Goal: Task Accomplishment & Management: Use online tool/utility

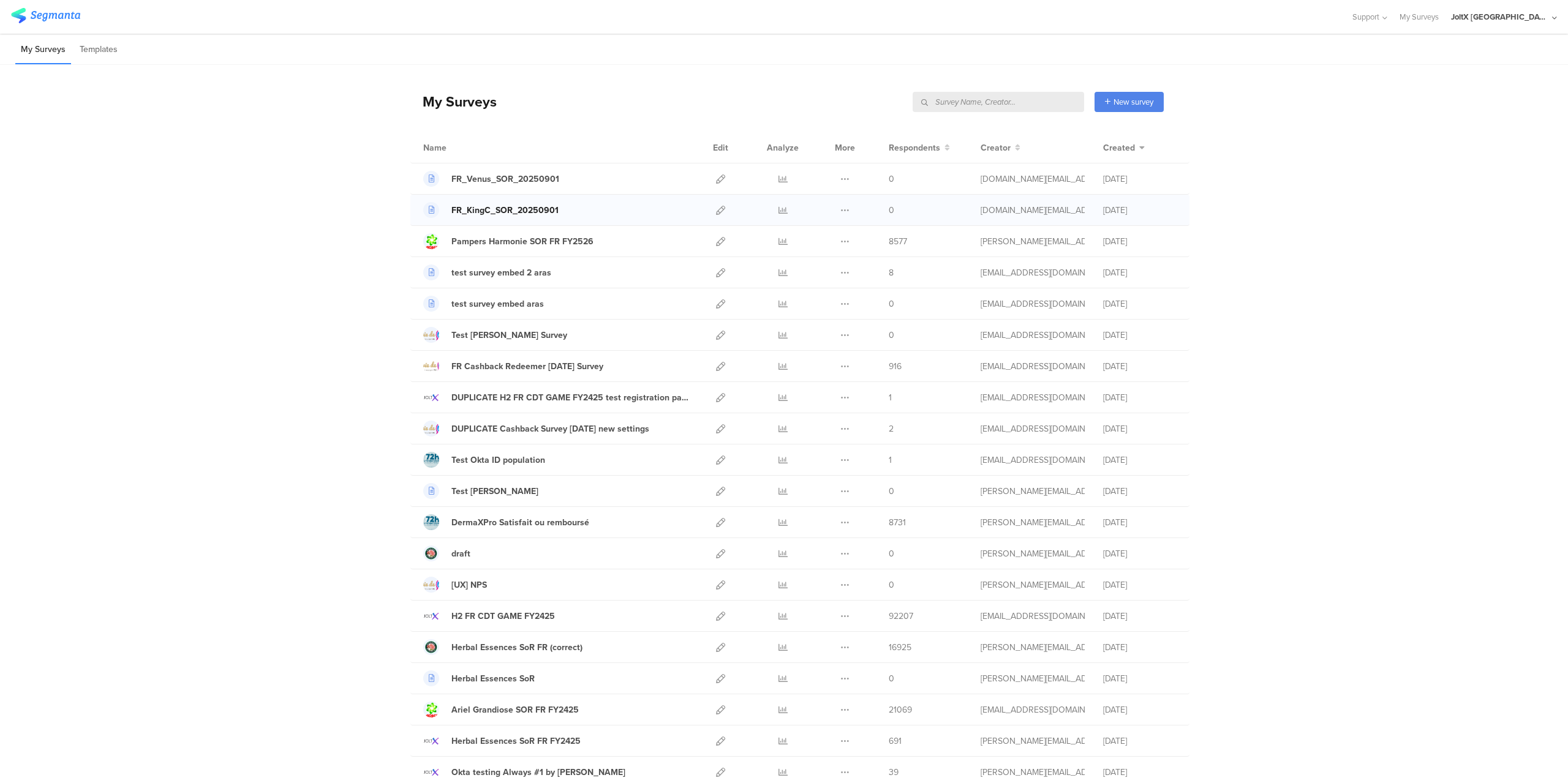
click at [527, 209] on div "FR_KingC_SOR_20250901" at bounding box center [505, 210] width 107 height 13
click at [716, 208] on icon at bounding box center [721, 210] width 9 height 9
click at [499, 651] on div "Herbal Essences SoR FR (correct)" at bounding box center [517, 647] width 131 height 13
click at [716, 178] on icon at bounding box center [721, 179] width 9 height 9
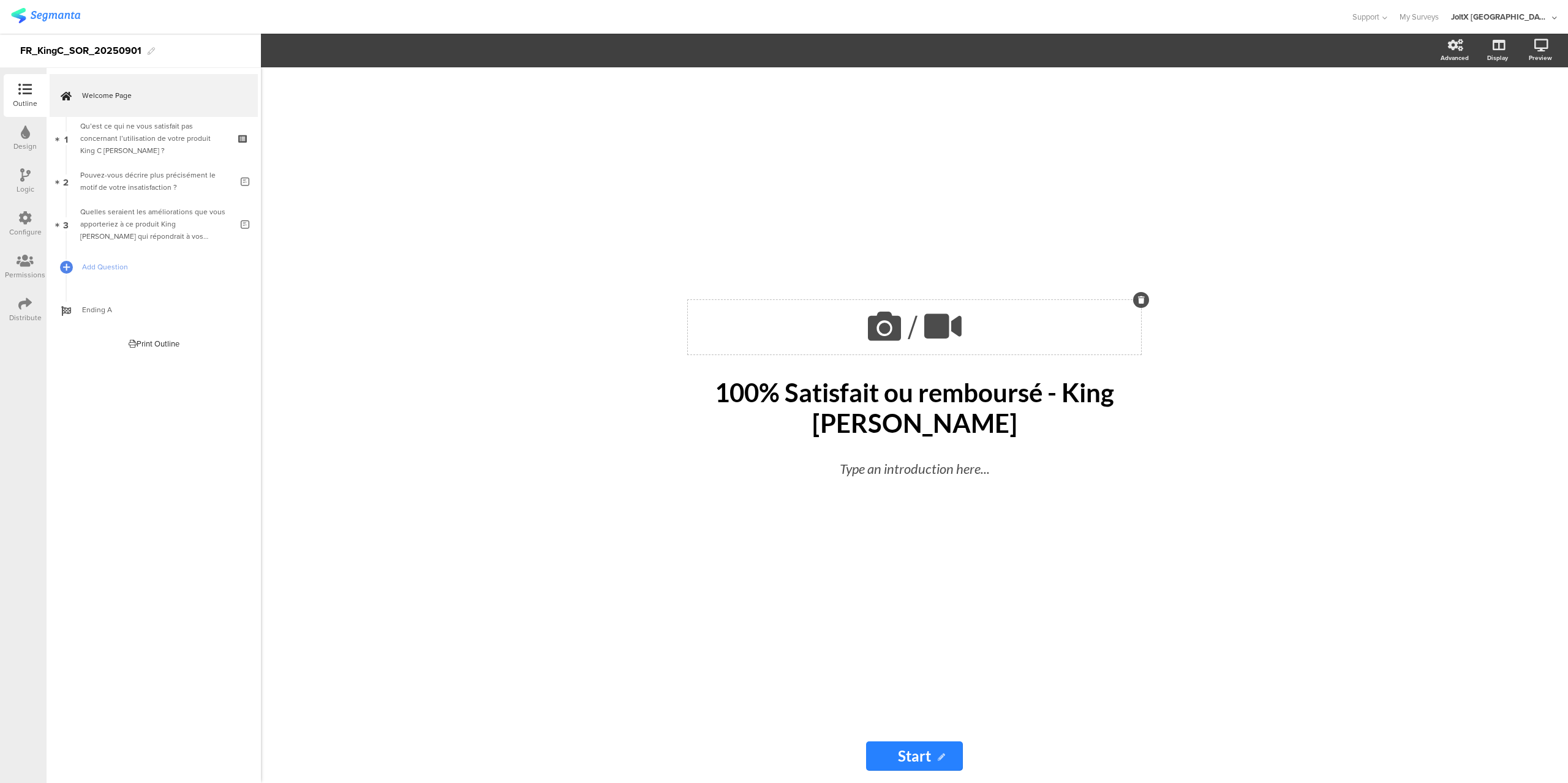
click at [914, 327] on span "/" at bounding box center [912, 328] width 10 height 49
click at [291, 156] on span "Upload" at bounding box center [298, 162] width 32 height 14
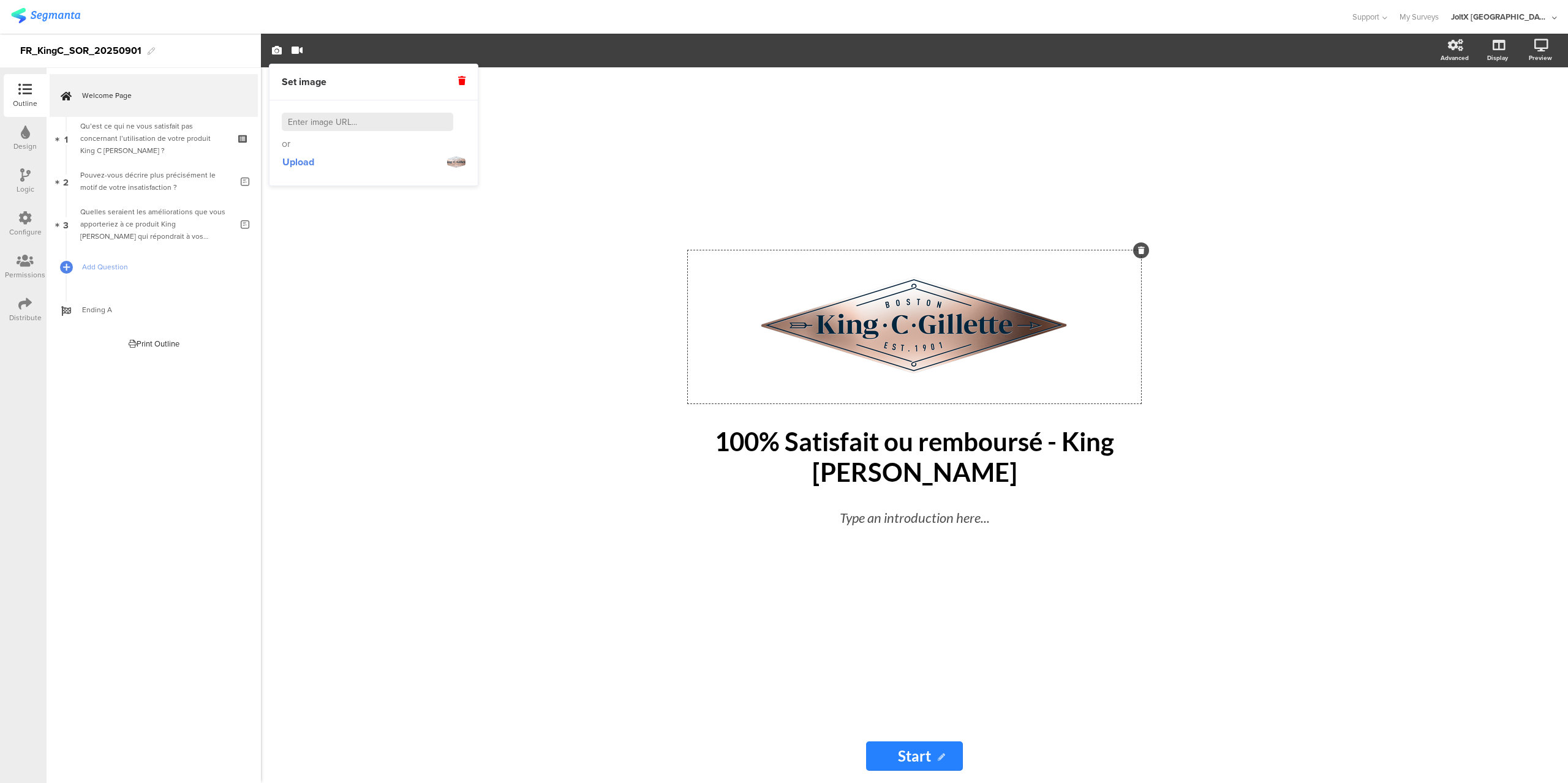
click at [921, 759] on input "Start" at bounding box center [915, 756] width 97 height 30
click at [940, 759] on icon at bounding box center [942, 758] width 8 height 8
click at [942, 757] on icon at bounding box center [942, 758] width 8 height 8
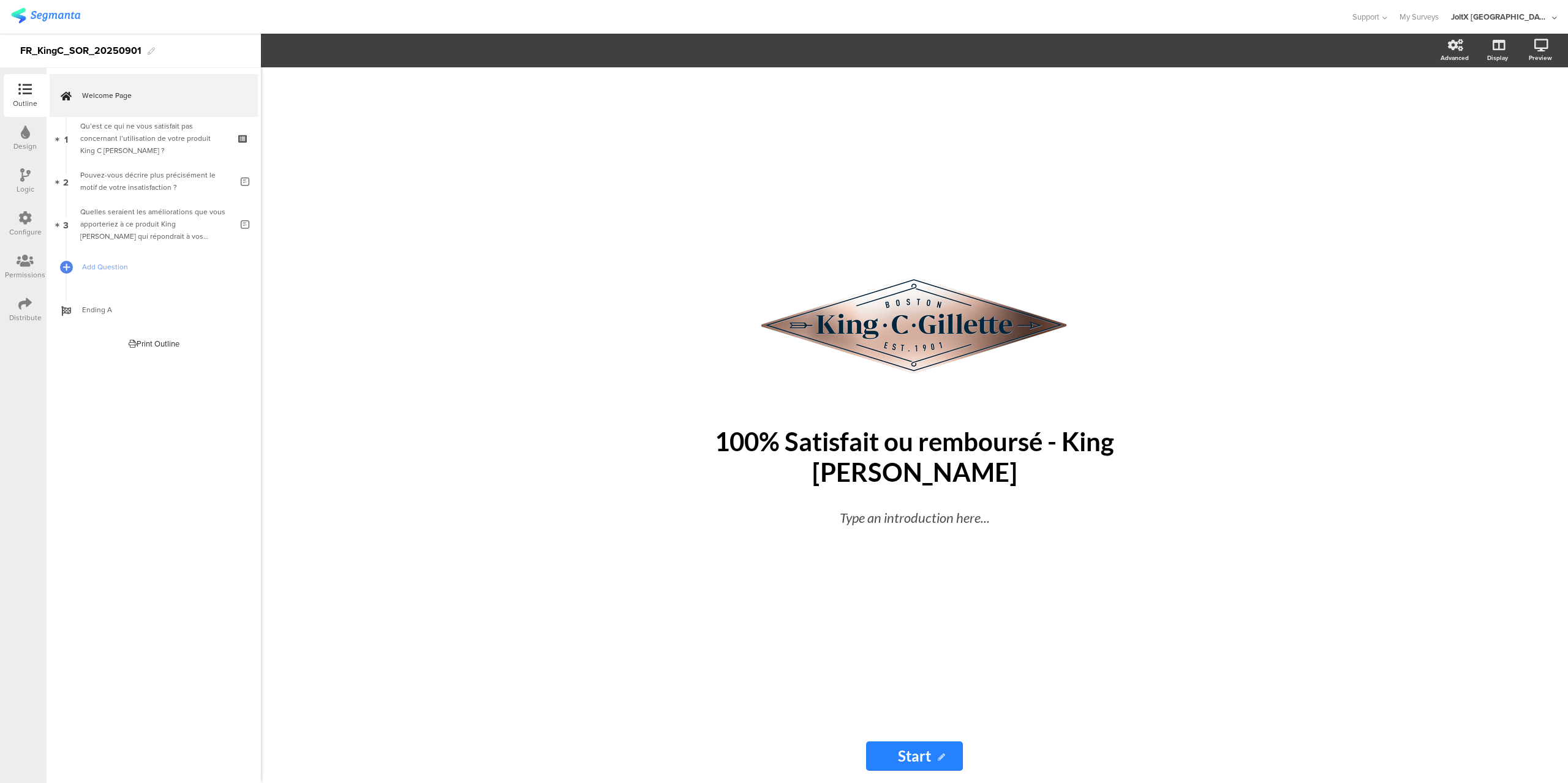
click at [941, 756] on icon at bounding box center [942, 758] width 8 height 8
click at [915, 754] on input "Start" at bounding box center [915, 756] width 97 height 30
click at [944, 757] on div "Start Start" at bounding box center [915, 756] width 97 height 30
click at [941, 757] on icon at bounding box center [942, 758] width 8 height 8
click at [936, 754] on input "Start" at bounding box center [915, 756] width 97 height 30
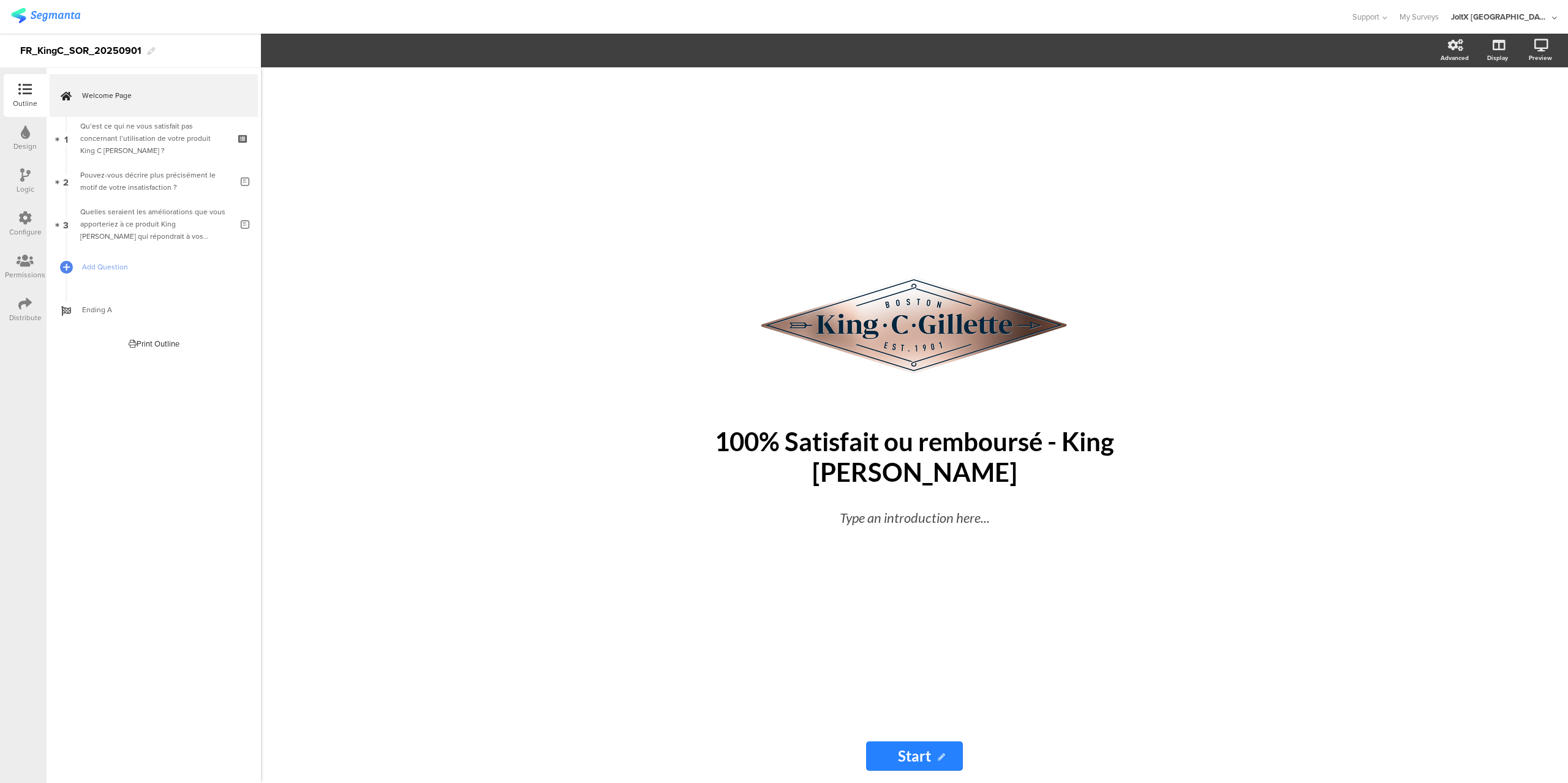
click at [923, 754] on input "Start" at bounding box center [915, 756] width 97 height 30
type input "Je participe"
click at [861, 748] on input "Je participe" at bounding box center [915, 756] width 141 height 30
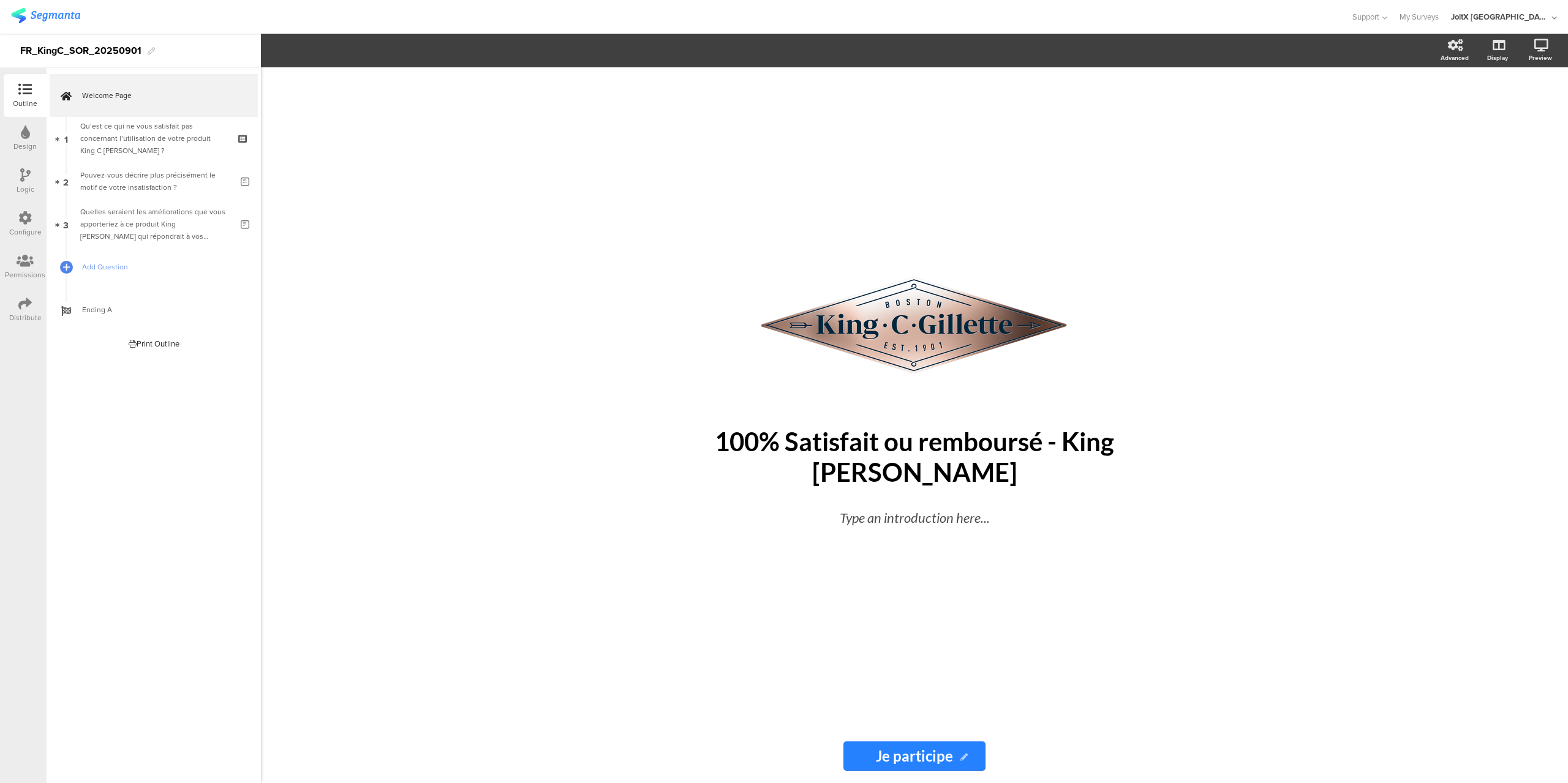
click at [962, 754] on icon at bounding box center [965, 758] width 8 height 8
click at [968, 756] on icon at bounding box center [965, 758] width 8 height 8
click at [975, 753] on input "Je participe" at bounding box center [915, 756] width 141 height 30
click at [1418, 301] on div "/ 100% Satisfait ou remboursé - King C Gillette 100% Satisfait ou remboursé - K…" at bounding box center [915, 426] width 1308 height 716
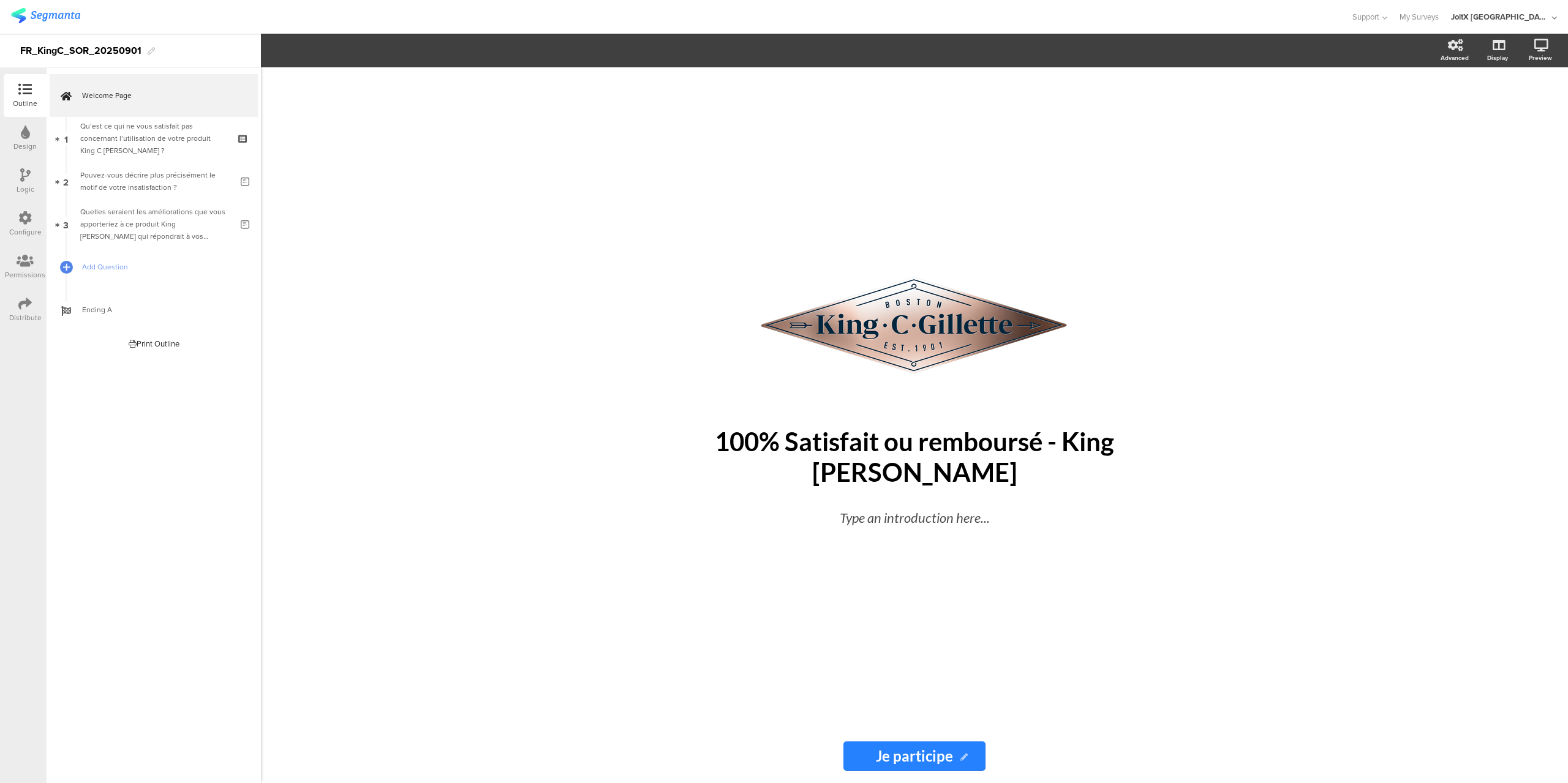
click at [858, 758] on input "Je participe" at bounding box center [915, 756] width 141 height 30
click at [858, 758] on input "Je participe" at bounding box center [915, 756] width 141 height 30
click at [859, 758] on input "Je participe" at bounding box center [915, 756] width 141 height 30
click at [1453, 55] on div "Advanced" at bounding box center [1455, 58] width 28 height 9
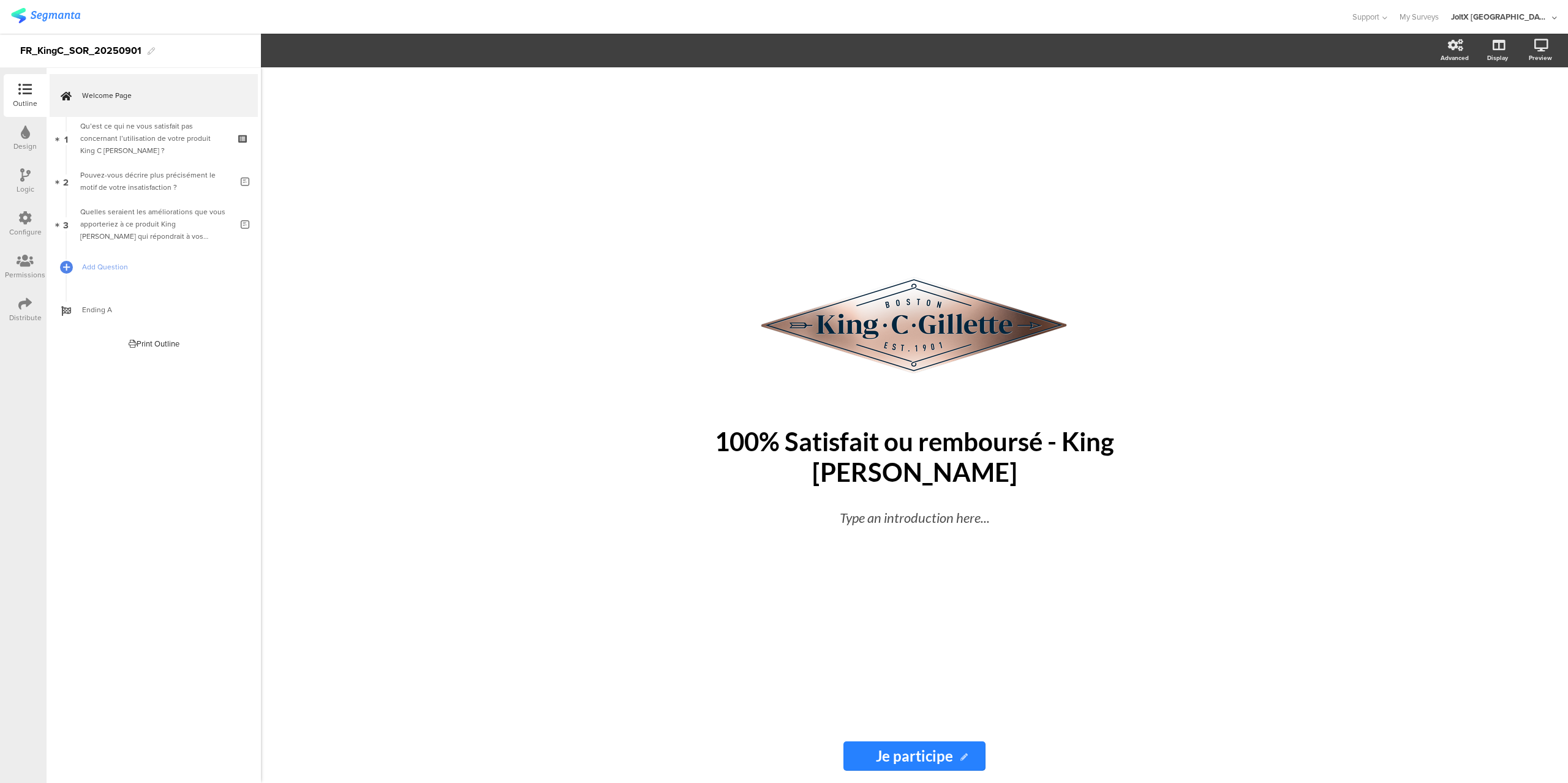
click at [1415, 205] on div "/ 100% Satisfait ou remboursé - King C Gillette 100% Satisfait ou remboursé - K…" at bounding box center [915, 426] width 1308 height 716
drag, startPoint x: 1217, startPoint y: 697, endPoint x: 1206, endPoint y: 687, distance: 14.9
click at [1215, 691] on div "/ 100% Satisfait ou remboursé - King C Gillette 100% Satisfait ou remboursé - K…" at bounding box center [915, 426] width 1308 height 716
click at [931, 753] on input "Je participe" at bounding box center [915, 756] width 141 height 30
click at [965, 757] on icon at bounding box center [965, 758] width 8 height 8
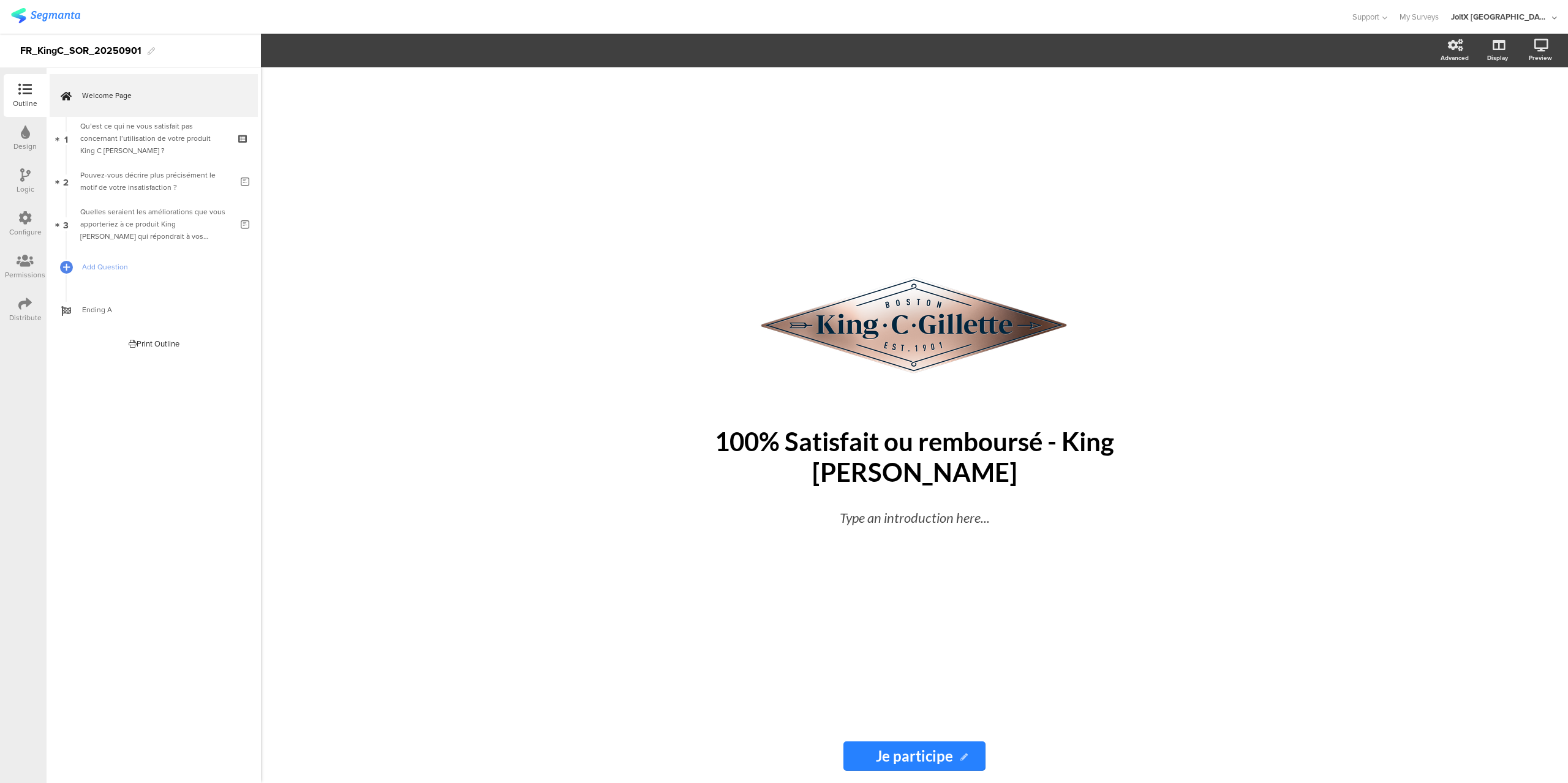
click at [965, 757] on icon at bounding box center [965, 758] width 8 height 8
click at [921, 763] on input "Je participe" at bounding box center [915, 756] width 141 height 30
click at [886, 763] on input "Je participe" at bounding box center [915, 756] width 141 height 30
click at [864, 761] on input "Je participe" at bounding box center [915, 756] width 141 height 30
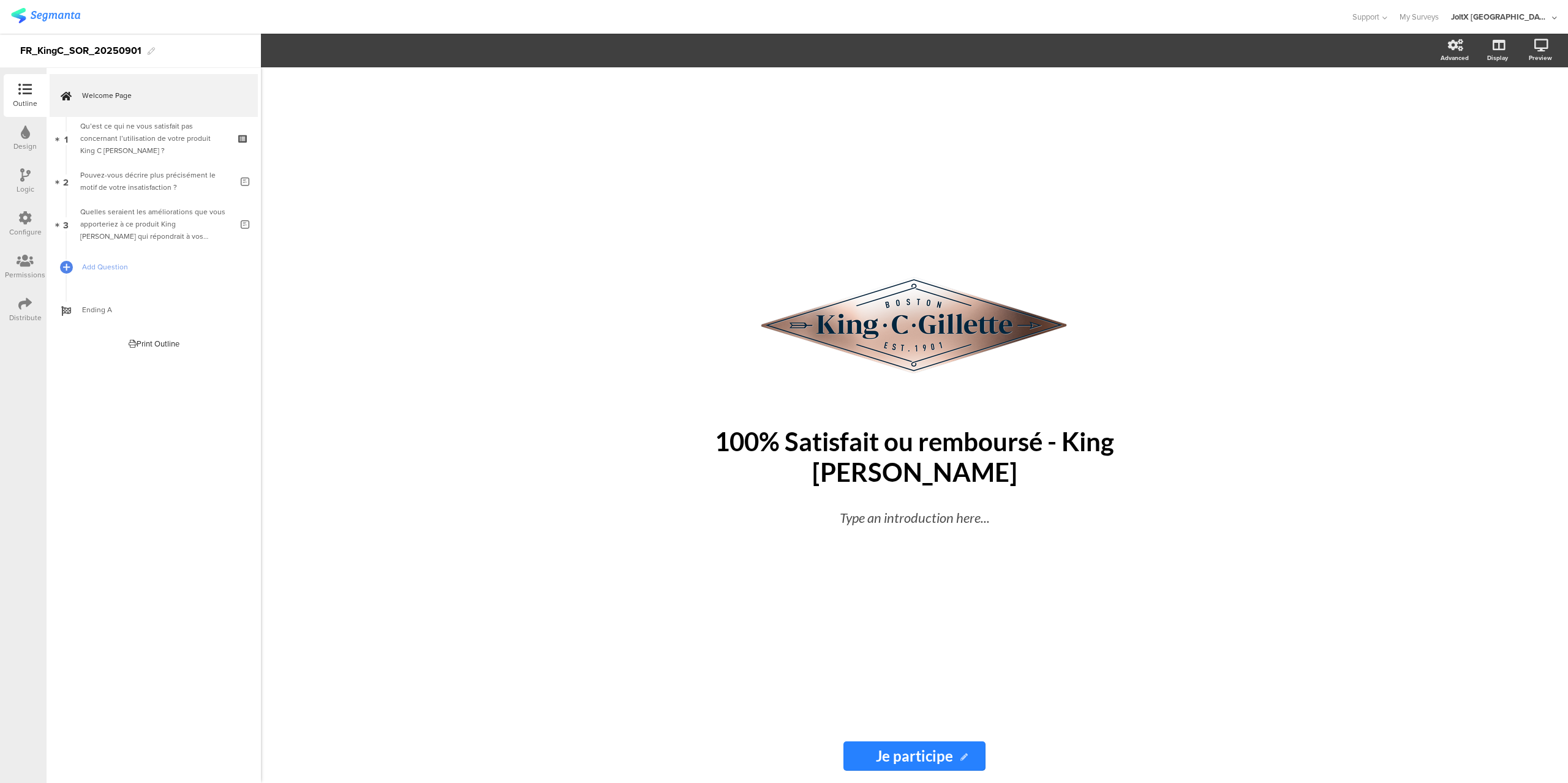
click at [864, 761] on input "Je participe" at bounding box center [915, 756] width 141 height 30
click at [1498, 49] on icon at bounding box center [1499, 46] width 12 height 12
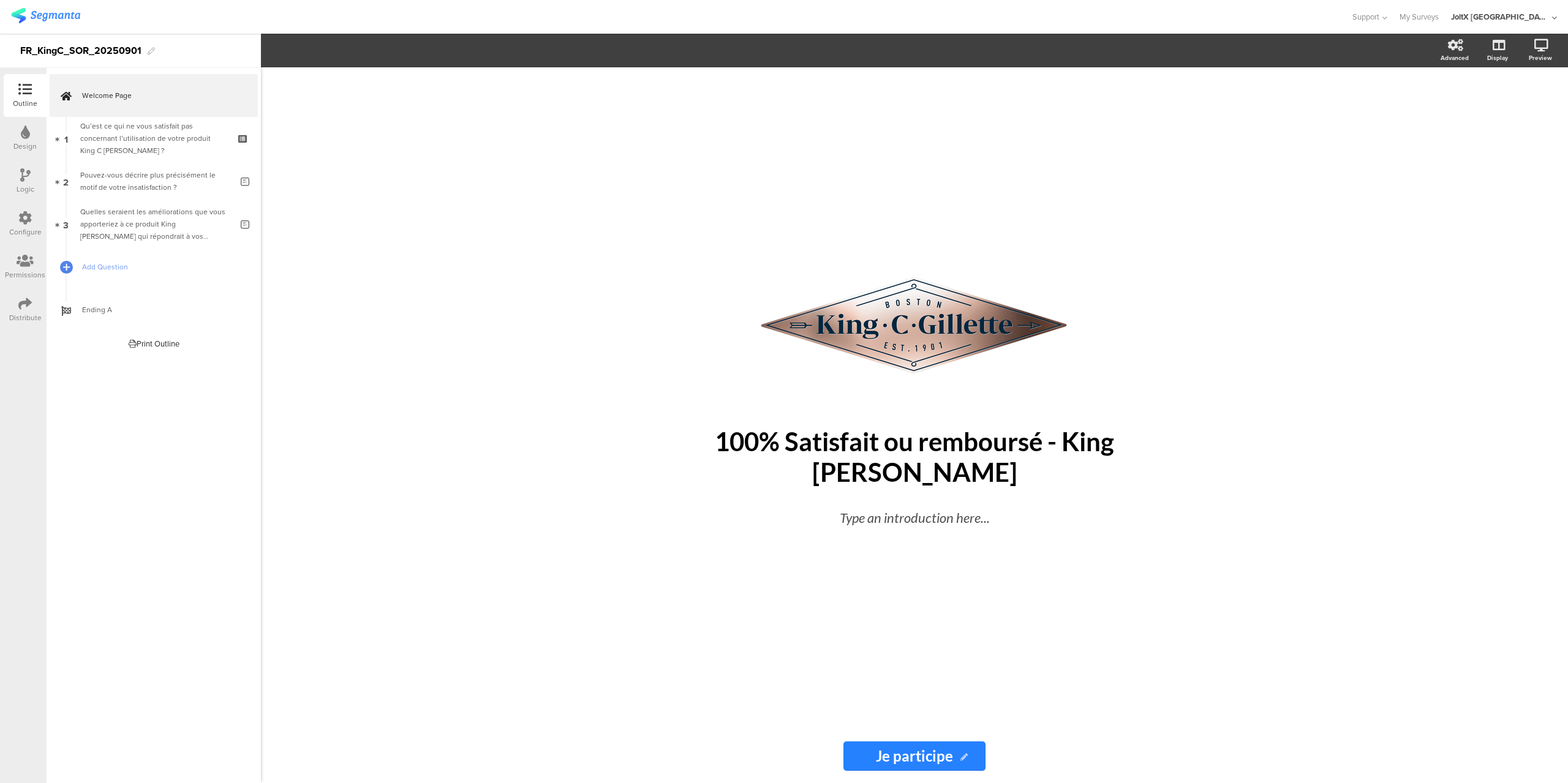
click at [31, 141] on div "Design" at bounding box center [25, 146] width 24 height 11
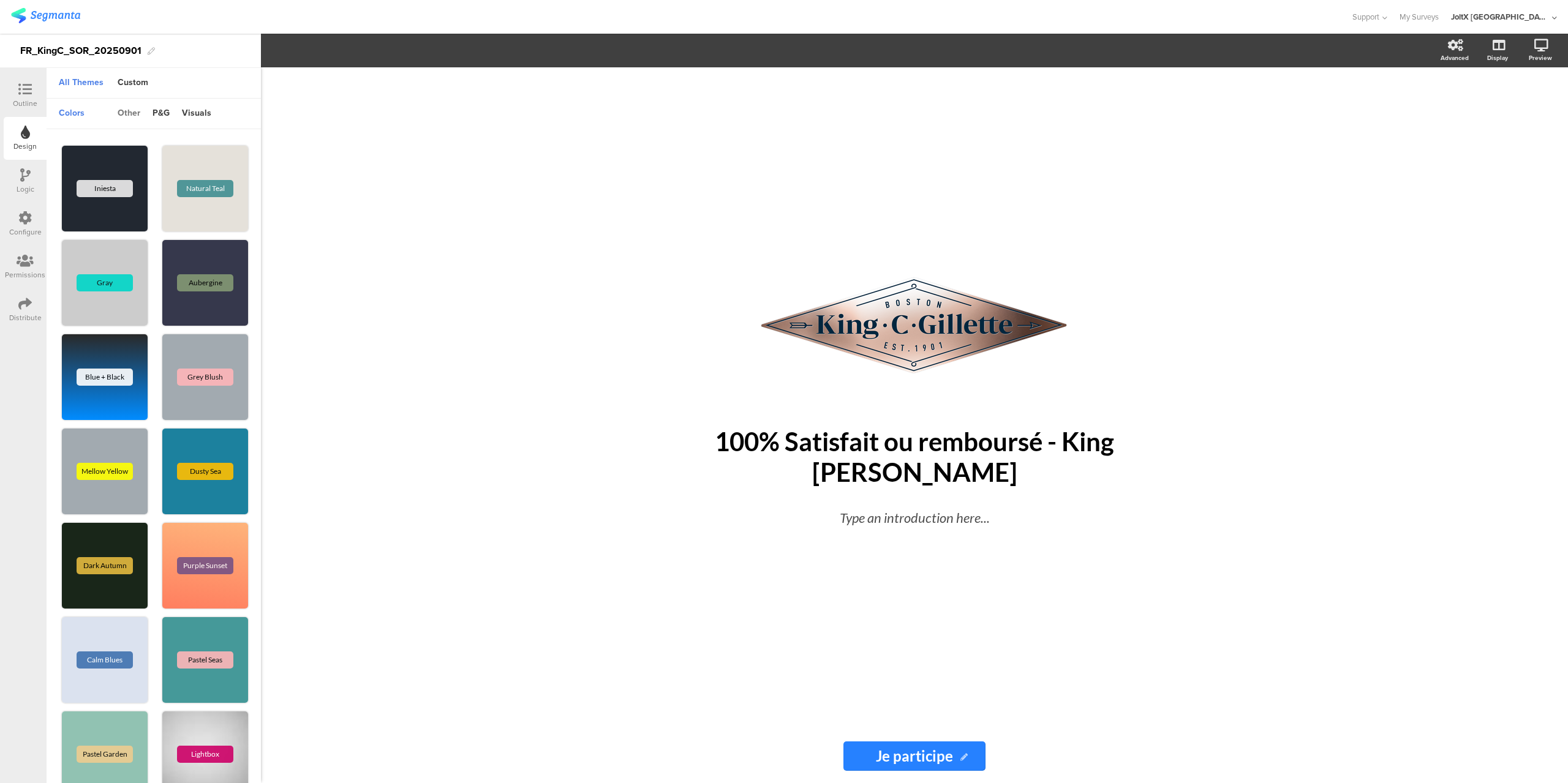
click at [137, 116] on div "other" at bounding box center [129, 113] width 35 height 20
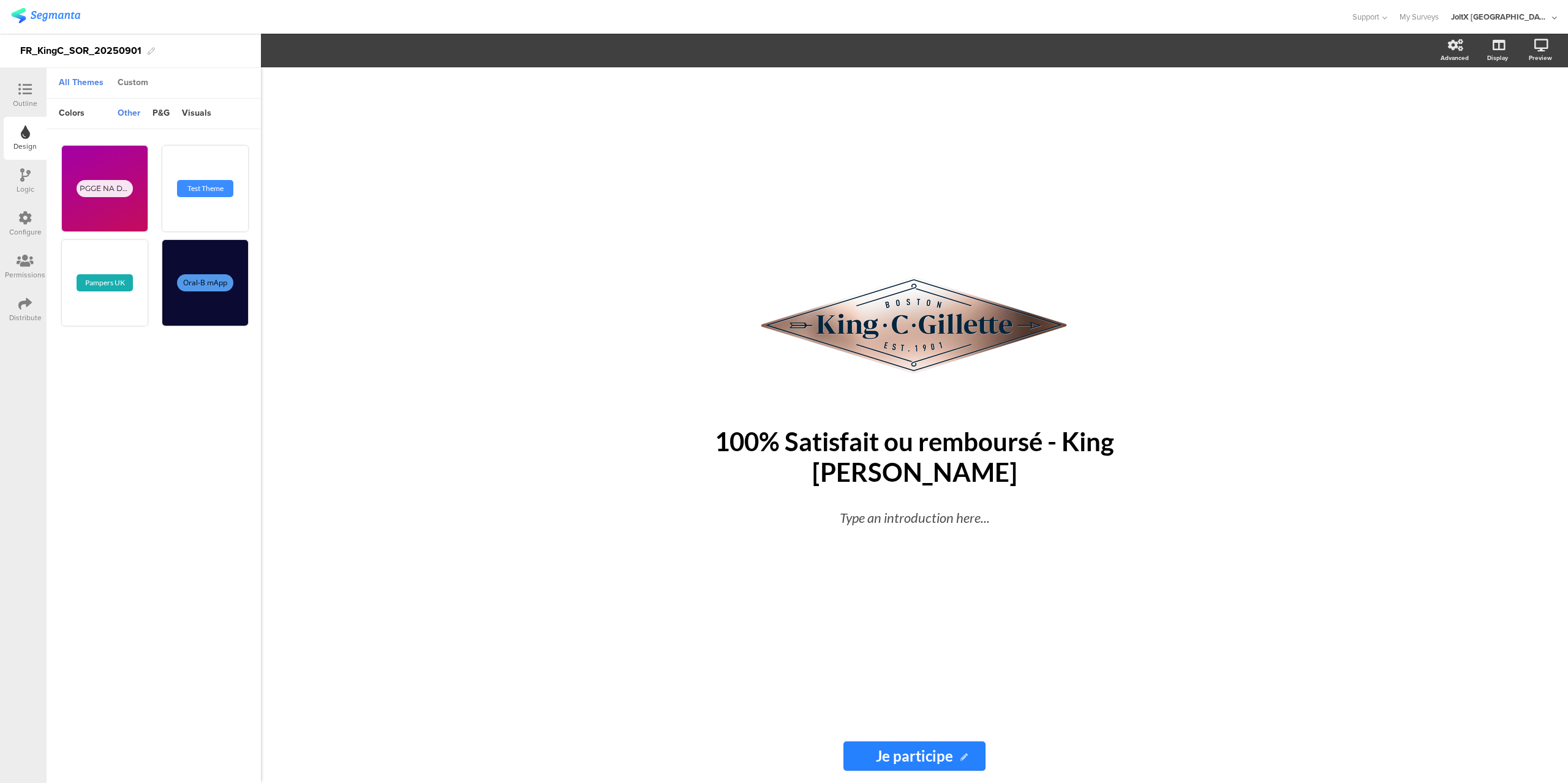
click at [132, 78] on div "Custom" at bounding box center [133, 83] width 43 height 20
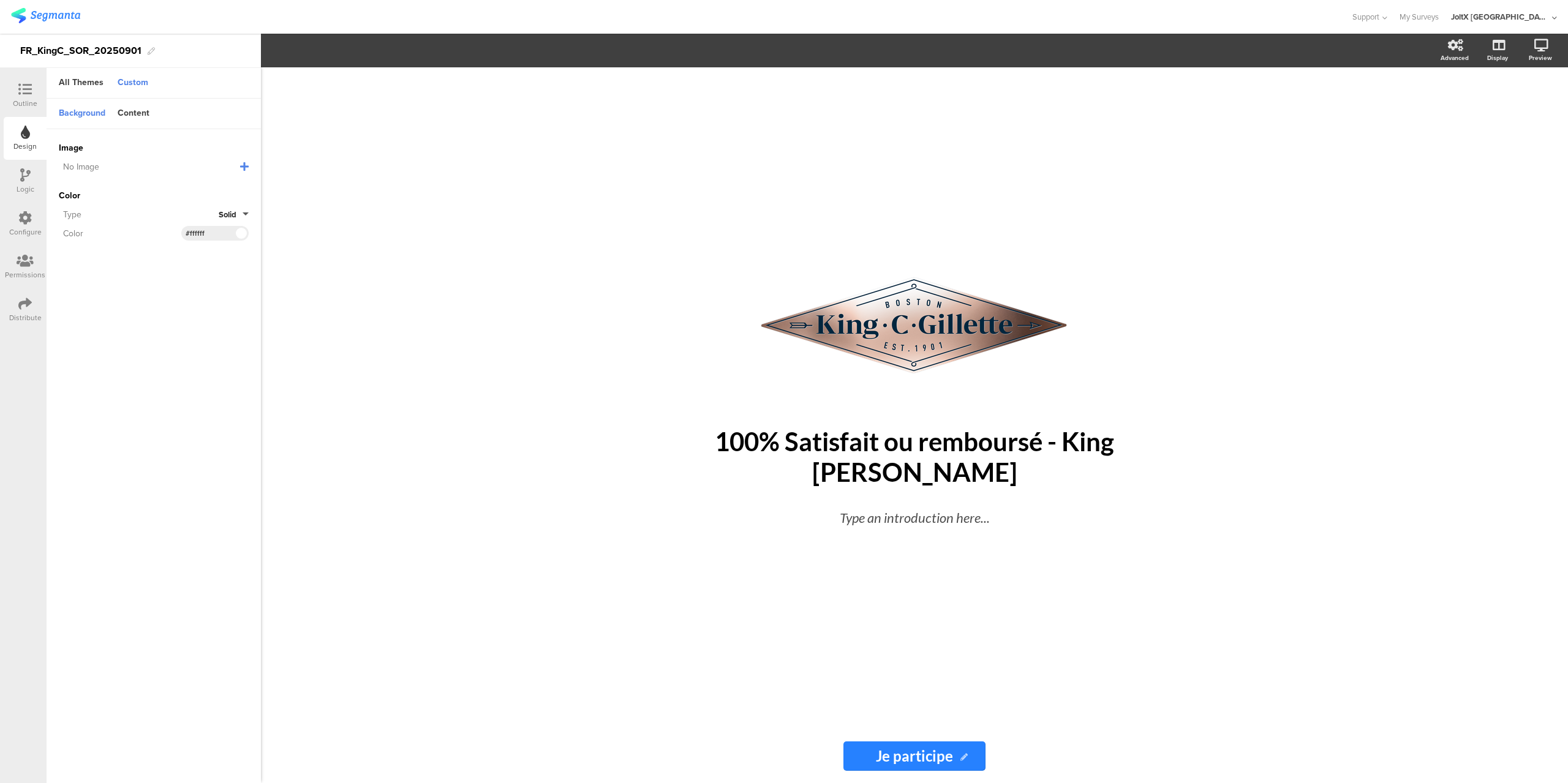
drag, startPoint x: 209, startPoint y: 234, endPoint x: 134, endPoint y: 234, distance: 75.0
click at [134, 234] on div "Color #FFFFFF Clear OK #ffffff" at bounding box center [153, 233] width 190 height 14
paste input "07263"
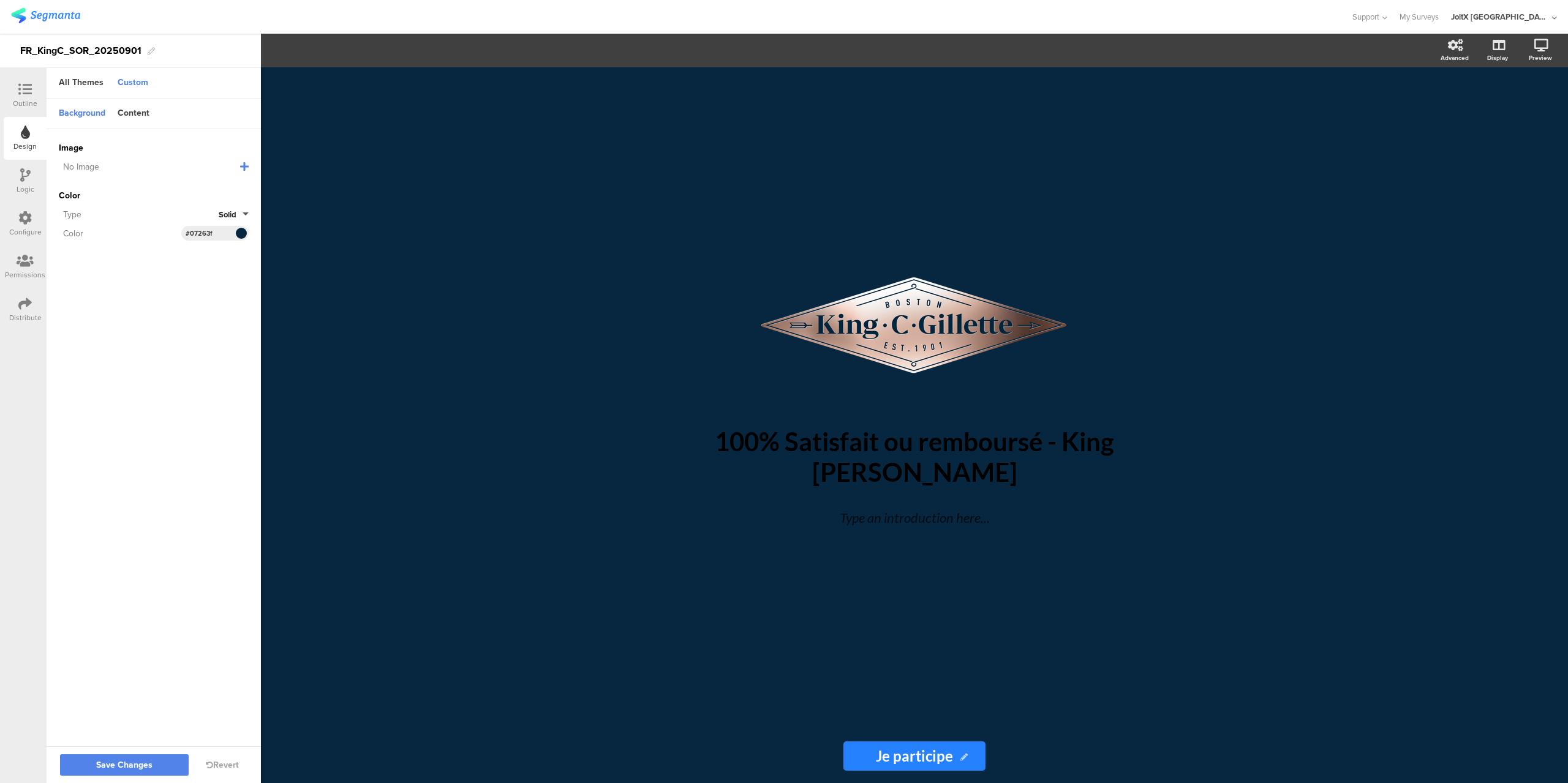
type input "#ffffff"
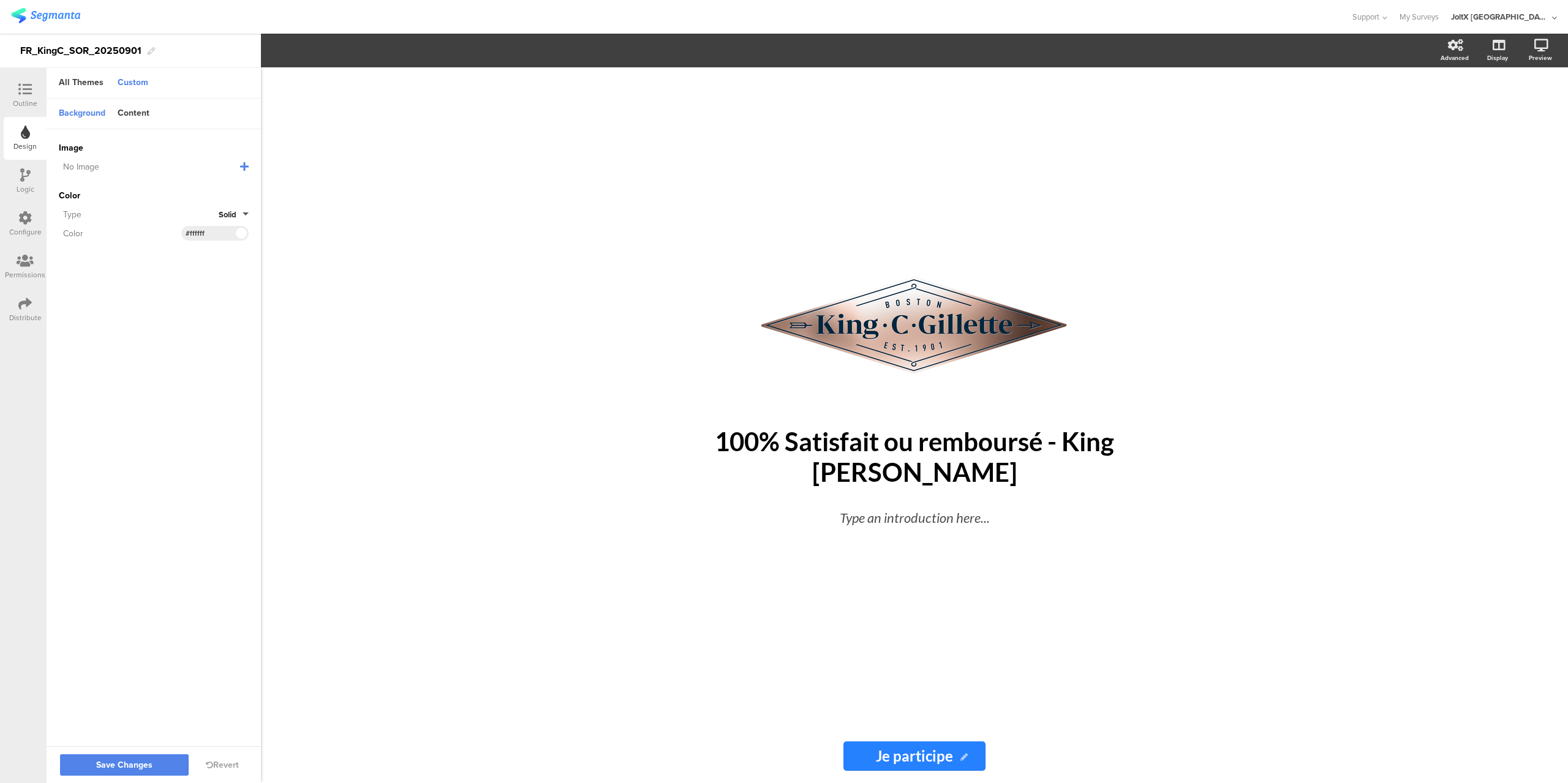
click at [30, 99] on div "Outline" at bounding box center [25, 103] width 24 height 11
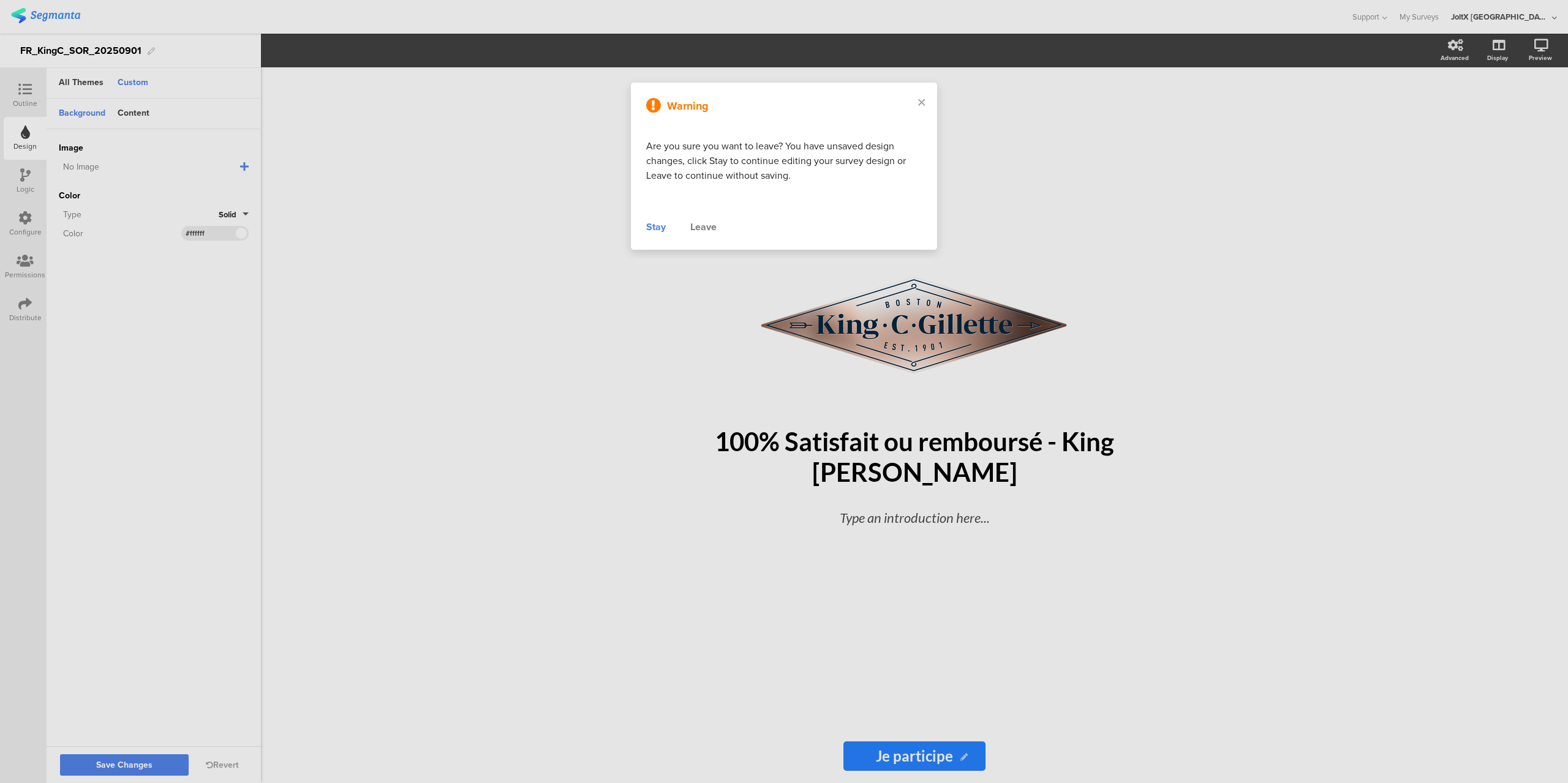
drag, startPoint x: 653, startPoint y: 229, endPoint x: 584, endPoint y: 229, distance: 69.0
click at [653, 229] on div "Stay" at bounding box center [656, 227] width 20 height 14
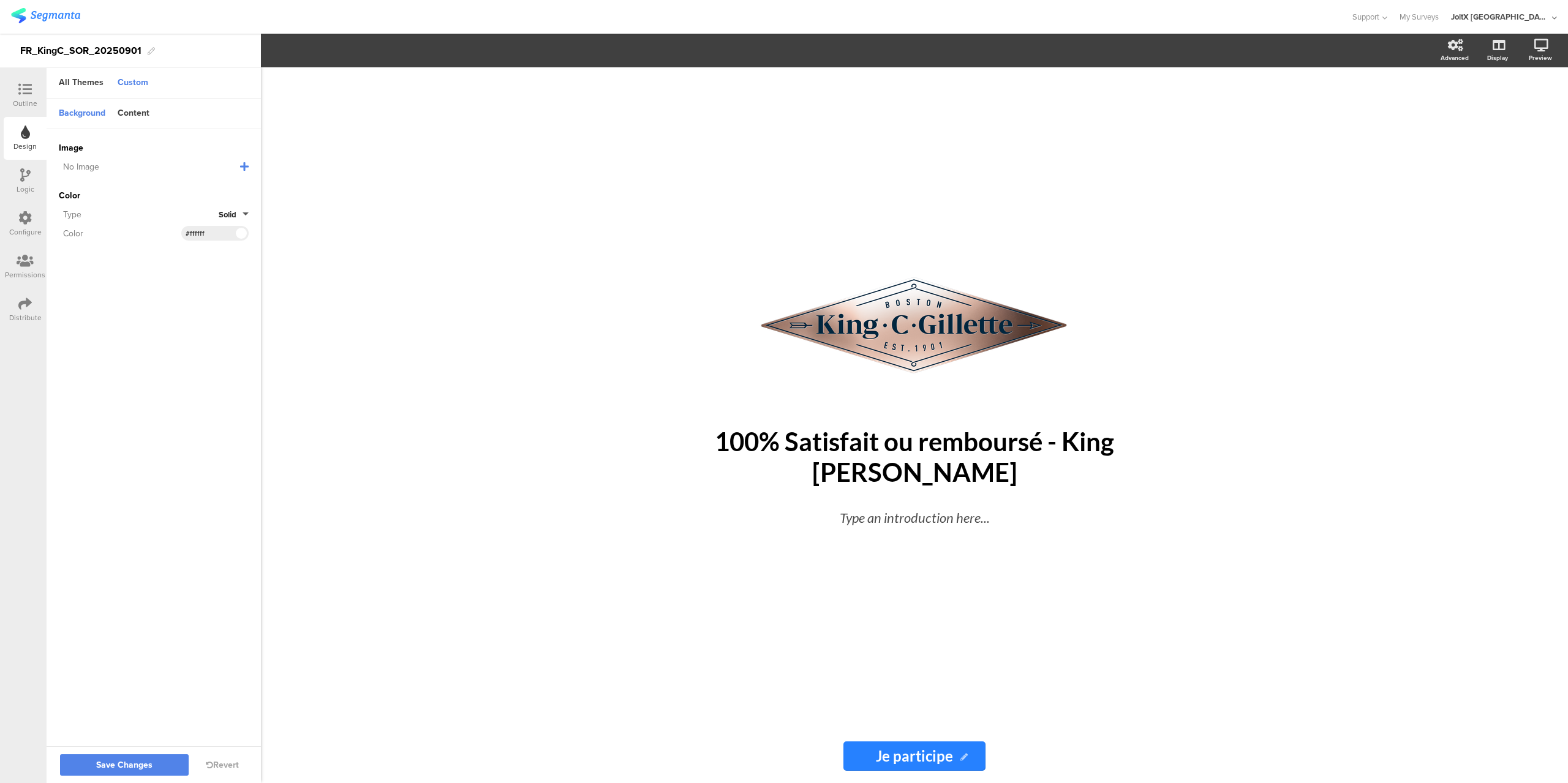
click at [35, 184] on div "Logic" at bounding box center [25, 181] width 43 height 43
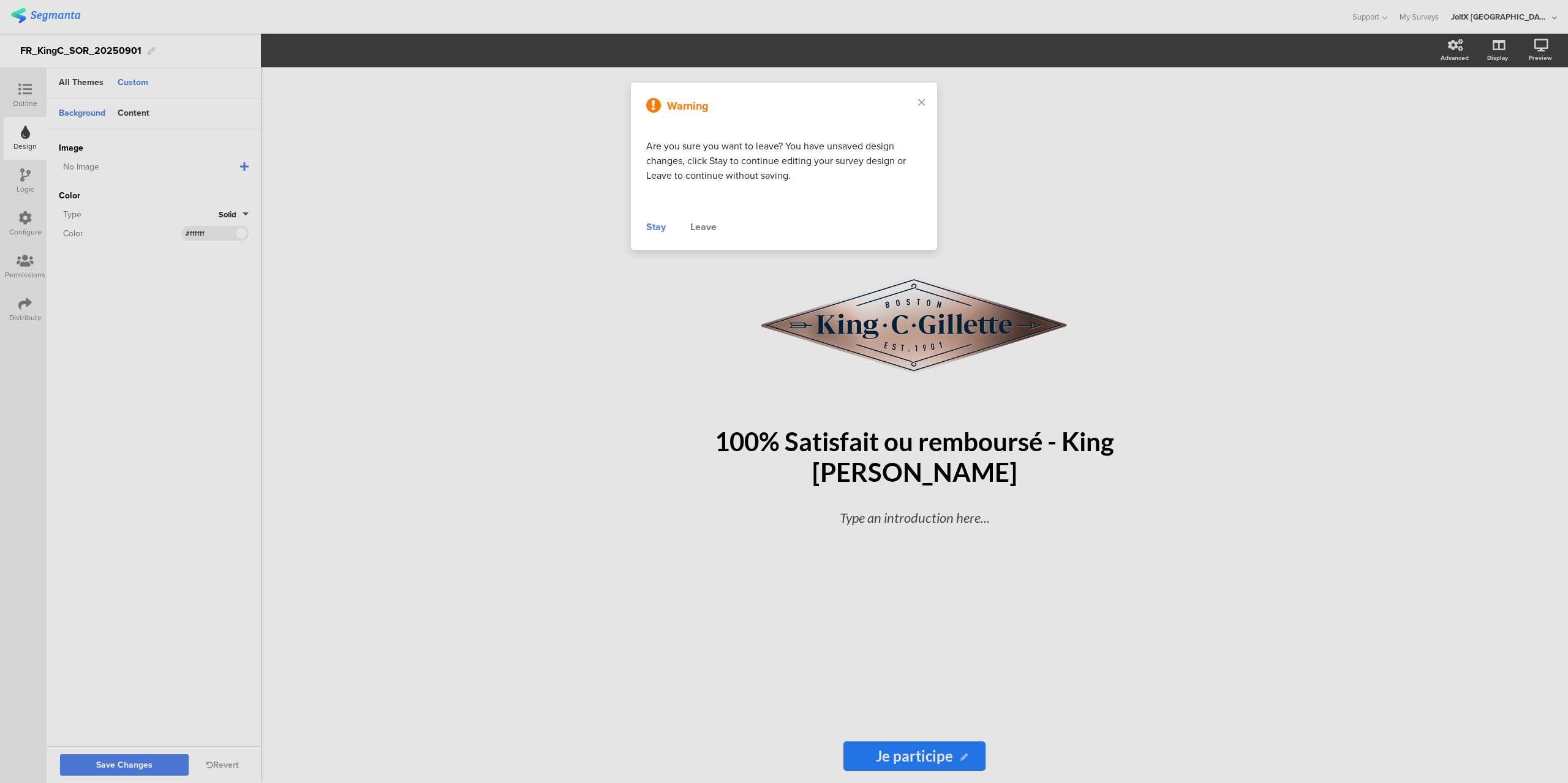
click at [637, 223] on div "Warning Are you sure you want to leave? You have unsaved design changes, click …" at bounding box center [784, 166] width 307 height 167
click at [654, 226] on div "Stay" at bounding box center [656, 227] width 20 height 14
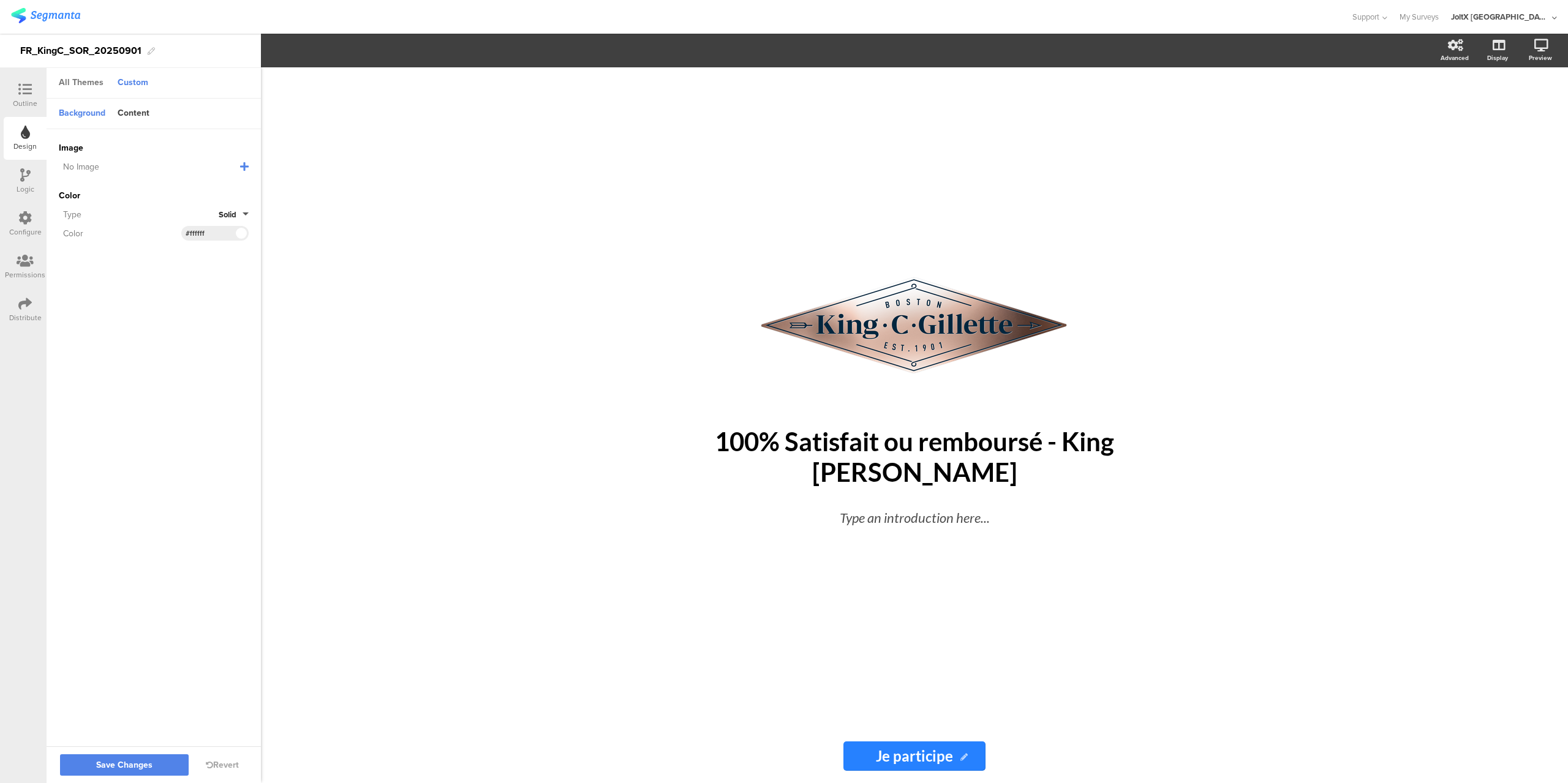
click at [80, 90] on div "All Themes" at bounding box center [80, 83] width 57 height 20
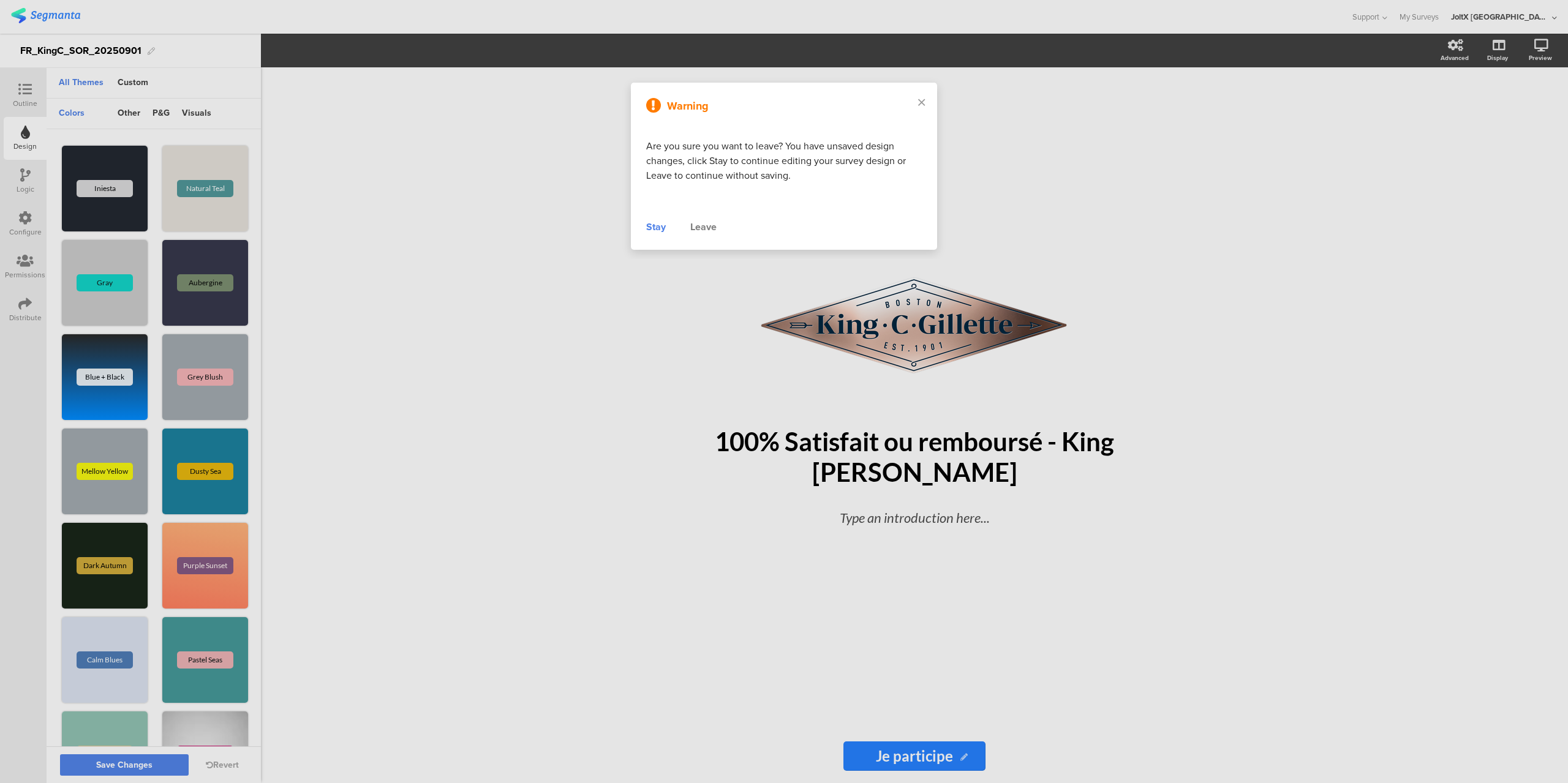
click at [662, 228] on div "Stay" at bounding box center [656, 227] width 20 height 14
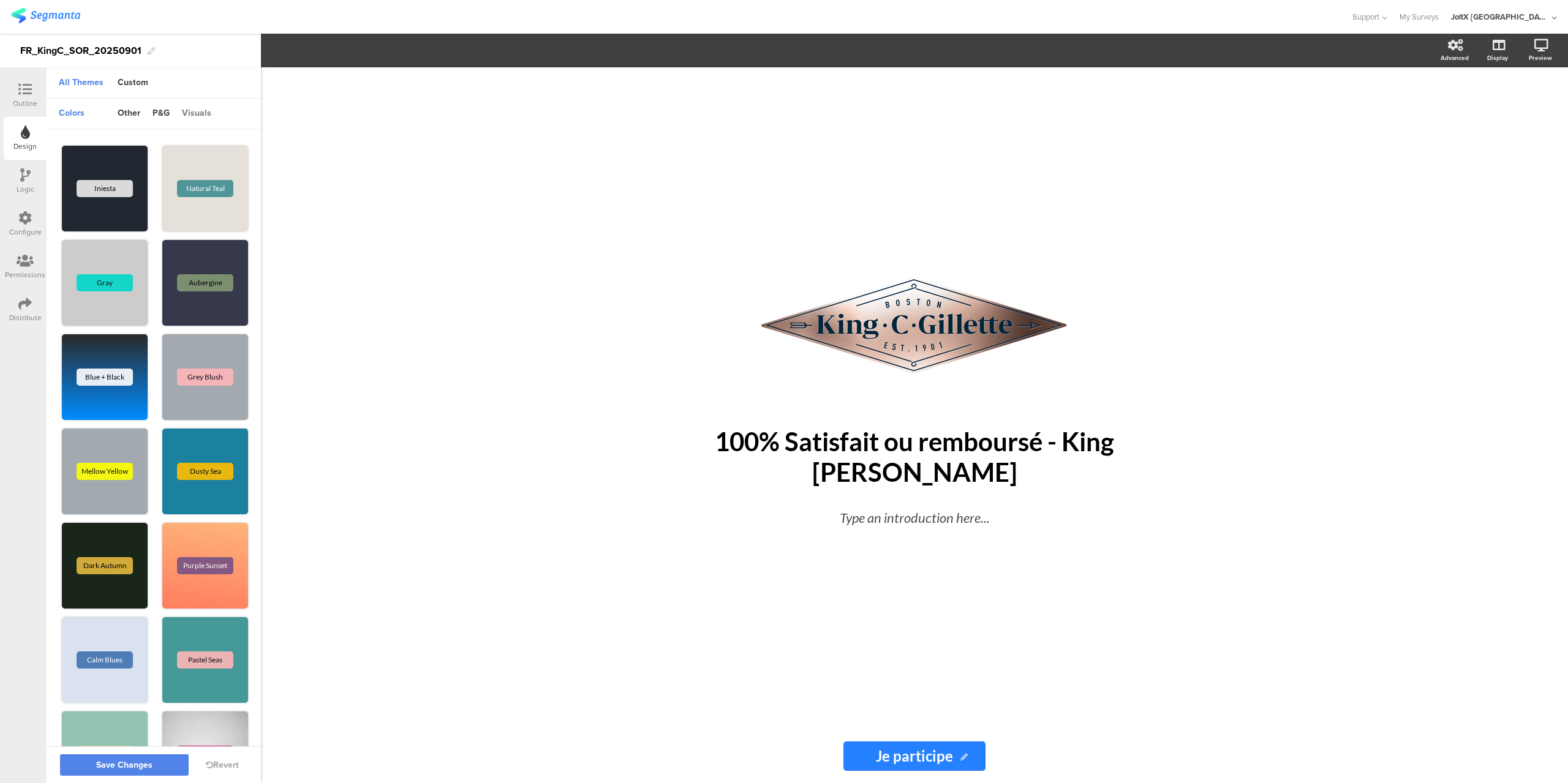
click at [194, 118] on div "visuals" at bounding box center [197, 113] width 42 height 20
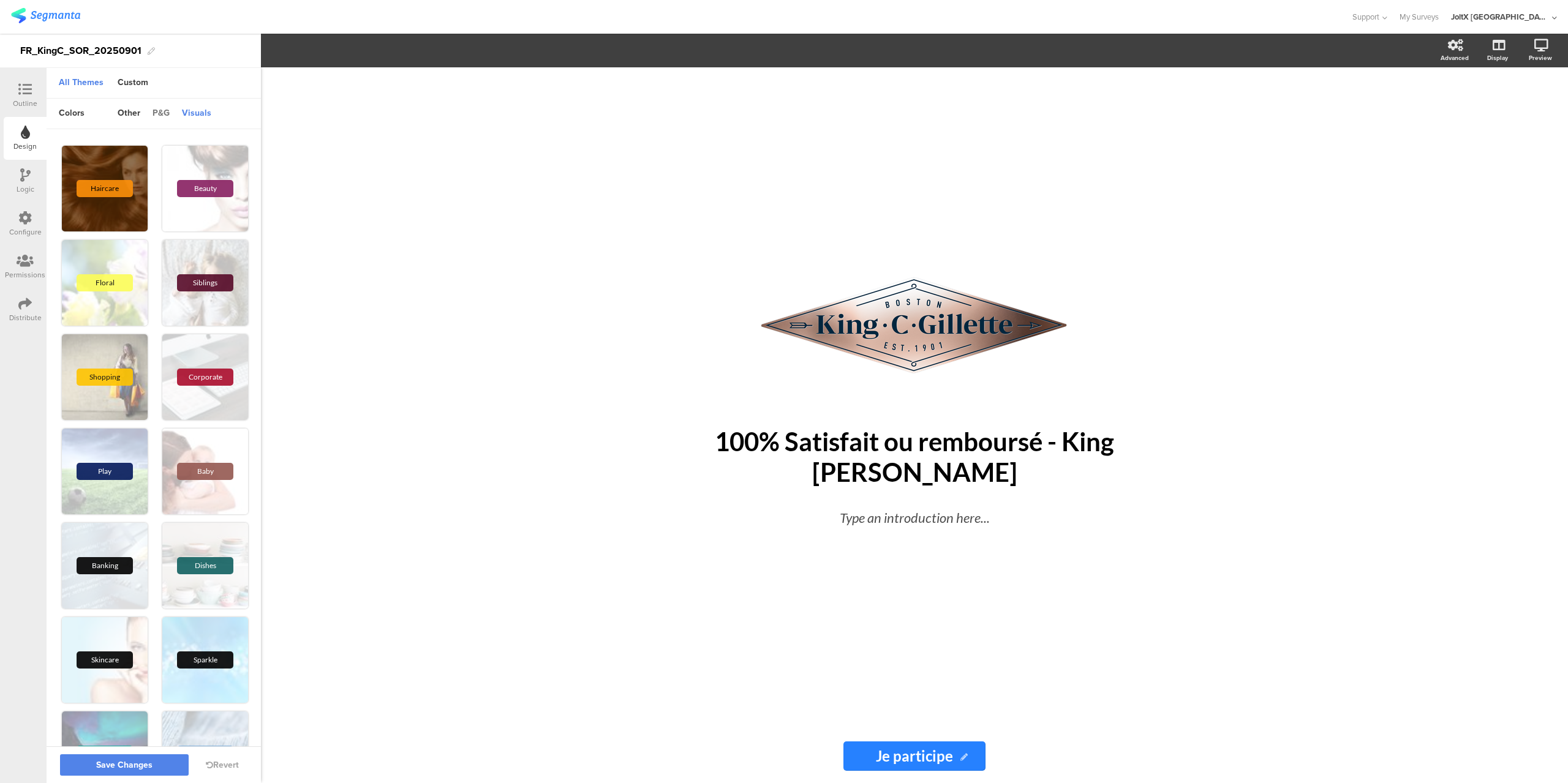
click at [158, 111] on div "p&g" at bounding box center [161, 113] width 30 height 20
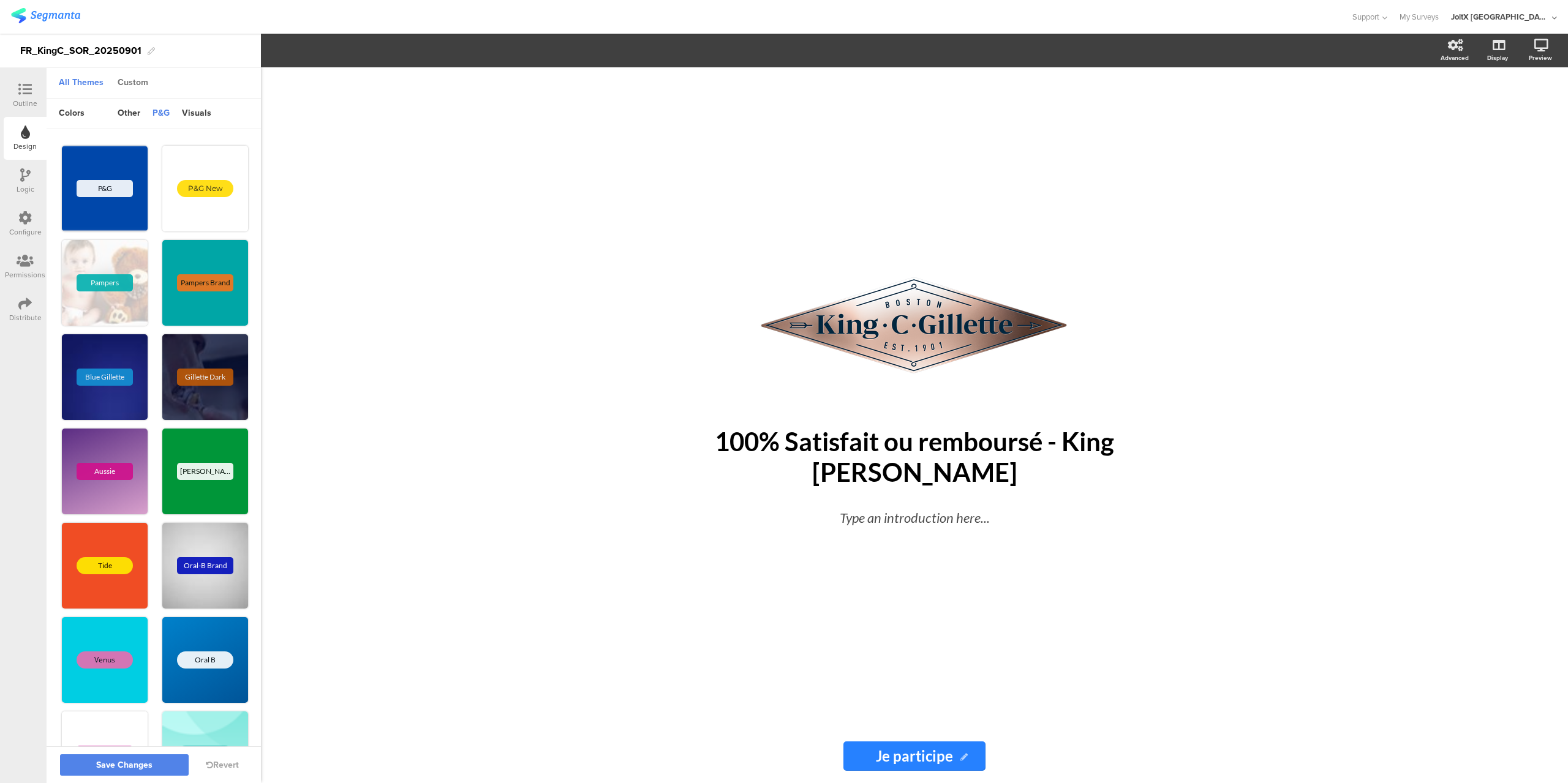
click at [135, 83] on div "Custom" at bounding box center [133, 83] width 43 height 20
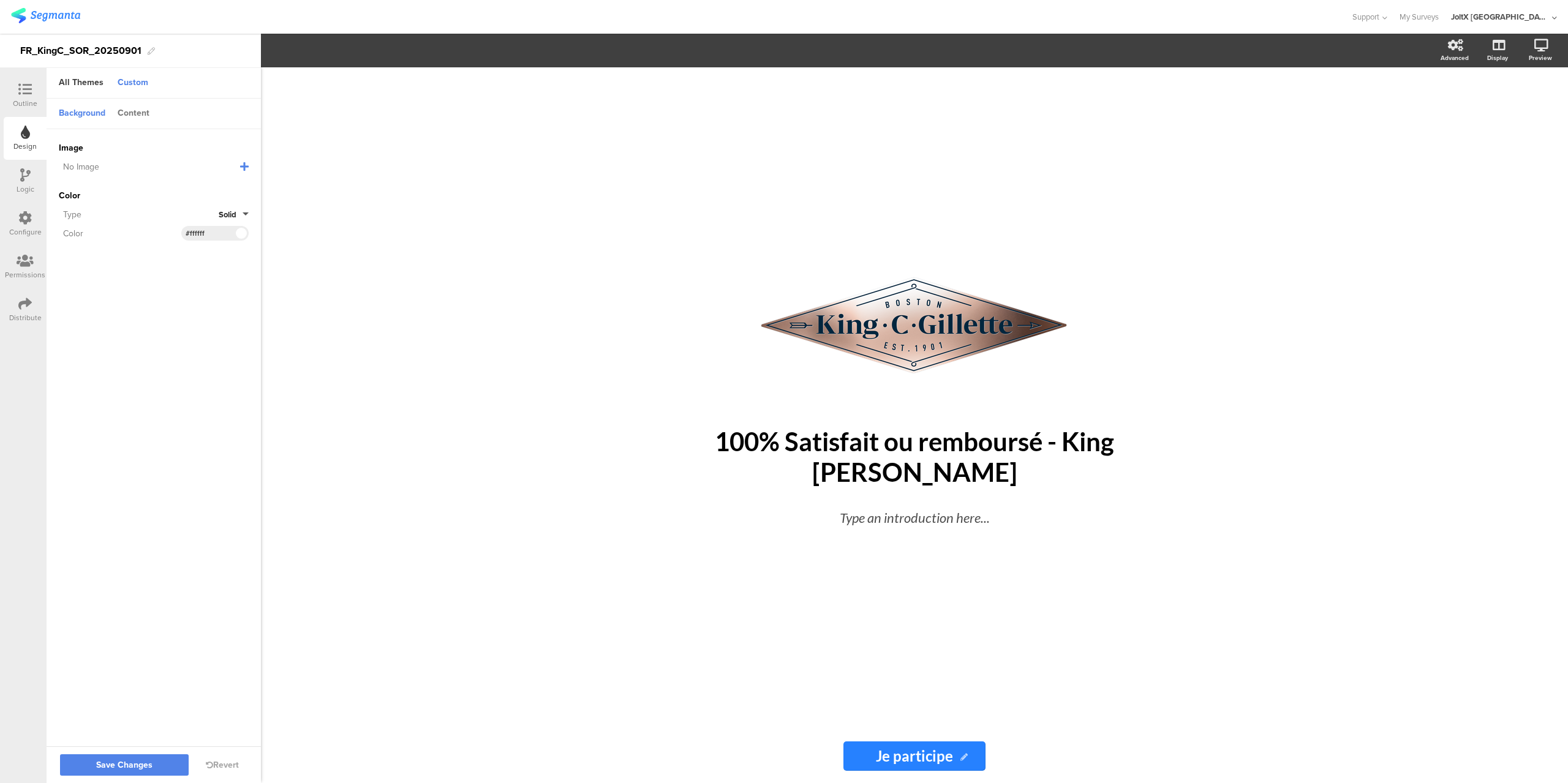
click at [149, 105] on div "Content" at bounding box center [134, 113] width 44 height 20
click at [241, 227] on button "Square" at bounding box center [229, 227] width 39 height 11
click at [89, 319] on sg-customize-design "Background Content Image No Image Invalid URL or Upload File Color Type Solid C…" at bounding box center [153, 423] width 215 height 649
click at [138, 80] on div "Custom" at bounding box center [133, 83] width 43 height 20
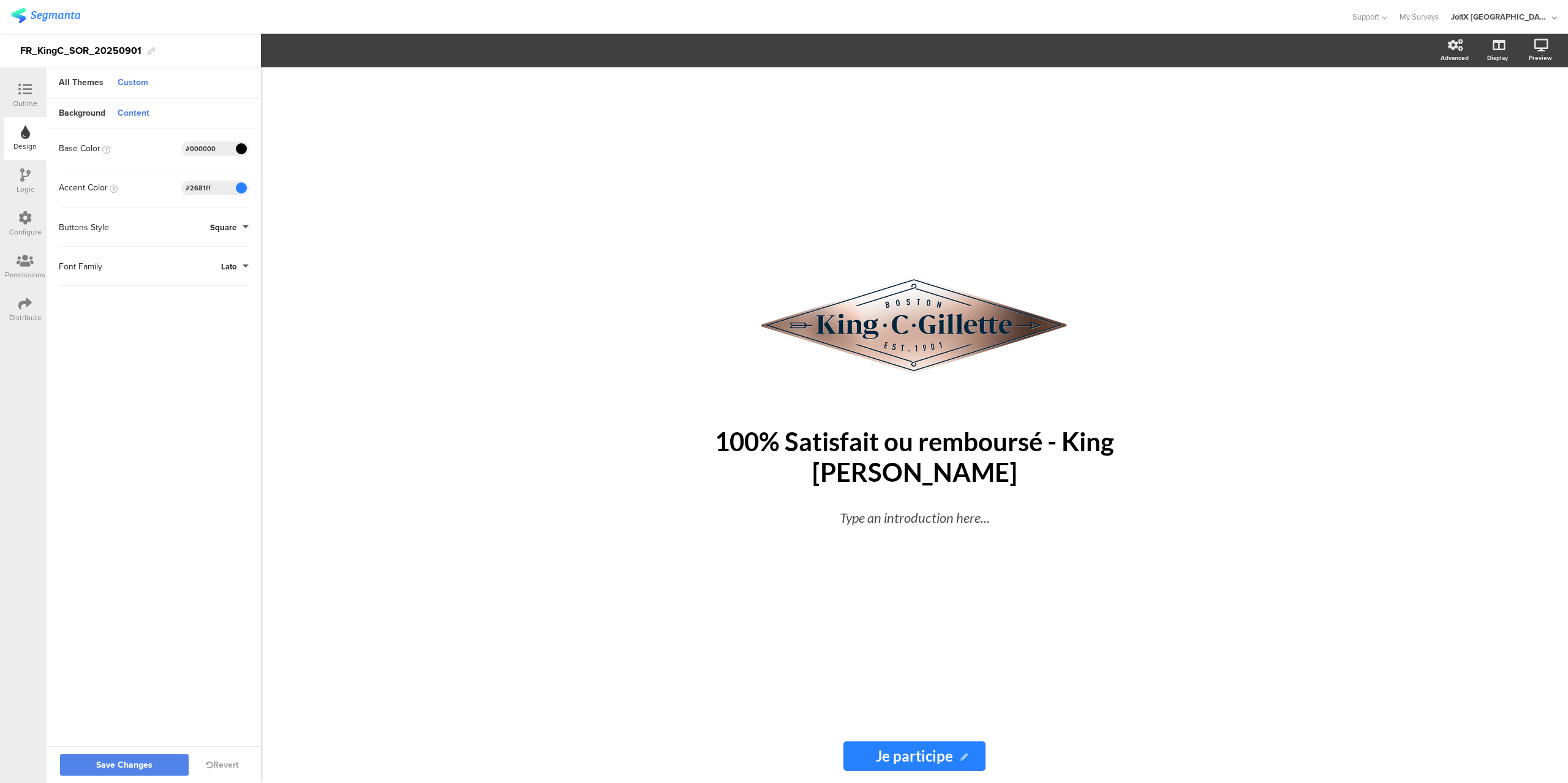
click at [14, 99] on div "Outline" at bounding box center [25, 103] width 24 height 11
click at [30, 169] on div "Logic" at bounding box center [25, 181] width 43 height 43
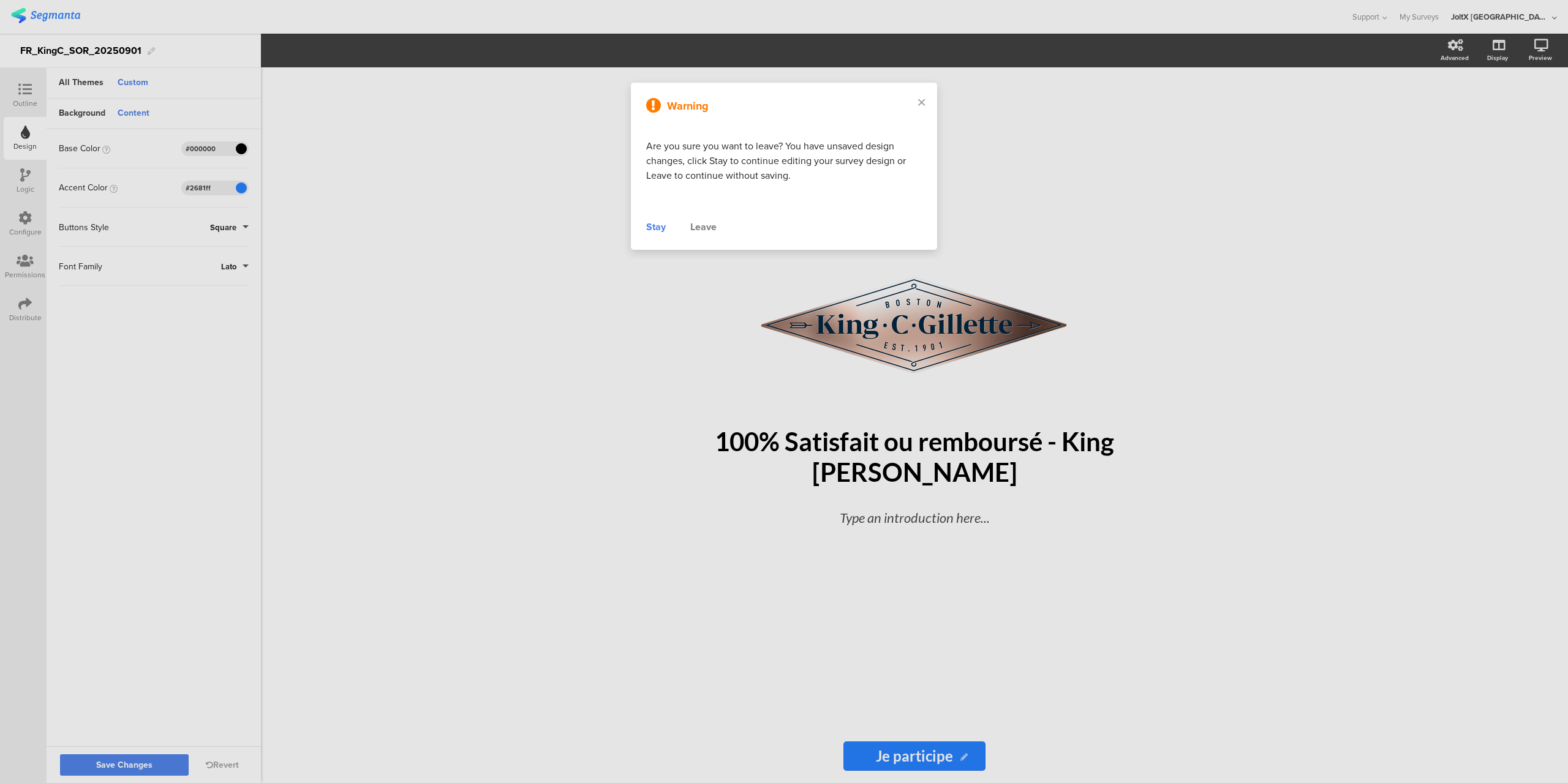
click at [482, 279] on div at bounding box center [784, 392] width 1568 height 783
click at [921, 102] on icon at bounding box center [921, 102] width 7 height 11
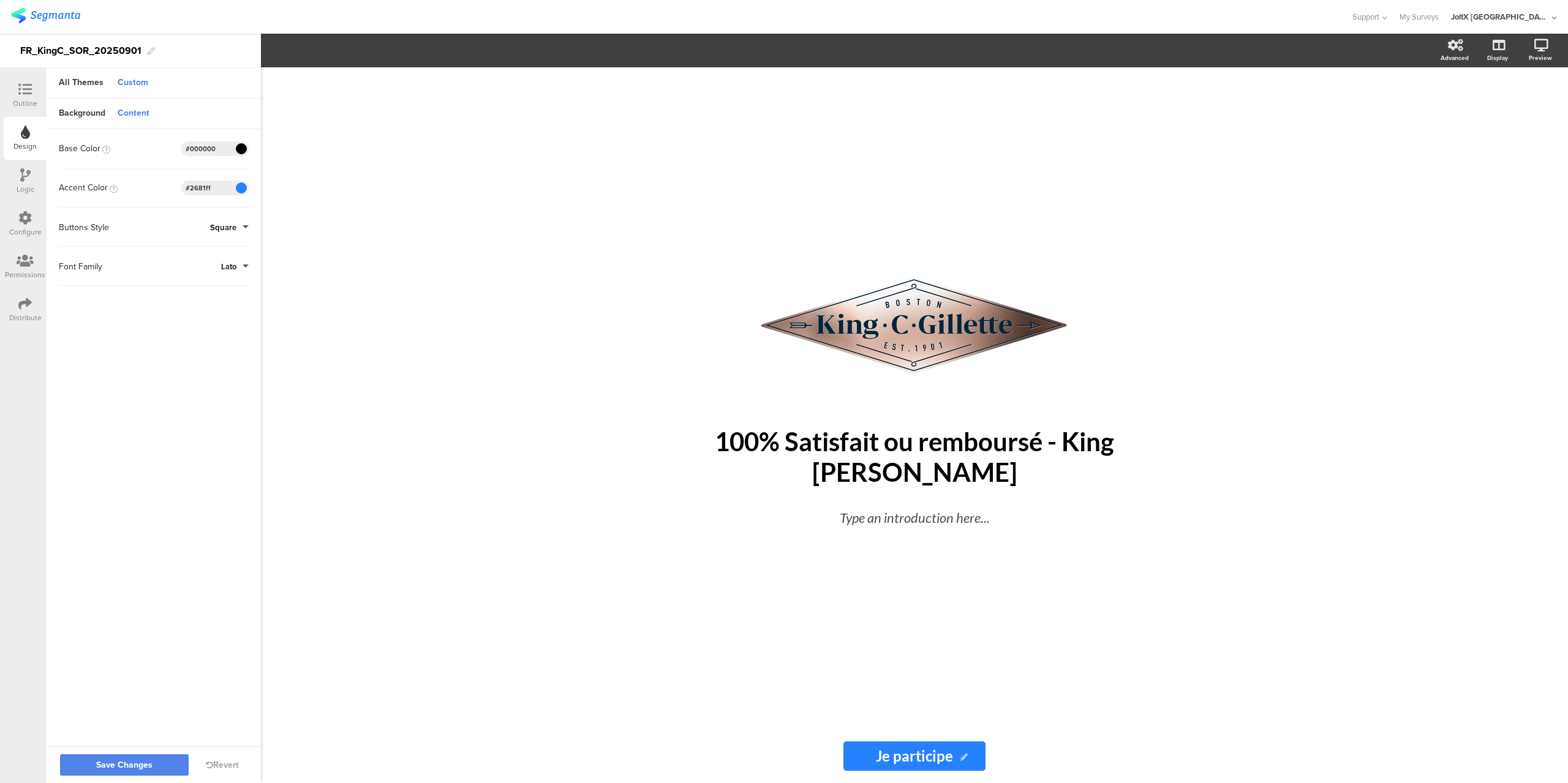
click at [867, 748] on input "Je participe" at bounding box center [915, 756] width 141 height 30
click at [27, 94] on icon at bounding box center [25, 90] width 14 height 14
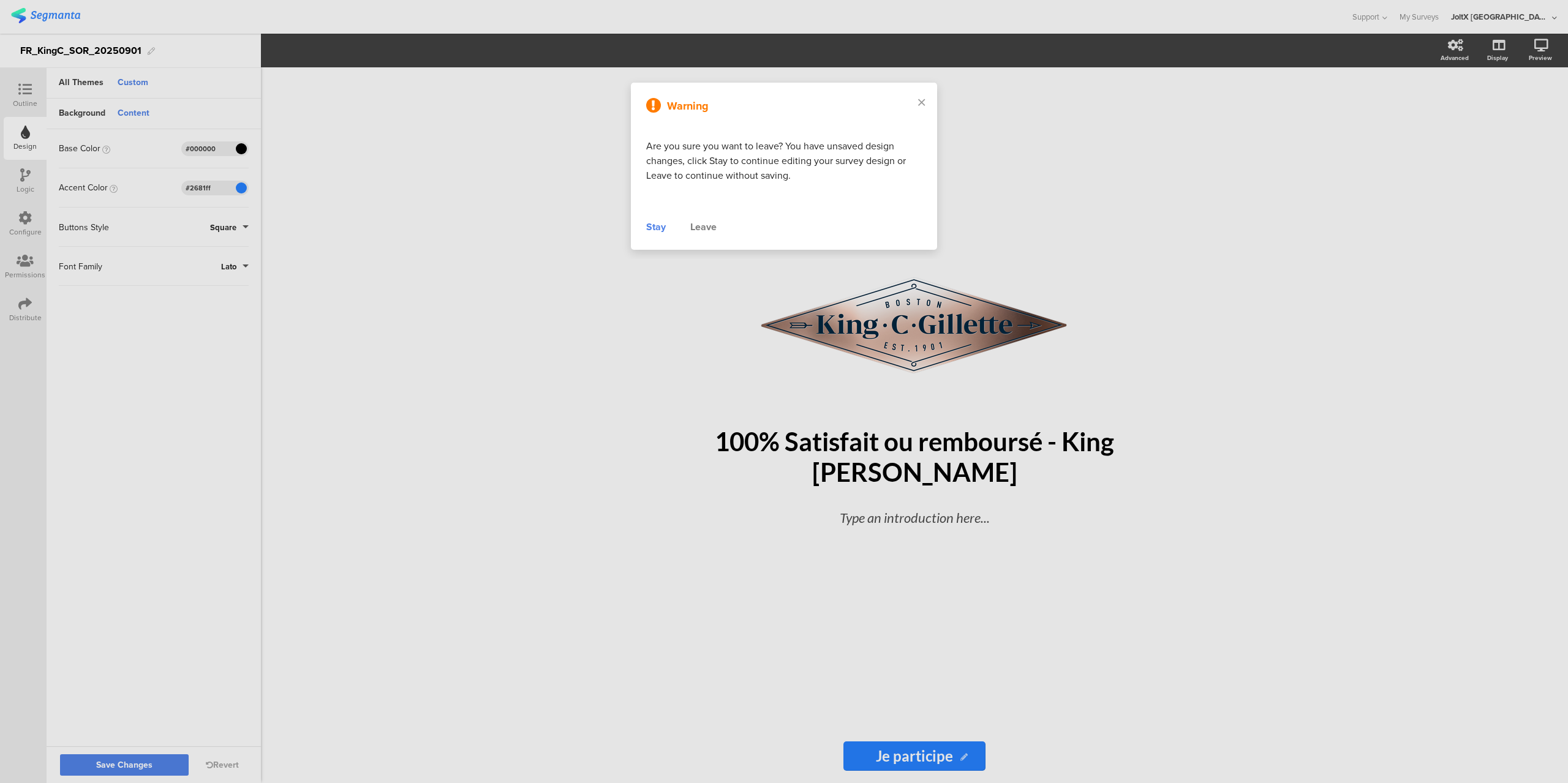
click at [650, 231] on div "Stay" at bounding box center [656, 227] width 20 height 14
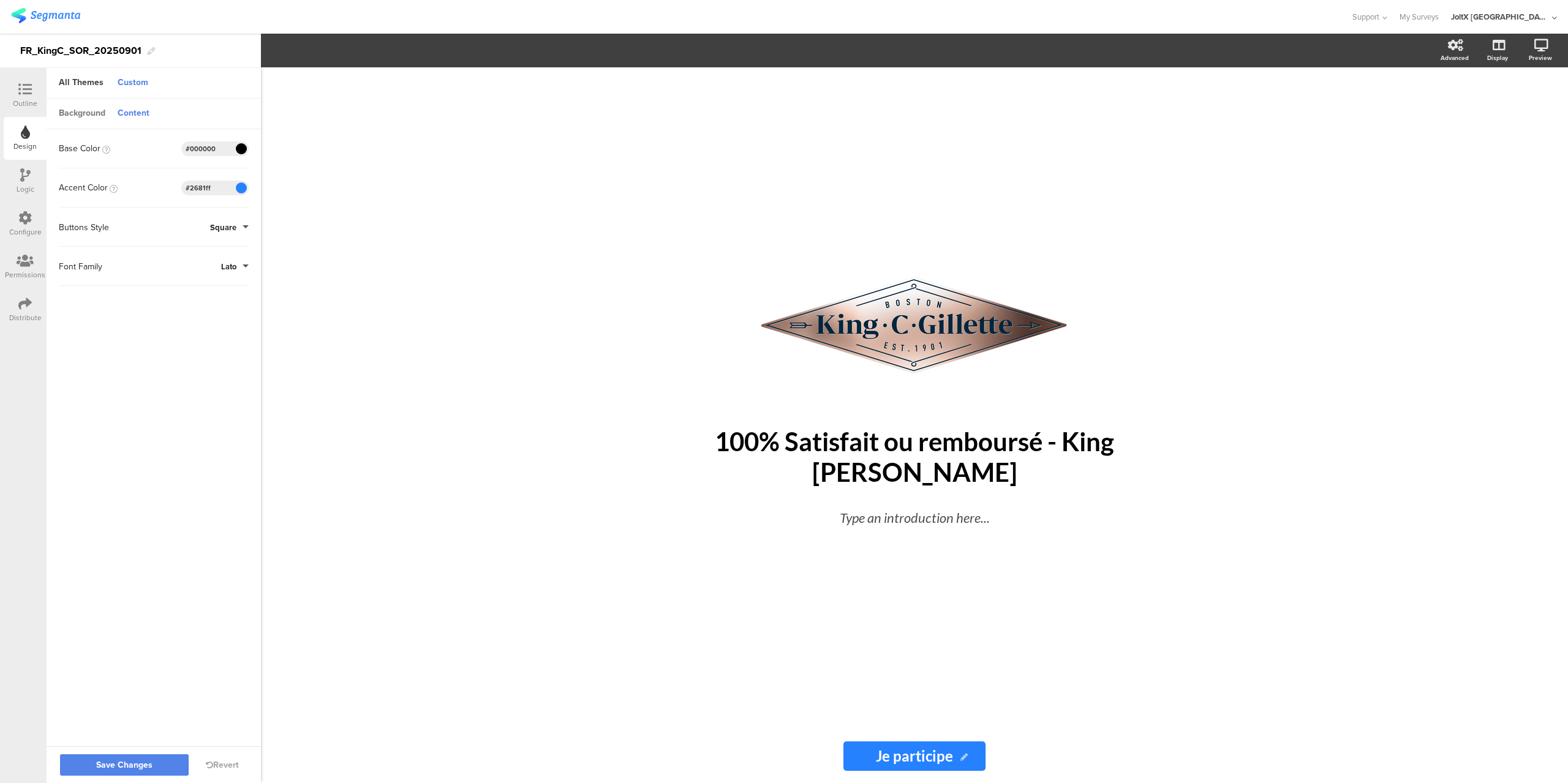
click at [83, 107] on div "Background" at bounding box center [81, 113] width 58 height 20
click at [133, 84] on div "Custom" at bounding box center [133, 83] width 43 height 20
click at [70, 80] on div "All Themes" at bounding box center [80, 83] width 57 height 20
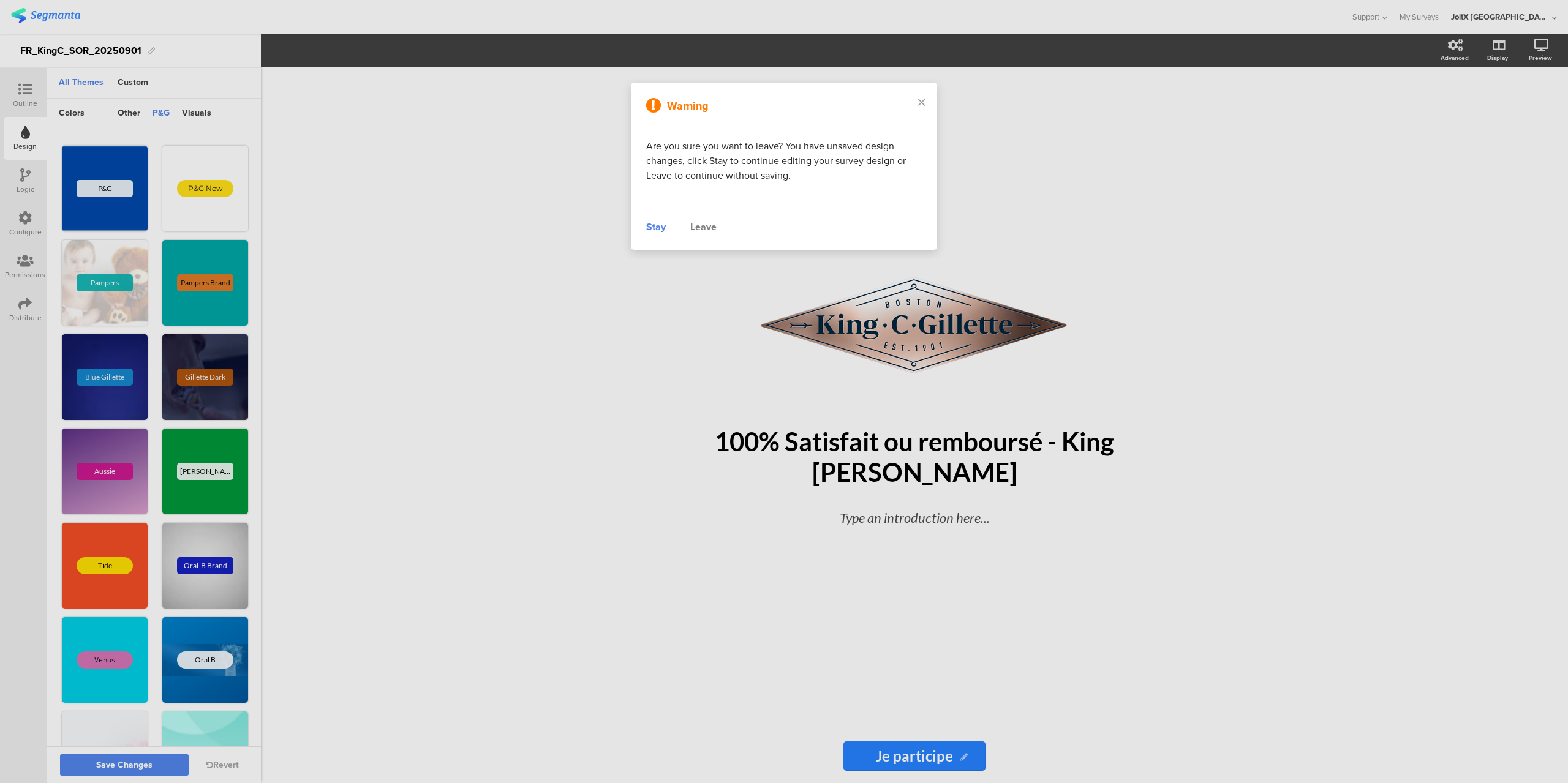
click at [653, 225] on div "Stay" at bounding box center [656, 227] width 20 height 14
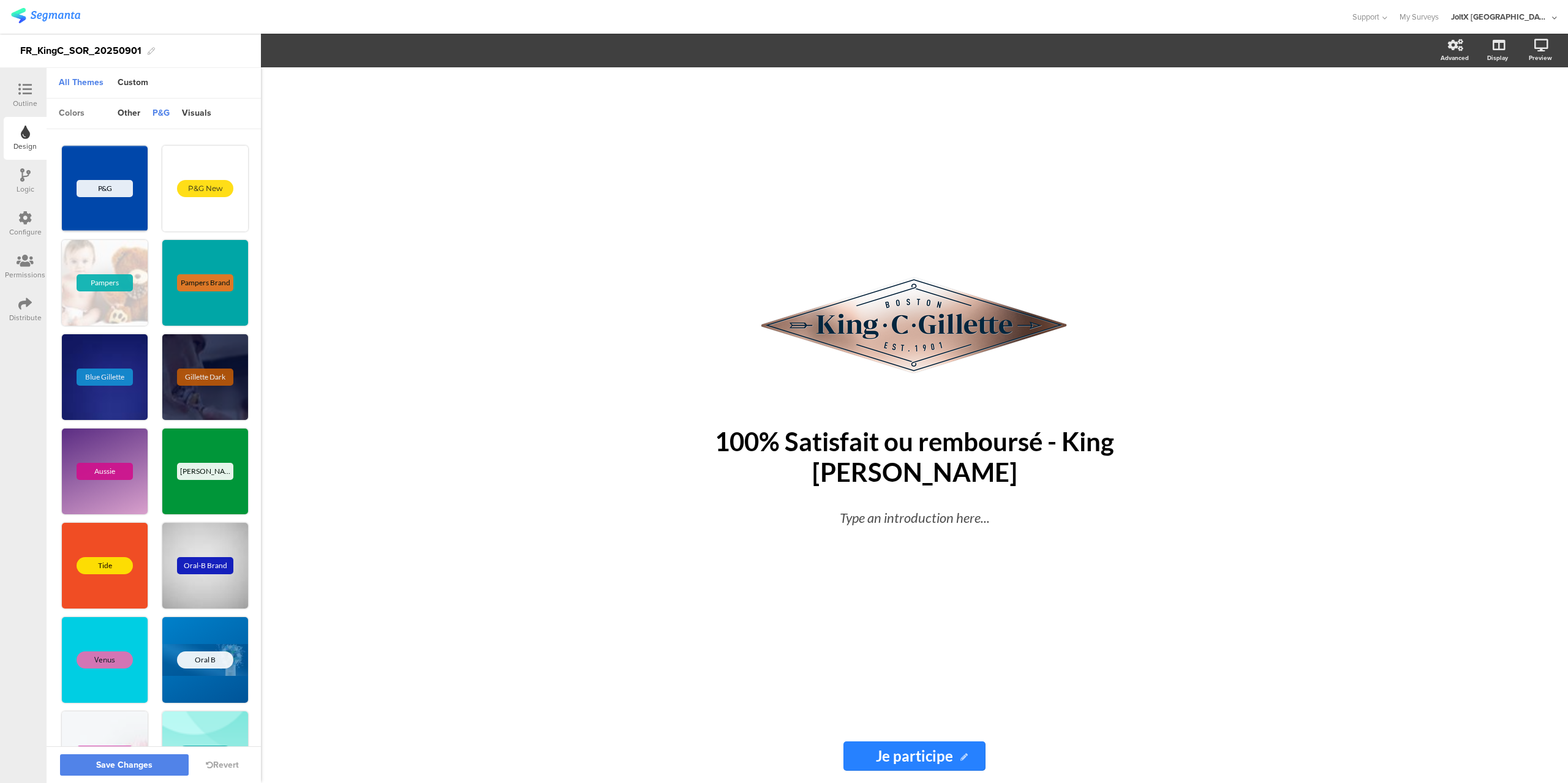
click at [71, 106] on div "colors" at bounding box center [71, 113] width 38 height 20
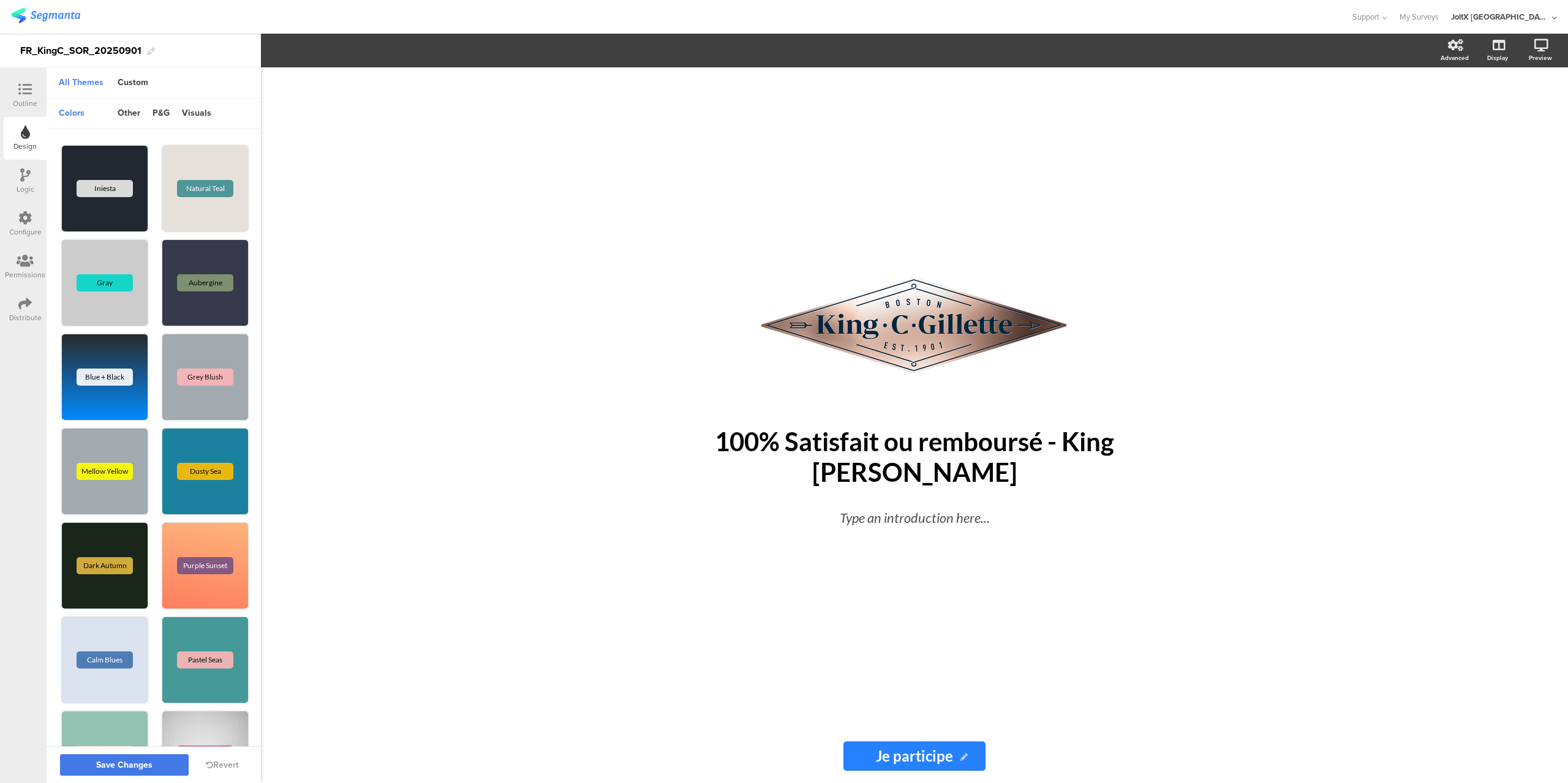
click at [78, 763] on button "Save Changes" at bounding box center [124, 765] width 129 height 21
click at [870, 752] on input "Je participe" at bounding box center [915, 756] width 141 height 30
click at [1457, 53] on div "Advanced" at bounding box center [1455, 58] width 28 height 9
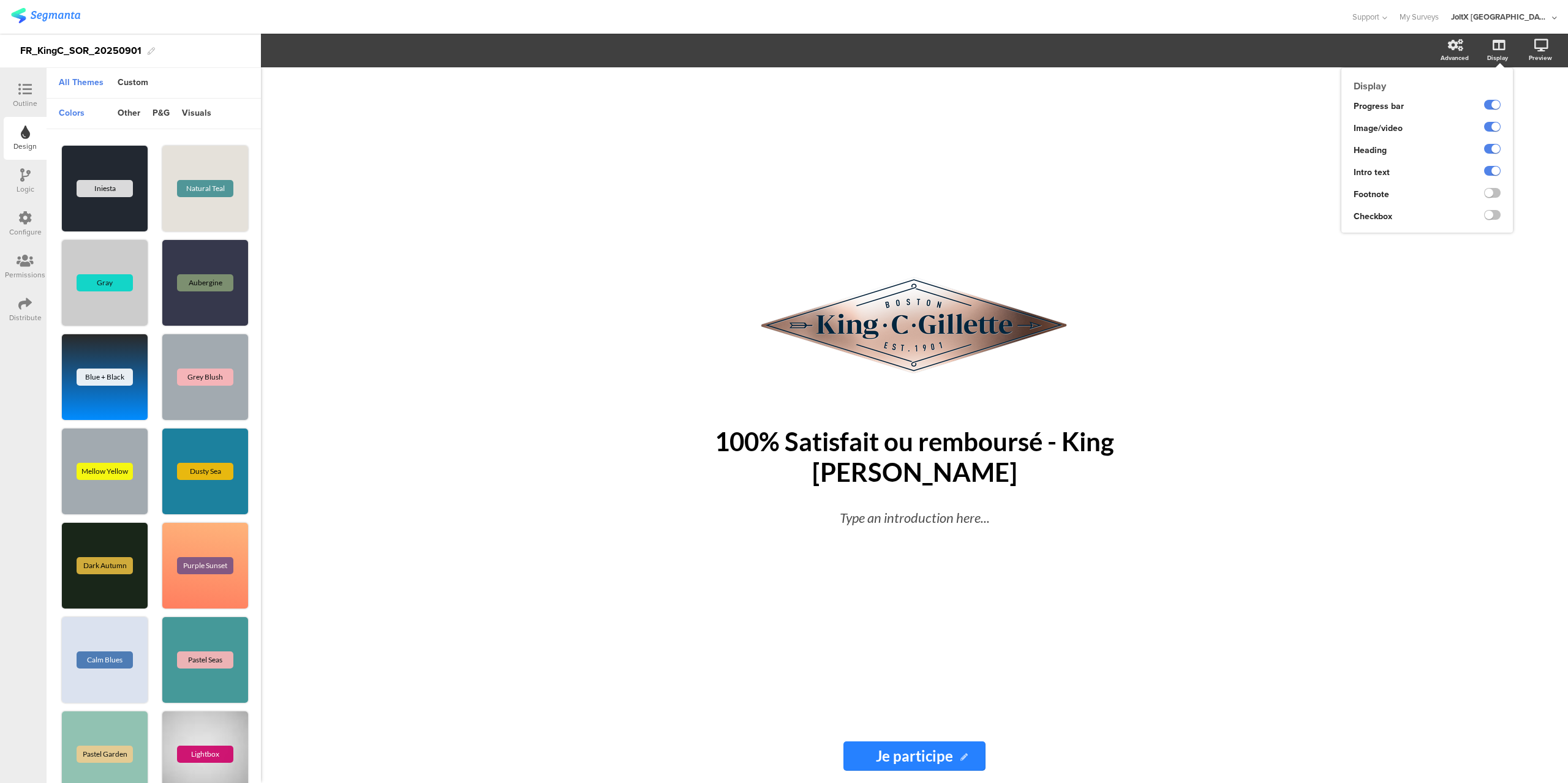
click at [1499, 57] on div "Display" at bounding box center [1497, 58] width 20 height 9
click at [1498, 212] on label at bounding box center [1493, 215] width 17 height 10
click at [0, 0] on input "checkbox" at bounding box center [0, 0] width 0 height 0
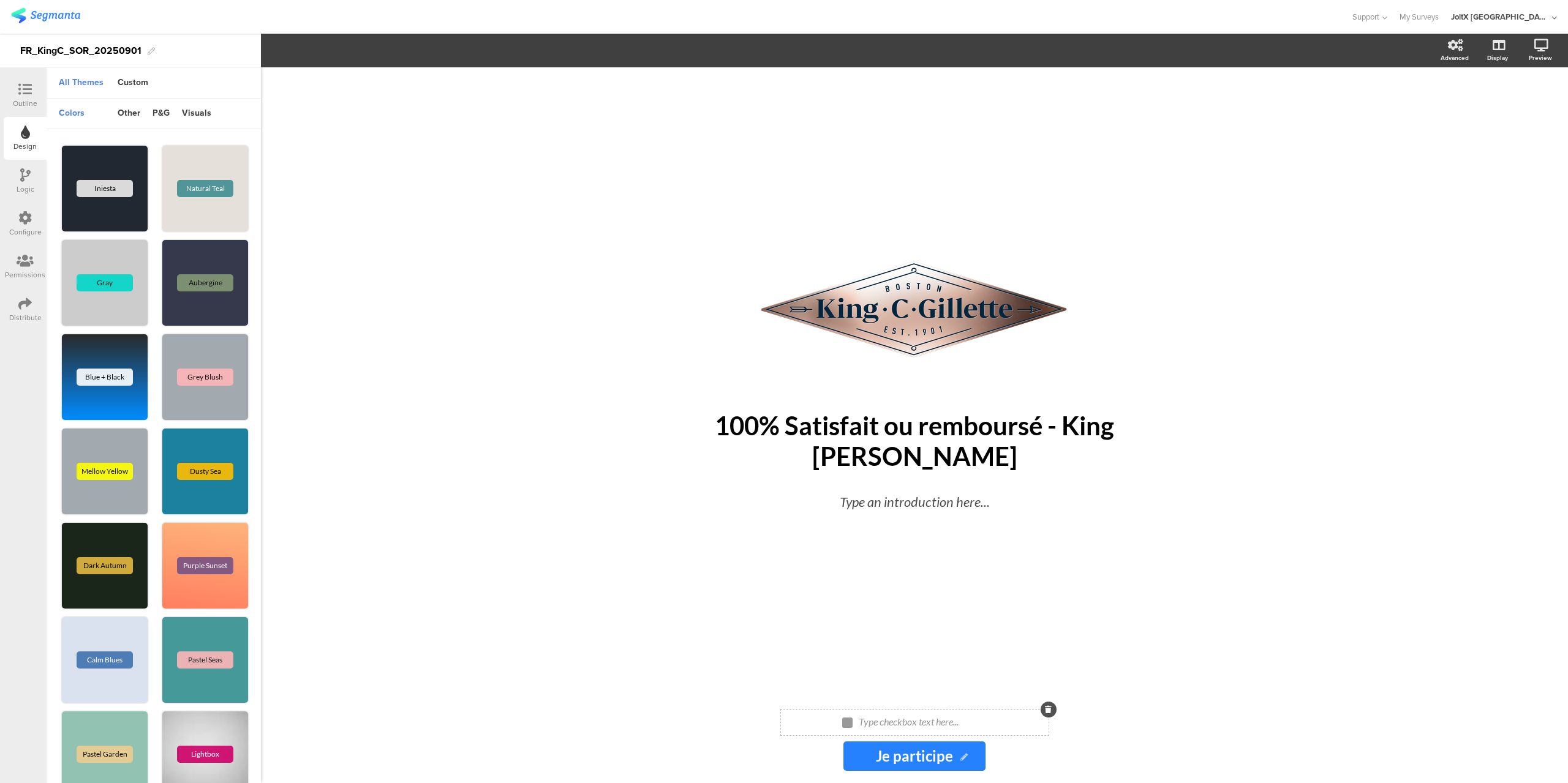
click at [876, 725] on div "Type checkbox text here..." at bounding box center [921, 723] width 129 height 20
click at [868, 718] on p at bounding box center [920, 722] width 122 height 11
drag, startPoint x: 1035, startPoint y: 725, endPoint x: 902, endPoint y: 717, distance: 133.2
click at [902, 717] on div "Oui, j'ai lu et accepté les conditions de participation Oui, j'ai lu et accepté…" at bounding box center [915, 723] width 360 height 14
drag, startPoint x: 901, startPoint y: 720, endPoint x: 1015, endPoint y: 722, distance: 114.0
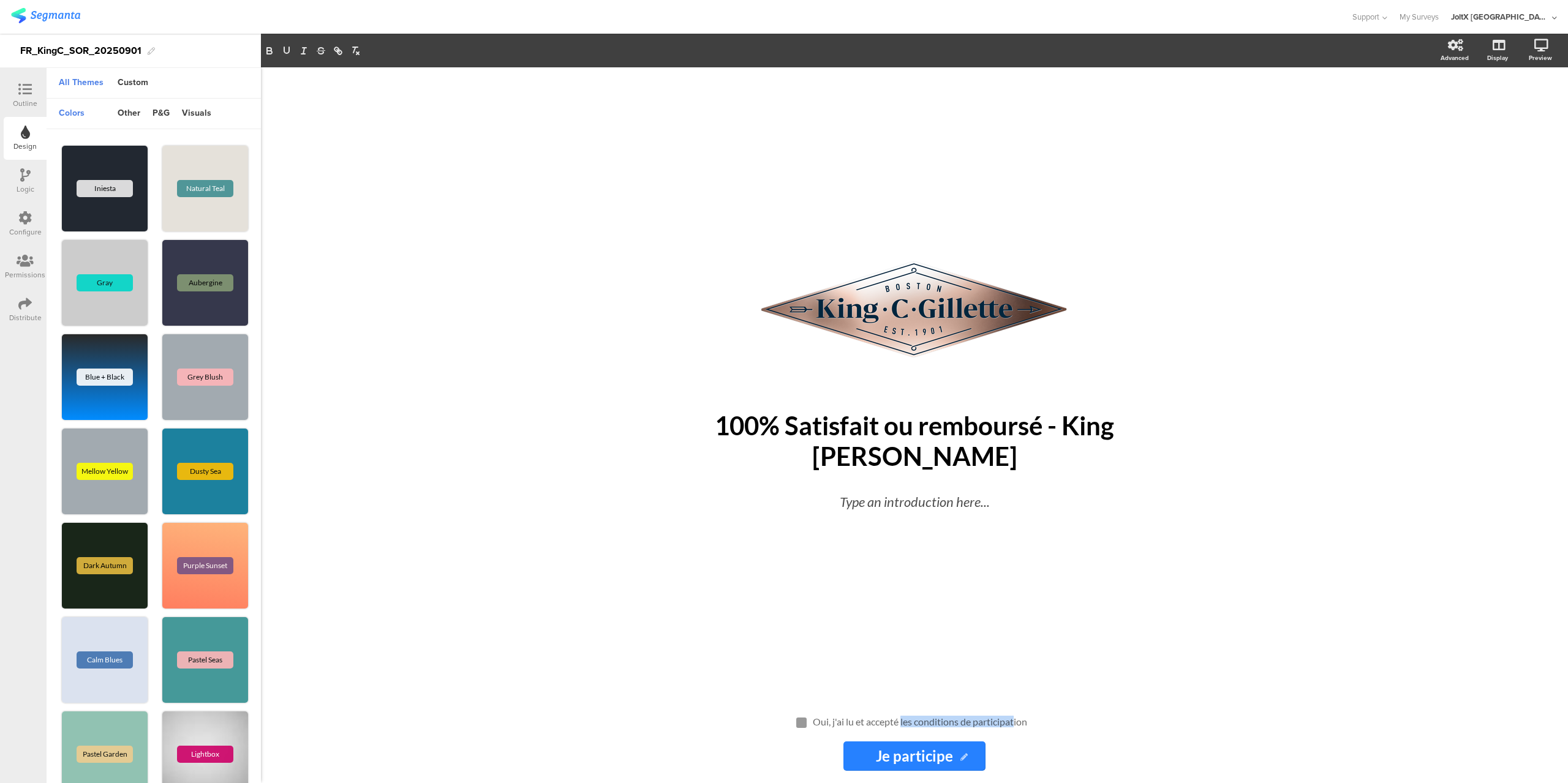
click at [1015, 722] on div "Oui, j'ai lu et accepté les conditions de participation Oui, j'ai lu et accepté…" at bounding box center [920, 723] width 221 height 20
click at [1038, 719] on div "Oui, j'ai lu et accepté les conditions de participation Oui, j'ai lu et accepté…" at bounding box center [915, 723] width 360 height 14
drag, startPoint x: 1029, startPoint y: 725, endPoint x: 972, endPoint y: 726, distance: 57.0
click at [959, 726] on div "Oui, j'ai lu et accepté les conditions de participation Oui, j'ai lu et accepté…" at bounding box center [920, 723] width 221 height 20
drag, startPoint x: 901, startPoint y: 722, endPoint x: 1031, endPoint y: 725, distance: 130.0
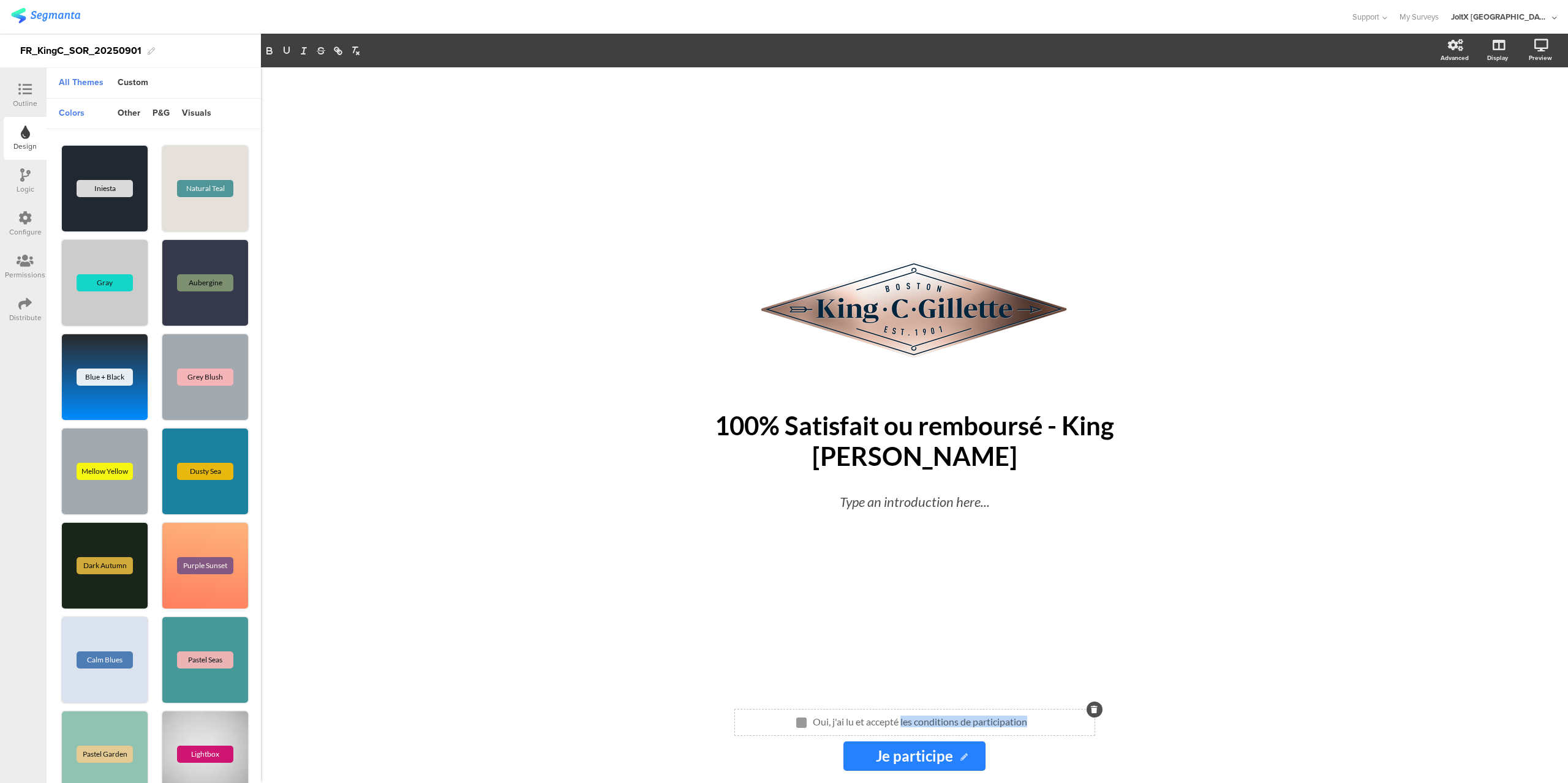
click at [1031, 725] on div "Oui, j'ai lu et accepté les conditions de participation Oui, j'ai lu et accepté…" at bounding box center [915, 723] width 360 height 14
click at [939, 715] on div "Oui, j'ai lu et accepté les conditions de participation Oui, j'ai lu et accepté…" at bounding box center [920, 723] width 221 height 20
click at [937, 720] on p "Oui, j'ai lu et accepté les conditions de participation" at bounding box center [920, 722] width 215 height 11
drag, startPoint x: 901, startPoint y: 721, endPoint x: 1050, endPoint y: 737, distance: 149.9
click at [1050, 737] on div "Oui, j'ai lu et accepté les conditions de participation Oui, j'ai lu et accepté…" at bounding box center [915, 741] width 490 height 61
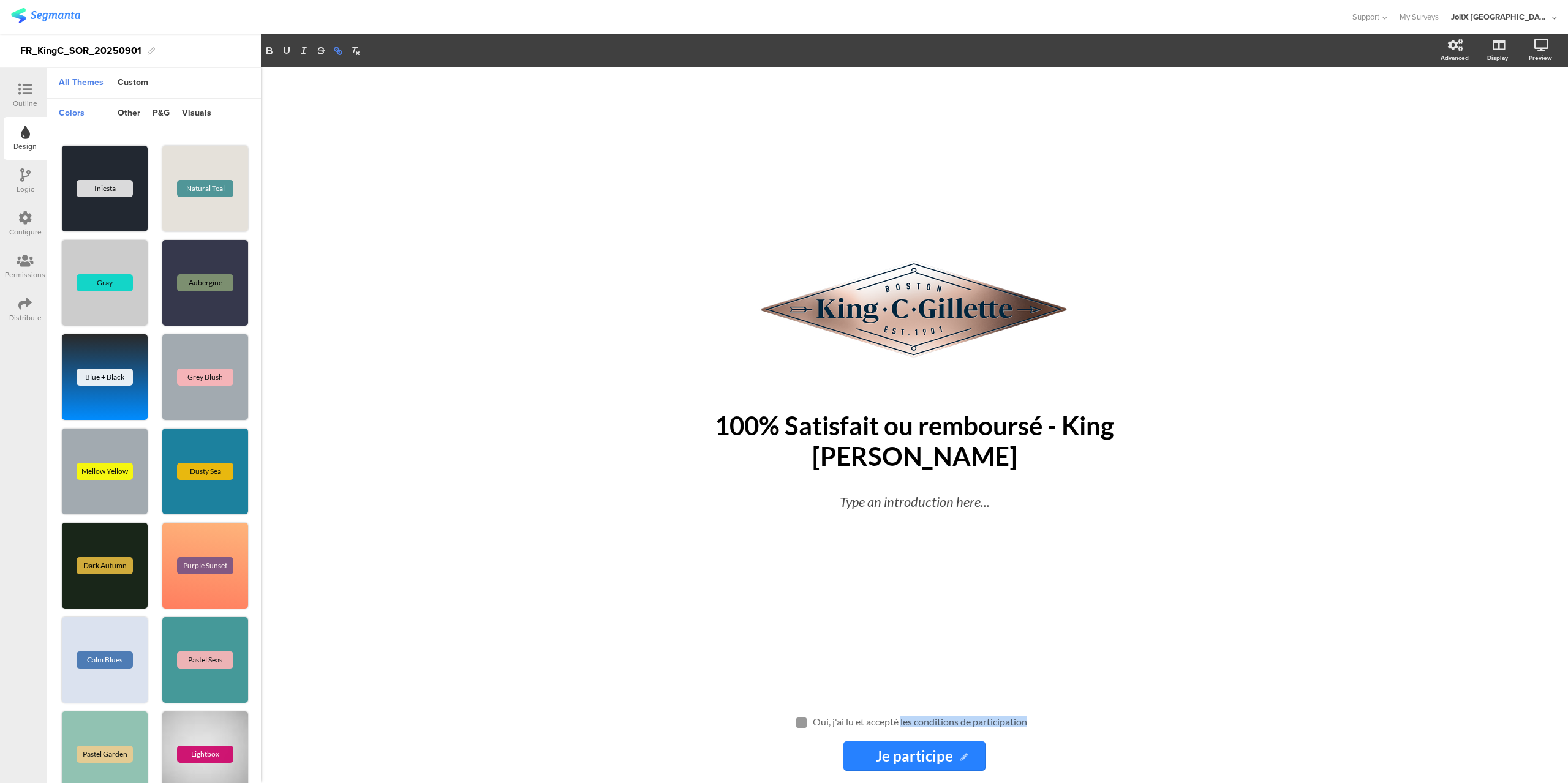
click at [340, 46] on icon "button" at bounding box center [338, 51] width 11 height 11
paste input "https://www.enviedeplus.com/conditions-d-utilisation-rub"
type input "https://www.enviedeplus.com/conditions-d-utilisation-rub"
click at [1092, 747] on link at bounding box center [1088, 745] width 27 height 10
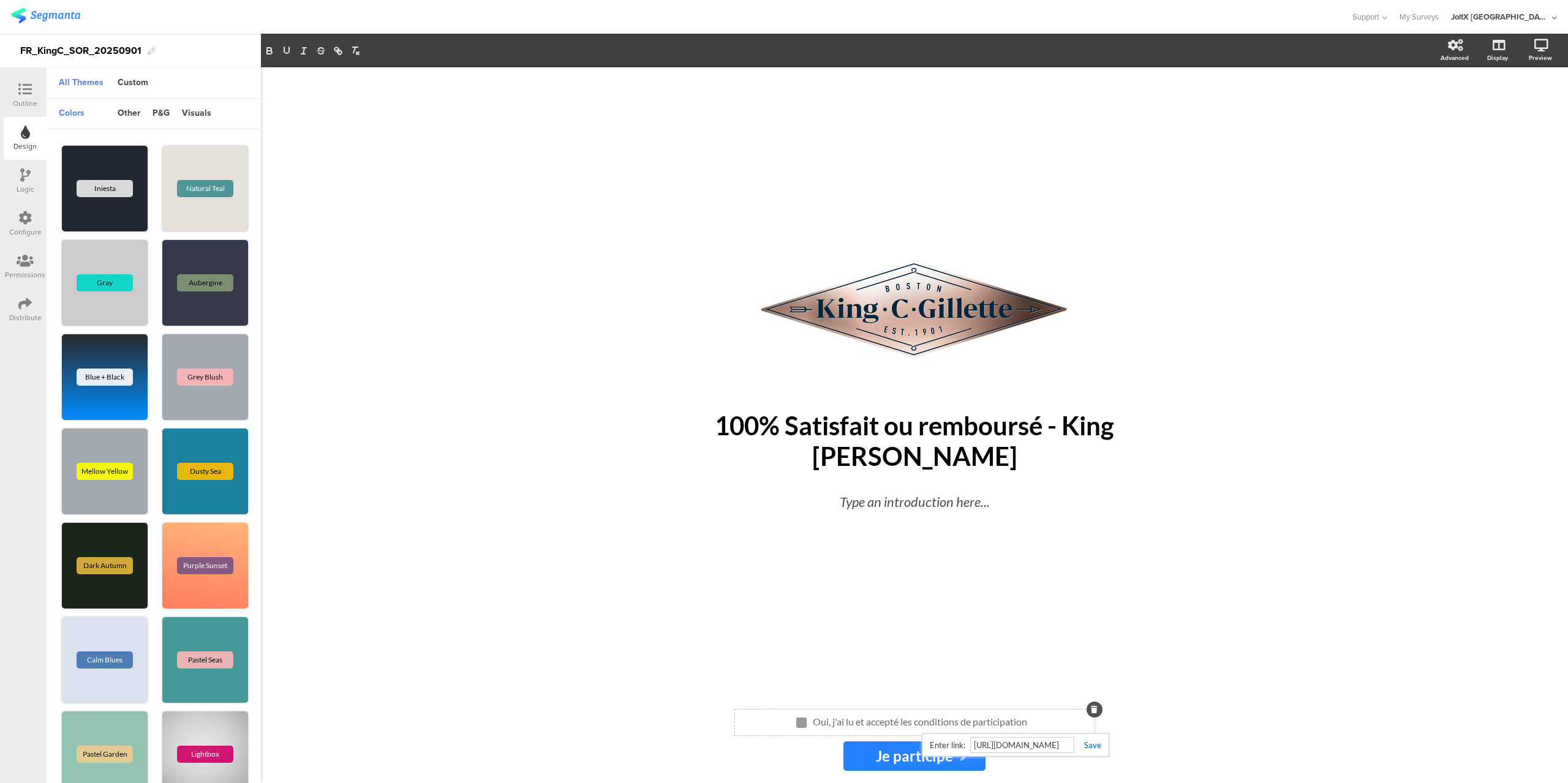
scroll to position [0, 0]
click at [1147, 674] on div "/ 100% Satisfait ou remboursé - King C Gillette 100% Satisfait ou remboursé - K…" at bounding box center [915, 382] width 490 height 630
click at [1549, 56] on div "Preview" at bounding box center [1541, 58] width 24 height 9
click at [1542, 55] on div "Preview" at bounding box center [1541, 58] width 24 height 9
click at [1500, 106] on icon at bounding box center [1497, 108] width 13 height 11
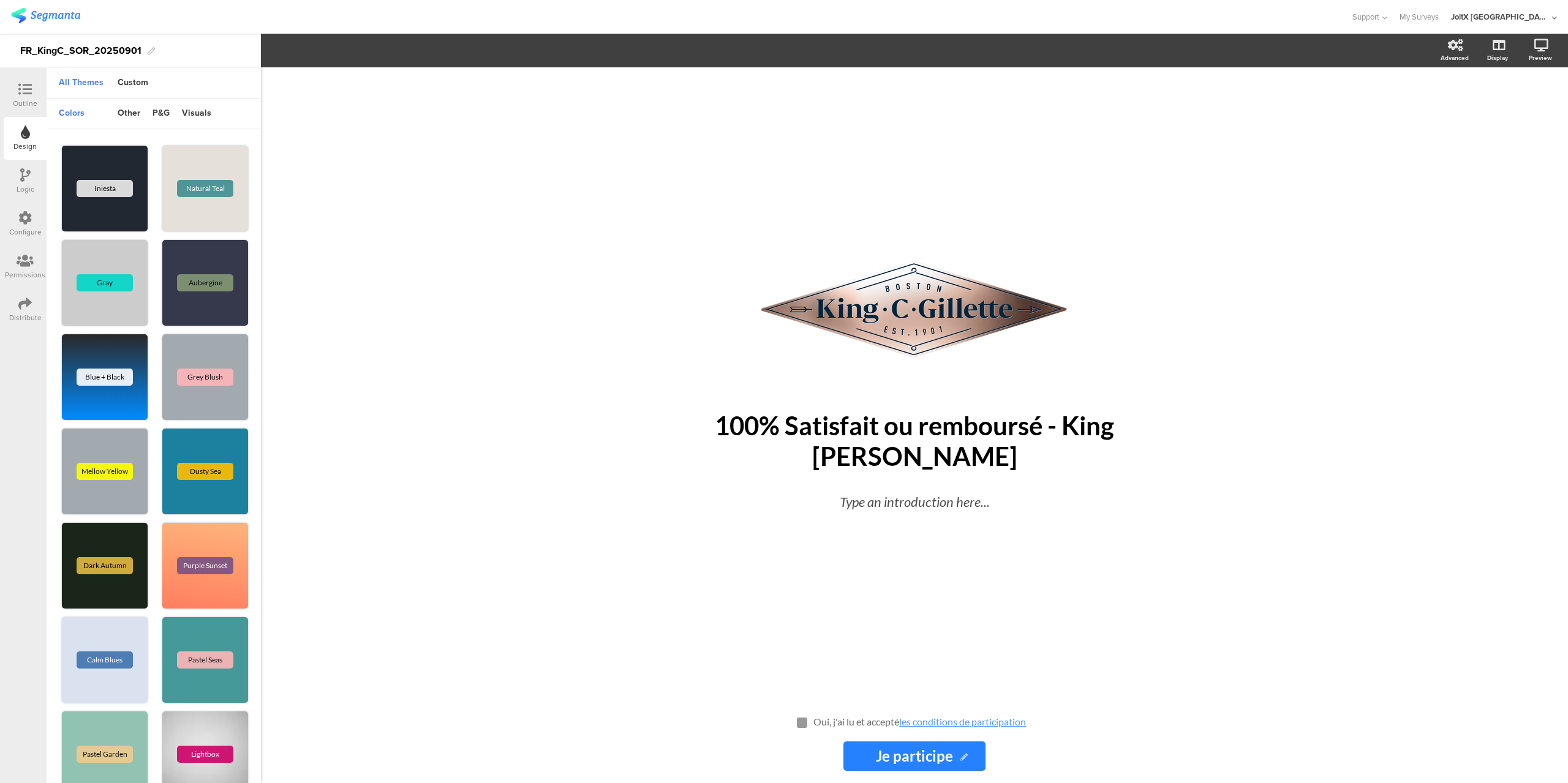
click at [976, 766] on input "Je participe" at bounding box center [915, 756] width 141 height 30
click at [962, 755] on icon at bounding box center [965, 758] width 8 height 8
click at [964, 757] on icon at bounding box center [965, 758] width 8 height 8
click at [863, 751] on input "Je participe" at bounding box center [915, 756] width 141 height 30
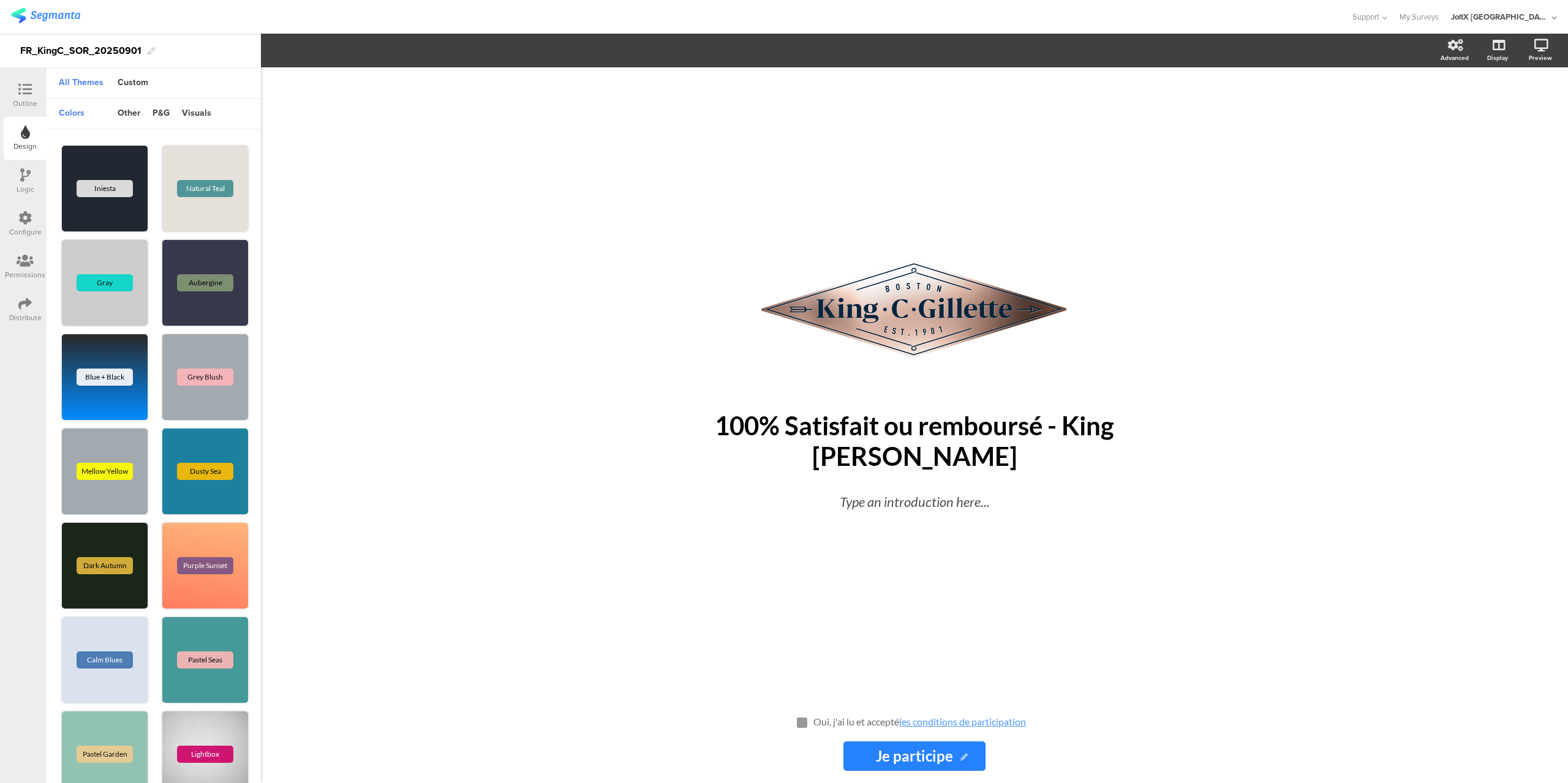
click at [861, 751] on input "Je participe" at bounding box center [915, 756] width 141 height 30
click at [30, 124] on div "Design" at bounding box center [25, 138] width 43 height 43
click at [125, 80] on div "Custom" at bounding box center [133, 83] width 43 height 20
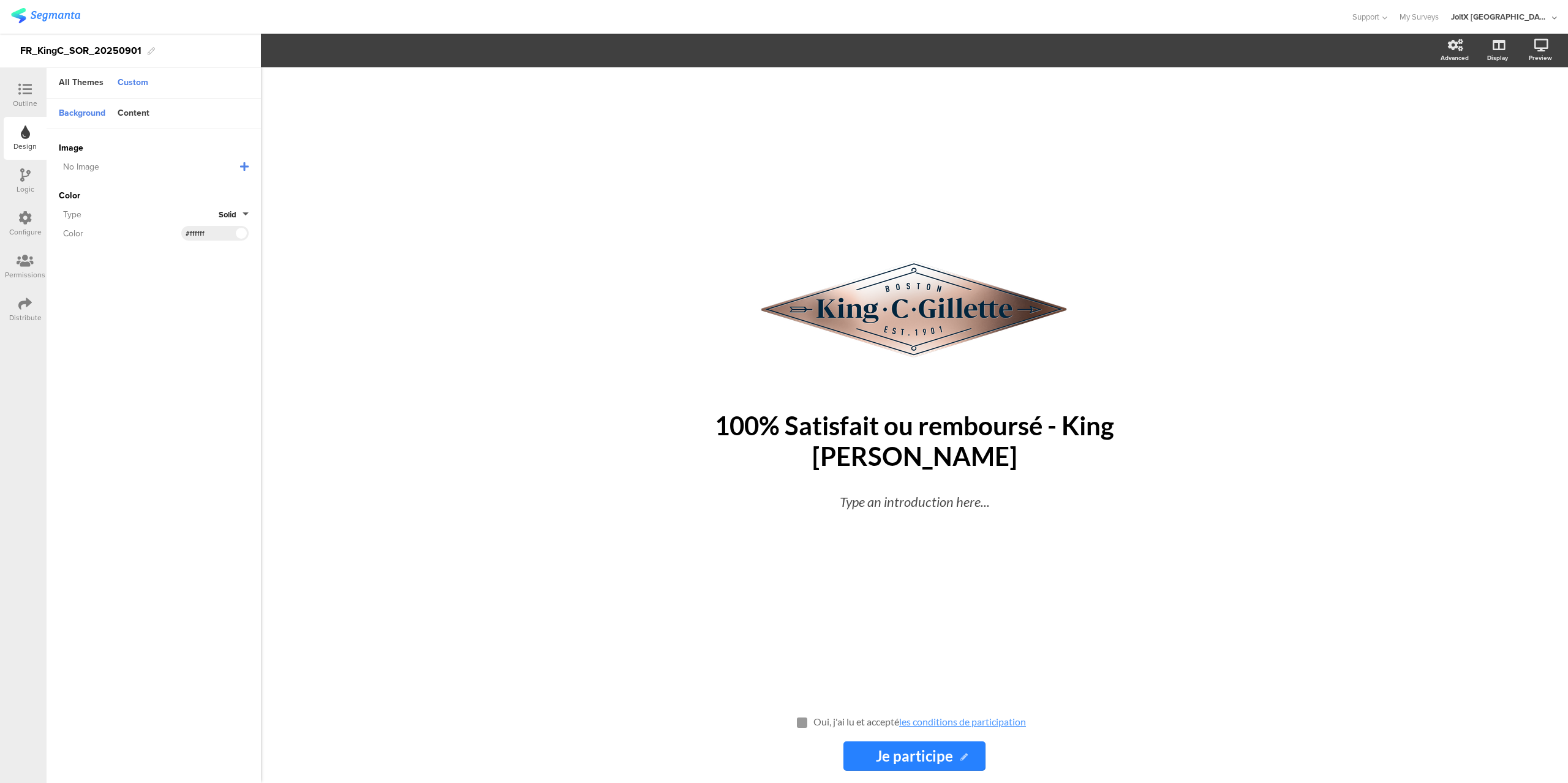
click at [95, 167] on span "No Image" at bounding box center [81, 166] width 36 height 13
click at [128, 116] on div "Content" at bounding box center [134, 113] width 44 height 20
drag, startPoint x: 226, startPoint y: 184, endPoint x: 220, endPoint y: 183, distance: 6.1
click at [220, 183] on div "#2681ff" at bounding box center [215, 187] width 68 height 14
click at [207, 186] on input "#2681ff" at bounding box center [204, 187] width 36 height 10
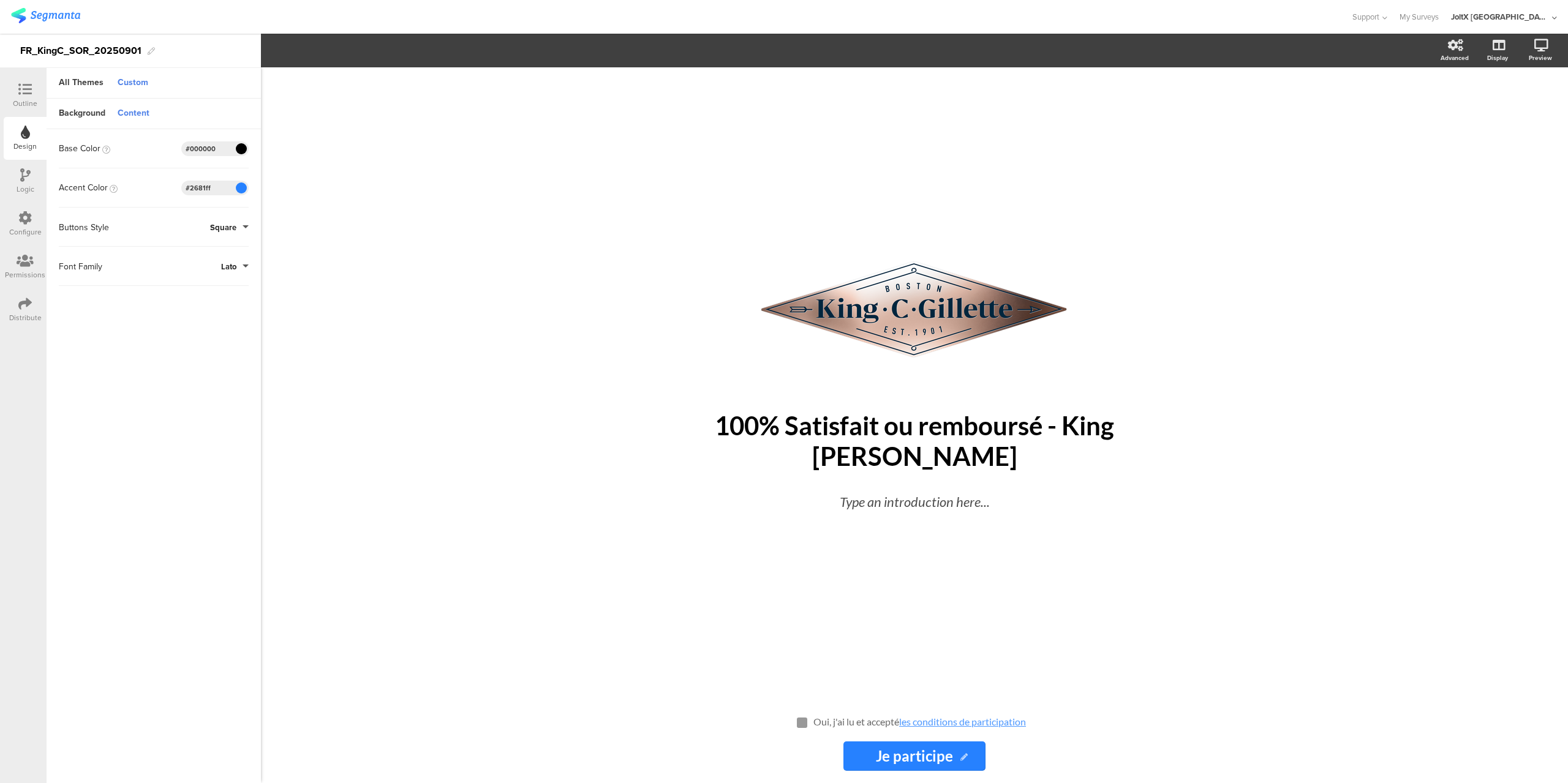
click at [207, 186] on input "#2681ff" at bounding box center [204, 187] width 36 height 10
click at [219, 187] on input "#2681ff" at bounding box center [204, 187] width 36 height 10
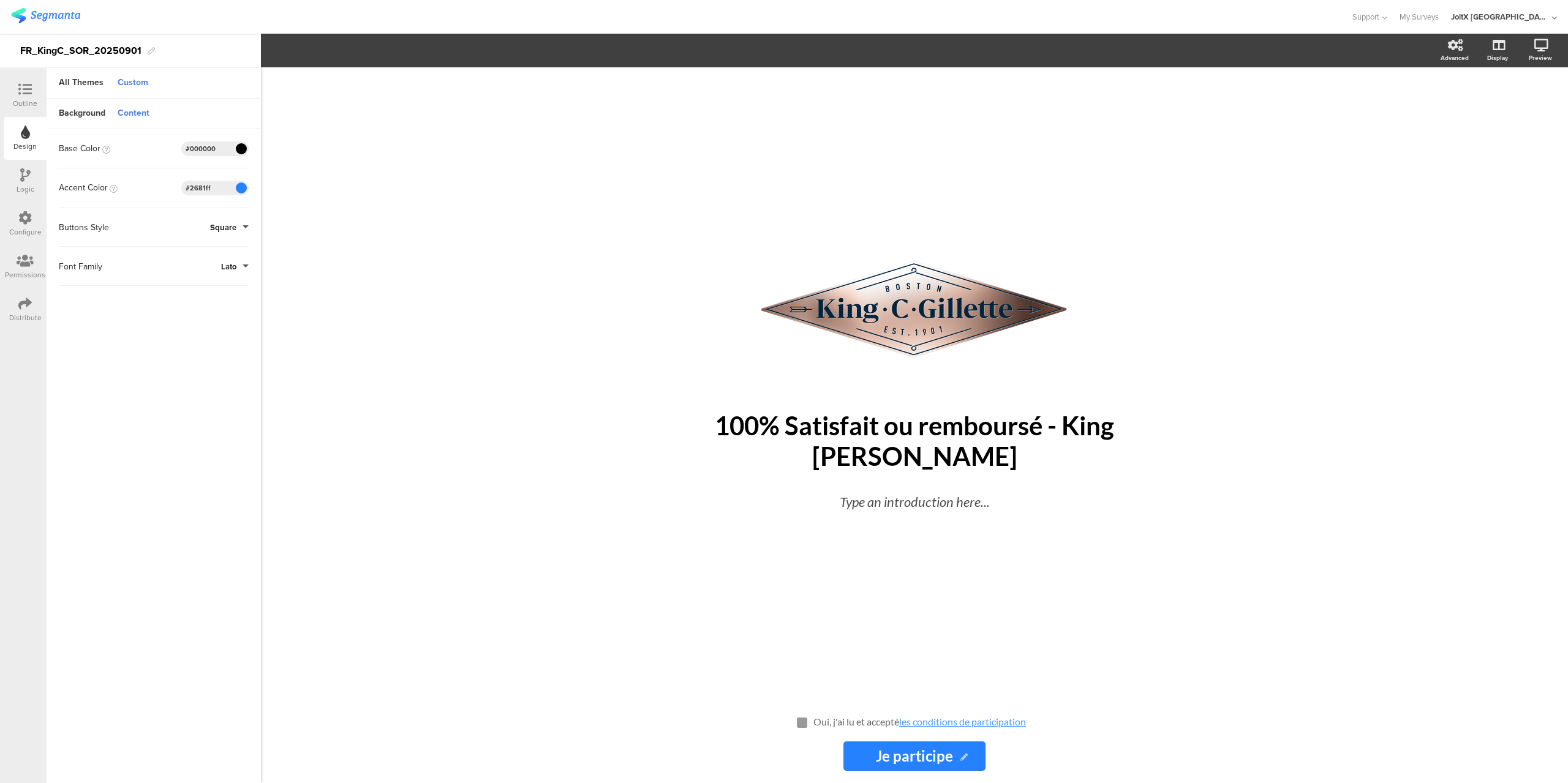
paste input "07263"
type input "#07263f"
click at [1196, 149] on div "/ 100% Satisfait ou remboursé - King C Gillette 100% Satisfait ou remboursé - K…" at bounding box center [915, 426] width 1308 height 716
click at [129, 149] on div "Base Color #000000 Clear OK #000000" at bounding box center [153, 148] width 190 height 14
click at [140, 225] on div "Buttons Style Square" at bounding box center [153, 227] width 190 height 14
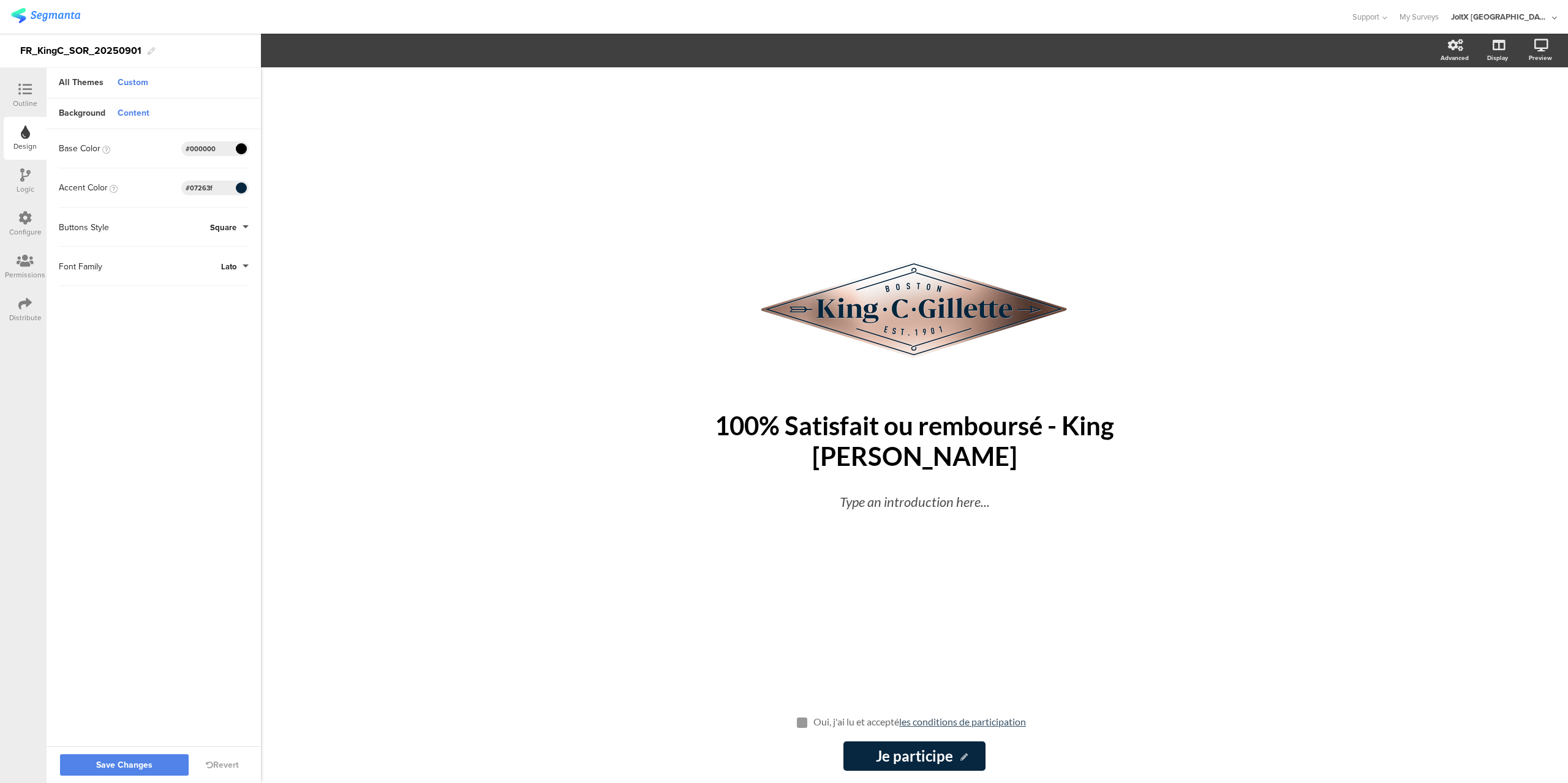
click at [146, 274] on div "Font Family Lato" at bounding box center [153, 266] width 190 height 39
click at [187, 234] on div "Buttons Style Square" at bounding box center [153, 227] width 190 height 14
click at [151, 153] on div "Base Color #000000 Clear OK #000000" at bounding box center [153, 148] width 190 height 14
click at [142, 81] on div "Custom" at bounding box center [133, 83] width 43 height 20
click at [144, 113] on div "Content" at bounding box center [134, 113] width 44 height 20
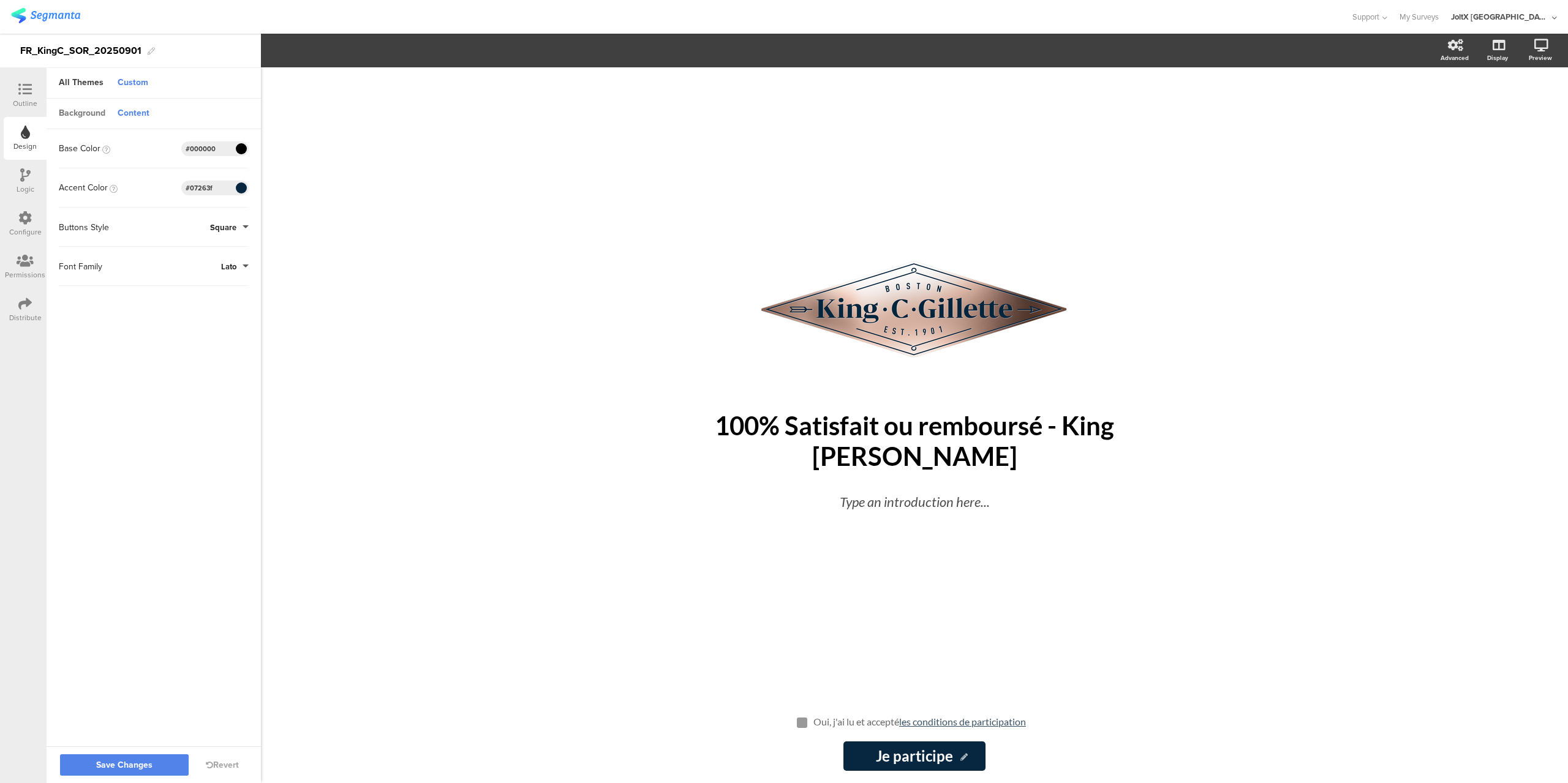
click at [78, 115] on div "Background" at bounding box center [81, 113] width 58 height 20
click at [141, 116] on div "Content" at bounding box center [134, 113] width 44 height 20
click at [134, 85] on div "Custom" at bounding box center [133, 83] width 43 height 20
click at [116, 85] on div "Custom" at bounding box center [133, 83] width 43 height 20
click at [212, 148] on input "#000000" at bounding box center [204, 149] width 36 height 10
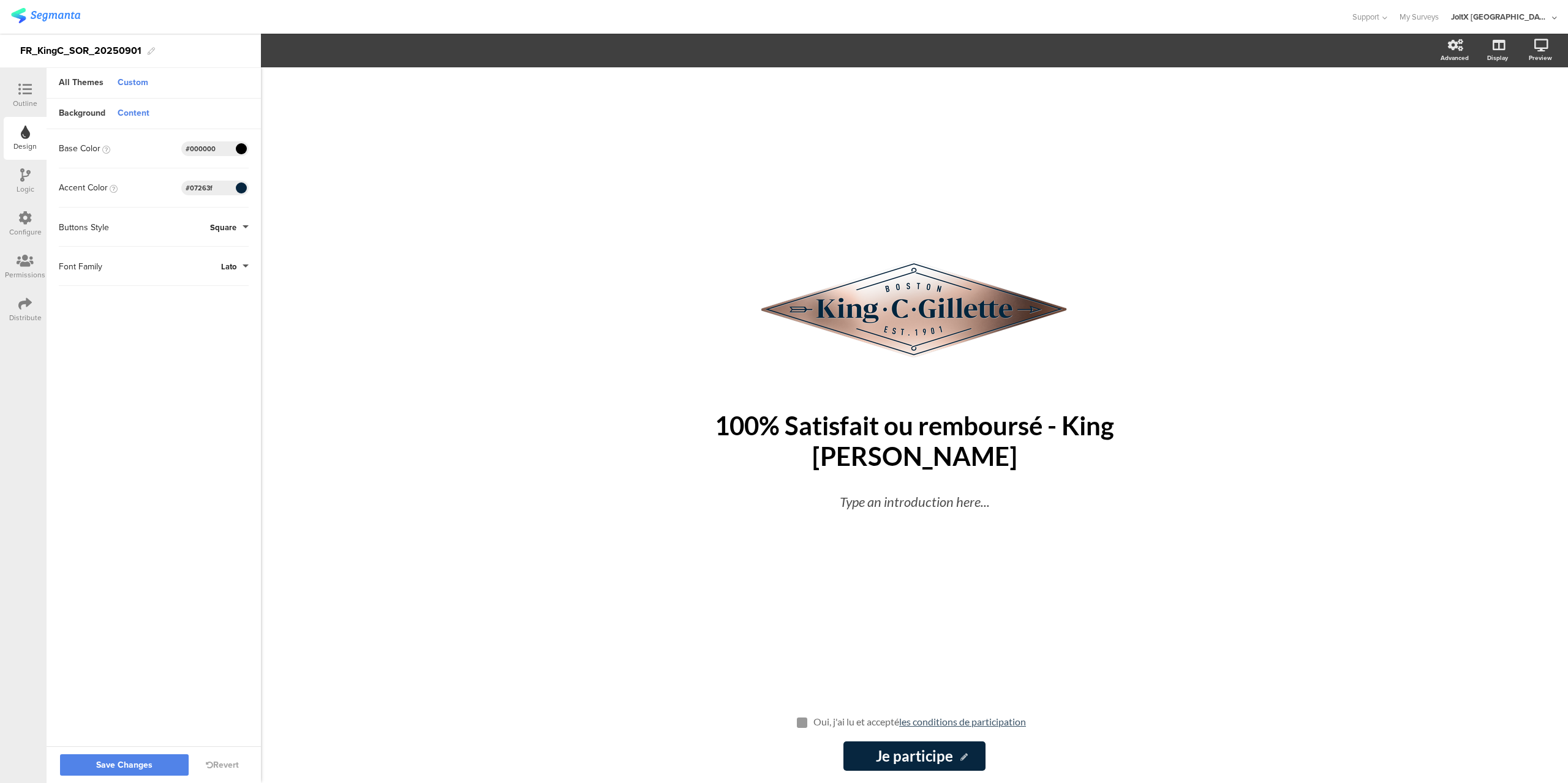
click at [212, 148] on input "#000000" at bounding box center [204, 149] width 36 height 10
click at [131, 766] on span "Save Changes" at bounding box center [124, 766] width 56 height 0
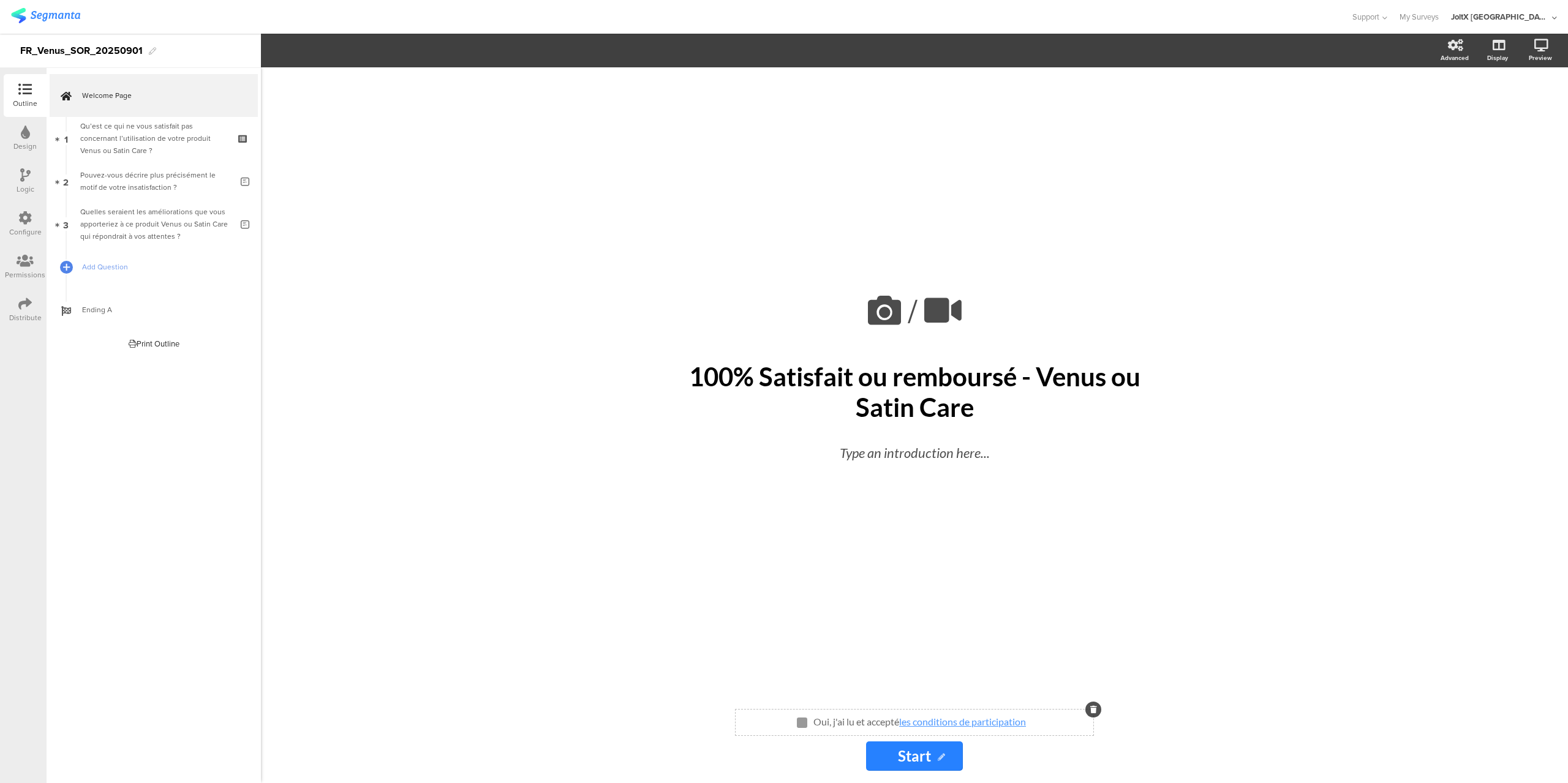
click at [1029, 725] on div "Oui, j'ai lu et accepté les conditions de participation Oui, j'ai lu et accepté…" at bounding box center [920, 723] width 219 height 20
click at [939, 756] on icon at bounding box center [942, 758] width 8 height 8
click at [927, 758] on input "Start" at bounding box center [915, 756] width 97 height 30
type input "j"
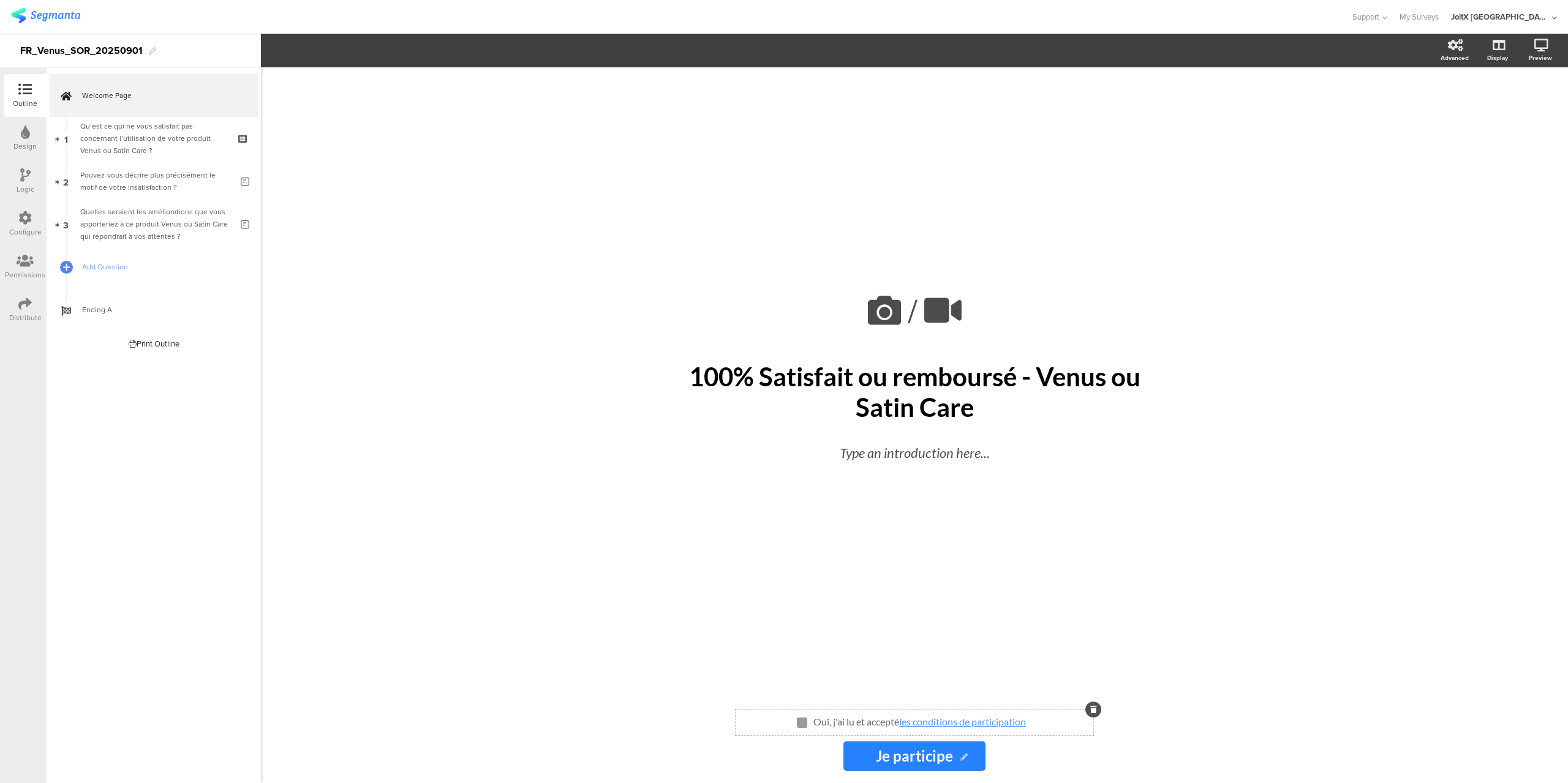
type input "Je participe"
click at [1035, 725] on div "Oui, j'ai lu et accepté les conditions de participation Oui, j'ai lu et accepté…" at bounding box center [914, 723] width 357 height 14
click at [1028, 722] on div "Oui, j'ai lu et accepté les conditions de participation Oui, j'ai lu et accepté…" at bounding box center [920, 723] width 219 height 20
drag, startPoint x: 1034, startPoint y: 723, endPoint x: 812, endPoint y: 731, distance: 222.1
click at [812, 729] on div "Oui, j'ai lu et accepté les conditions de participation Oui, j'ai lu et accepté…" at bounding box center [914, 723] width 357 height 14
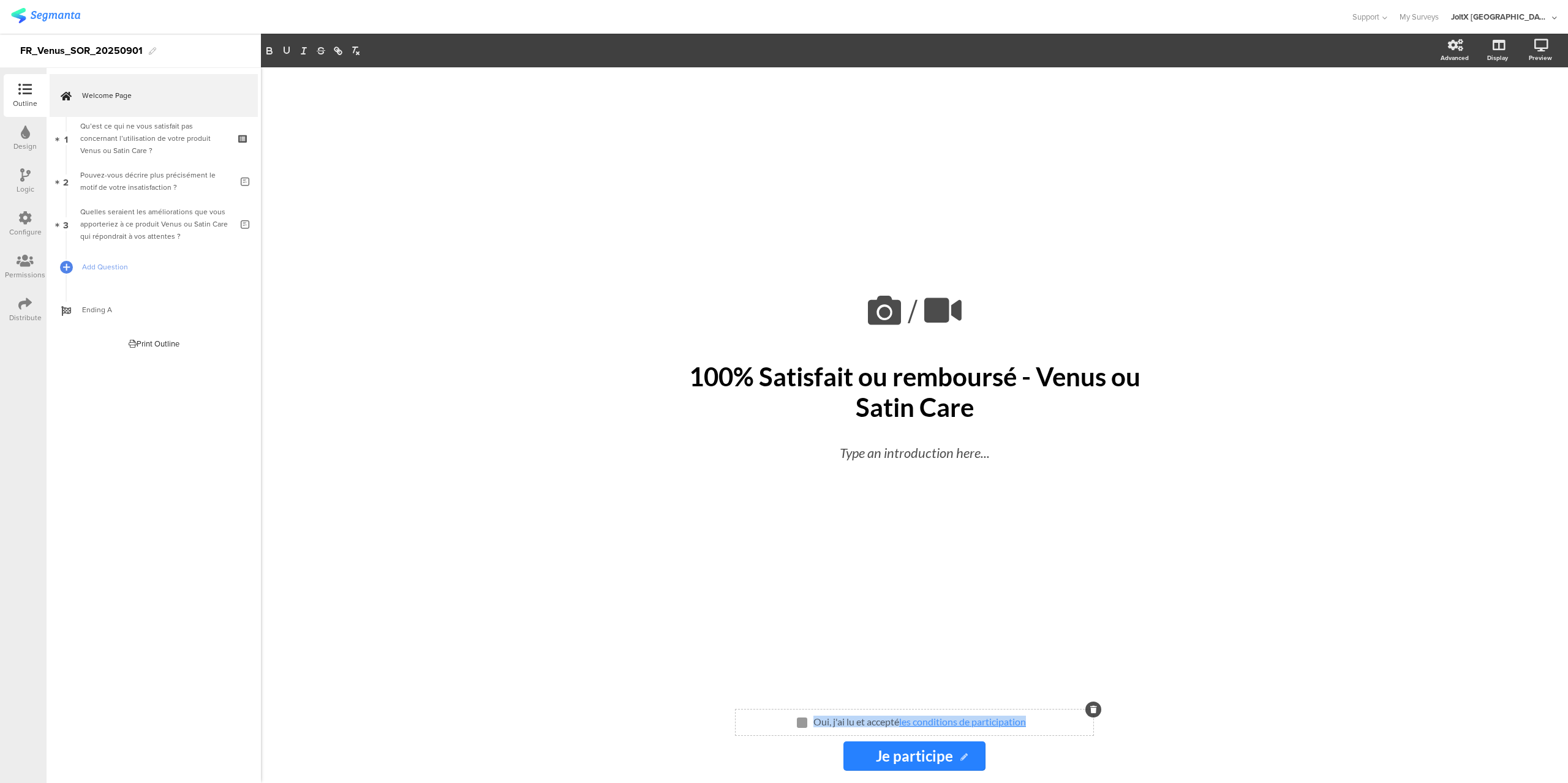
copy p "Oui, j'ai lu et accepté les conditions de participation"
click at [1031, 723] on div "Oui, j'ai lu et accepté les conditions de participation Oui, j'ai lu et accepté…" at bounding box center [914, 723] width 357 height 14
click at [872, 714] on div "Oui, j'ai lu et accepté les conditions de participation Oui, j'ai lu et accepté…" at bounding box center [920, 723] width 219 height 20
copy p "Oui, j'ai lu et accepté les conditions de participation"
drag, startPoint x: 814, startPoint y: 723, endPoint x: 1059, endPoint y: 731, distance: 245.1
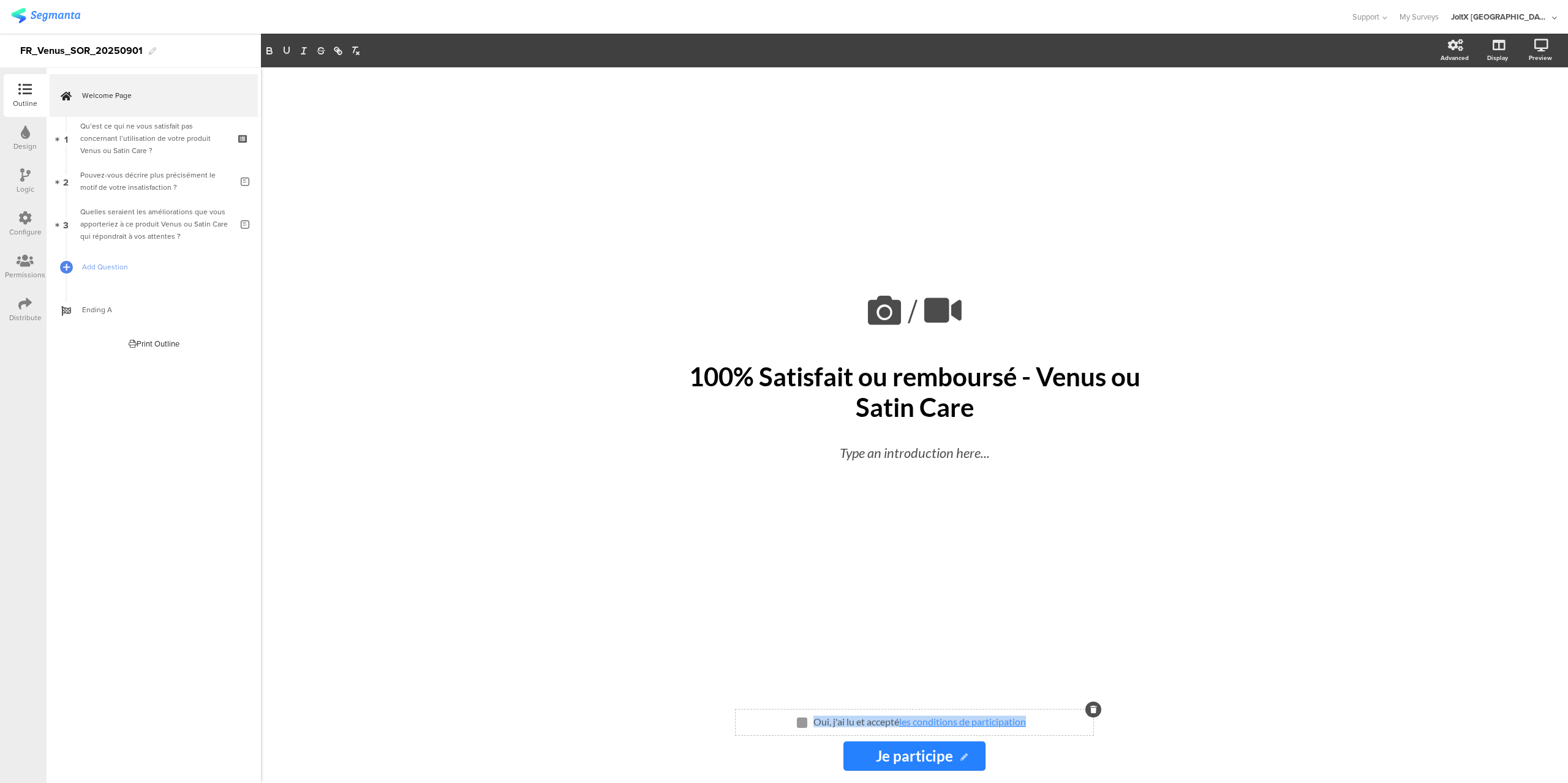
click at [1059, 731] on sg-page-checkbox "Oui, j'ai lu et accepté les conditions de participation Oui, j'ai lu et accepté…" at bounding box center [914, 723] width 357 height 26
click at [958, 722] on link "les conditions de participation" at bounding box center [962, 722] width 127 height 11
click at [1009, 745] on link "https://www.enviedeplus.com/conditions-d-utilisation-rub" at bounding box center [985, 745] width 85 height 16
click at [940, 324] on icon at bounding box center [943, 310] width 46 height 42
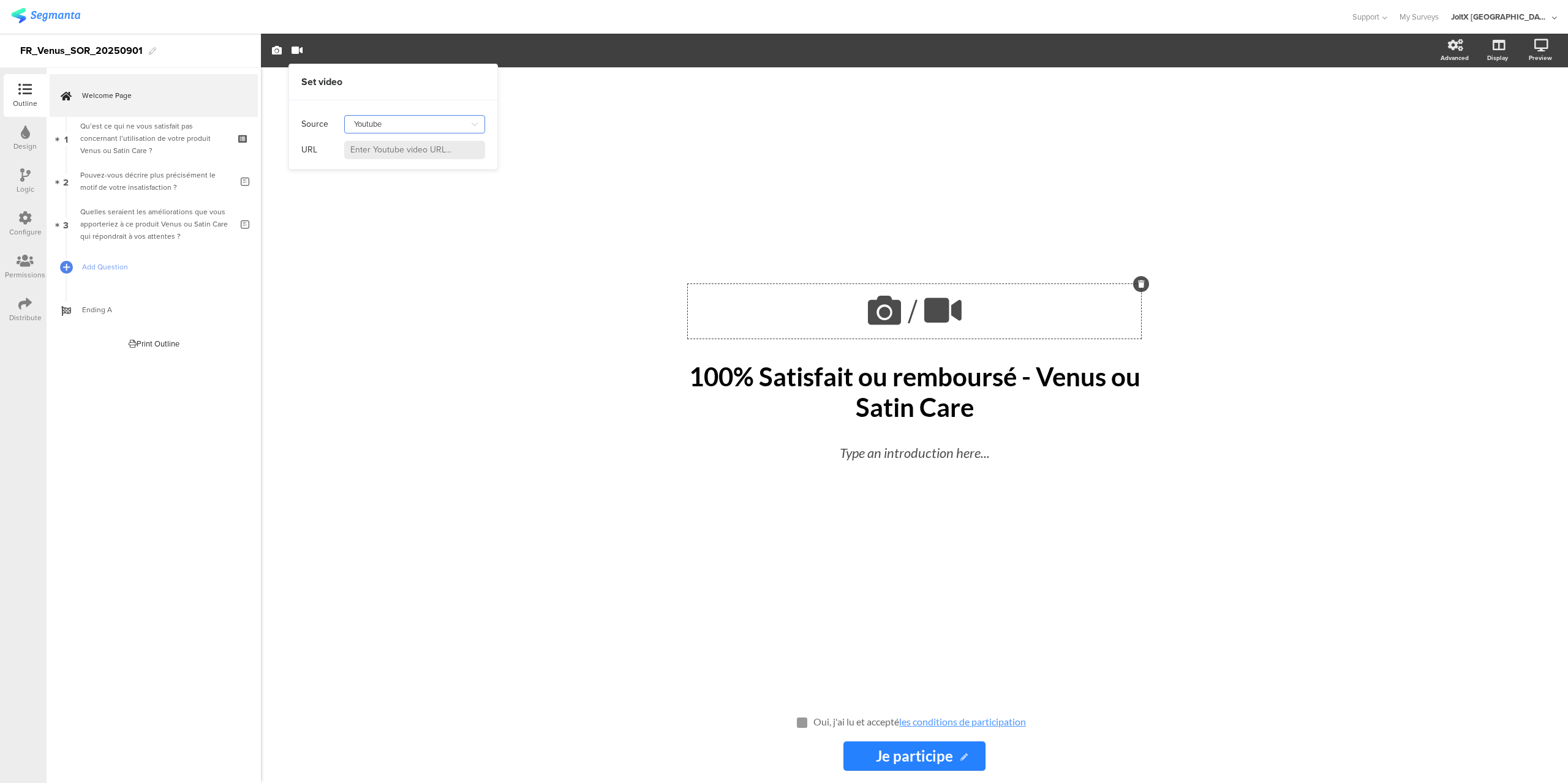
click at [393, 129] on input "Youtube" at bounding box center [415, 124] width 141 height 18
click at [882, 316] on icon at bounding box center [884, 310] width 42 height 42
click at [304, 159] on span "Upload" at bounding box center [298, 162] width 32 height 14
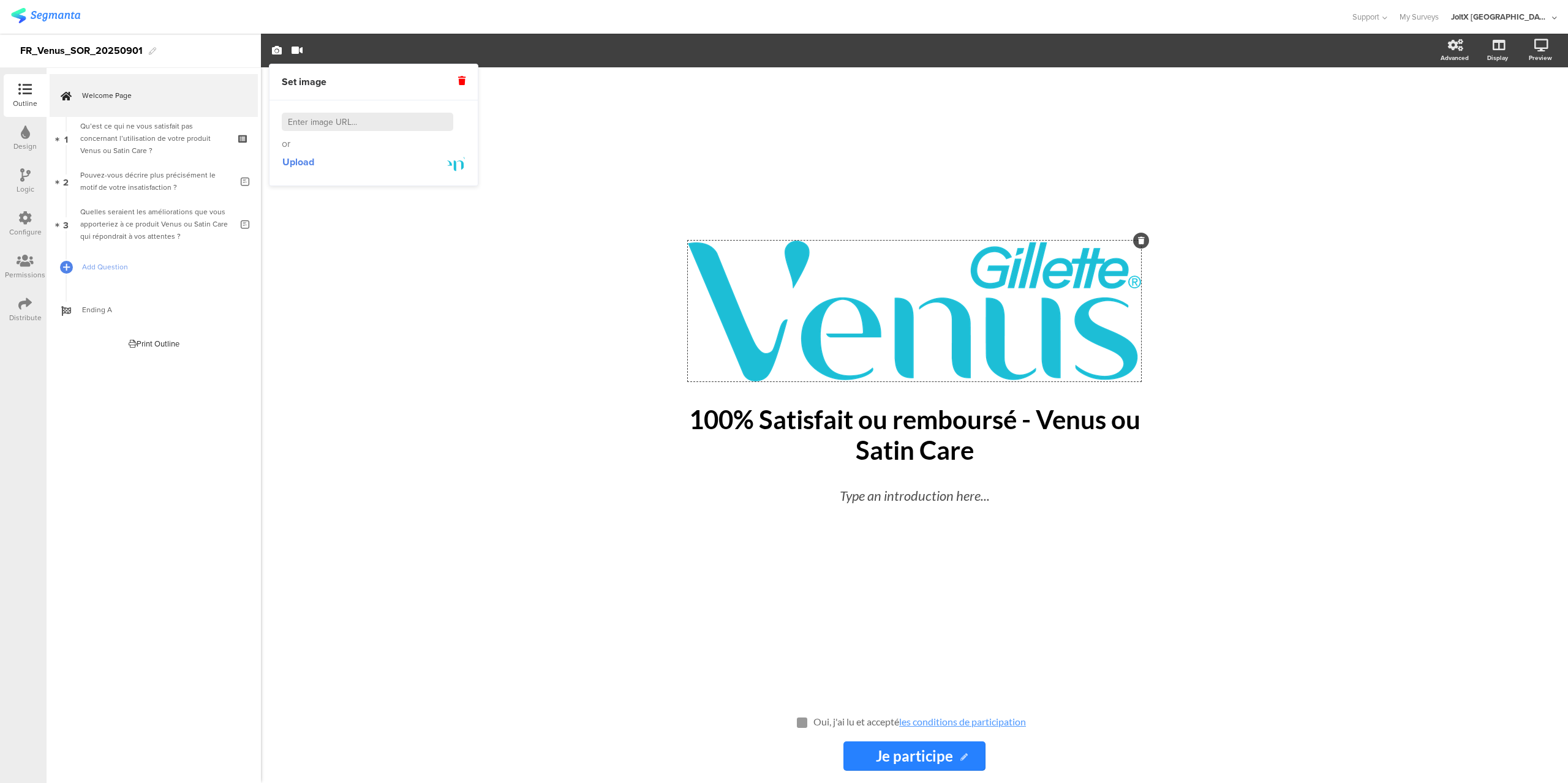
click at [1323, 459] on div "/ 100% Satisfait ou remboursé - Venus ou Satin Care 100% Satisfait ou remboursé…" at bounding box center [915, 426] width 1308 height 716
click at [1063, 322] on div "/" at bounding box center [914, 311] width 453 height 141
click at [1317, 333] on div "/ 100% Satisfait ou remboursé - Venus ou Satin Care 100% Satisfait ou remboursé…" at bounding box center [915, 426] width 1308 height 716
click at [914, 313] on span "/" at bounding box center [912, 312] width 10 height 49
click at [864, 310] on icon at bounding box center [884, 310] width 42 height 42
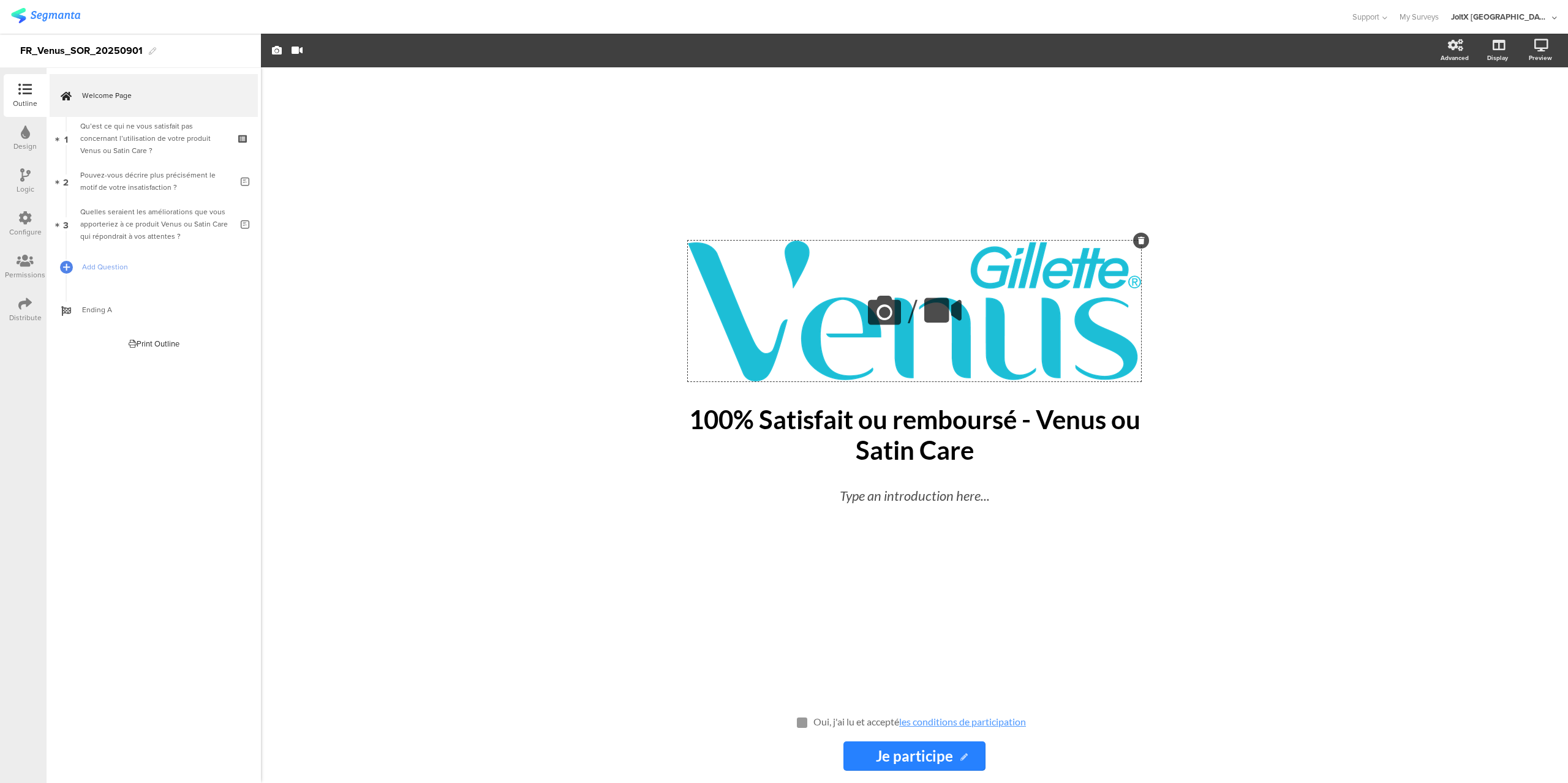
click at [886, 303] on icon at bounding box center [884, 310] width 42 height 42
click at [815, 322] on div "/" at bounding box center [914, 311] width 453 height 141
click at [274, 52] on icon "button" at bounding box center [276, 50] width 10 height 10
click at [299, 84] on span "Set image" at bounding box center [304, 82] width 45 height 14
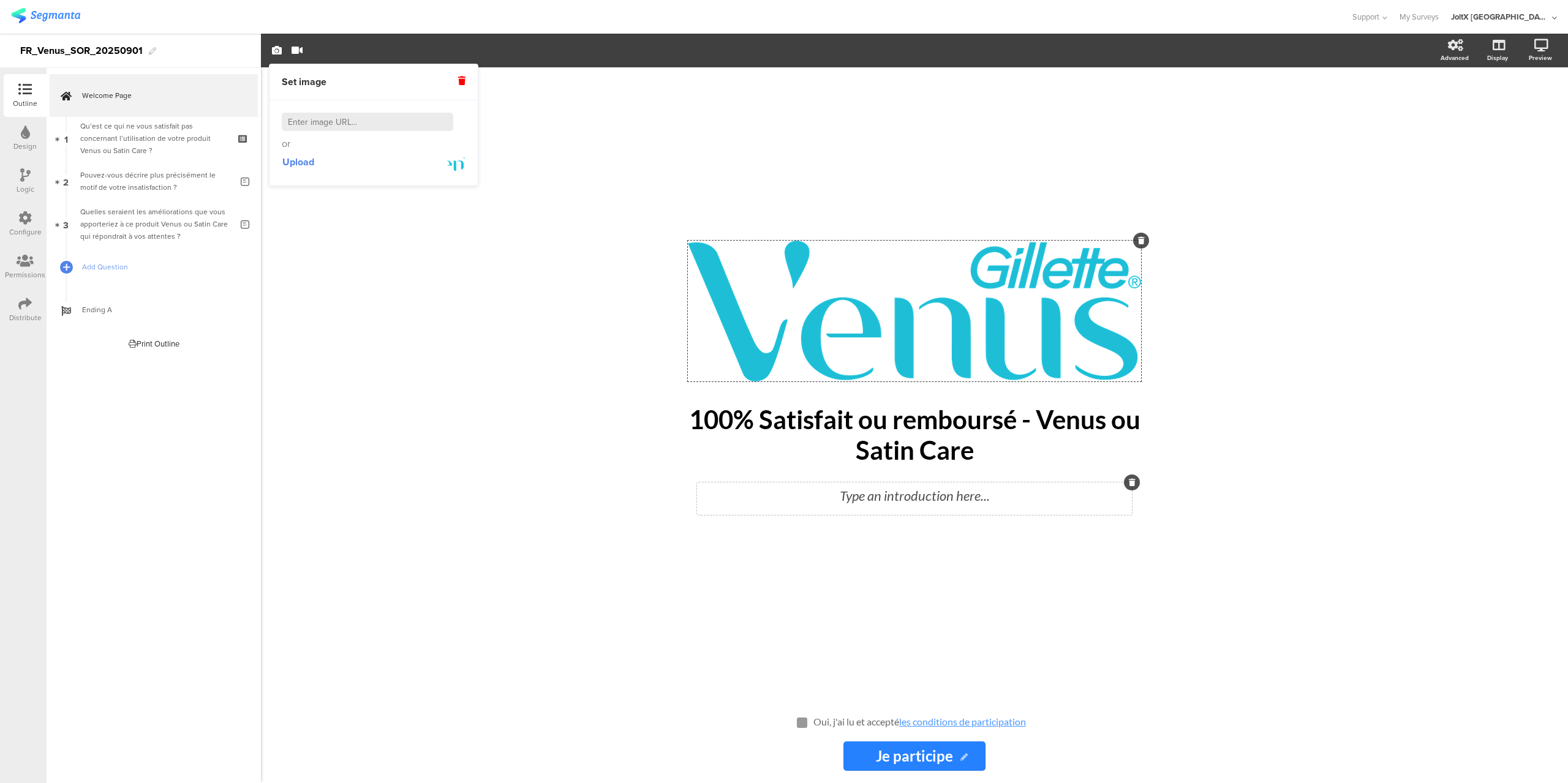
click at [706, 494] on div "Type an introduction here..." at bounding box center [915, 495] width 429 height 20
click at [1037, 619] on div "/ 100% Satisfait ou remboursé - Venus ou Satin Care 100% Satisfait ou remboursé…" at bounding box center [915, 382] width 490 height 630
click at [969, 762] on input "Je participe" at bounding box center [915, 756] width 141 height 30
click at [961, 761] on icon at bounding box center [965, 758] width 8 height 8
click at [960, 753] on input "Je participe" at bounding box center [915, 756] width 141 height 30
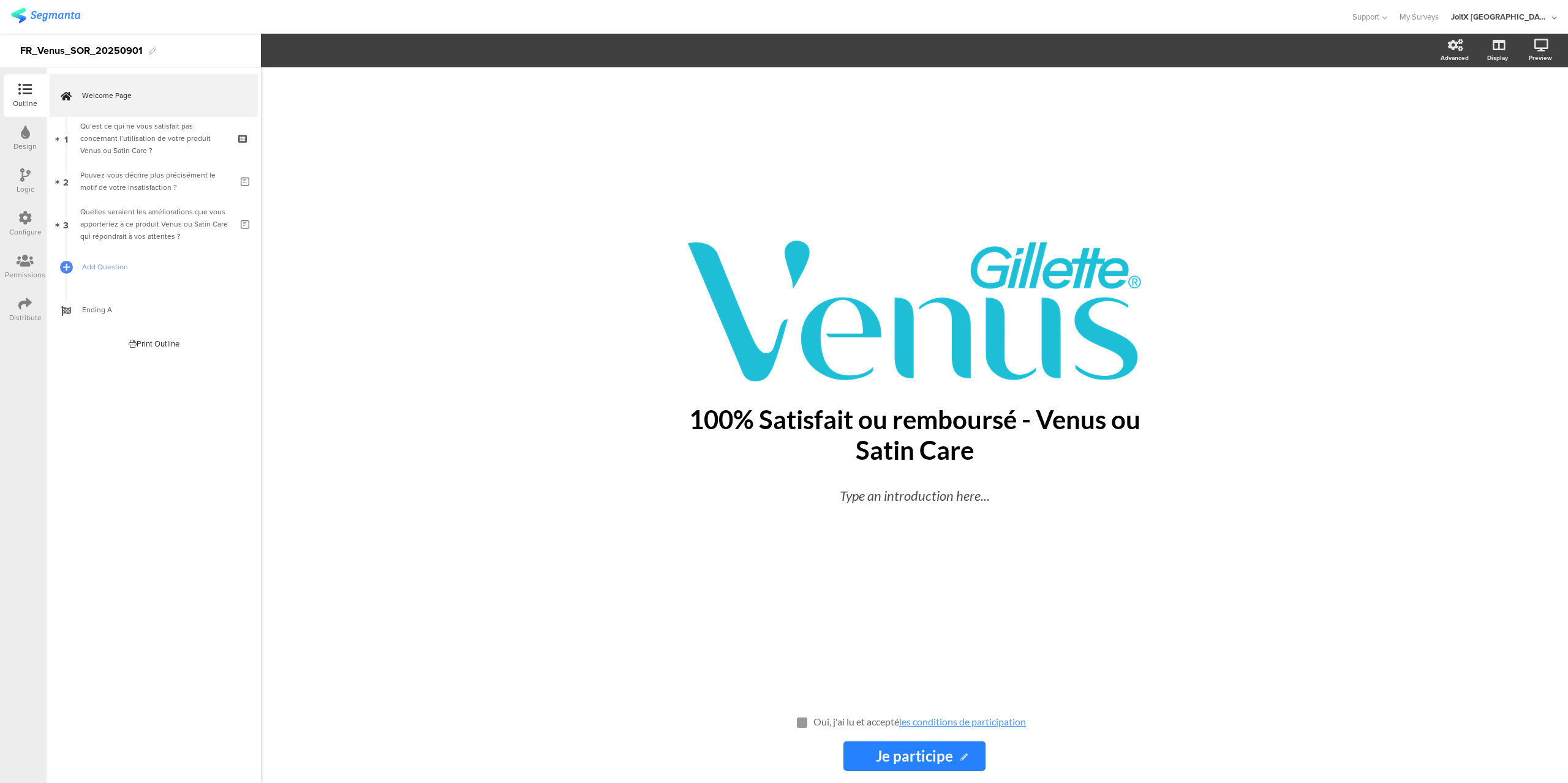
click at [17, 141] on div "Design" at bounding box center [25, 146] width 24 height 11
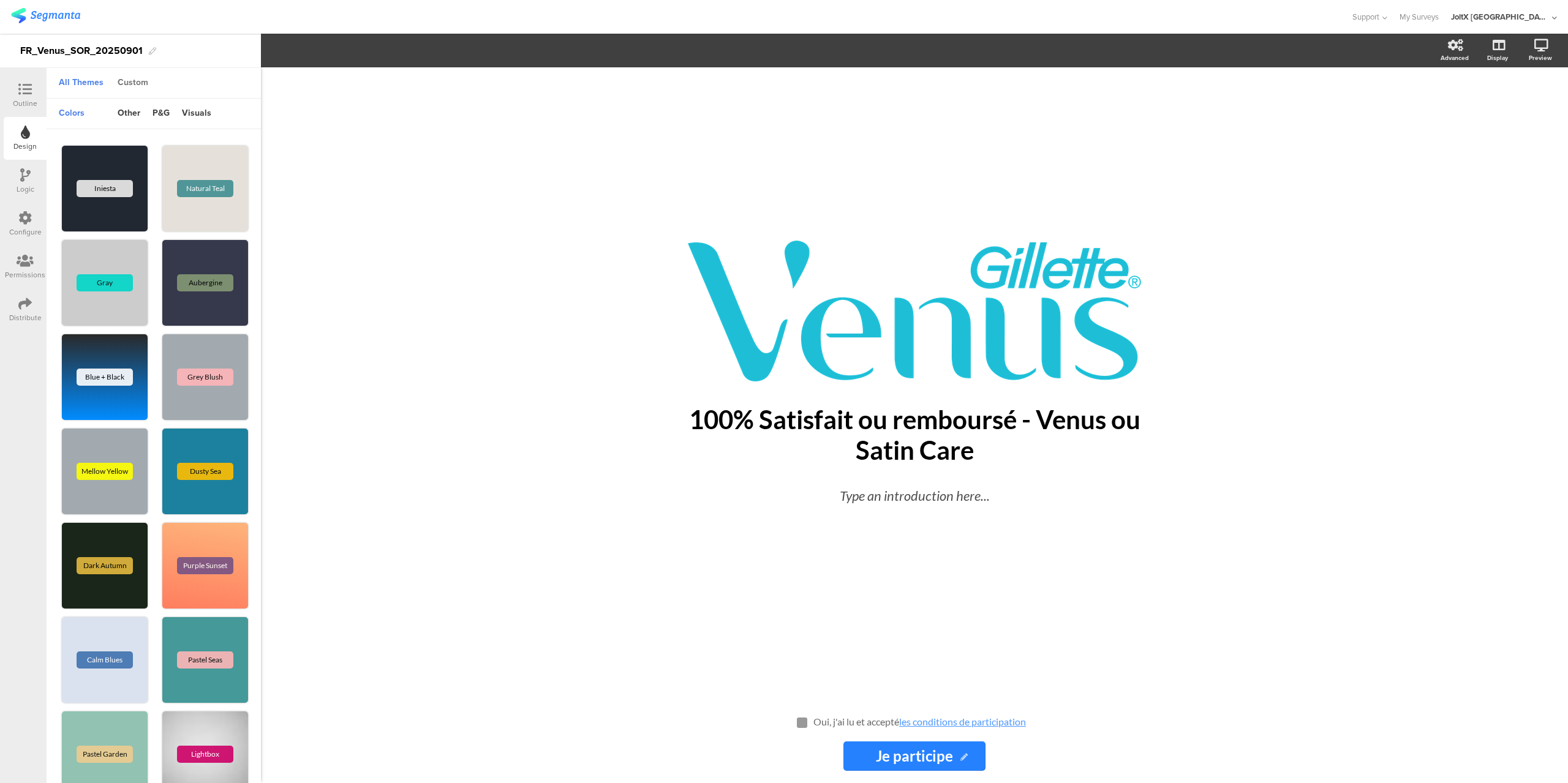
click at [142, 74] on div "Custom" at bounding box center [133, 83] width 43 height 20
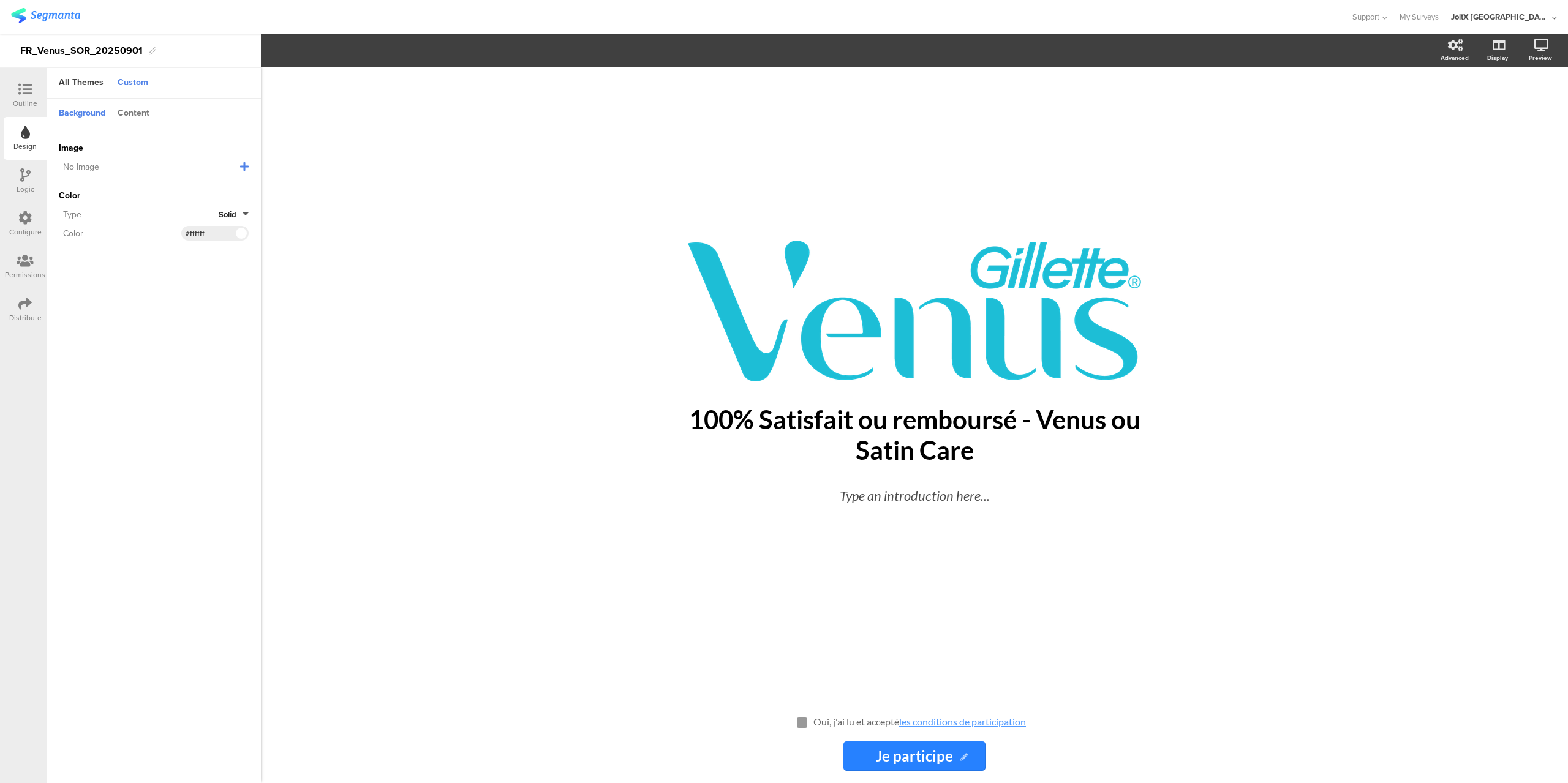
click at [138, 107] on div "Content" at bounding box center [134, 113] width 44 height 20
drag, startPoint x: 223, startPoint y: 189, endPoint x: 189, endPoint y: 186, distance: 34.1
click at [189, 186] on div "#2681ff" at bounding box center [215, 187] width 68 height 14
click at [190, 187] on input "#2681ff" at bounding box center [204, 187] width 36 height 10
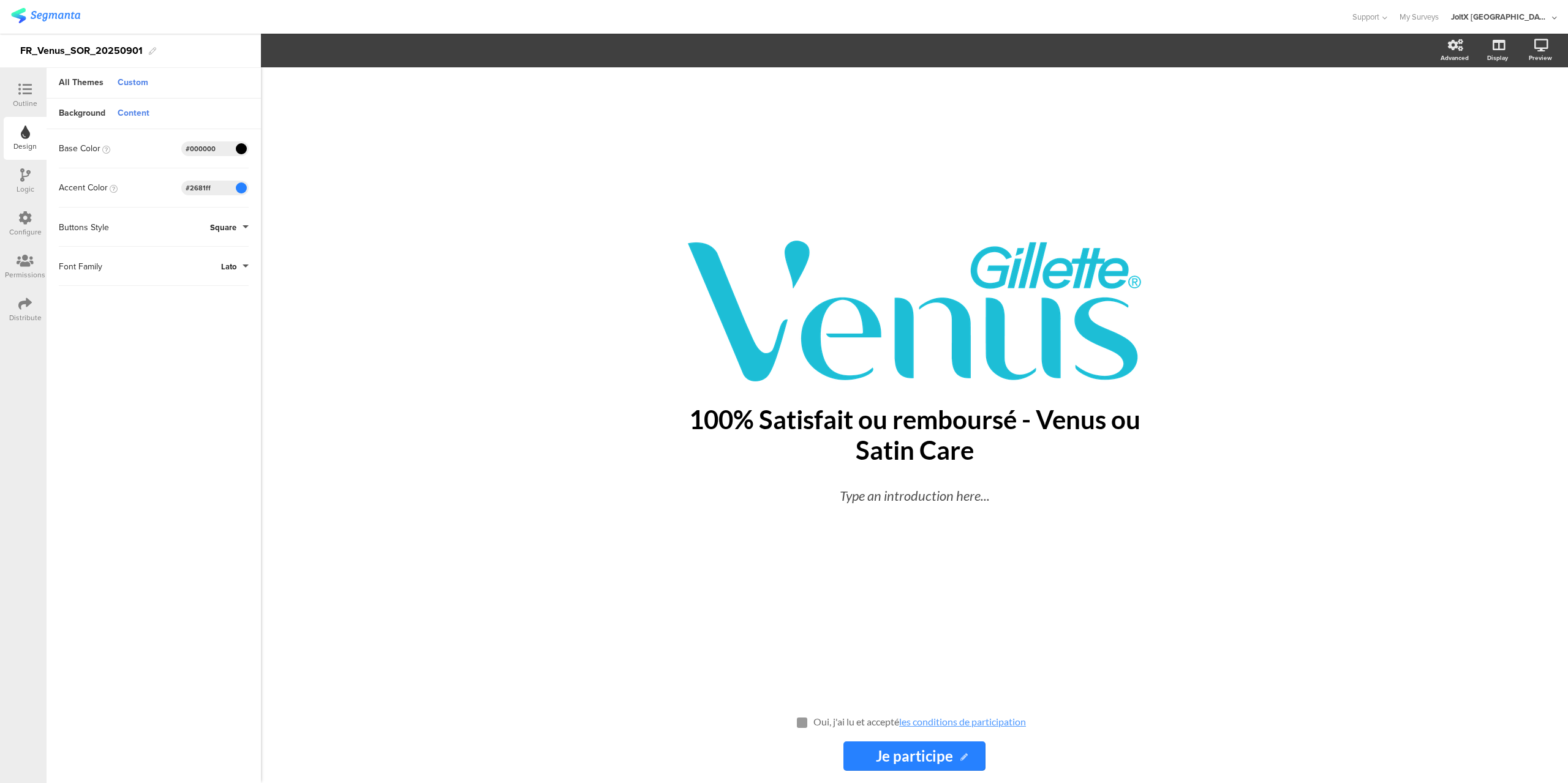
click at [190, 187] on input "#2681ff" at bounding box center [204, 187] width 36 height 10
paste input "48c0d6"
type input "#48c0d6"
click at [216, 151] on input "#000000" at bounding box center [204, 149] width 36 height 10
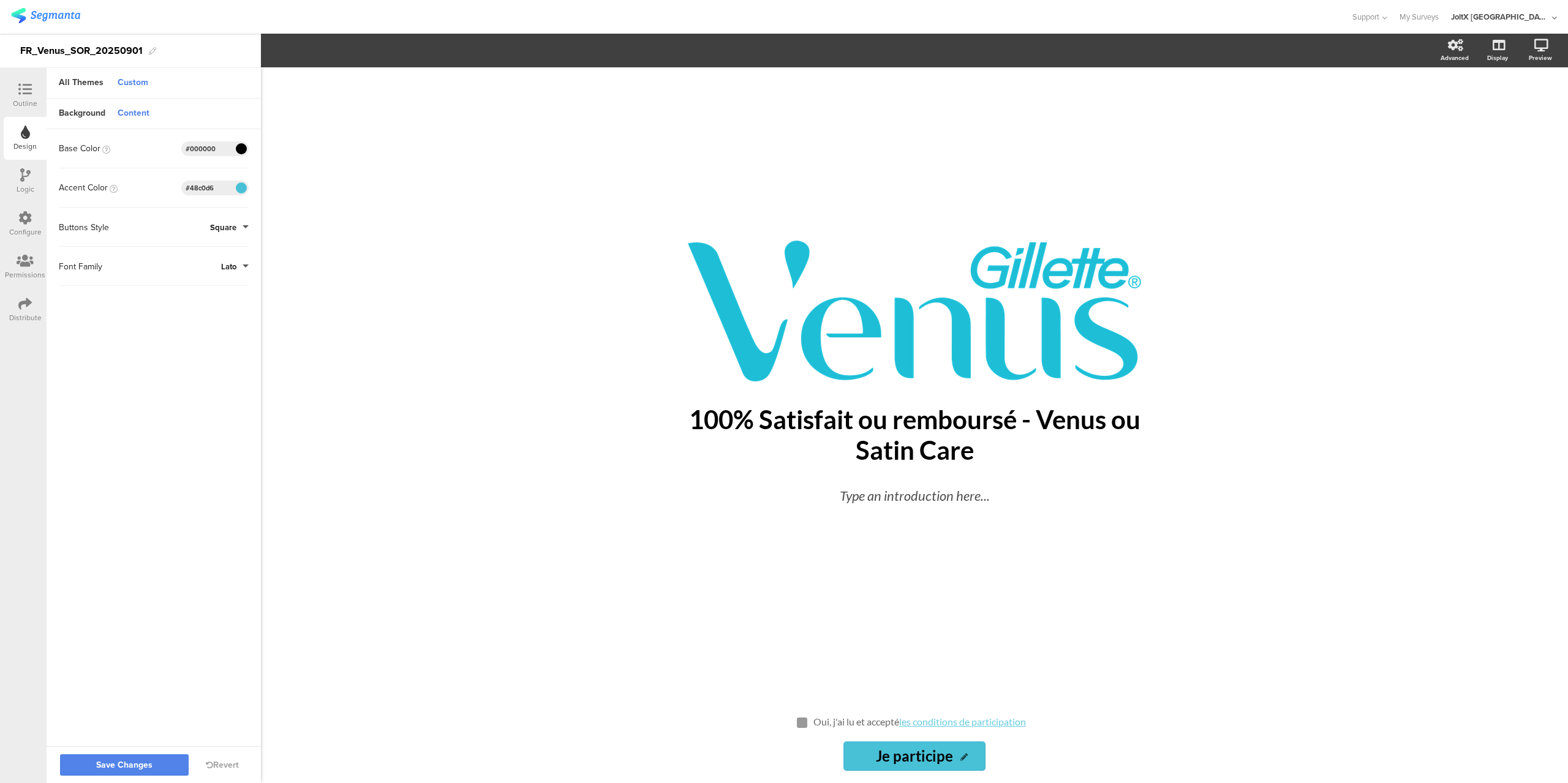
click at [216, 151] on input "#000000" at bounding box center [204, 149] width 36 height 10
click at [968, 755] on input "Je participe" at bounding box center [915, 756] width 141 height 30
click at [962, 756] on icon at bounding box center [965, 758] width 8 height 8
click at [901, 749] on input "Je participe" at bounding box center [915, 756] width 141 height 30
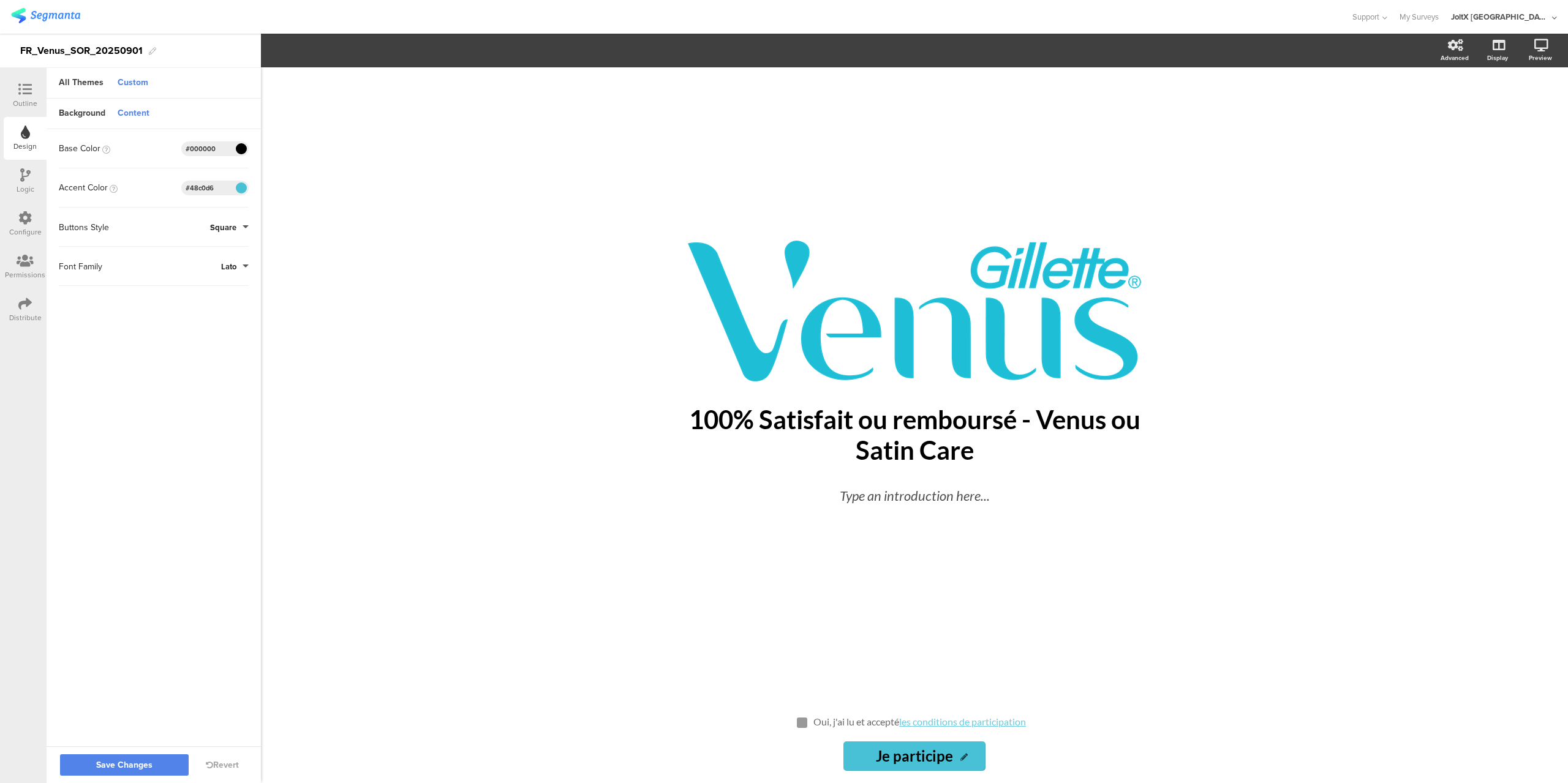
click at [902, 752] on input "Je participe" at bounding box center [915, 756] width 141 height 30
click at [925, 754] on input "Je participe" at bounding box center [915, 756] width 141 height 30
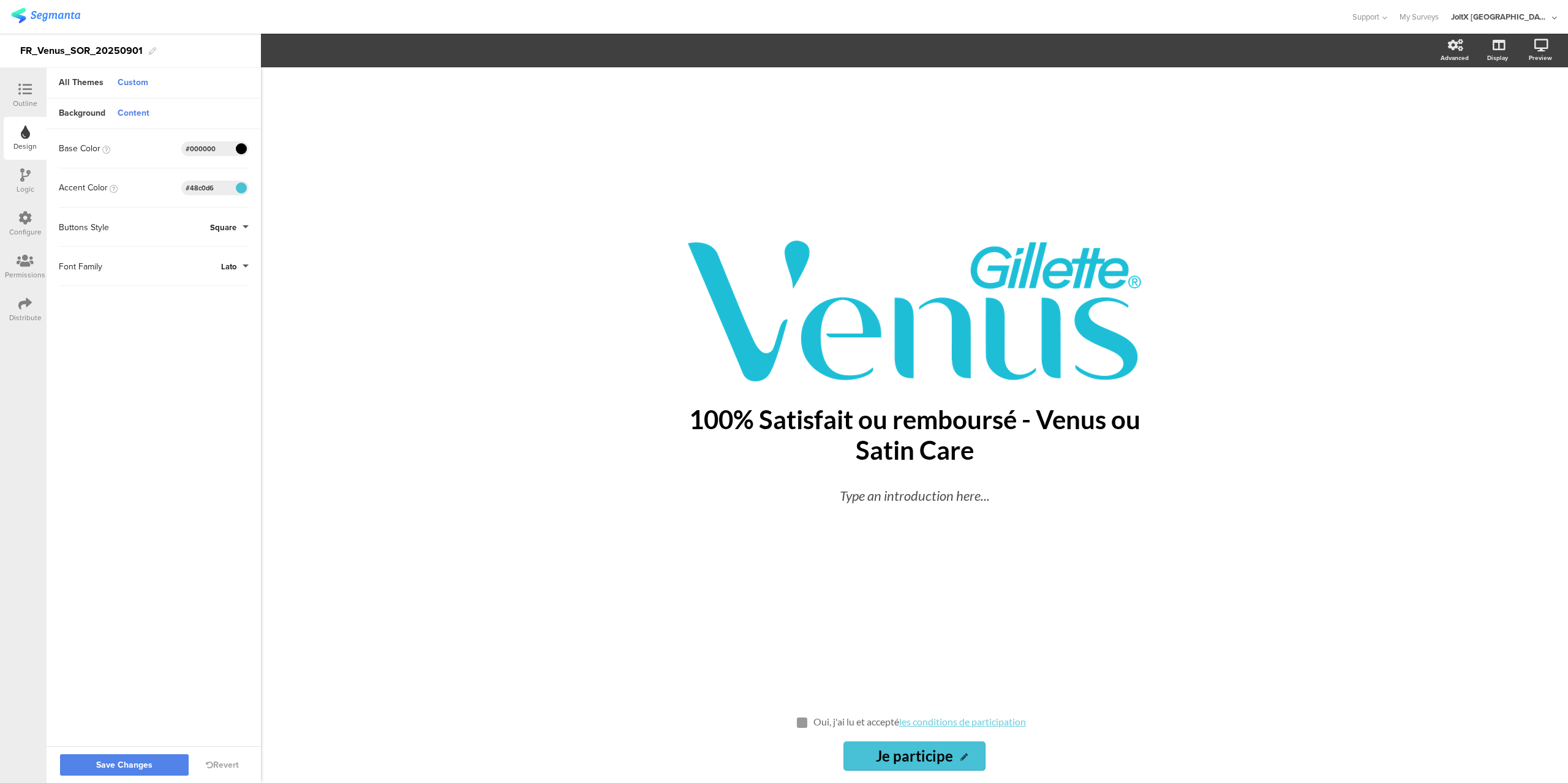
click at [925, 754] on input "Je participe" at bounding box center [915, 756] width 141 height 30
click at [965, 756] on icon at bounding box center [965, 758] width 8 height 8
click at [936, 751] on input "Je participe" at bounding box center [915, 756] width 141 height 30
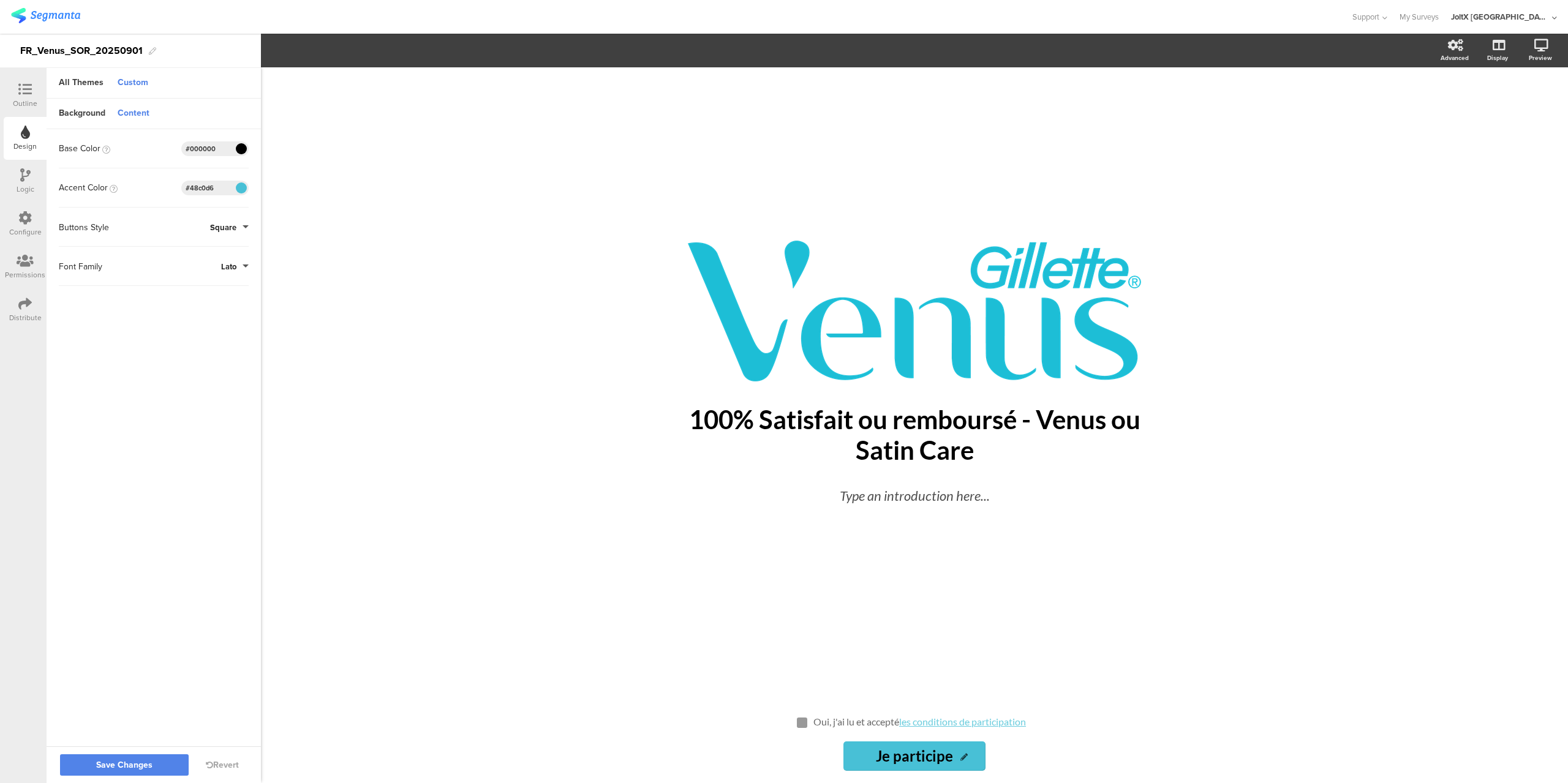
click at [936, 751] on input "Je participe" at bounding box center [915, 756] width 141 height 30
type input "Je participe"
click at [218, 144] on input "#000000" at bounding box center [204, 149] width 36 height 10
click at [243, 149] on span at bounding box center [241, 149] width 14 height 8
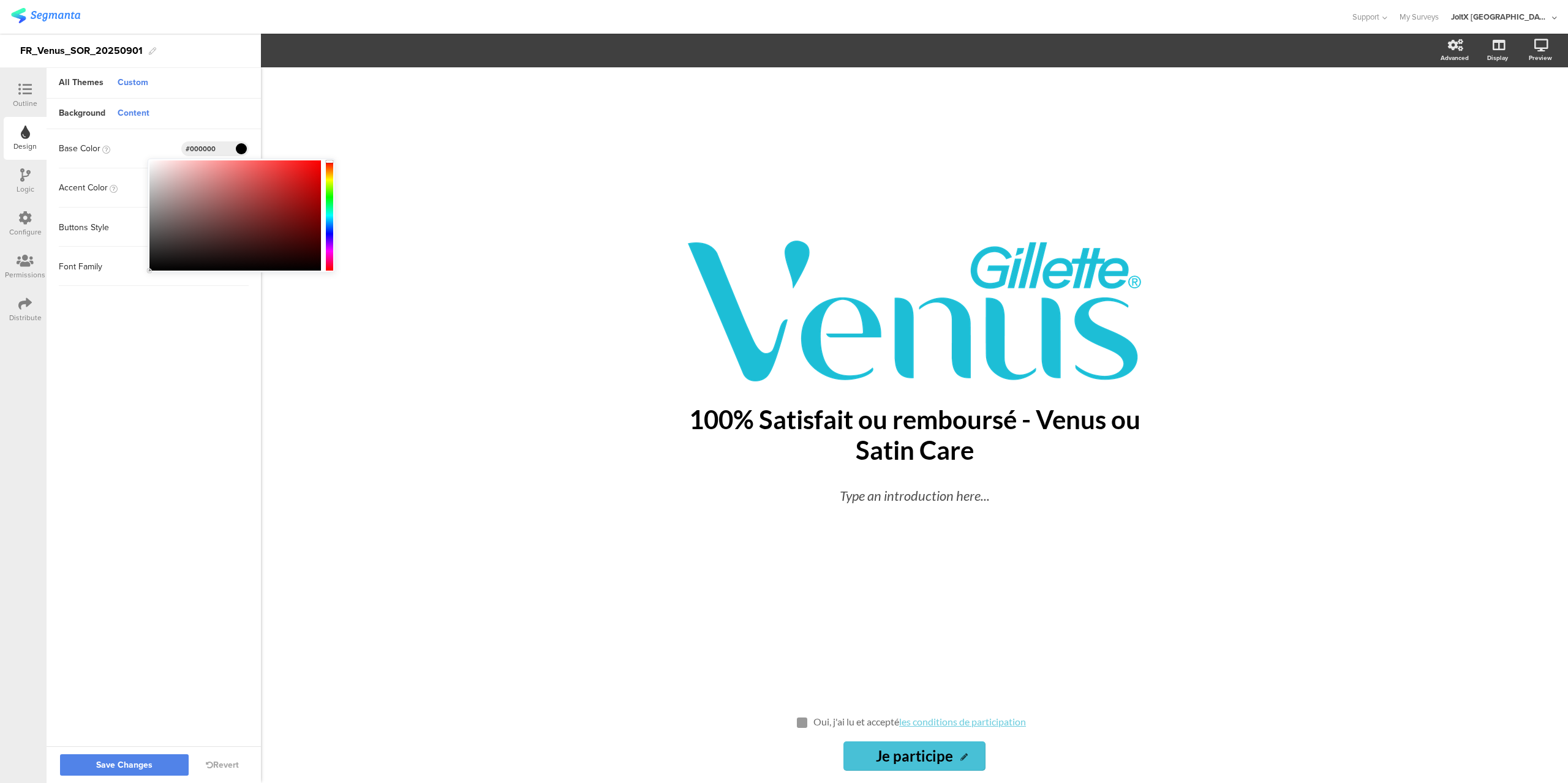
click at [243, 149] on span at bounding box center [241, 149] width 14 height 8
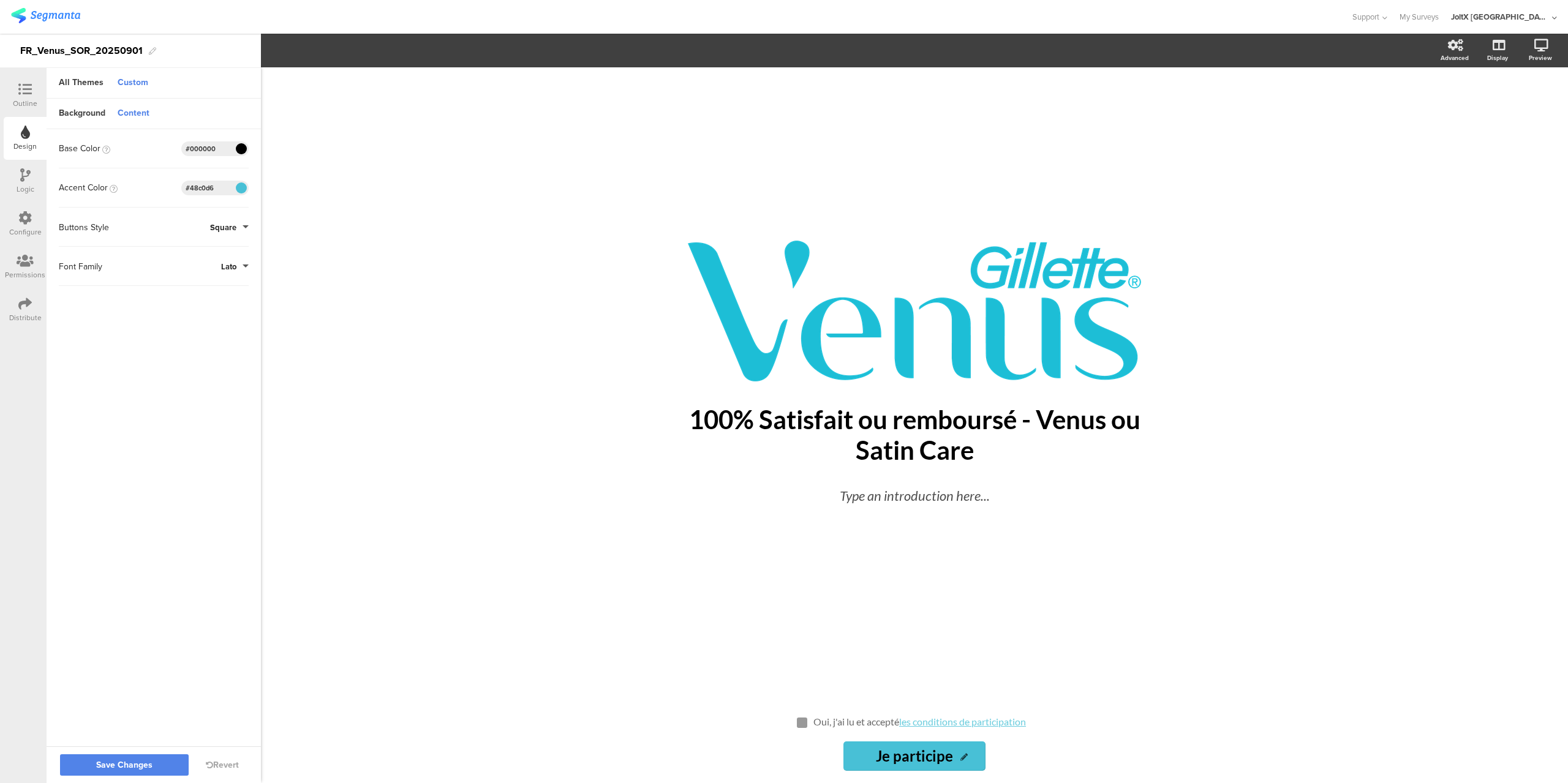
click at [243, 149] on span at bounding box center [241, 149] width 14 height 8
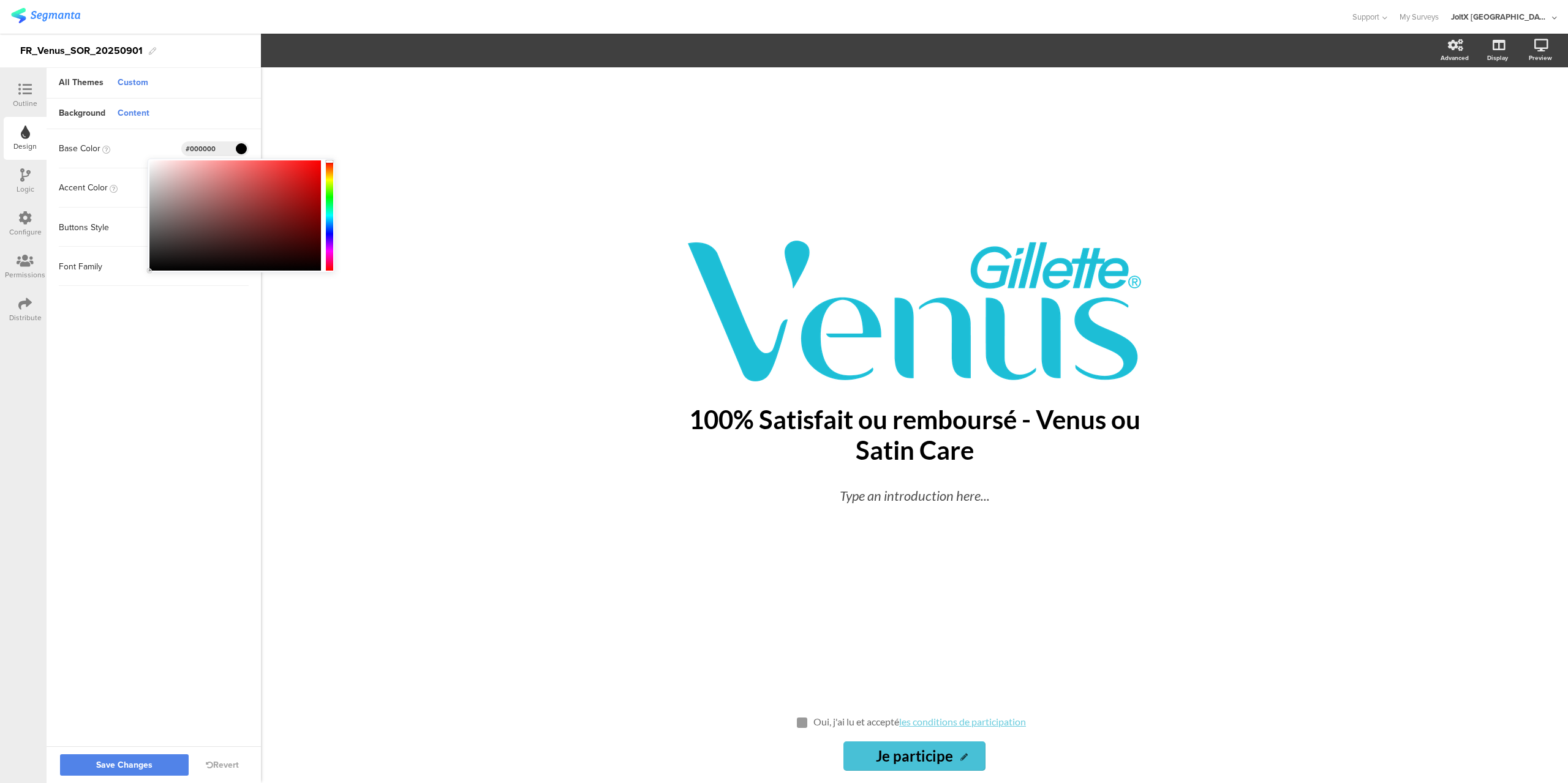
click at [151, 163] on div at bounding box center [235, 215] width 172 height 110
type input "#f9f8f8"
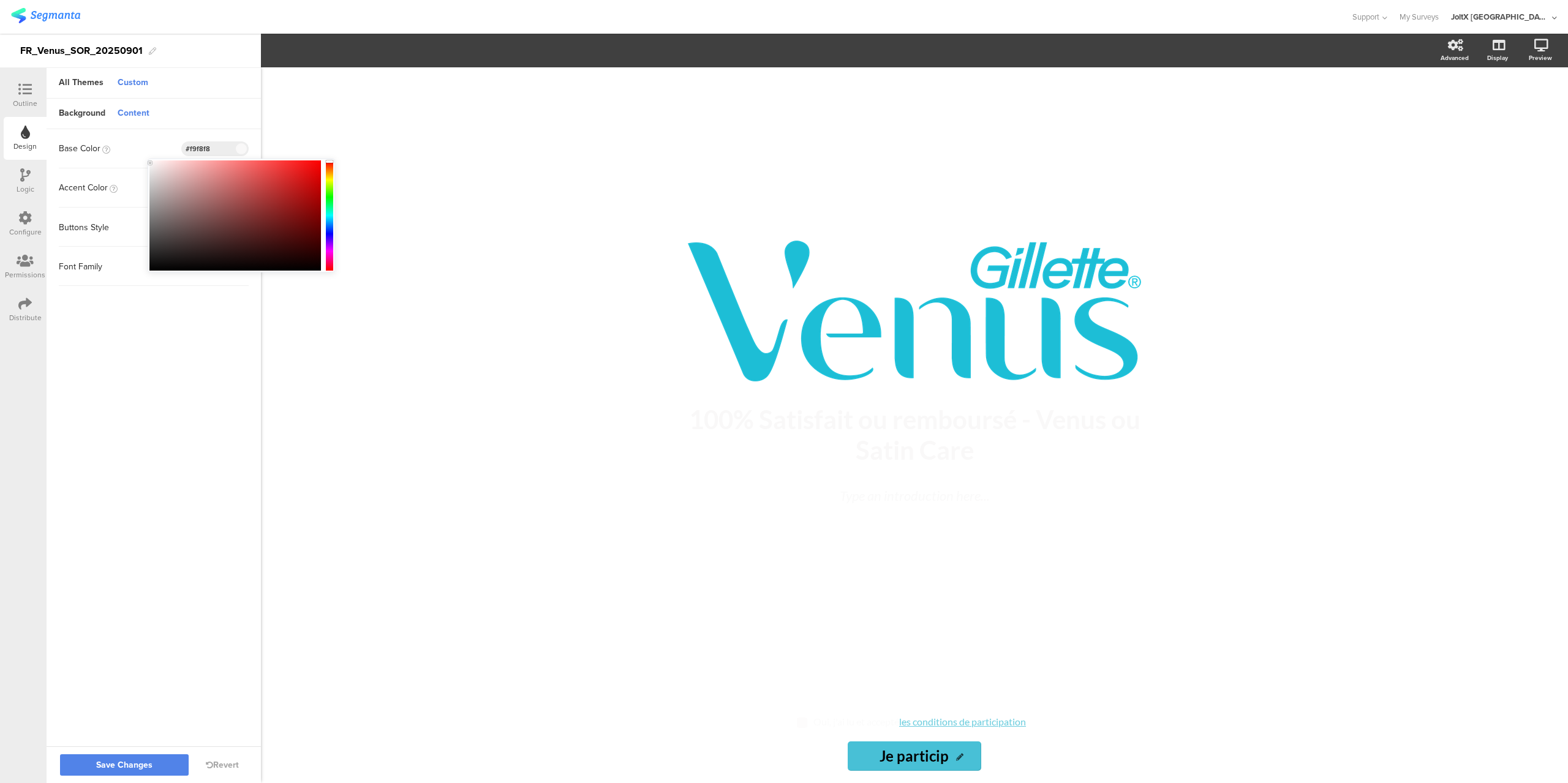
type input "Je particip"
click at [208, 149] on input "#f9f8f8" at bounding box center [204, 149] width 36 height 10
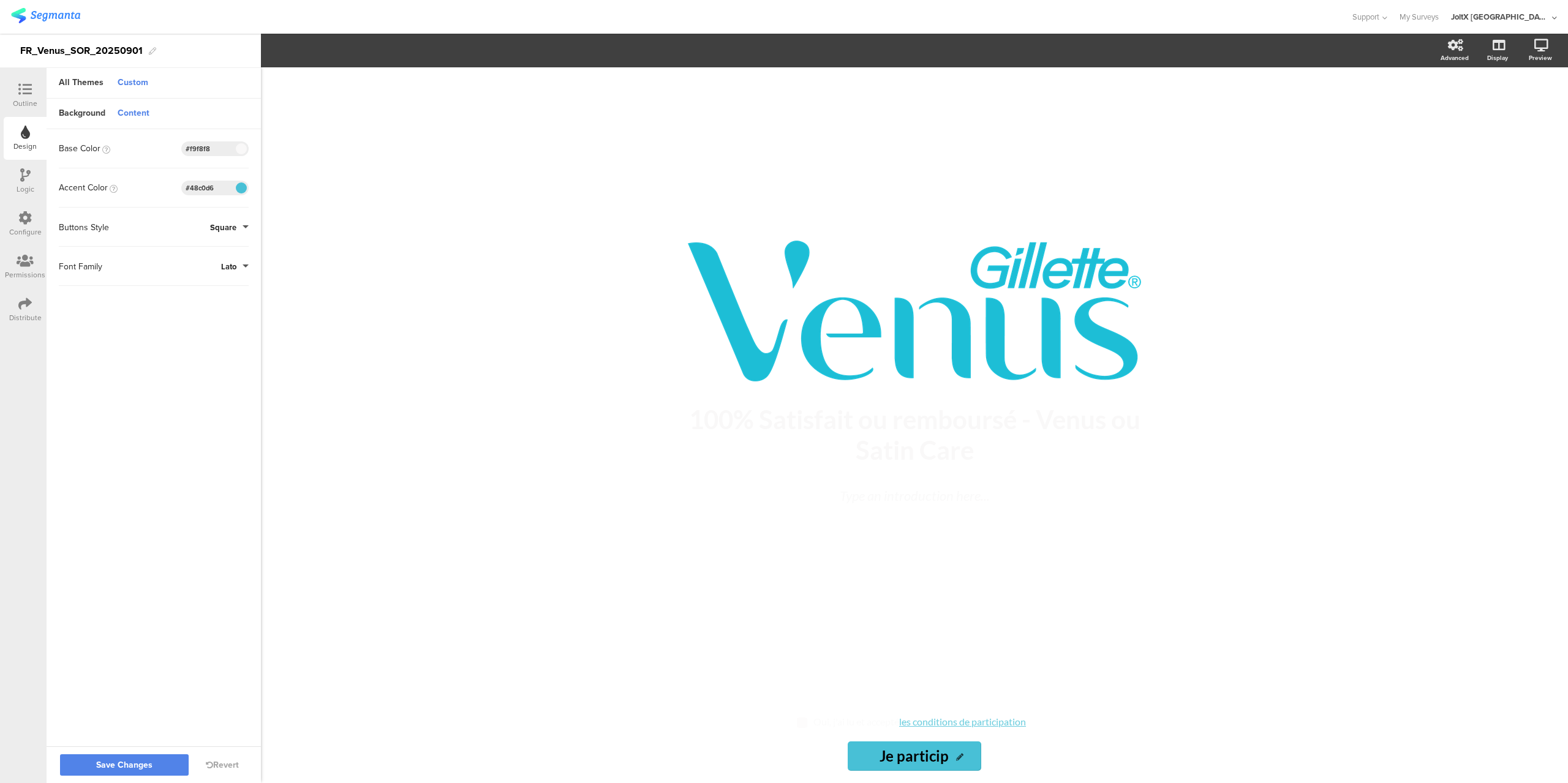
drag, startPoint x: 209, startPoint y: 148, endPoint x: 190, endPoint y: 142, distance: 19.9
click at [190, 142] on div "#f9f8f8" at bounding box center [215, 148] width 68 height 14
click at [415, 236] on div "/ 100% Satisfait ou remboursé - Venus ou Satin Care 100% Satisfait ou remboursé…" at bounding box center [915, 426] width 1308 height 716
click at [211, 151] on input "#ffffff" at bounding box center [204, 149] width 36 height 10
click at [219, 149] on input "#ffffff" at bounding box center [204, 149] width 36 height 10
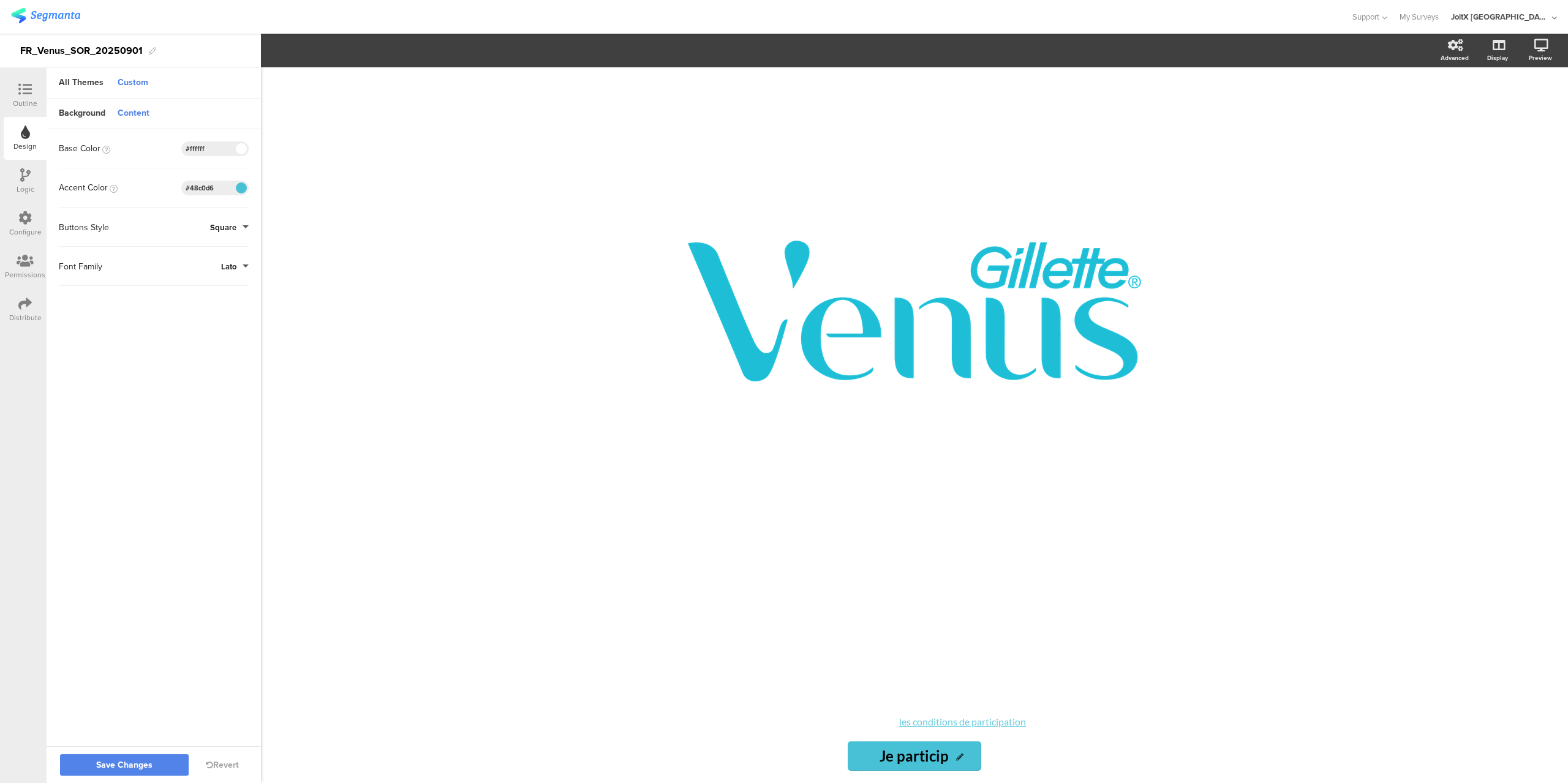
drag, startPoint x: 211, startPoint y: 146, endPoint x: 144, endPoint y: 145, distance: 67.0
click at [144, 145] on div "Base Color #ffffff" at bounding box center [153, 148] width 190 height 14
paste input "000000"
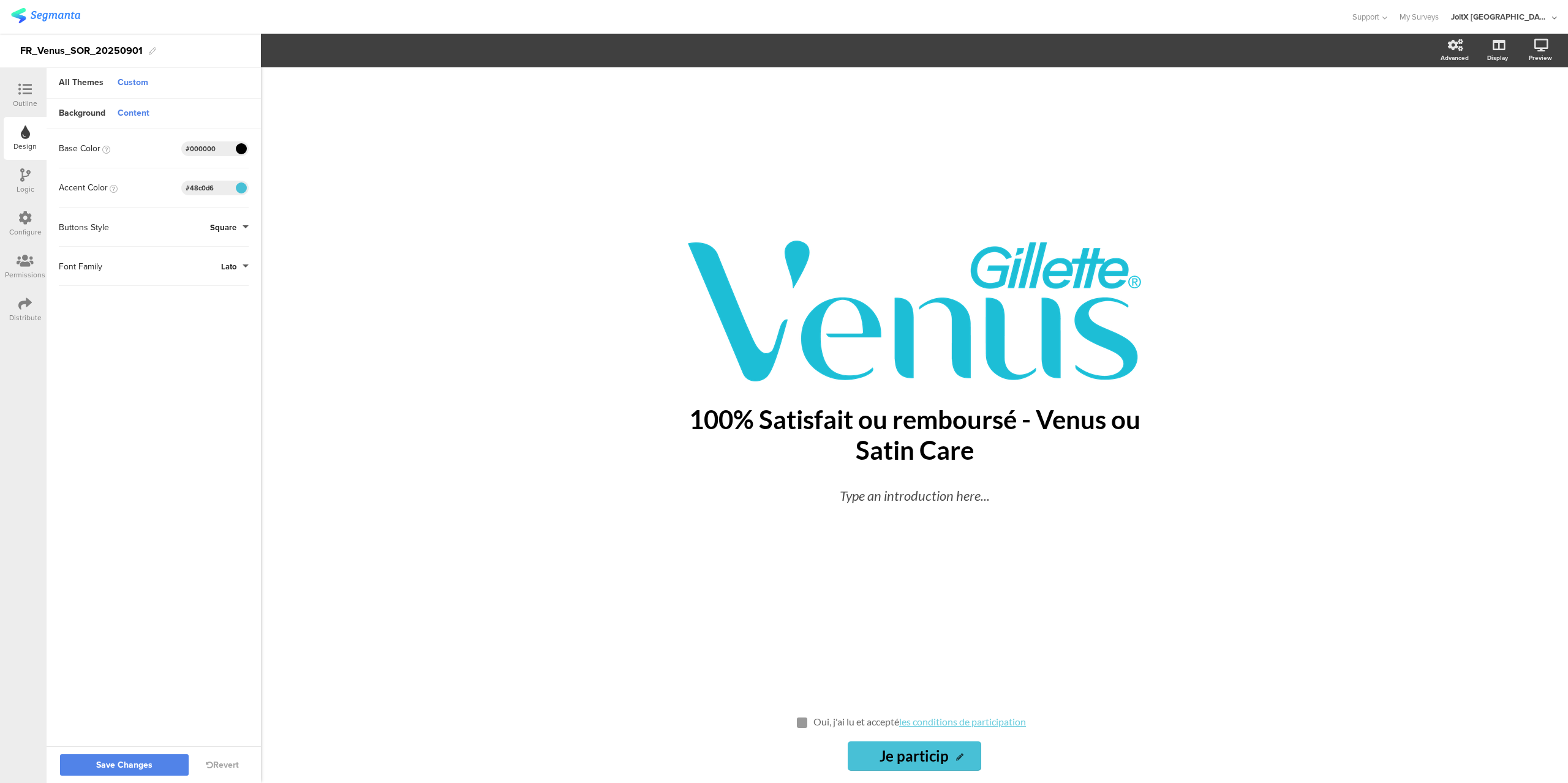
type input "#000000"
click at [945, 754] on input "Je particip" at bounding box center [915, 756] width 134 height 30
click at [926, 750] on input "Je participe" at bounding box center [915, 756] width 141 height 30
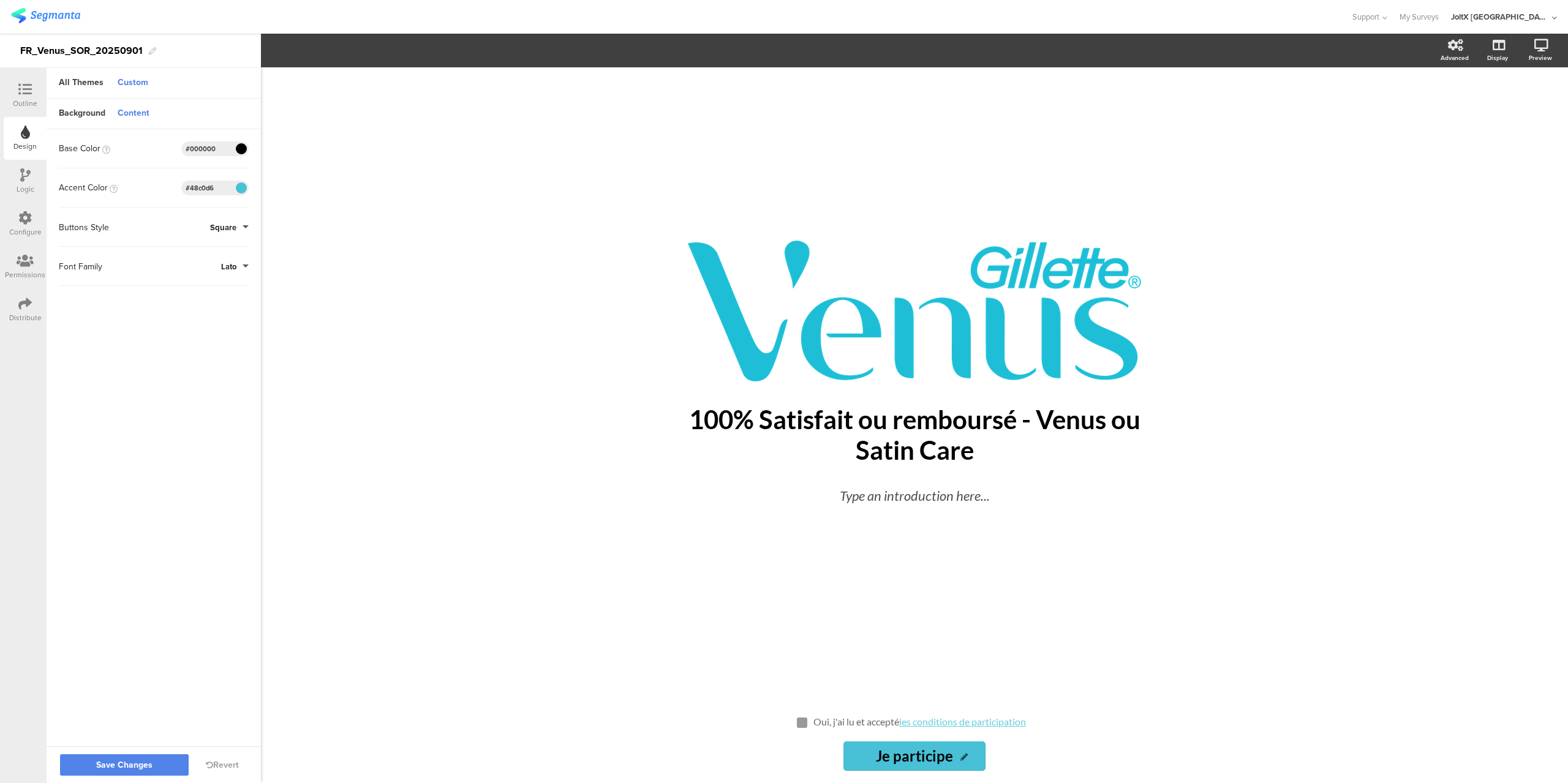
type input "Je participe"
click at [140, 80] on div "Custom" at bounding box center [133, 83] width 43 height 20
click at [138, 112] on div "Content" at bounding box center [134, 113] width 44 height 20
click at [24, 100] on div "Outline" at bounding box center [25, 103] width 24 height 11
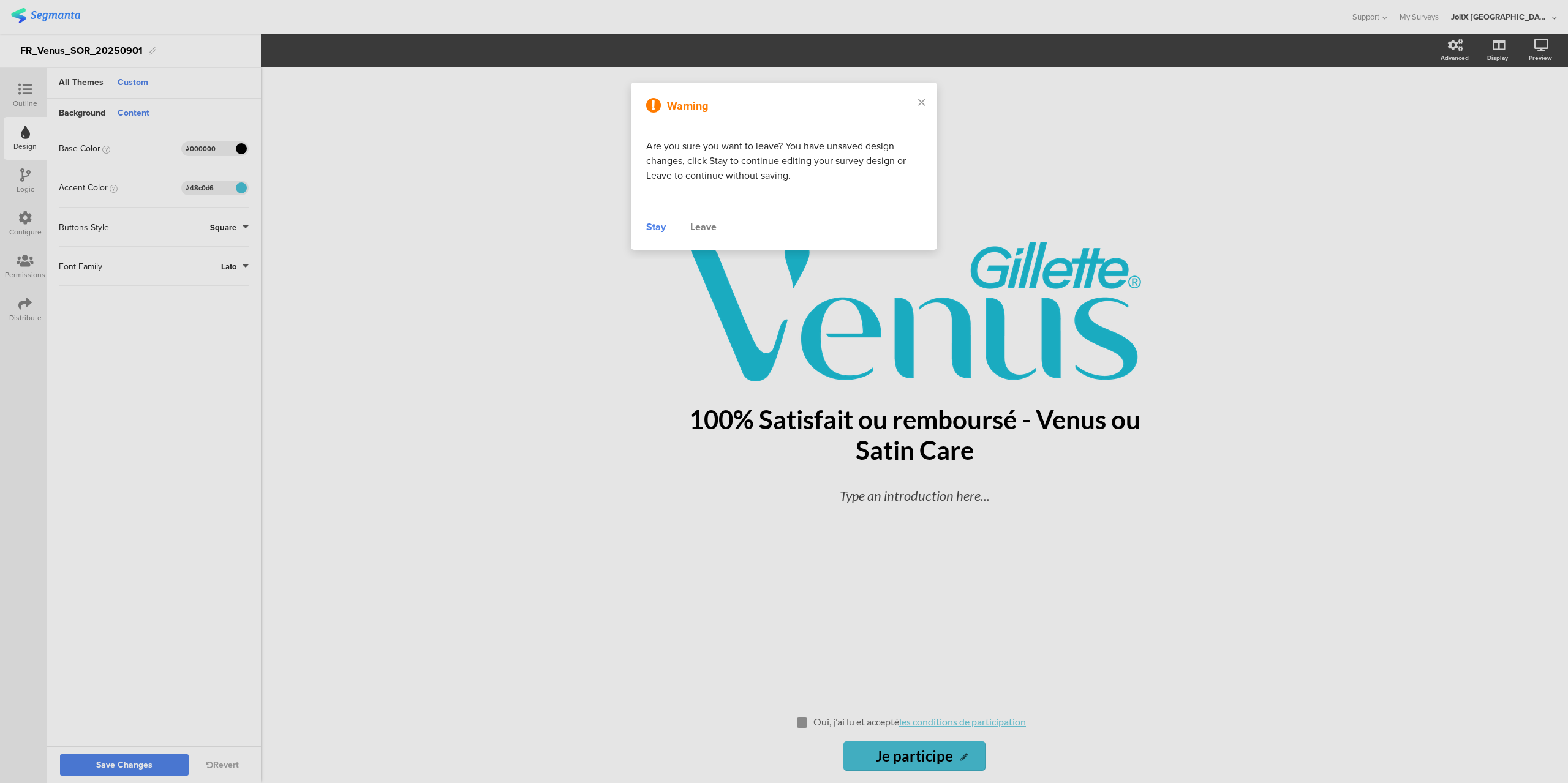
click at [656, 223] on div "Stay" at bounding box center [656, 227] width 20 height 14
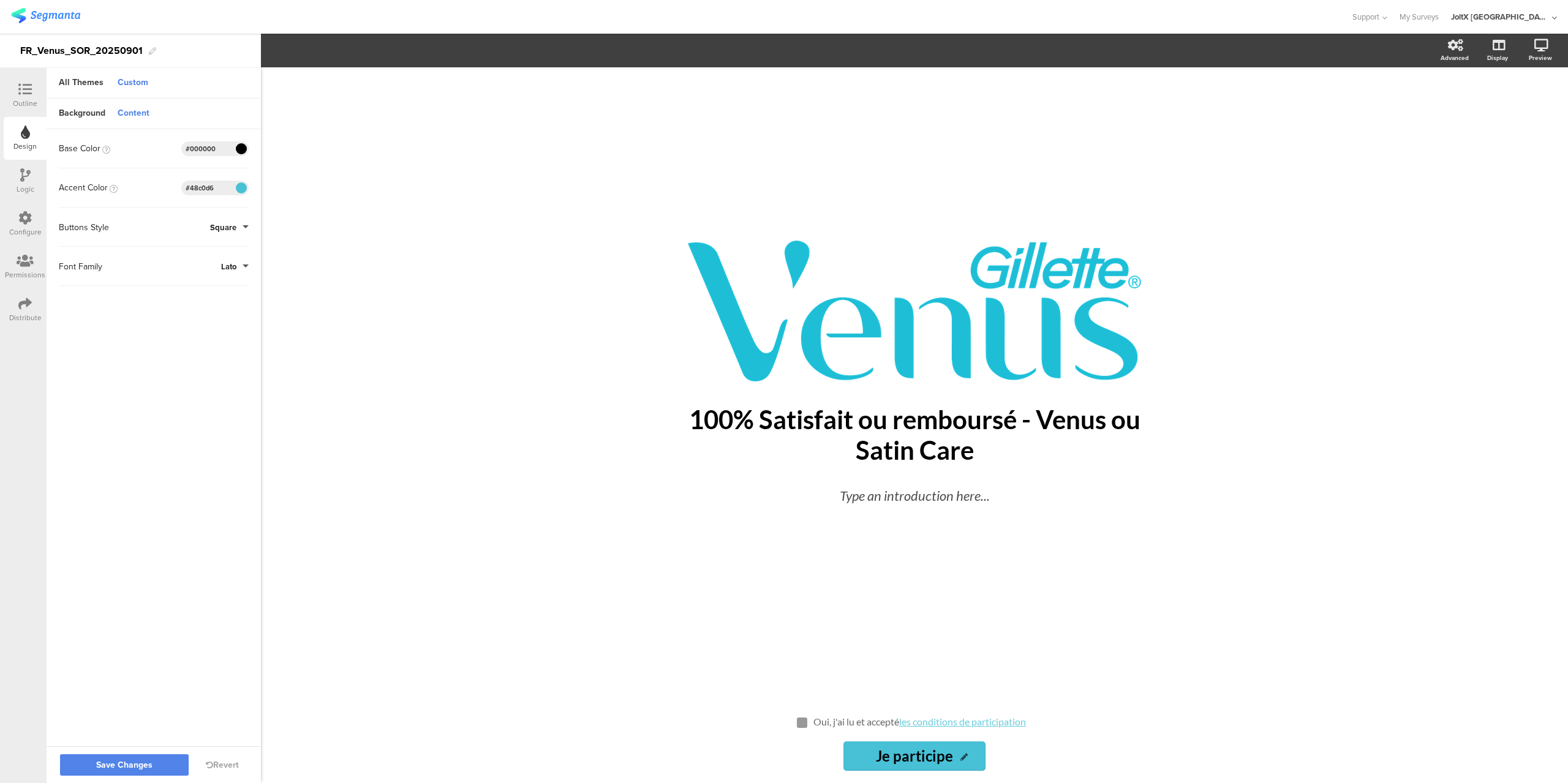
click at [25, 96] on icon at bounding box center [25, 90] width 14 height 14
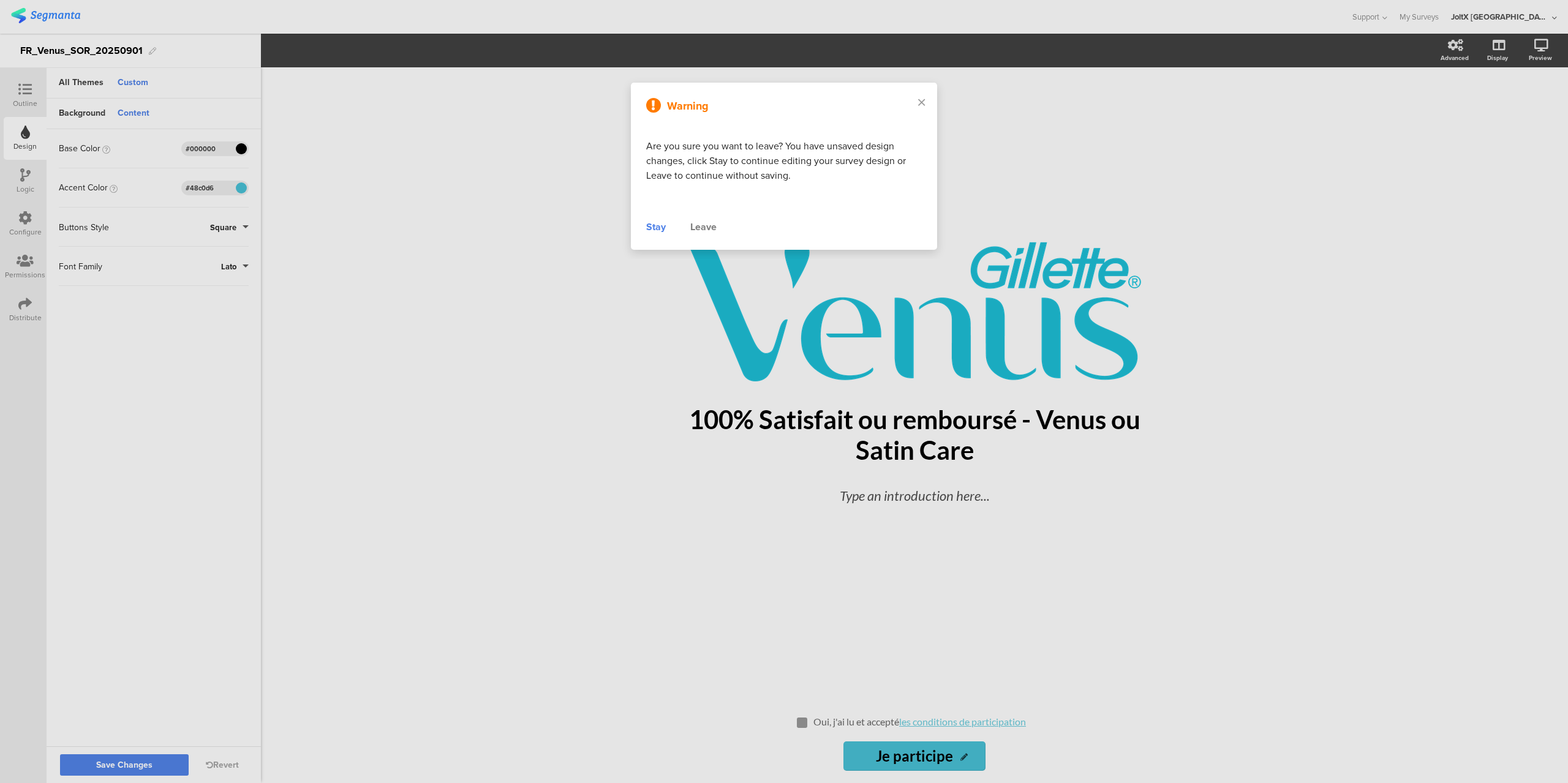
click at [661, 230] on div "Stay" at bounding box center [656, 227] width 20 height 14
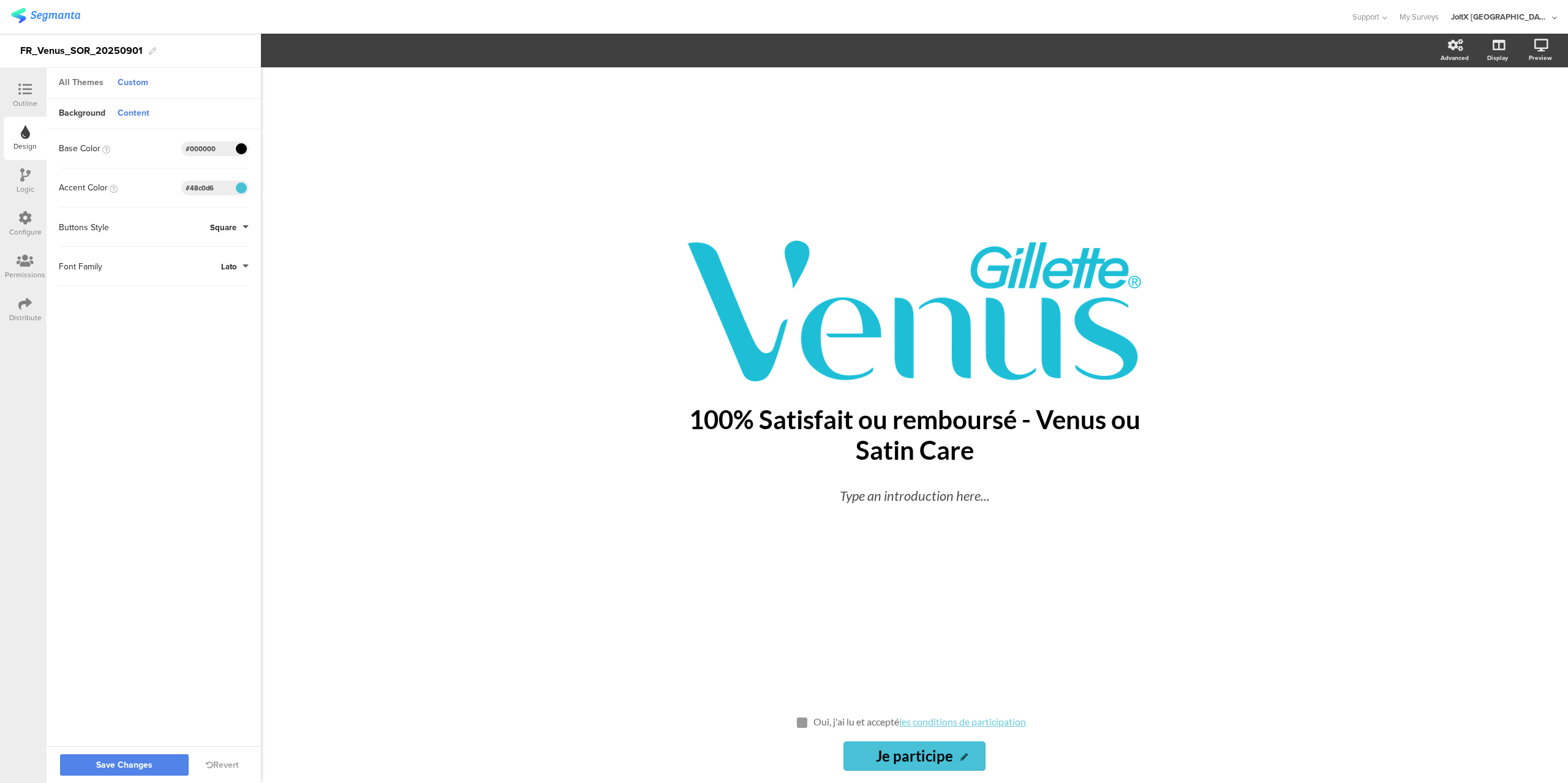
click at [71, 85] on div "All Themes" at bounding box center [80, 83] width 57 height 20
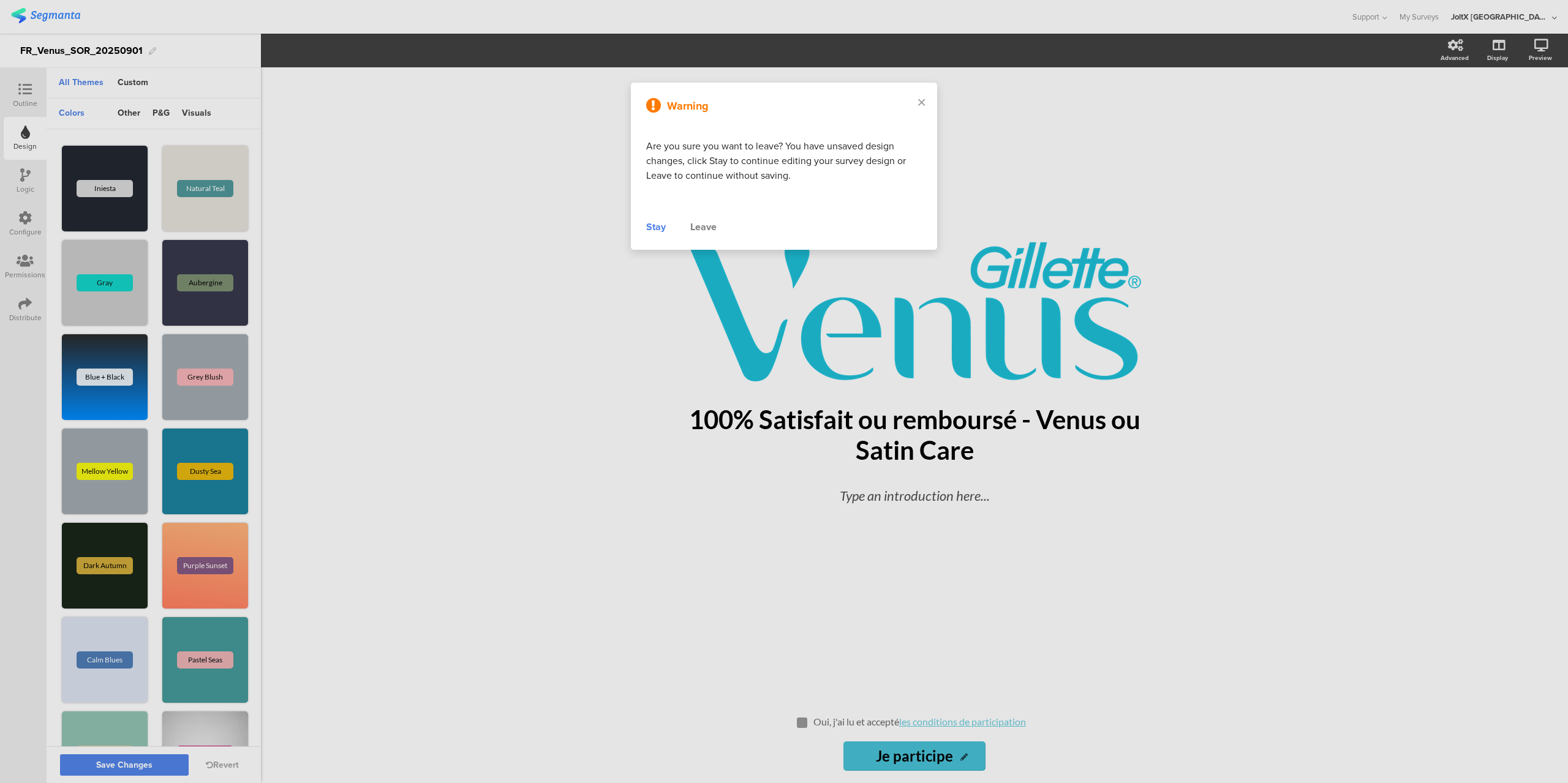
click at [654, 226] on div "Stay" at bounding box center [656, 227] width 20 height 14
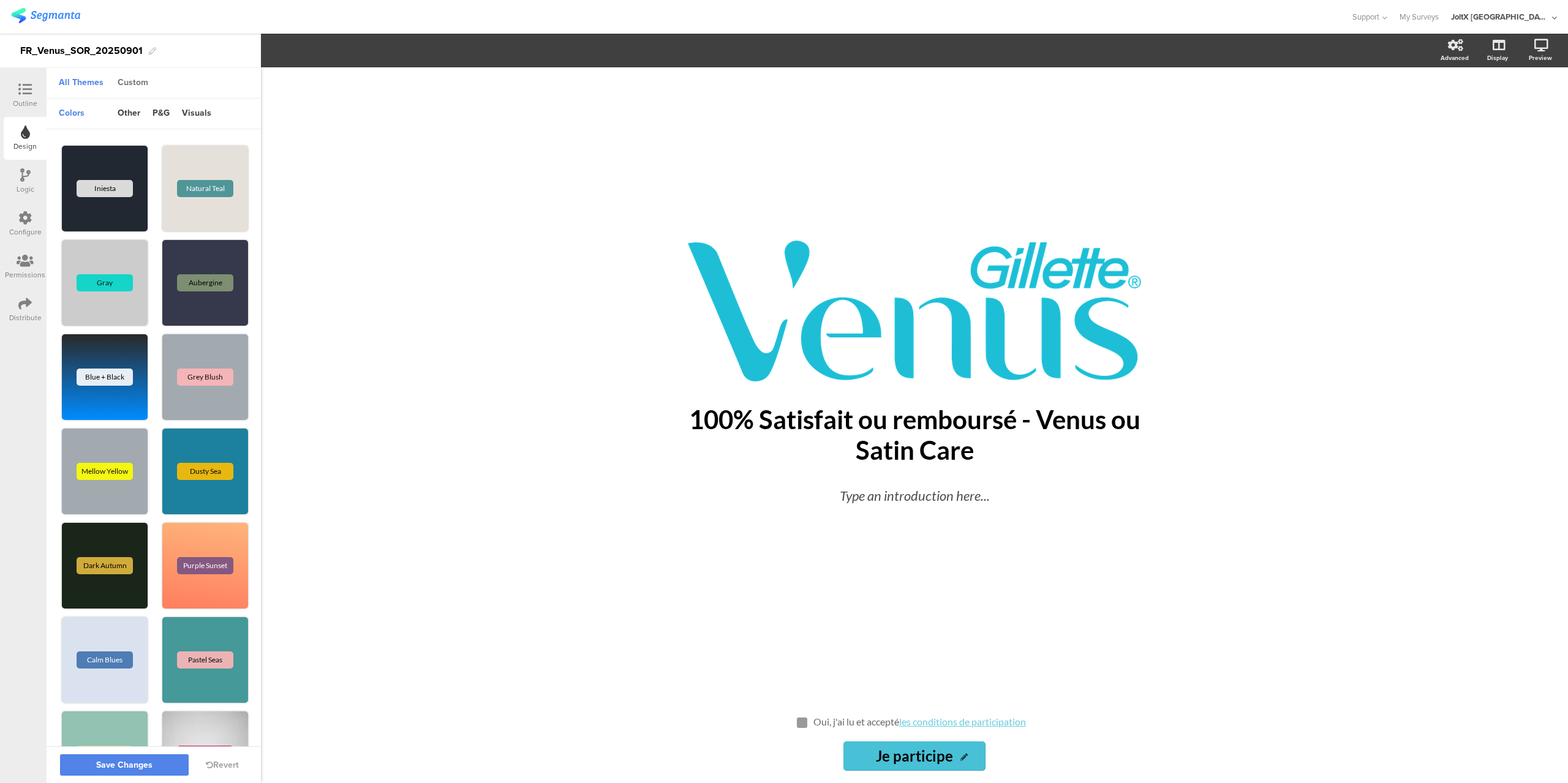
click at [125, 80] on div "Custom" at bounding box center [133, 83] width 43 height 20
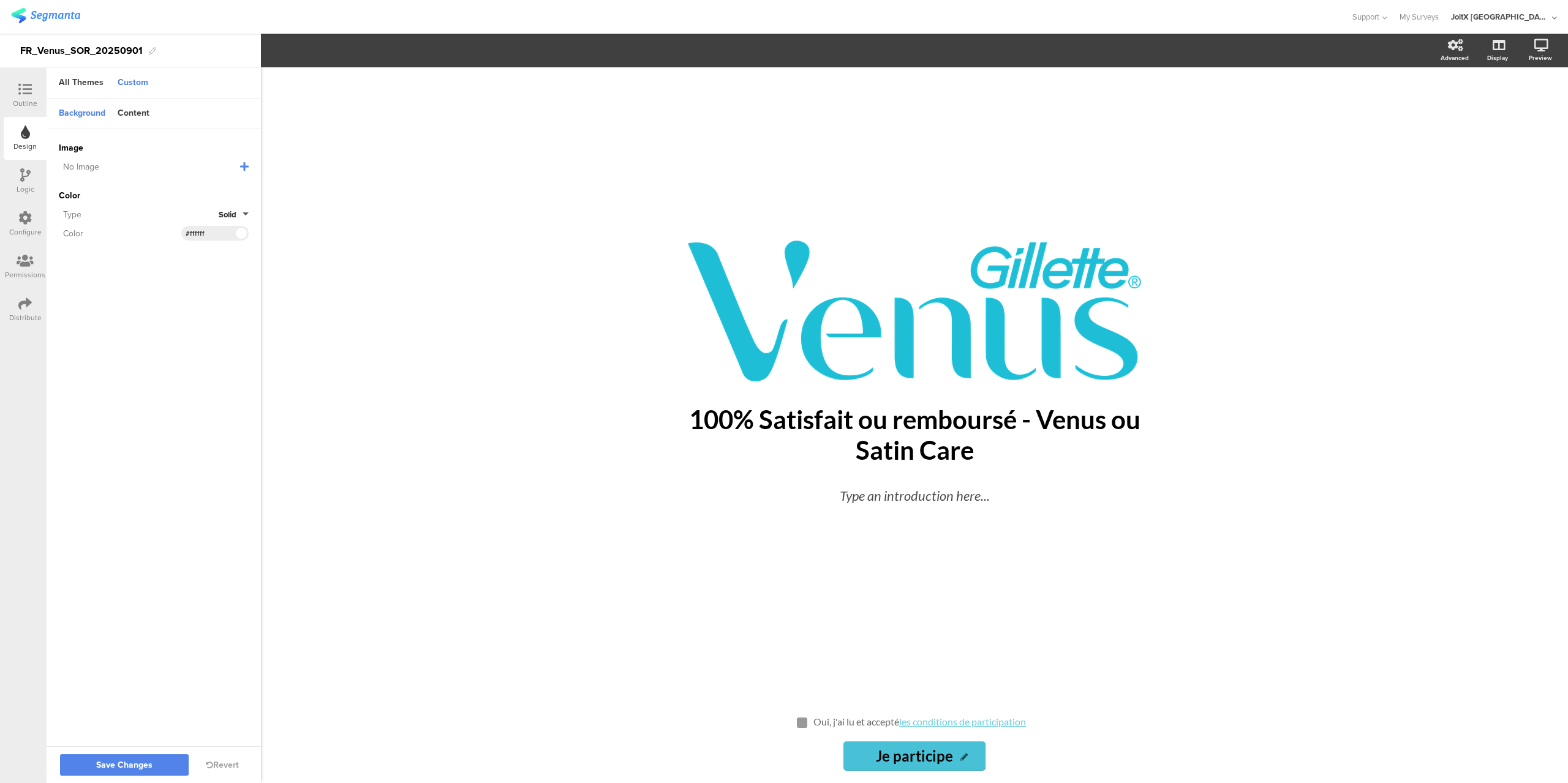
click at [145, 82] on div "Custom" at bounding box center [133, 83] width 43 height 20
click at [147, 118] on div "Content" at bounding box center [134, 113] width 44 height 20
click at [153, 769] on button "Save Changes" at bounding box center [124, 765] width 129 height 21
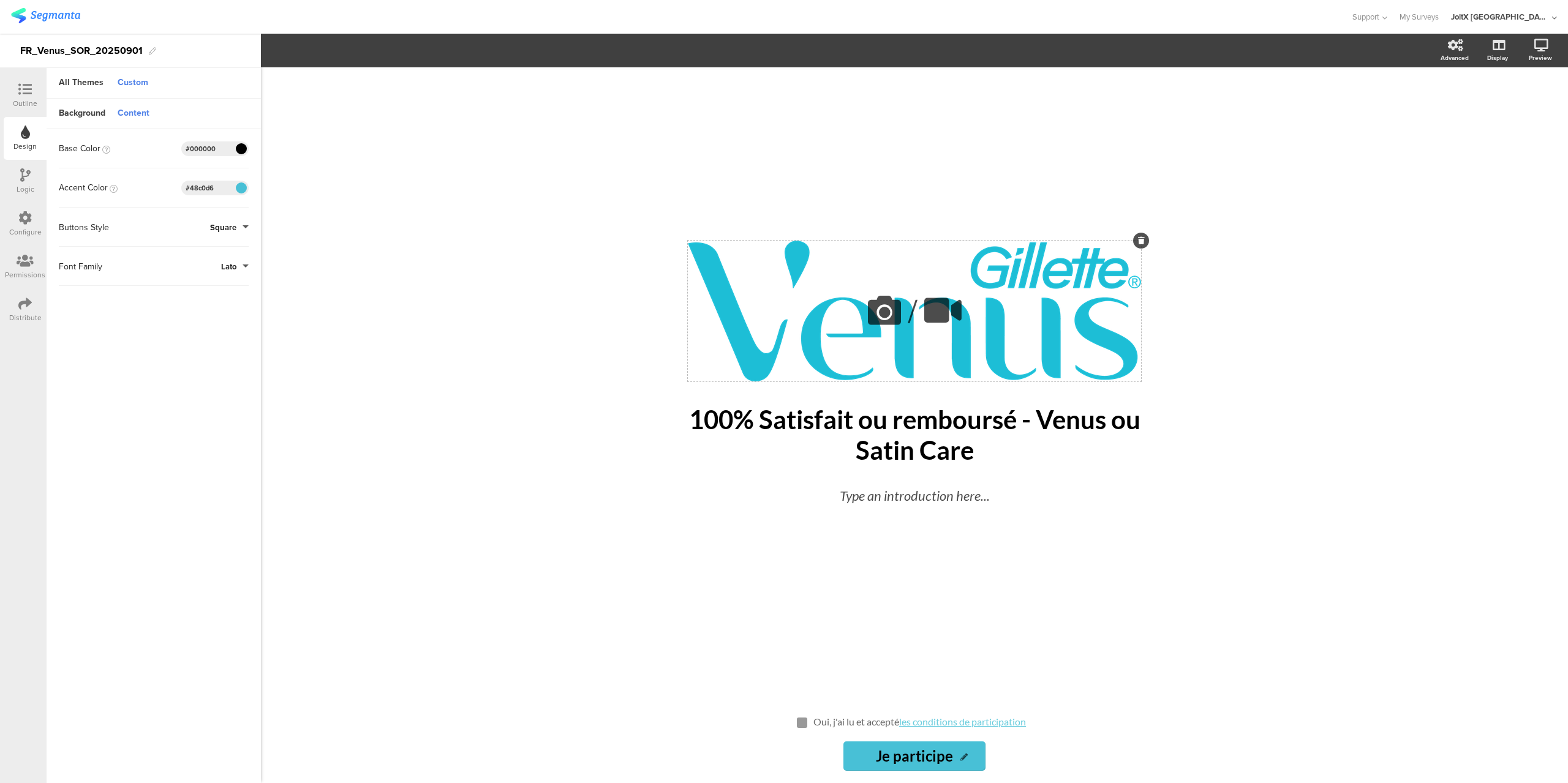
click at [696, 253] on div "/" at bounding box center [914, 311] width 453 height 141
click at [35, 17] on img at bounding box center [46, 15] width 69 height 15
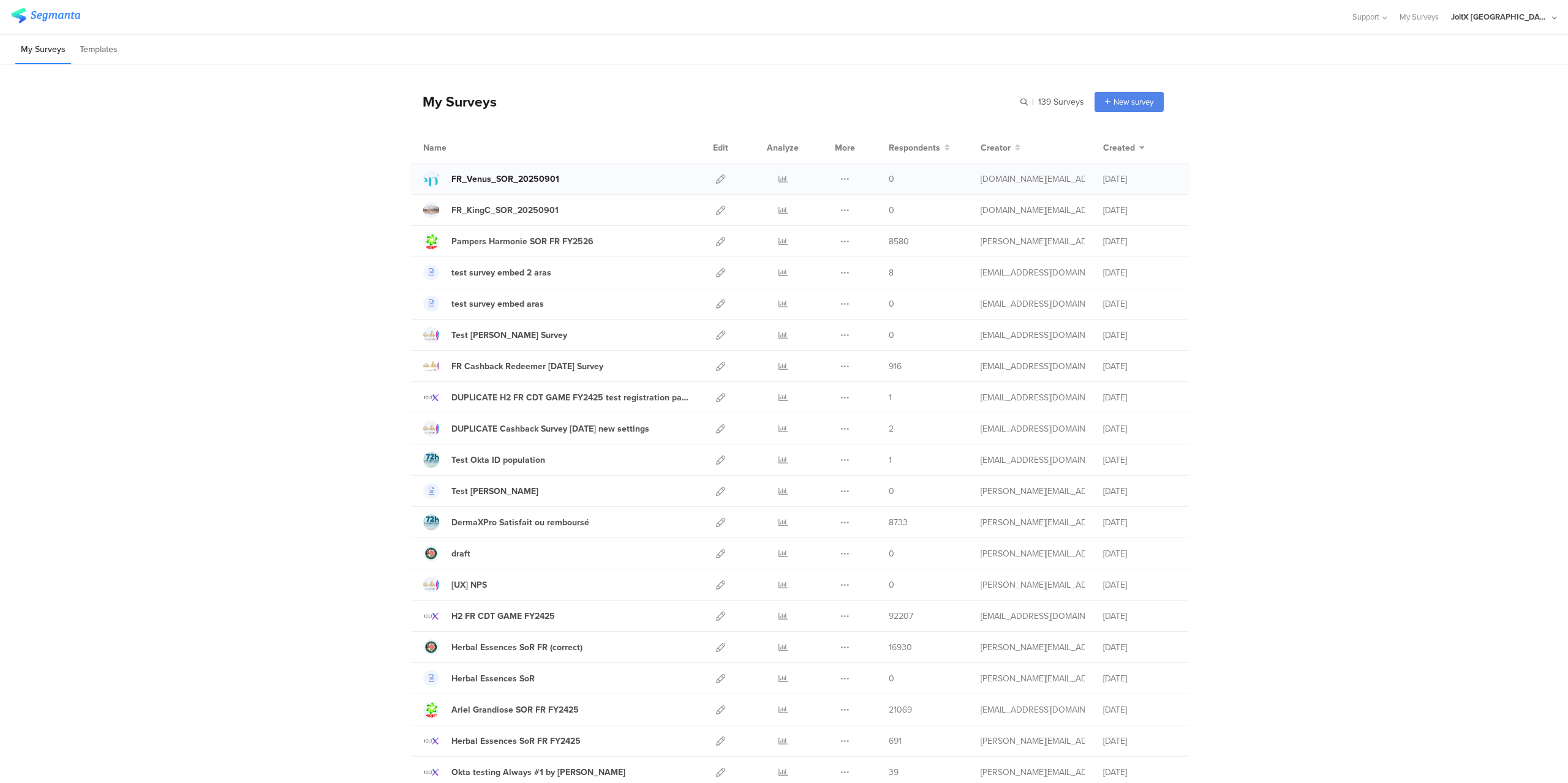
click at [531, 181] on div "FR_Venus_SOR_20250901" at bounding box center [505, 179] width 108 height 13
click at [718, 183] on icon at bounding box center [721, 179] width 9 height 9
click at [534, 649] on div "Herbal Essences SoR FR (correct)" at bounding box center [517, 647] width 131 height 13
click at [717, 646] on icon at bounding box center [721, 648] width 9 height 9
click at [502, 649] on div "Herbal Essences SoR FR (correct)" at bounding box center [517, 647] width 131 height 13
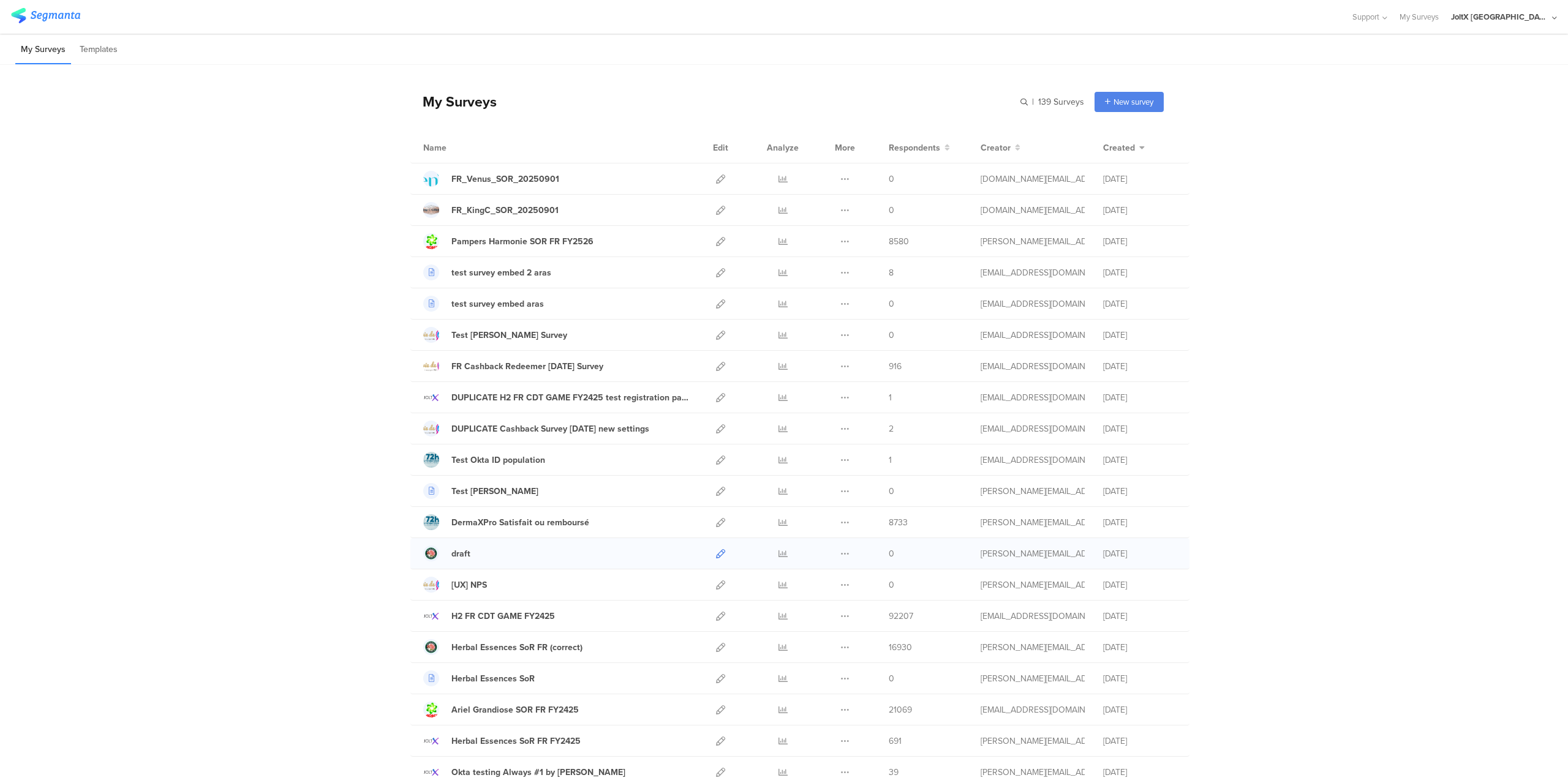
click at [720, 553] on icon at bounding box center [721, 554] width 9 height 9
click at [458, 551] on div "draft" at bounding box center [461, 554] width 19 height 13
click at [481, 178] on div "FR_Venus_SOR_20250901" at bounding box center [505, 179] width 108 height 13
click at [718, 644] on icon at bounding box center [721, 648] width 9 height 9
click at [716, 208] on icon at bounding box center [721, 210] width 9 height 9
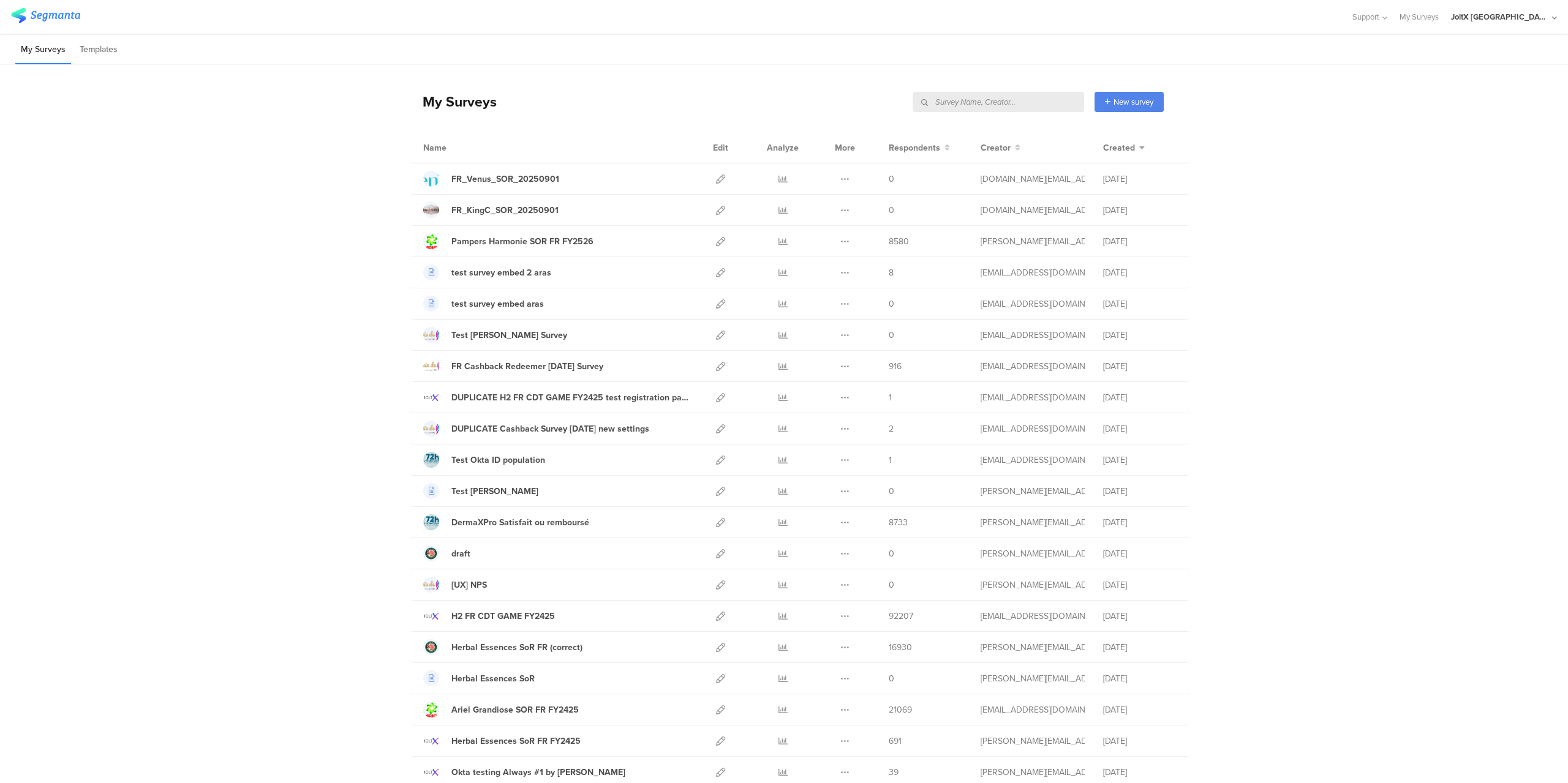
click at [1016, 96] on input "text" at bounding box center [999, 102] width 172 height 20
type input "ariel"
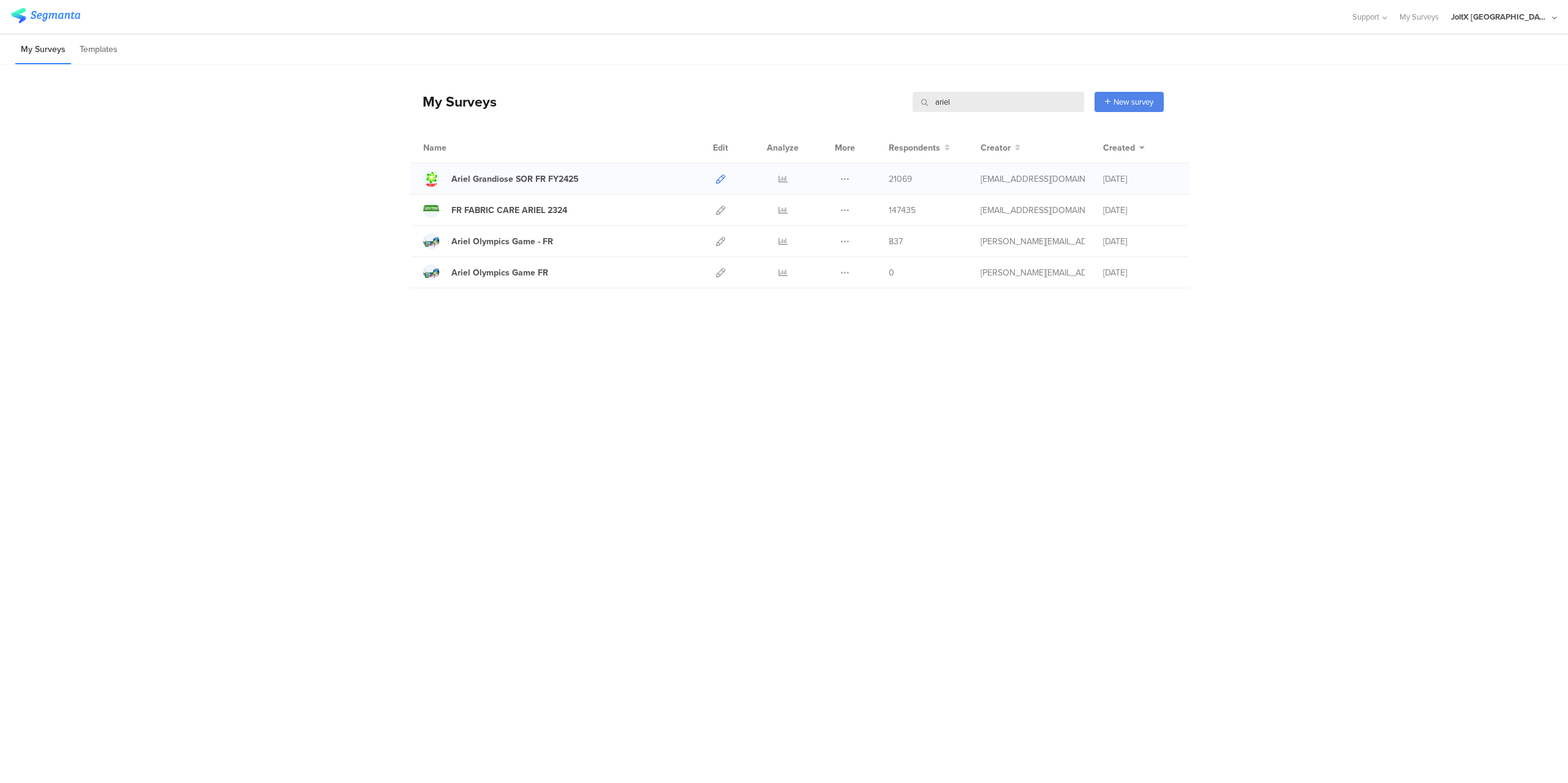
click at [717, 180] on icon at bounding box center [721, 179] width 9 height 9
click at [848, 175] on icon at bounding box center [845, 179] width 9 height 9
click at [840, 207] on button "Duplicate" at bounding box center [820, 209] width 68 height 22
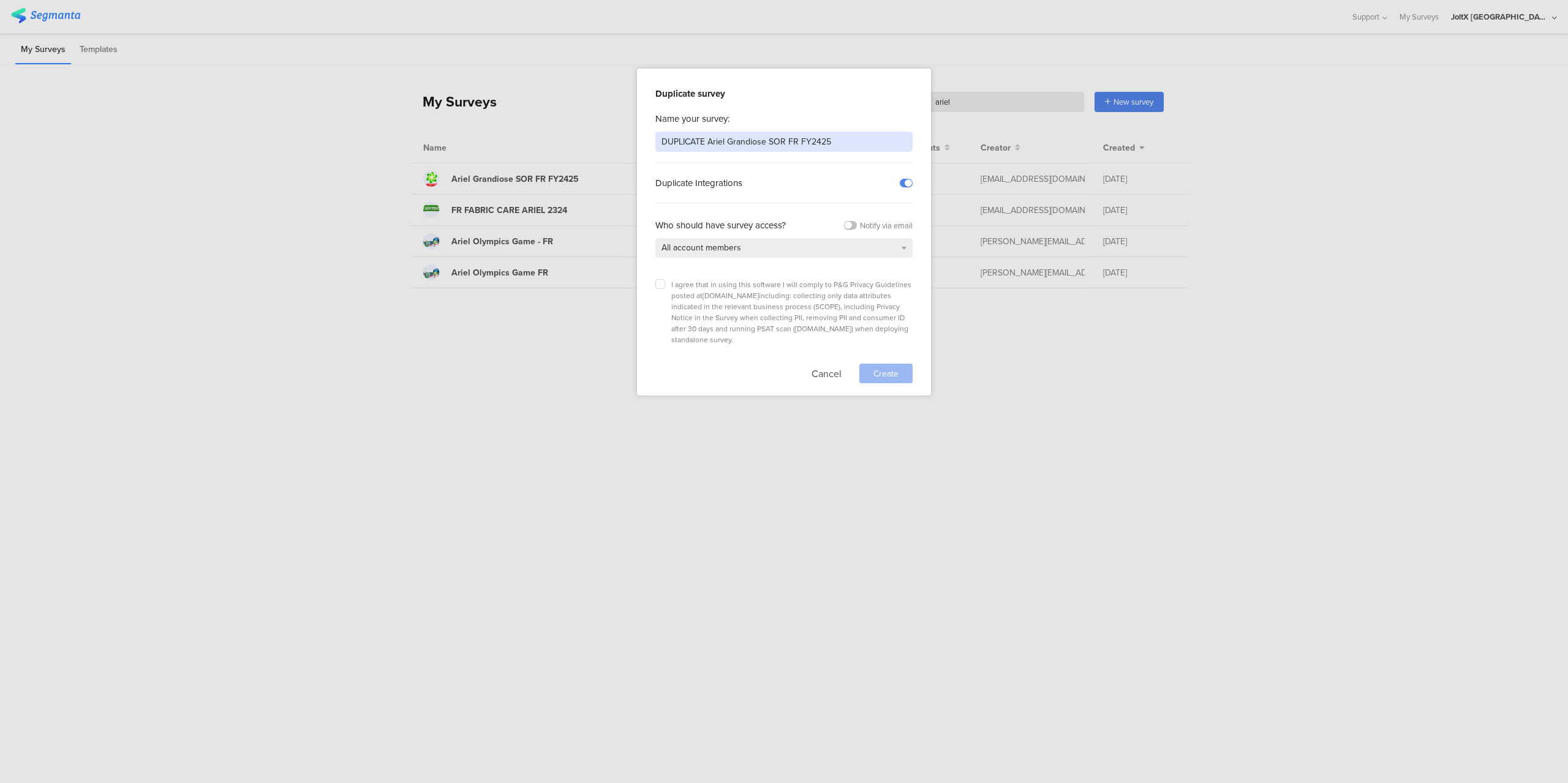
drag, startPoint x: 760, startPoint y: 138, endPoint x: 590, endPoint y: 138, distance: 170.0
click at [590, 138] on div "Duplicate survey Name your survey: DUPLICATE Ariel Grandiose SOR FR FY2425 Dupl…" at bounding box center [784, 392] width 1568 height 783
click at [663, 141] on input "Venus SOR_FR_FY2526" at bounding box center [784, 142] width 257 height 20
type input "[Correct] Venus SOR_FR_FY2526"
click at [745, 187] on div "Duplicate Integrations" at bounding box center [716, 183] width 122 height 14
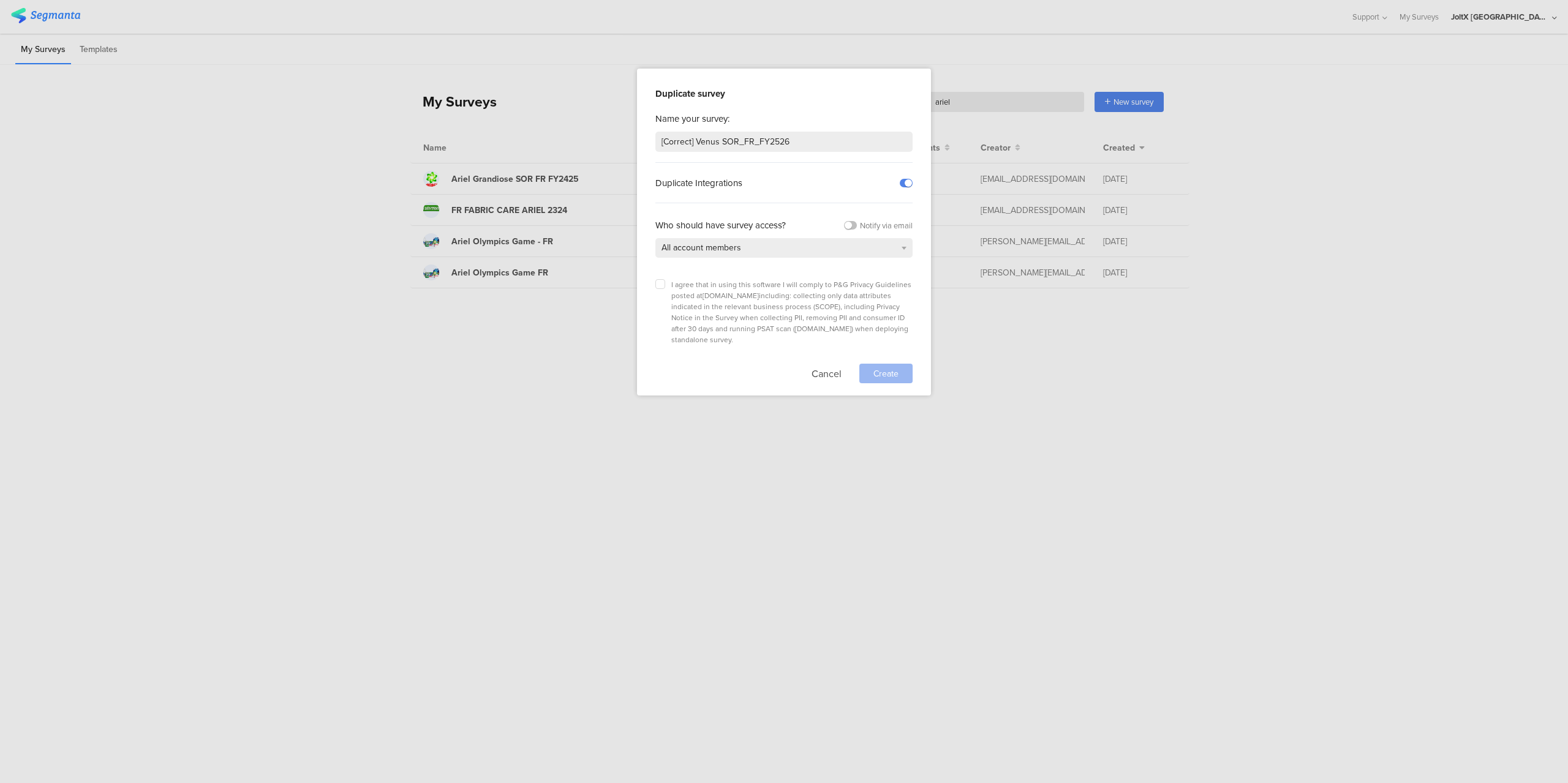
click at [724, 181] on sg-field-title "Duplicate Integrations" at bounding box center [699, 183] width 87 height 14
click at [743, 226] on div "Who should have survey access?" at bounding box center [721, 225] width 131 height 14
click at [663, 285] on label at bounding box center [660, 284] width 10 height 10
click at [0, 0] on input "checkbox" at bounding box center [0, 0] width 0 height 0
click at [878, 367] on span "Create" at bounding box center [886, 373] width 25 height 13
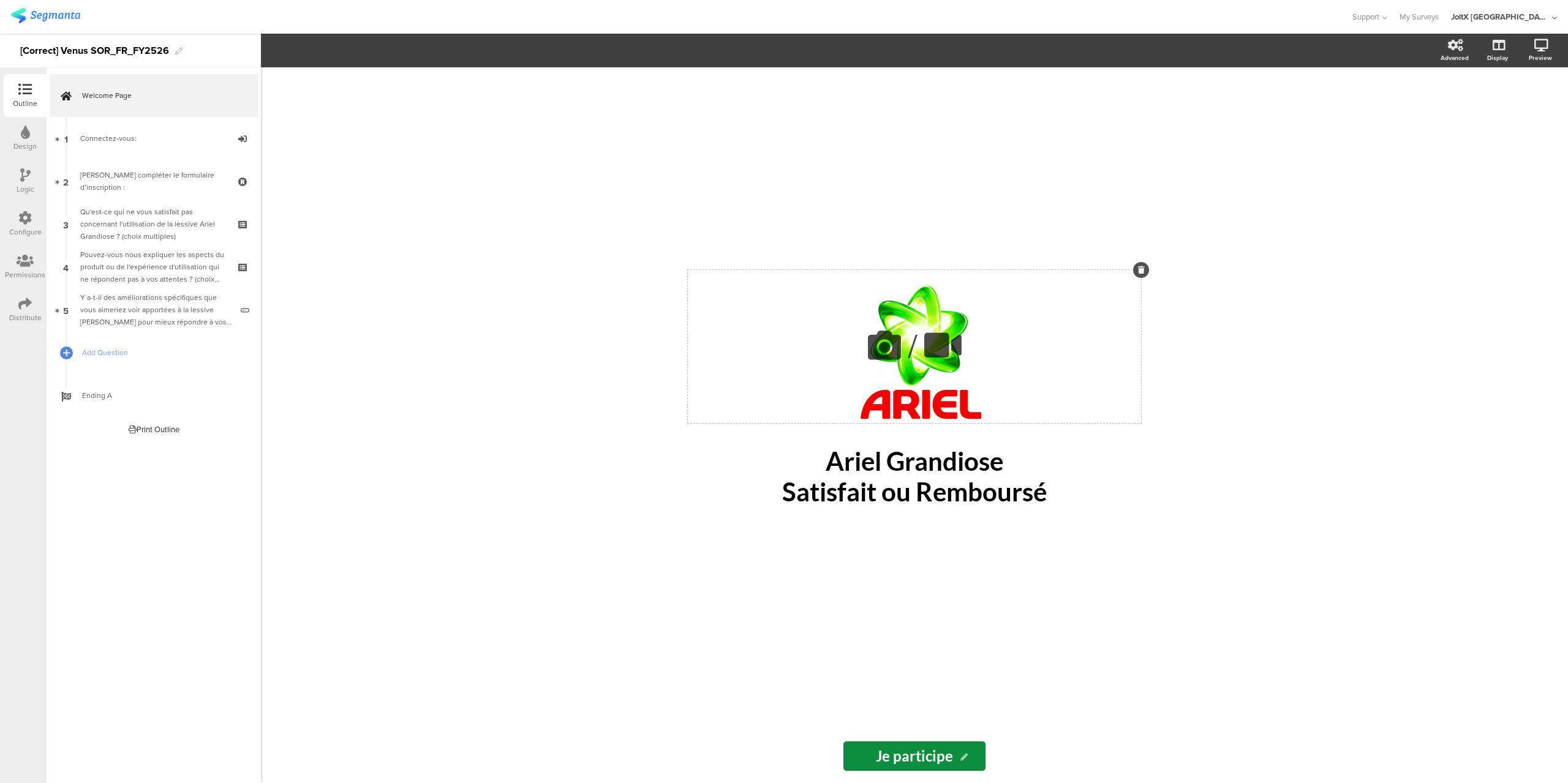
click at [885, 338] on icon at bounding box center [884, 345] width 42 height 42
click at [357, 118] on input at bounding box center [367, 122] width 172 height 18
click at [301, 158] on span "Upload" at bounding box center [298, 162] width 32 height 14
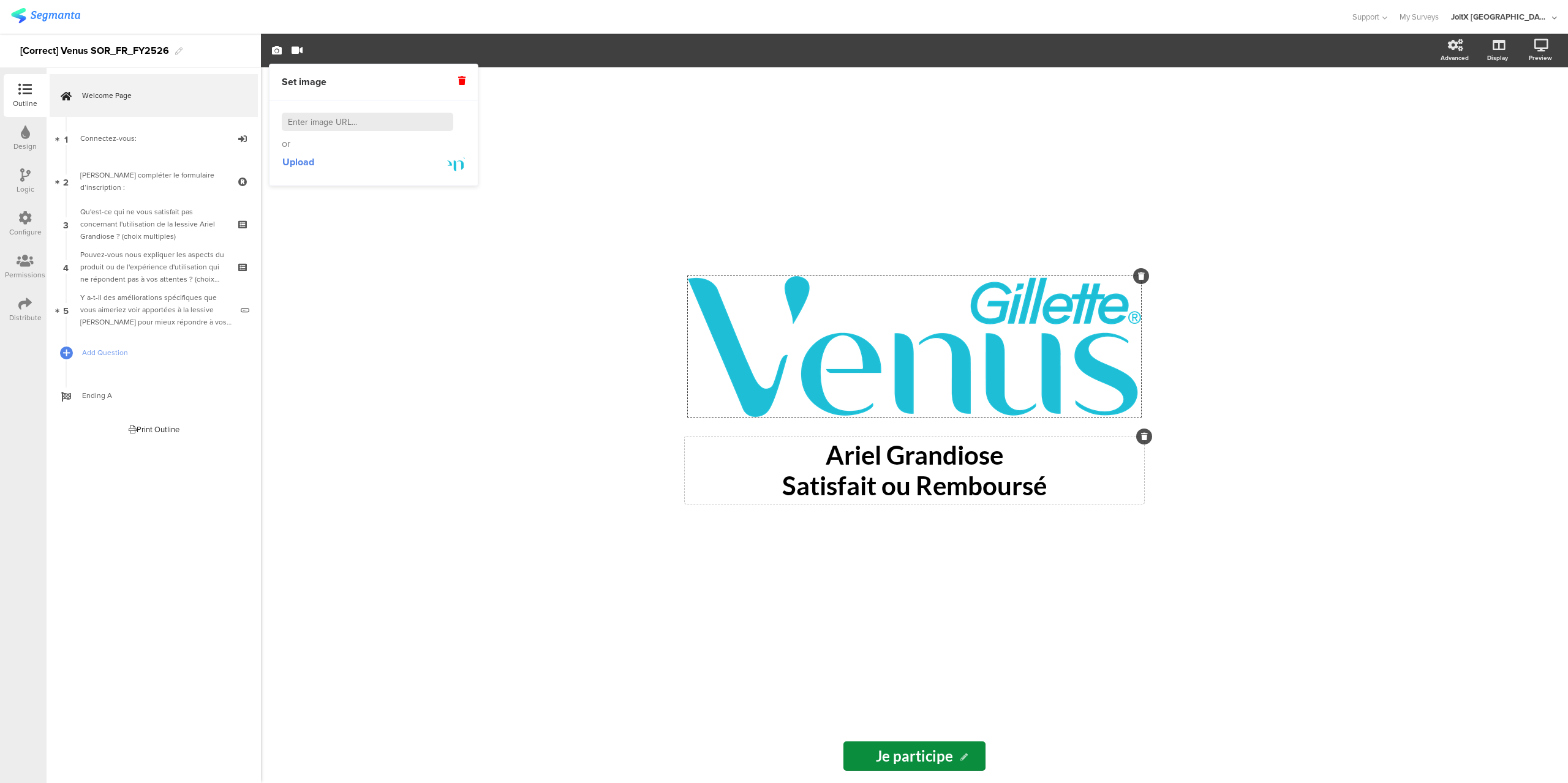
click at [984, 486] on div "Ariel Grandiose Satisfait ou Remboursé Ariel Grandiose Satisfait ou Remboursé" at bounding box center [914, 470] width 459 height 68
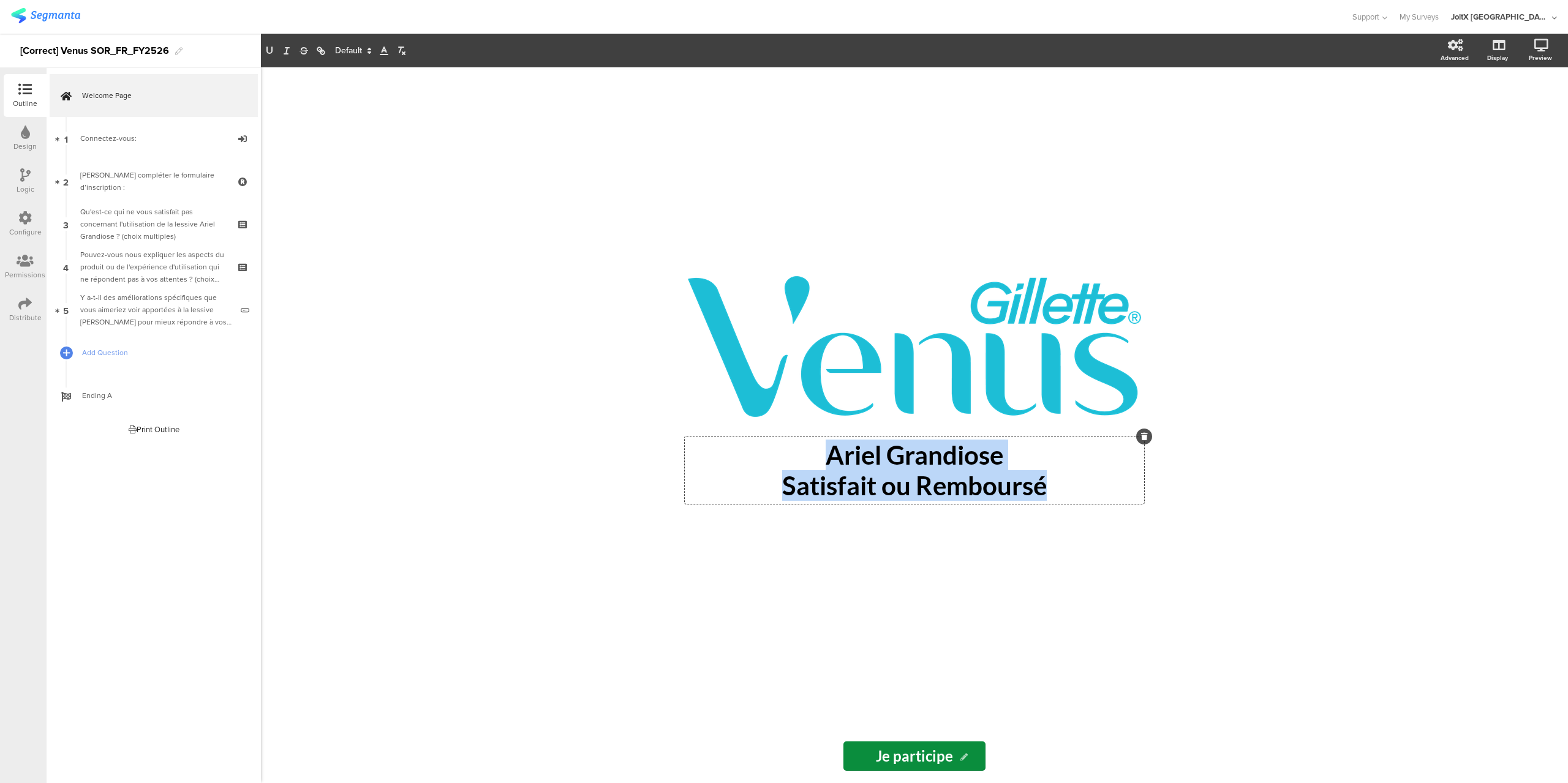
drag, startPoint x: 1060, startPoint y: 490, endPoint x: 799, endPoint y: 448, distance: 264.4
click at [799, 448] on div "Ariel Grandiose Satisfait ou Remboursé" at bounding box center [914, 470] width 453 height 61
click at [803, 446] on p "Ariel Grandiose" at bounding box center [914, 455] width 453 height 30
drag, startPoint x: 1051, startPoint y: 459, endPoint x: 796, endPoint y: 458, distance: 255.0
click at [796, 458] on p "Ariel Grandiose" at bounding box center [914, 455] width 453 height 30
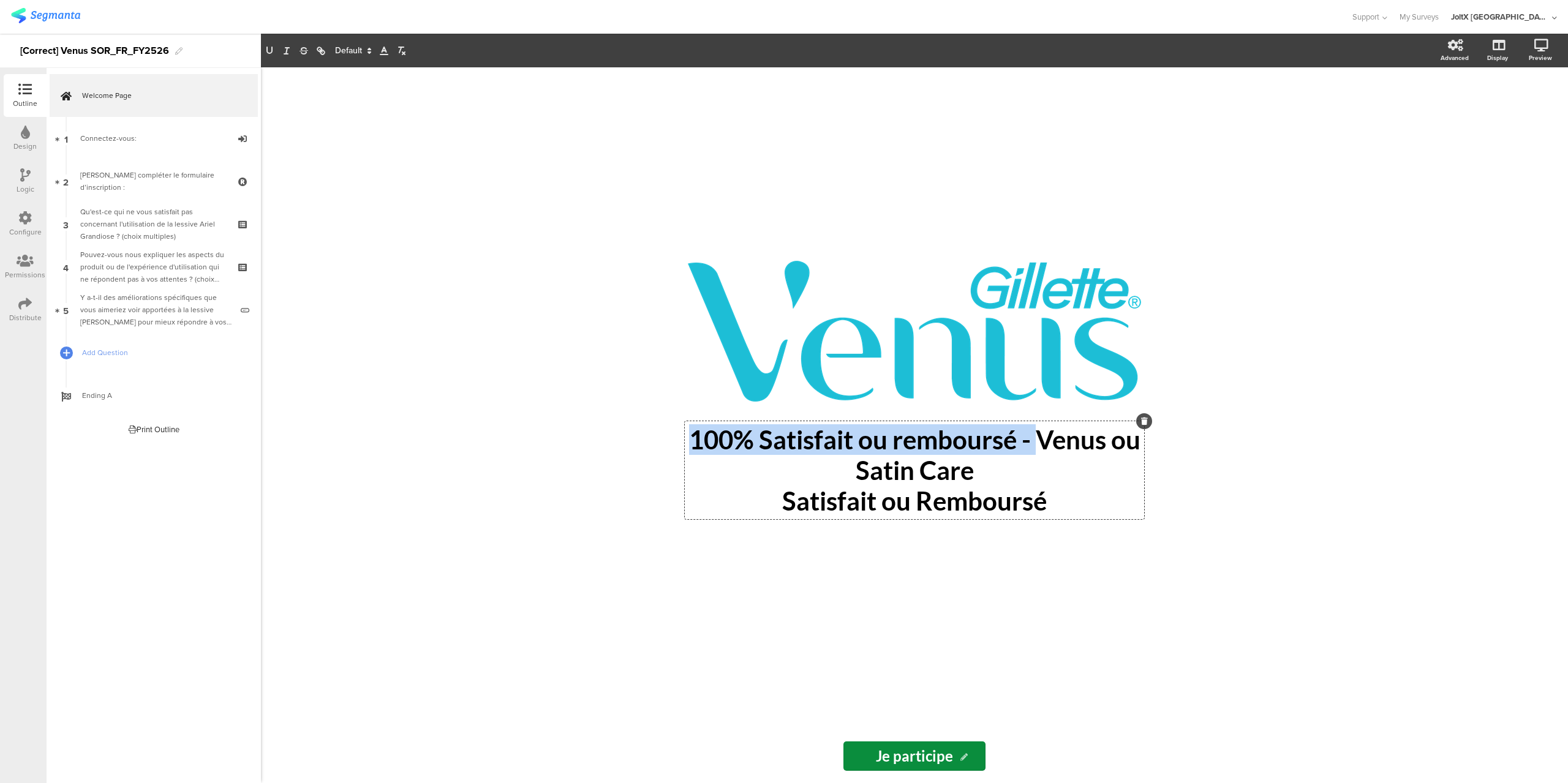
drag, startPoint x: 1058, startPoint y: 435, endPoint x: 653, endPoint y: 440, distance: 405.0
click at [653, 440] on div "/ 100% Satisfait ou remboursé - Venus ou Satin Care Satisfait ou Remboursé 100%…" at bounding box center [915, 426] width 1308 height 716
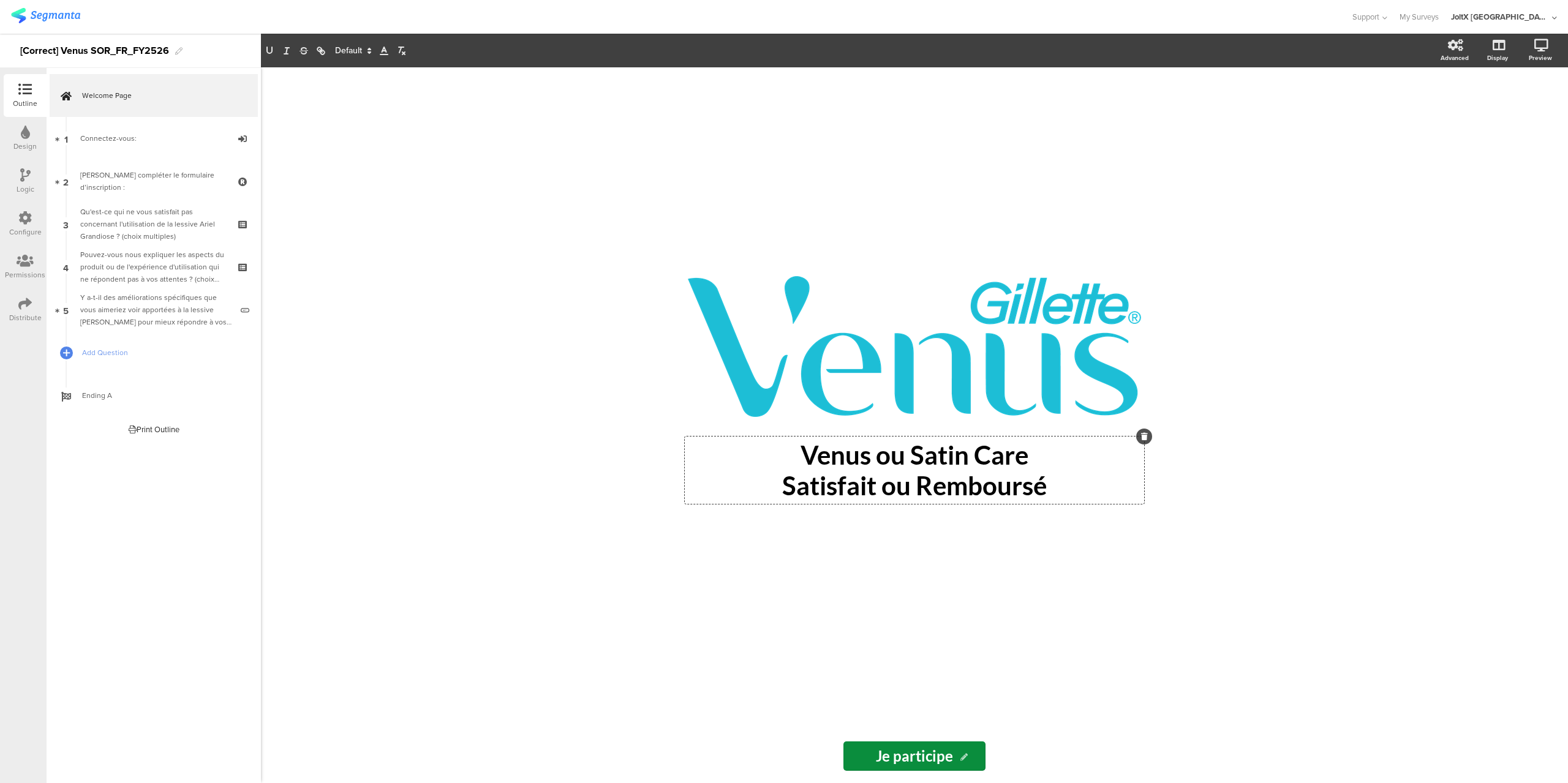
click at [959, 746] on input "Je participe" at bounding box center [915, 756] width 142 height 30
click at [863, 753] on input "Je participe" at bounding box center [915, 756] width 142 height 30
click at [18, 136] on div "Design" at bounding box center [25, 138] width 43 height 43
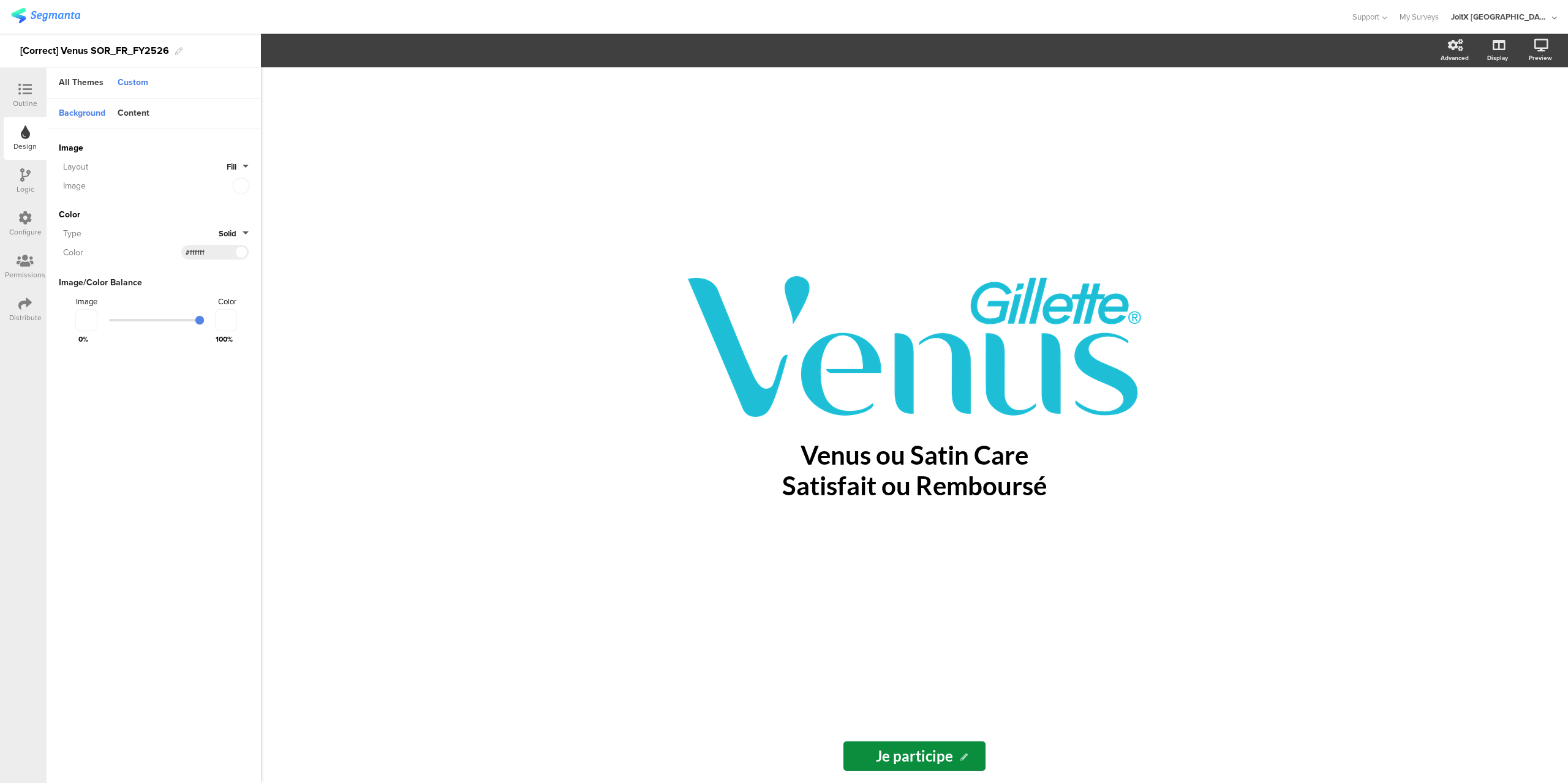
click at [27, 90] on icon at bounding box center [25, 90] width 14 height 14
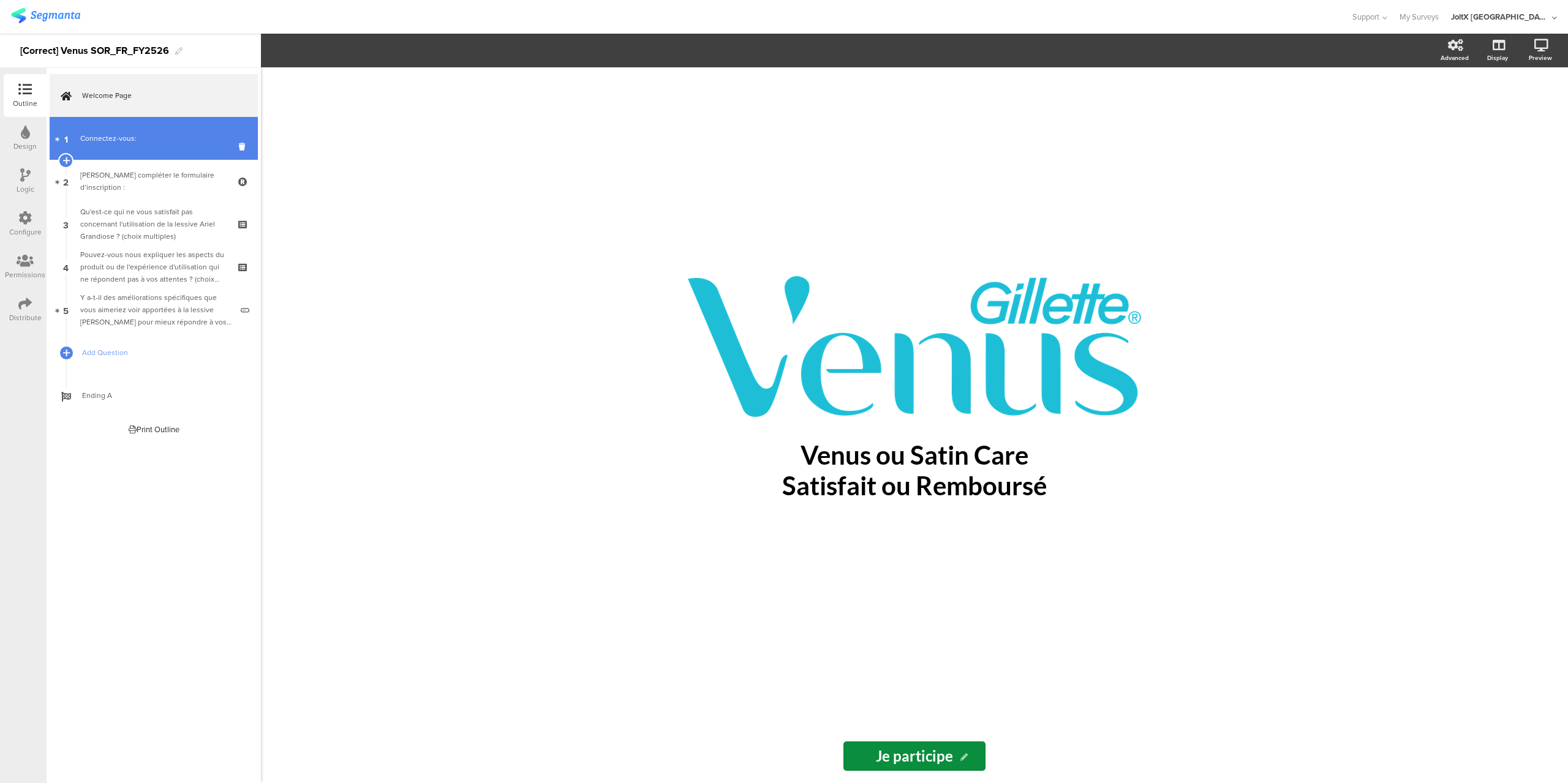
click at [118, 150] on link "1 Connectez-vous:" at bounding box center [153, 138] width 208 height 43
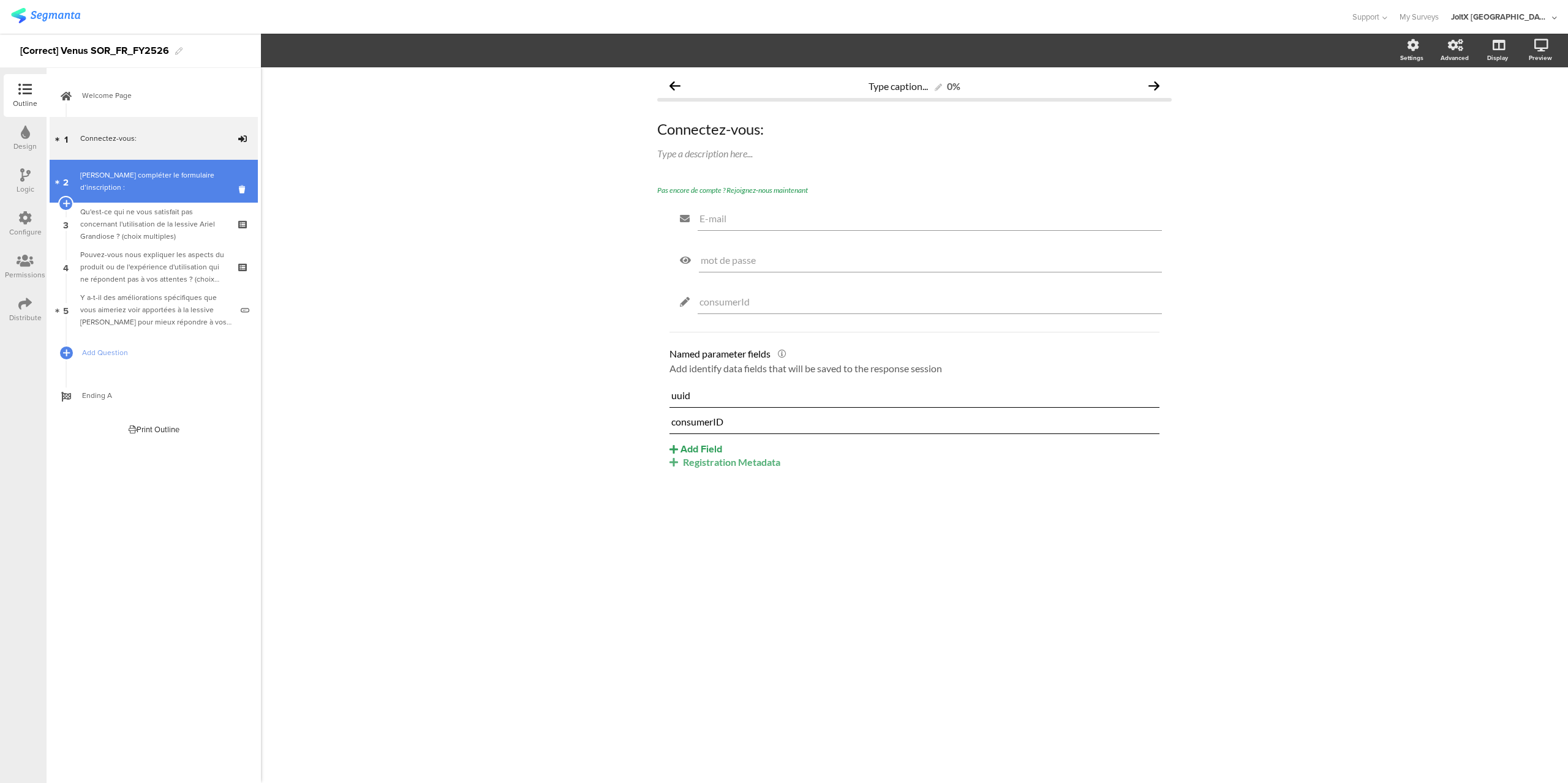
click at [140, 181] on div "[PERSON_NAME] compléter le formulaire d’inscription :" at bounding box center [153, 181] width 146 height 24
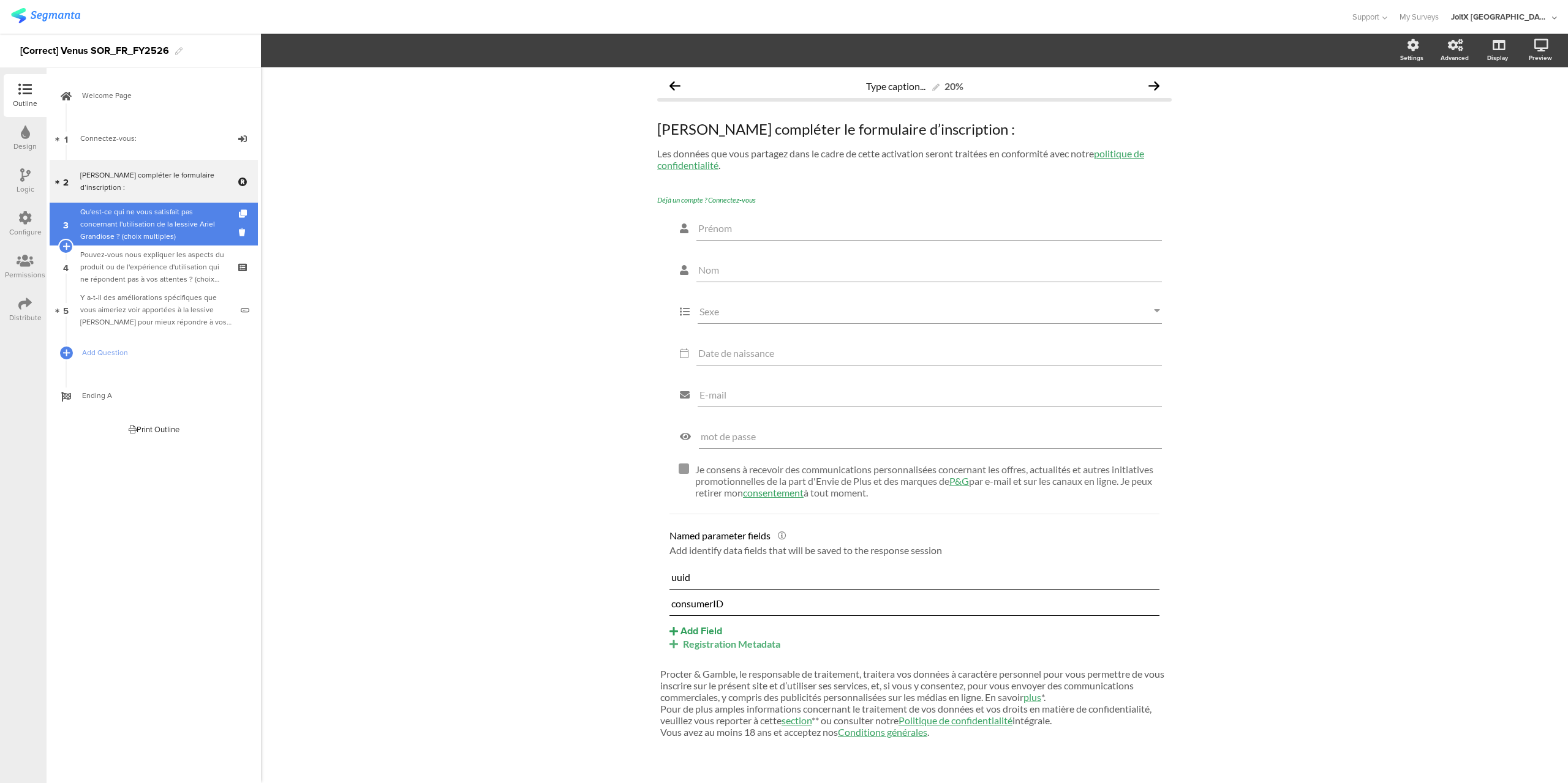
click at [139, 224] on div "Qu'est-ce qui ne vous satisfait pas concernant l'utilisation de la lessive Arie…" at bounding box center [153, 224] width 146 height 36
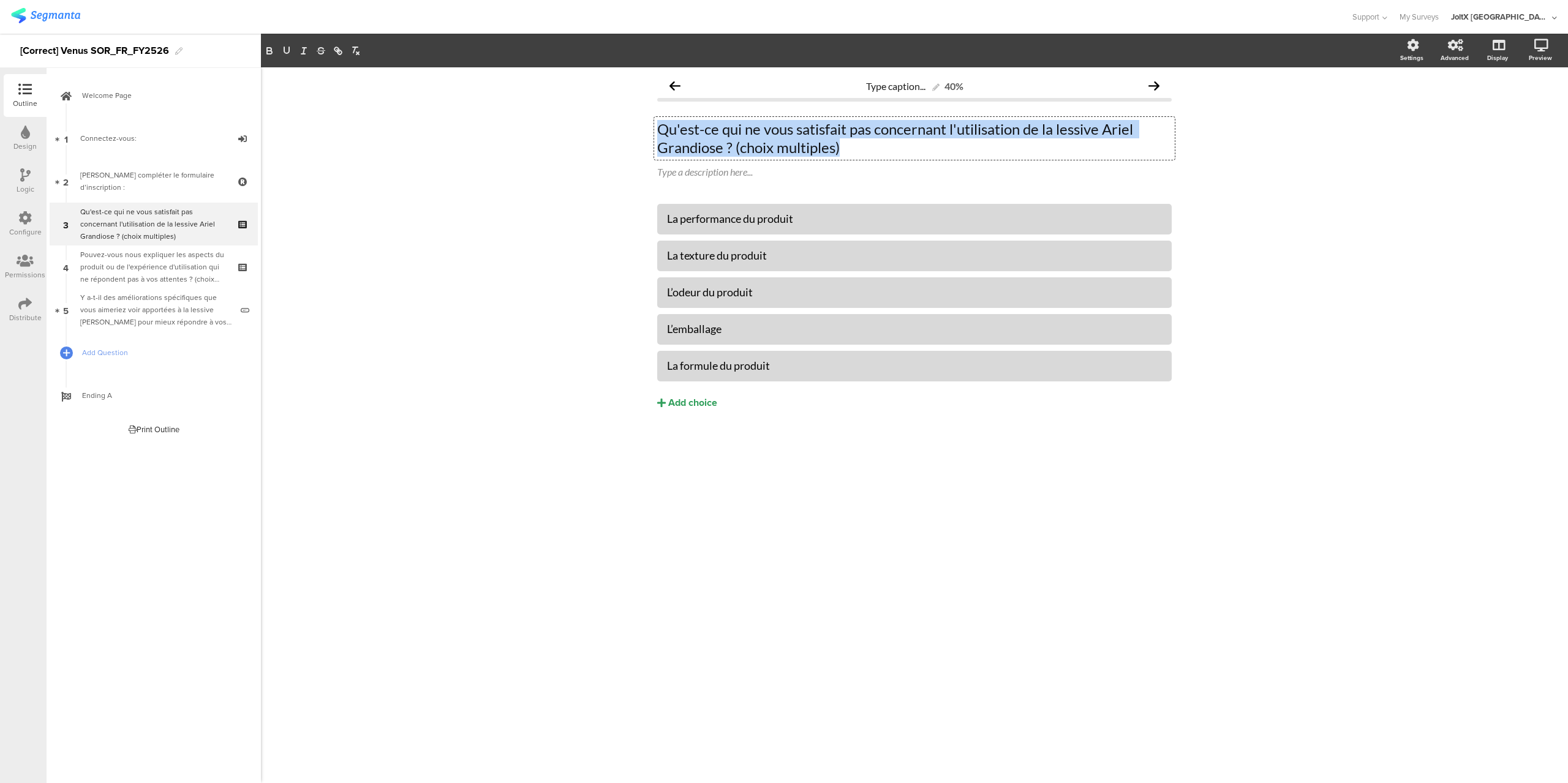
drag, startPoint x: 844, startPoint y: 150, endPoint x: 649, endPoint y: 121, distance: 197.1
click at [649, 121] on div "Type caption... 40% Qu'est-ce qui ne vous satisfait pas concernant l'utilisatio…" at bounding box center [915, 267] width 539 height 400
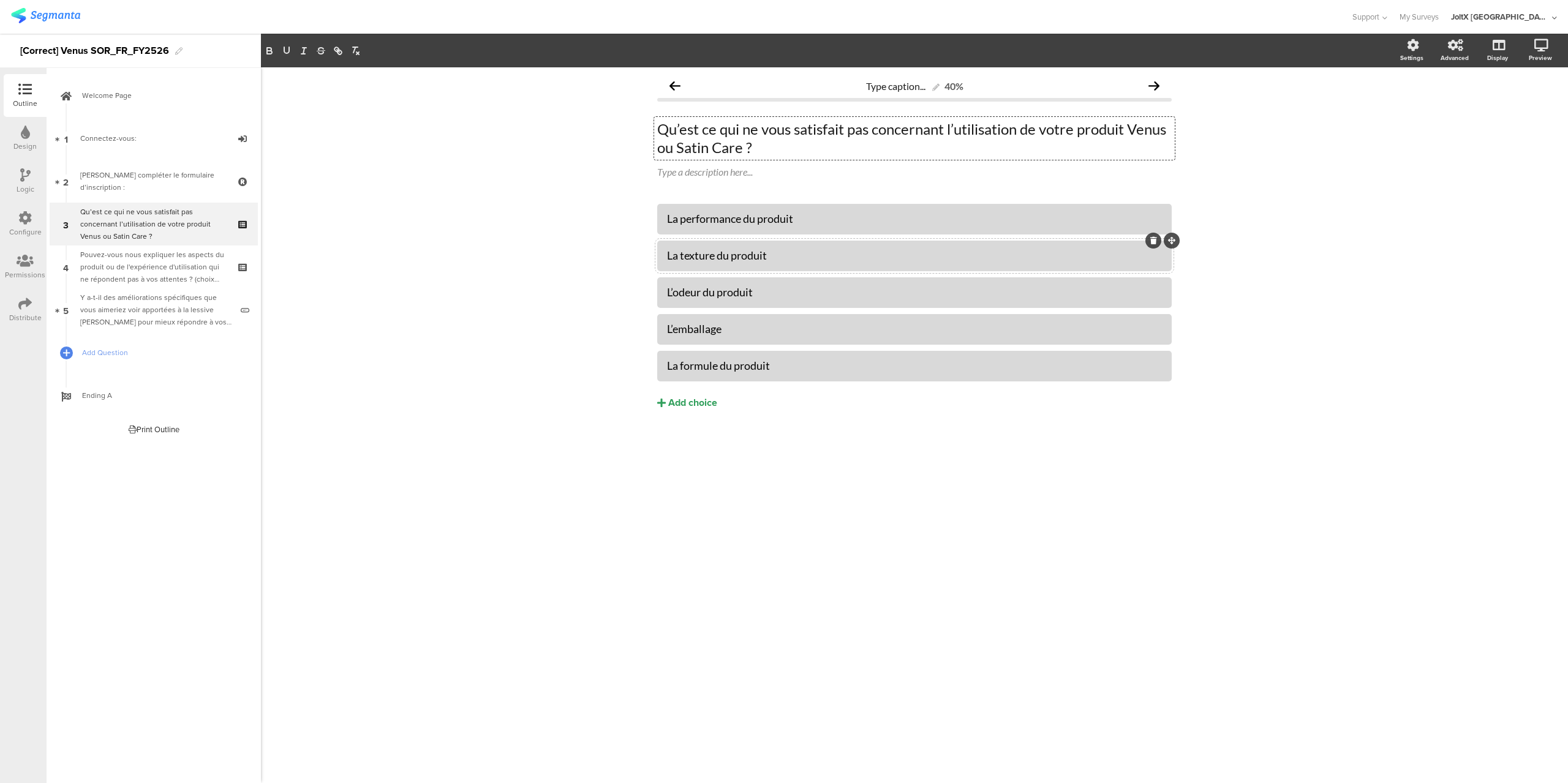
click at [1152, 240] on icon at bounding box center [1154, 241] width 7 height 8
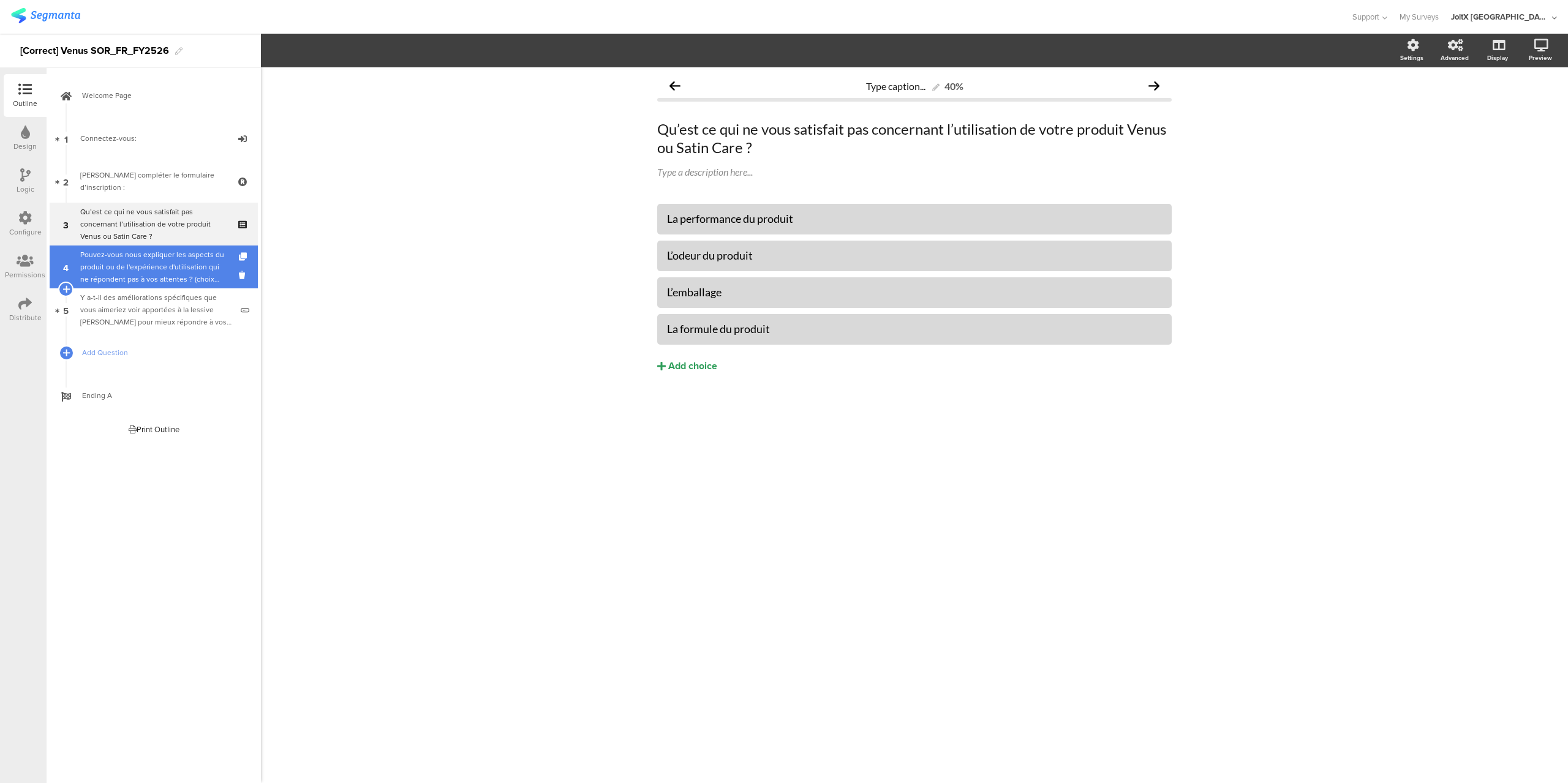
click at [116, 259] on div "Pouvez-vous nous expliquer les aspects du produit ou de l'expérience d'utilisat…" at bounding box center [153, 267] width 146 height 36
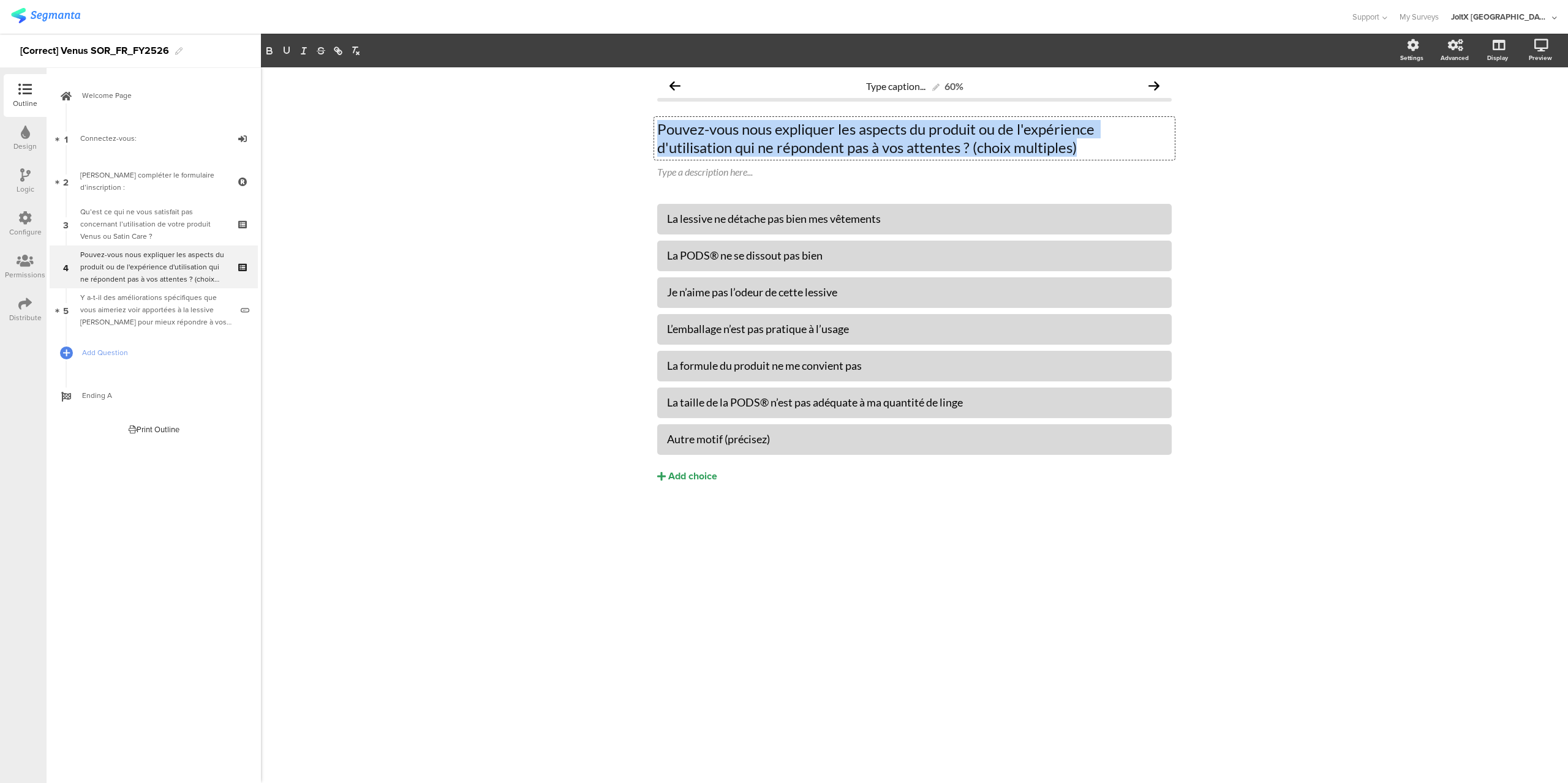
drag, startPoint x: 1100, startPoint y: 147, endPoint x: 653, endPoint y: 127, distance: 447.4
click at [653, 127] on div "Type caption... 60% Pouvez-vous nous expliquer les aspects du produit ou de l'e…" at bounding box center [915, 304] width 539 height 473
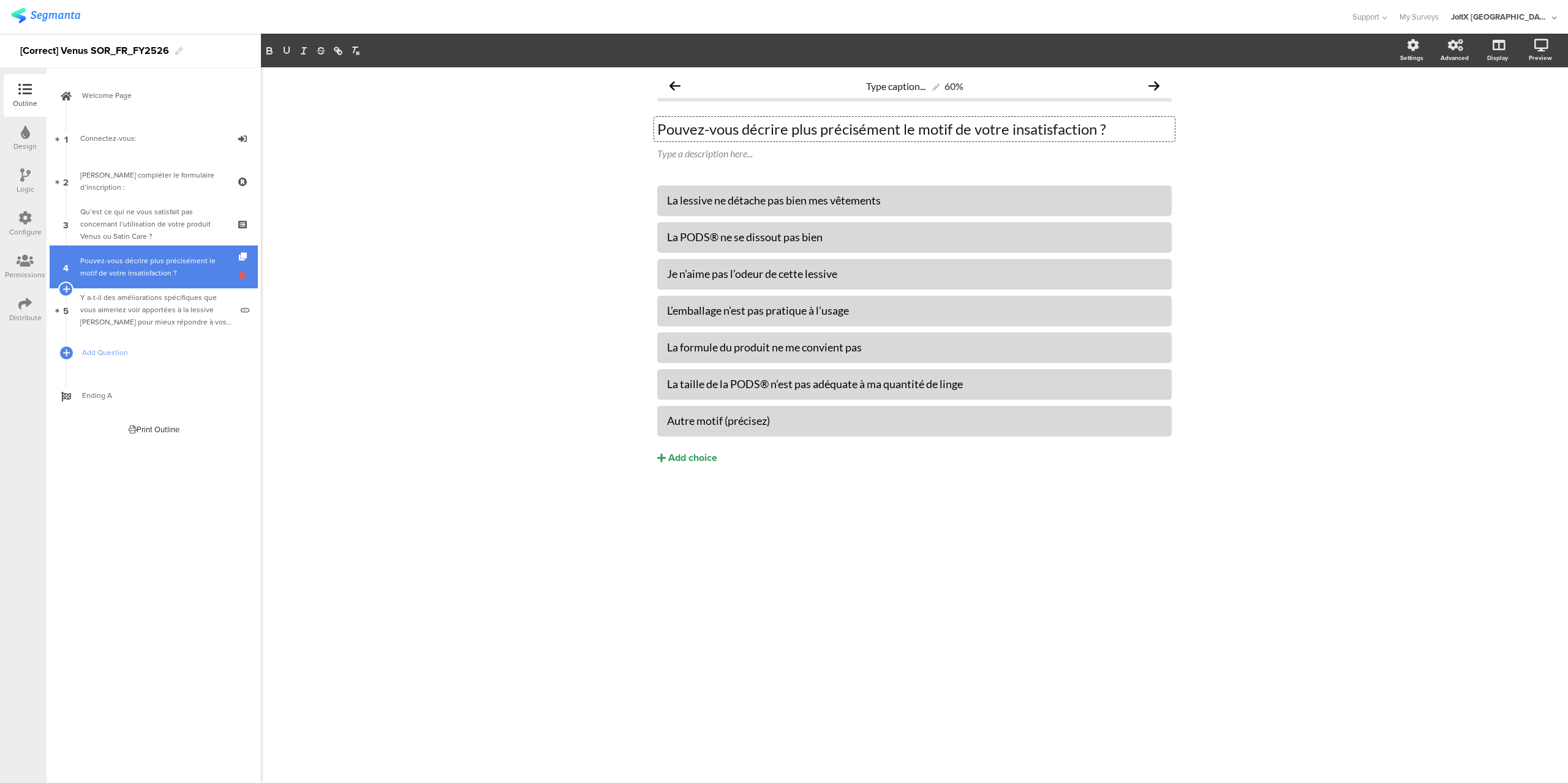
click at [242, 275] on icon at bounding box center [244, 275] width 11 height 11
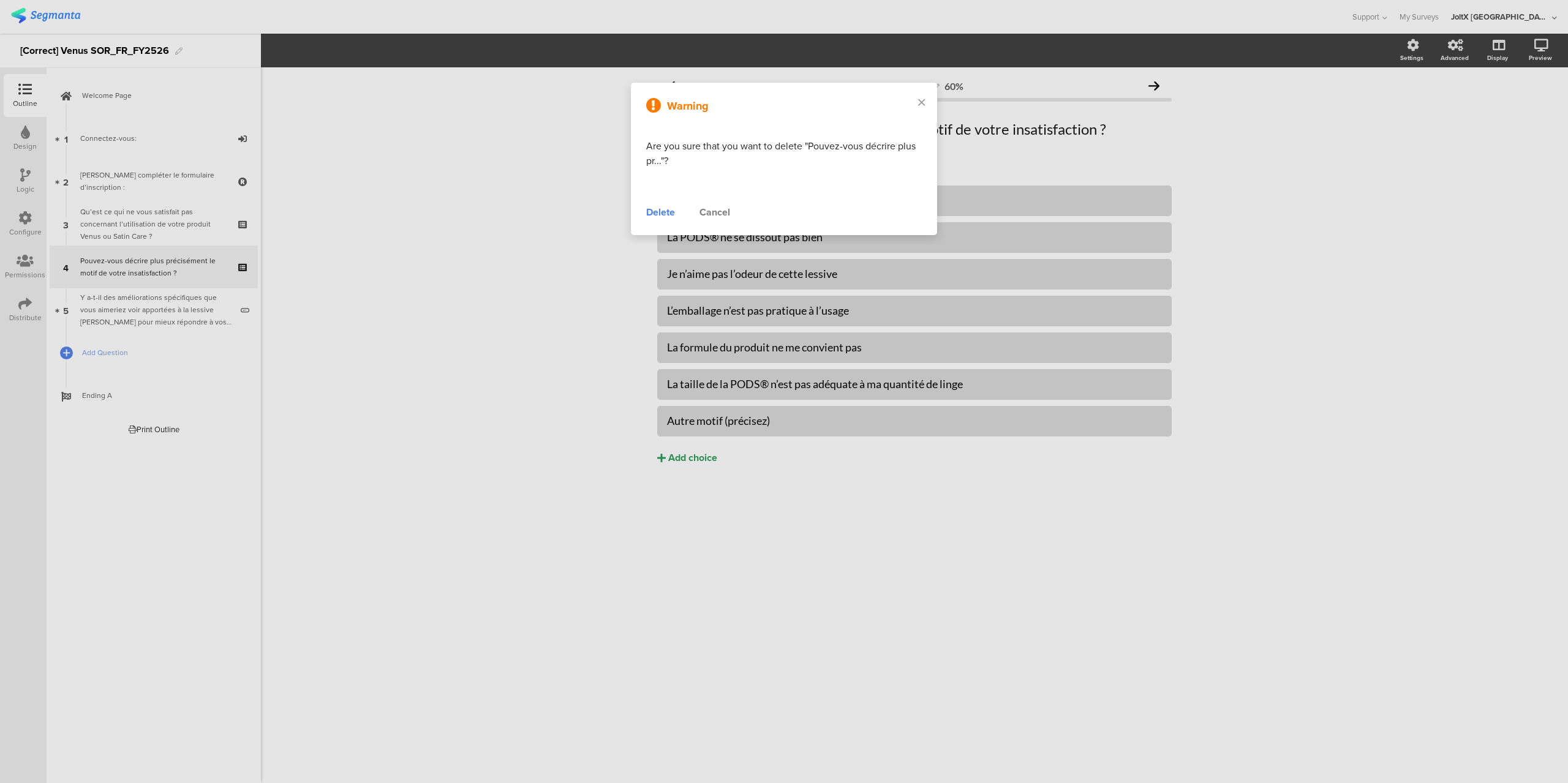
click at [666, 215] on div "Delete" at bounding box center [661, 212] width 29 height 14
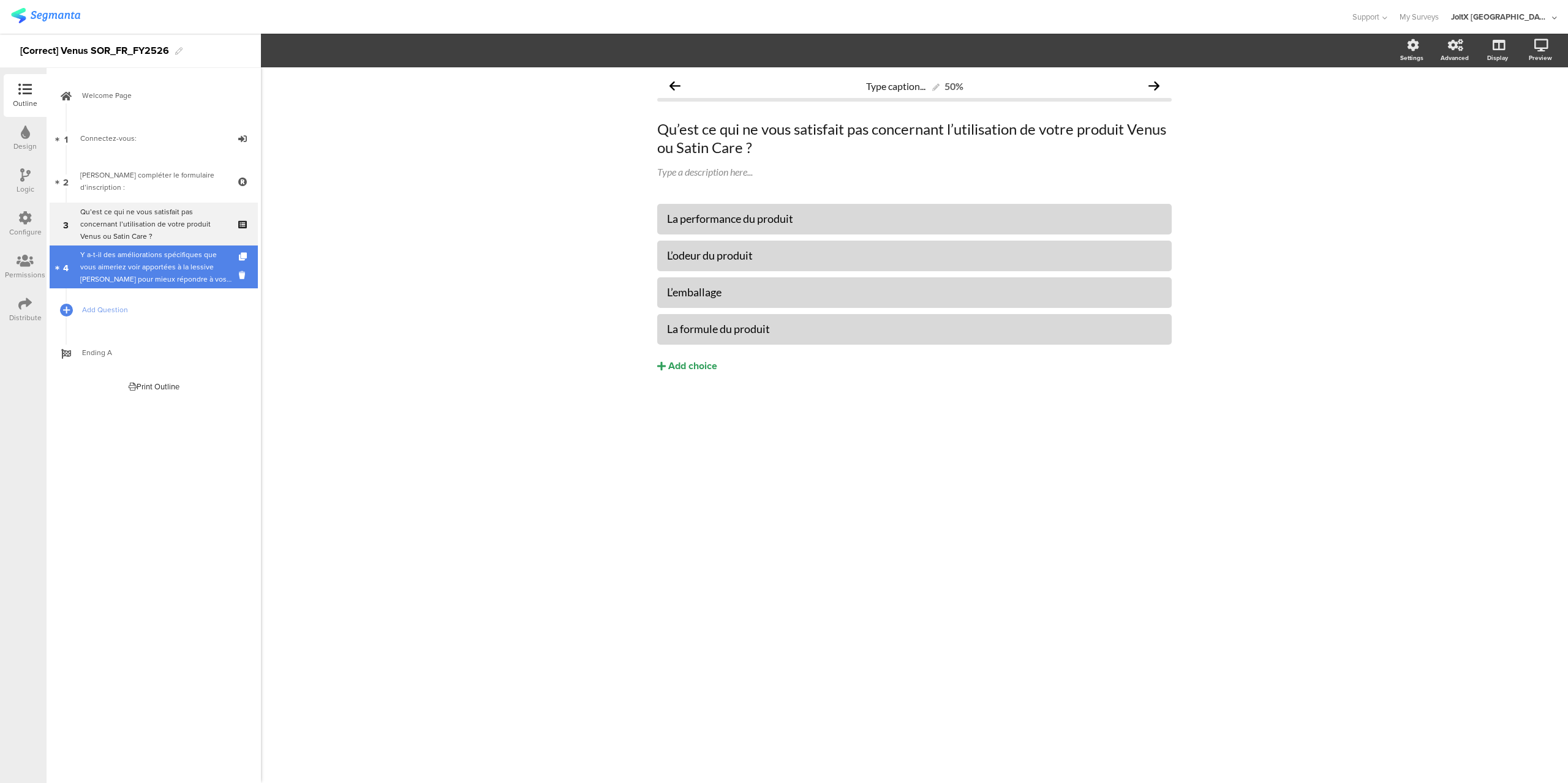
click at [228, 281] on div "Y a-t-il des améliorations spécifiques que vous aimeriez voir apportées à la le…" at bounding box center [156, 267] width 151 height 36
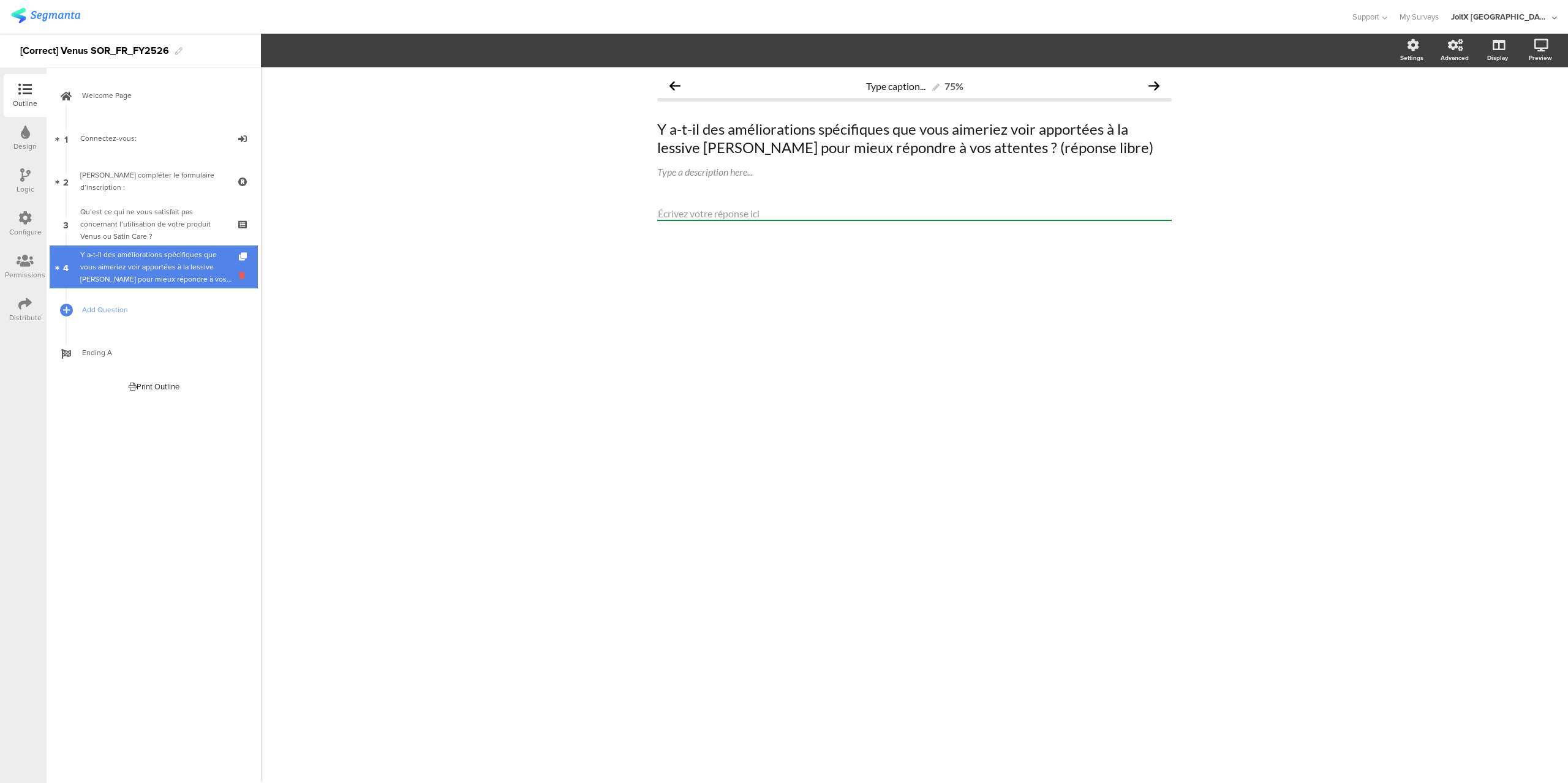
click at [241, 278] on icon at bounding box center [244, 275] width 11 height 11
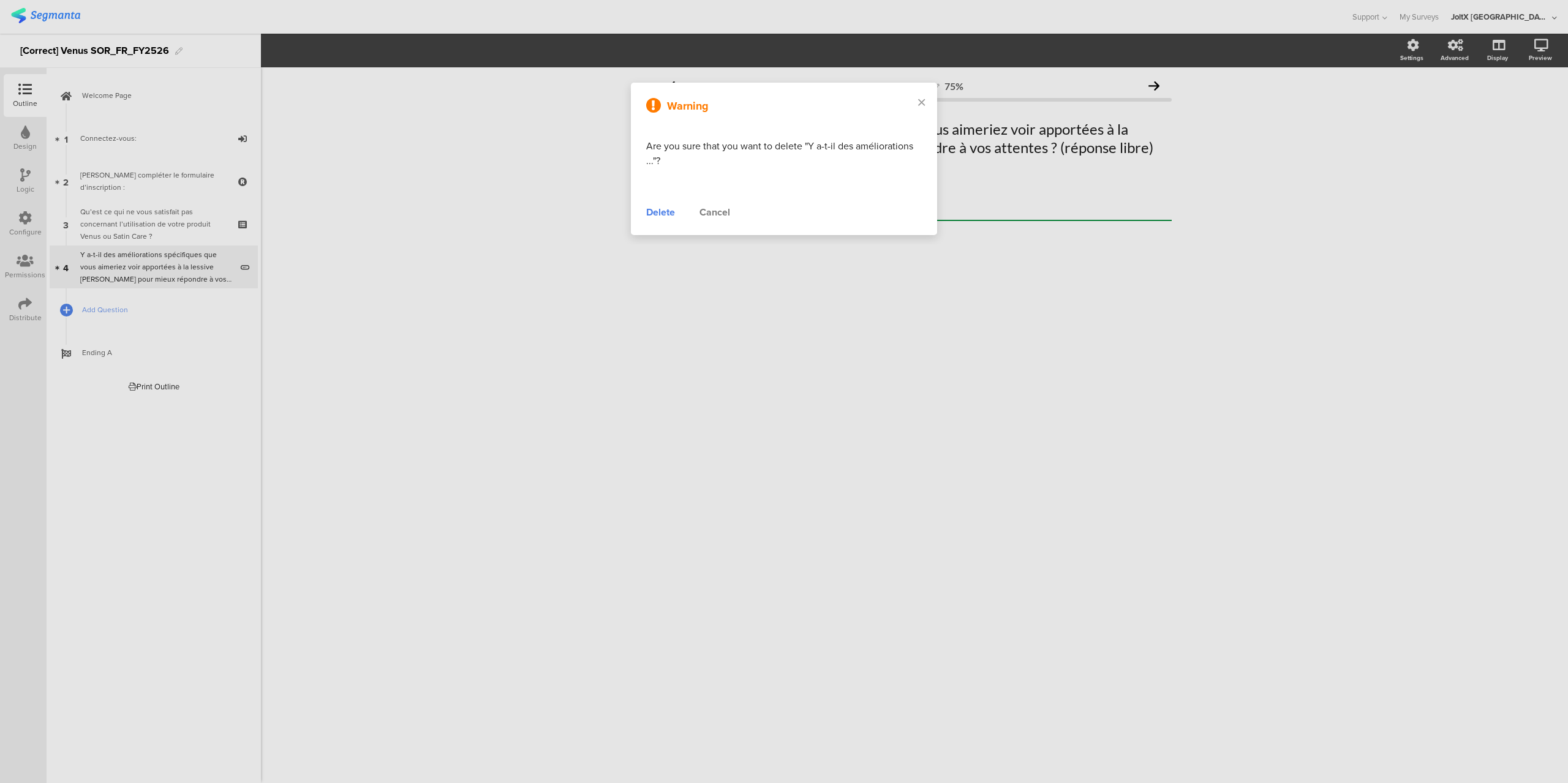
click at [657, 212] on div "Delete" at bounding box center [661, 212] width 29 height 14
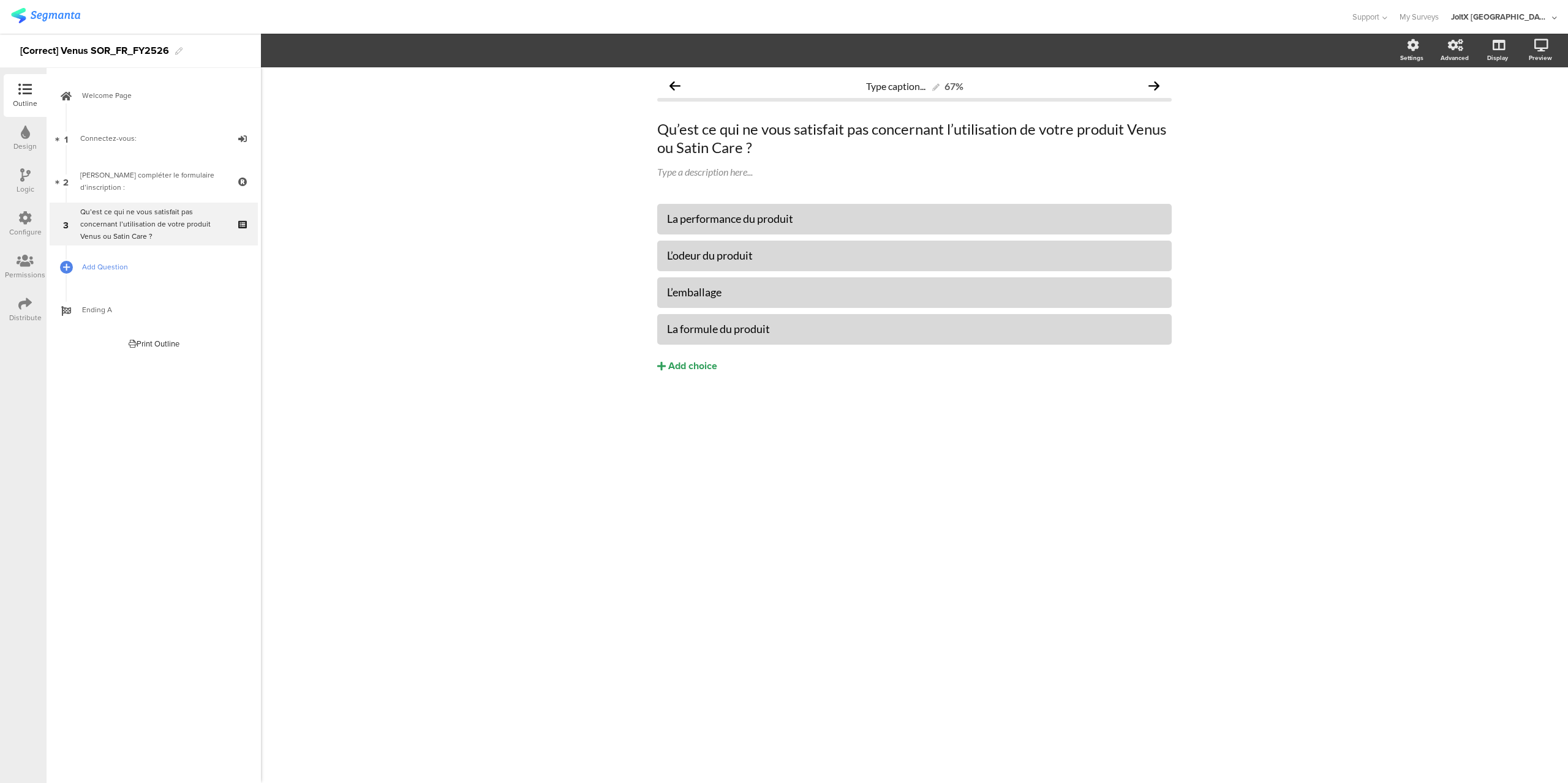
click at [112, 269] on span "Add Question" at bounding box center [160, 267] width 157 height 12
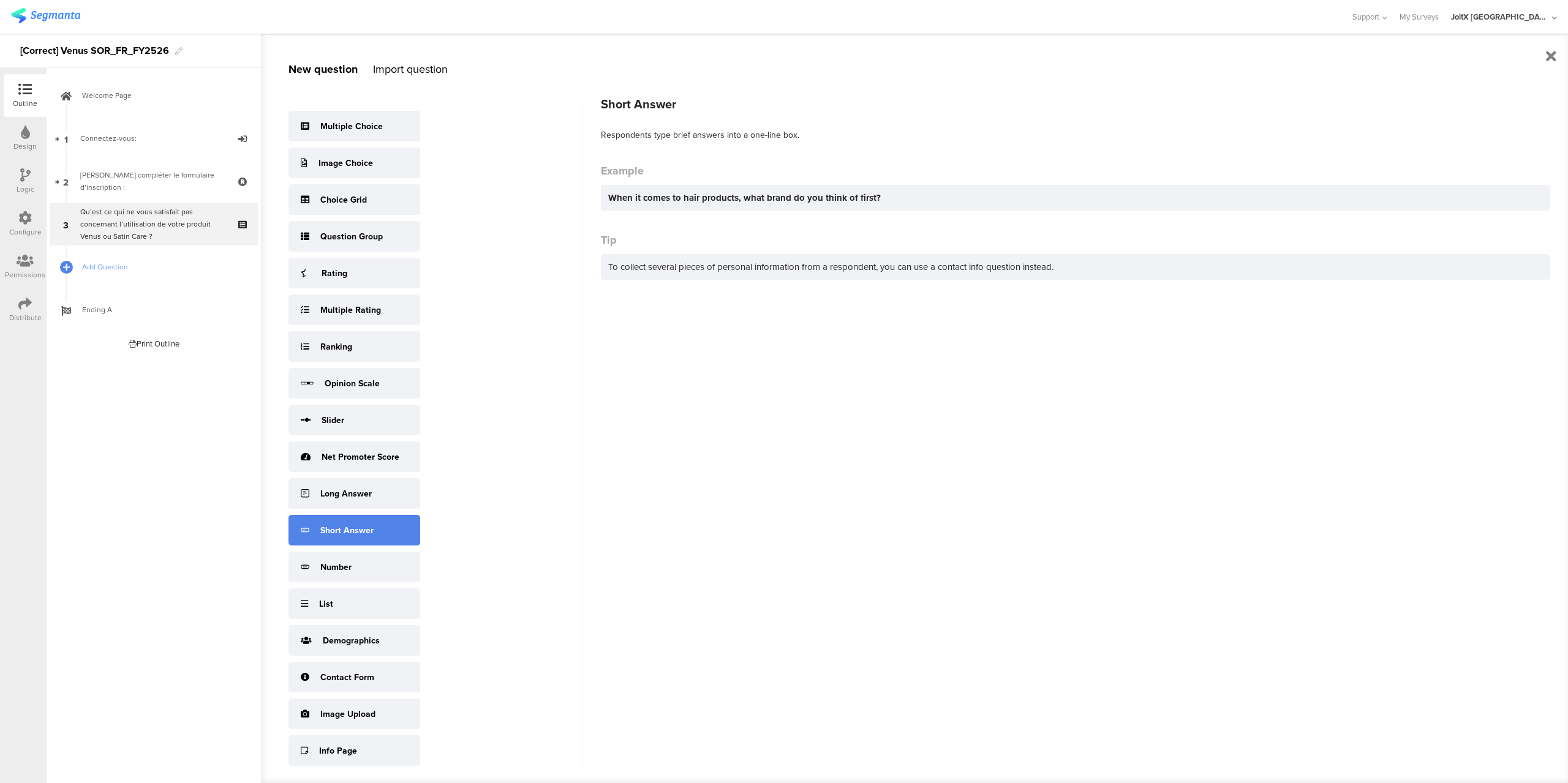
click at [380, 526] on div "Short Answer" at bounding box center [354, 530] width 132 height 30
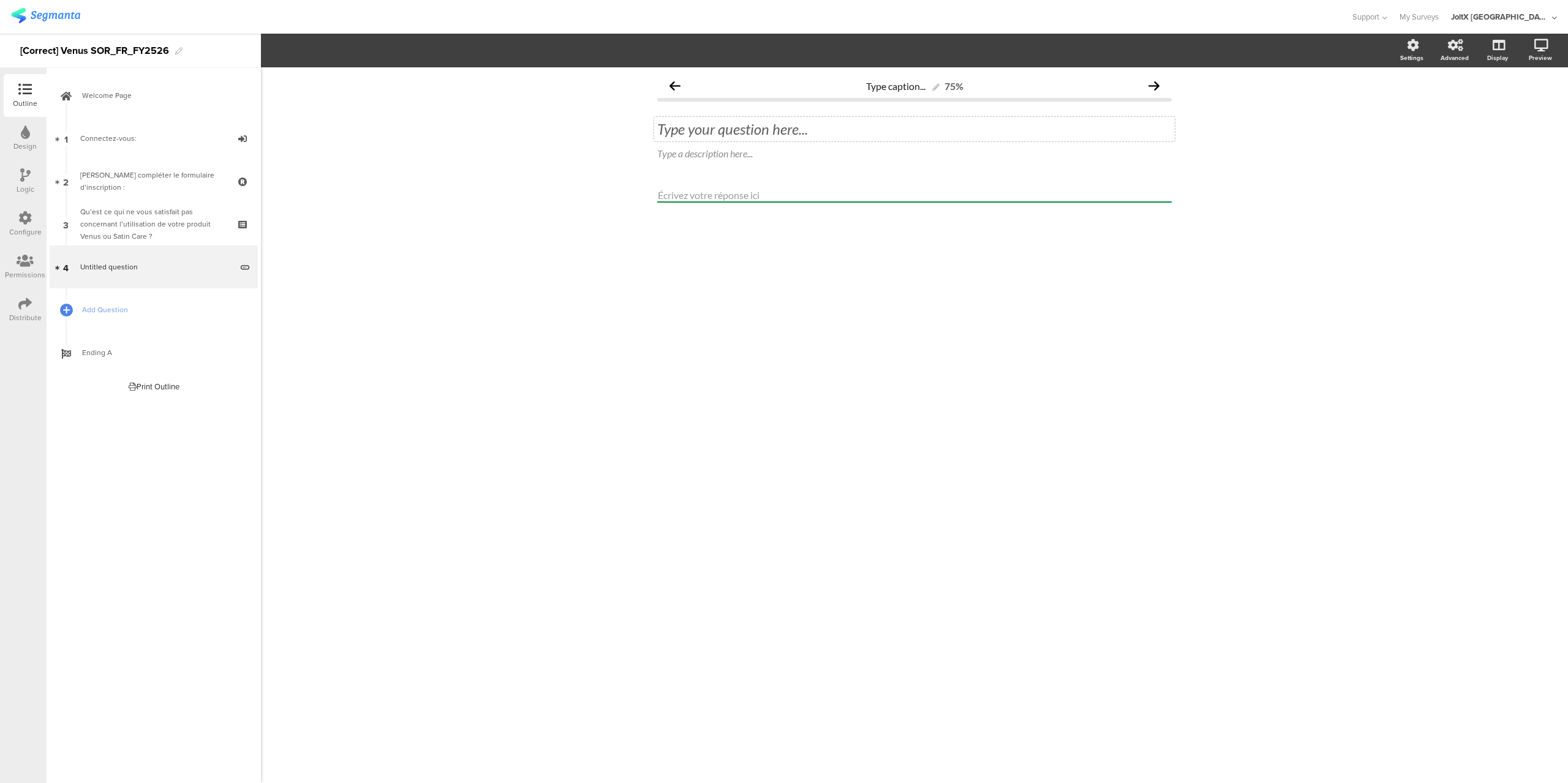
click at [758, 129] on div "Type your question here..." at bounding box center [915, 129] width 521 height 24
click at [758, 129] on p at bounding box center [915, 129] width 515 height 18
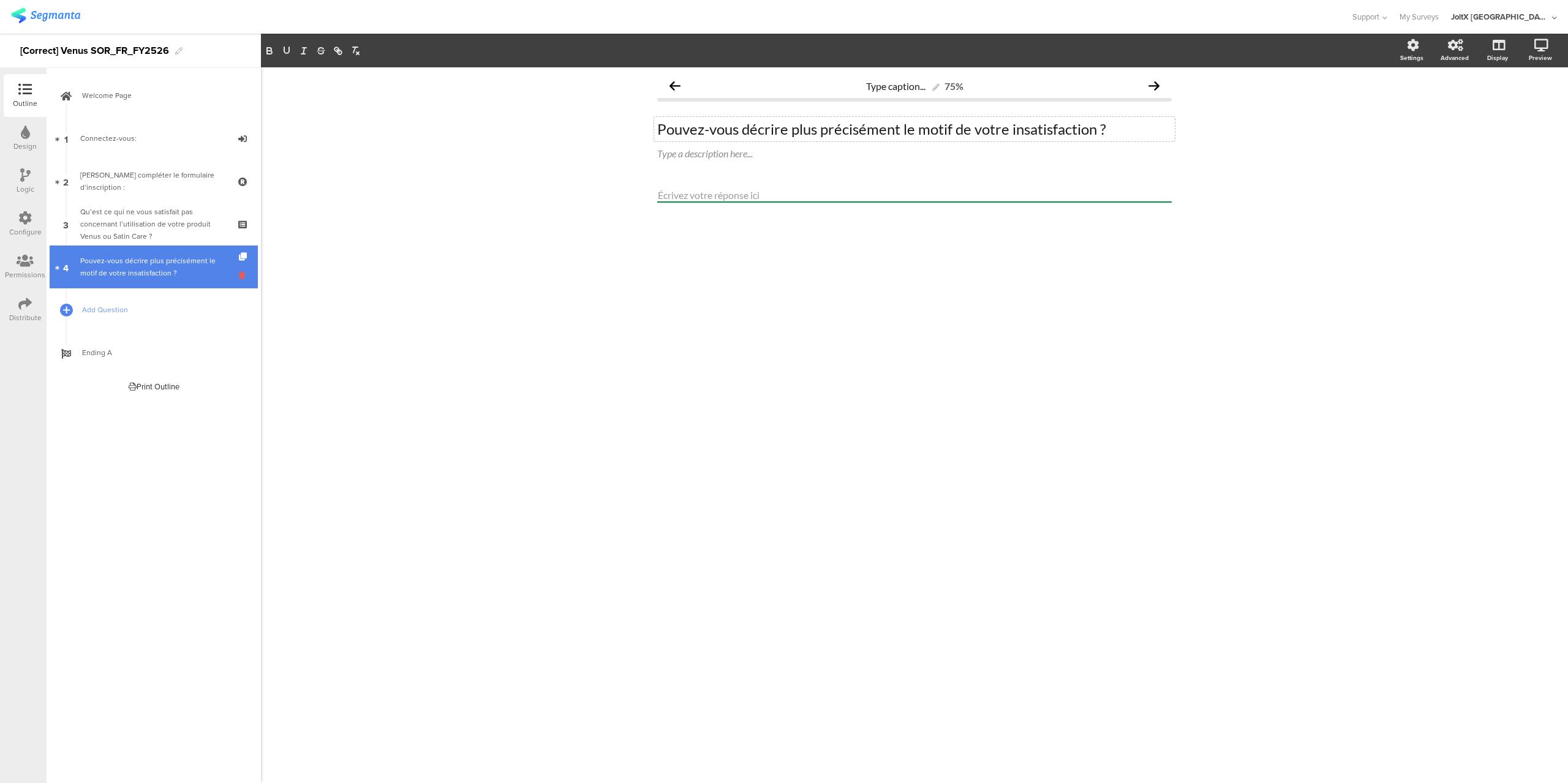
click at [241, 272] on icon at bounding box center [244, 275] width 11 height 11
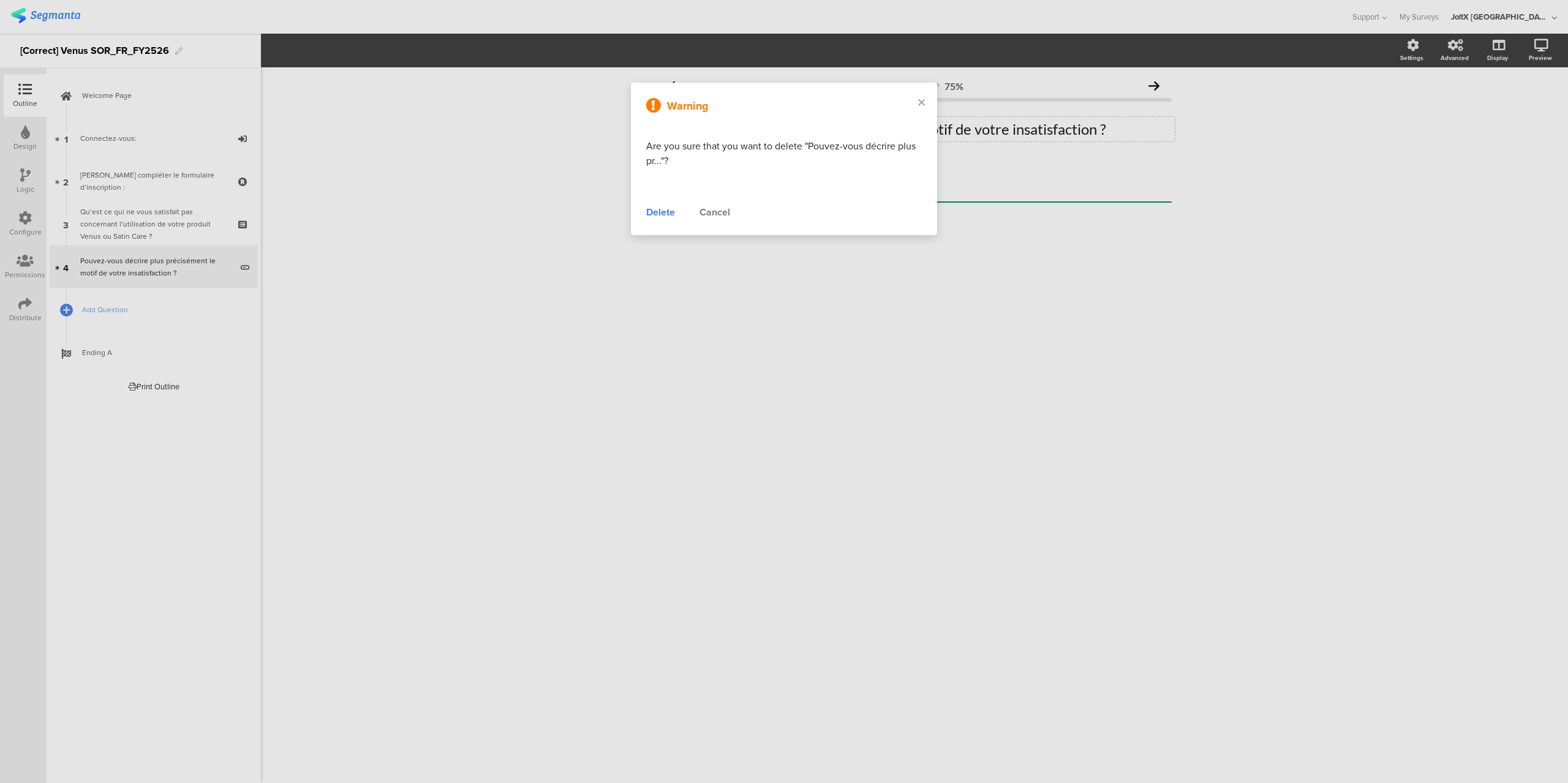
click at [660, 215] on div "Delete" at bounding box center [661, 212] width 29 height 14
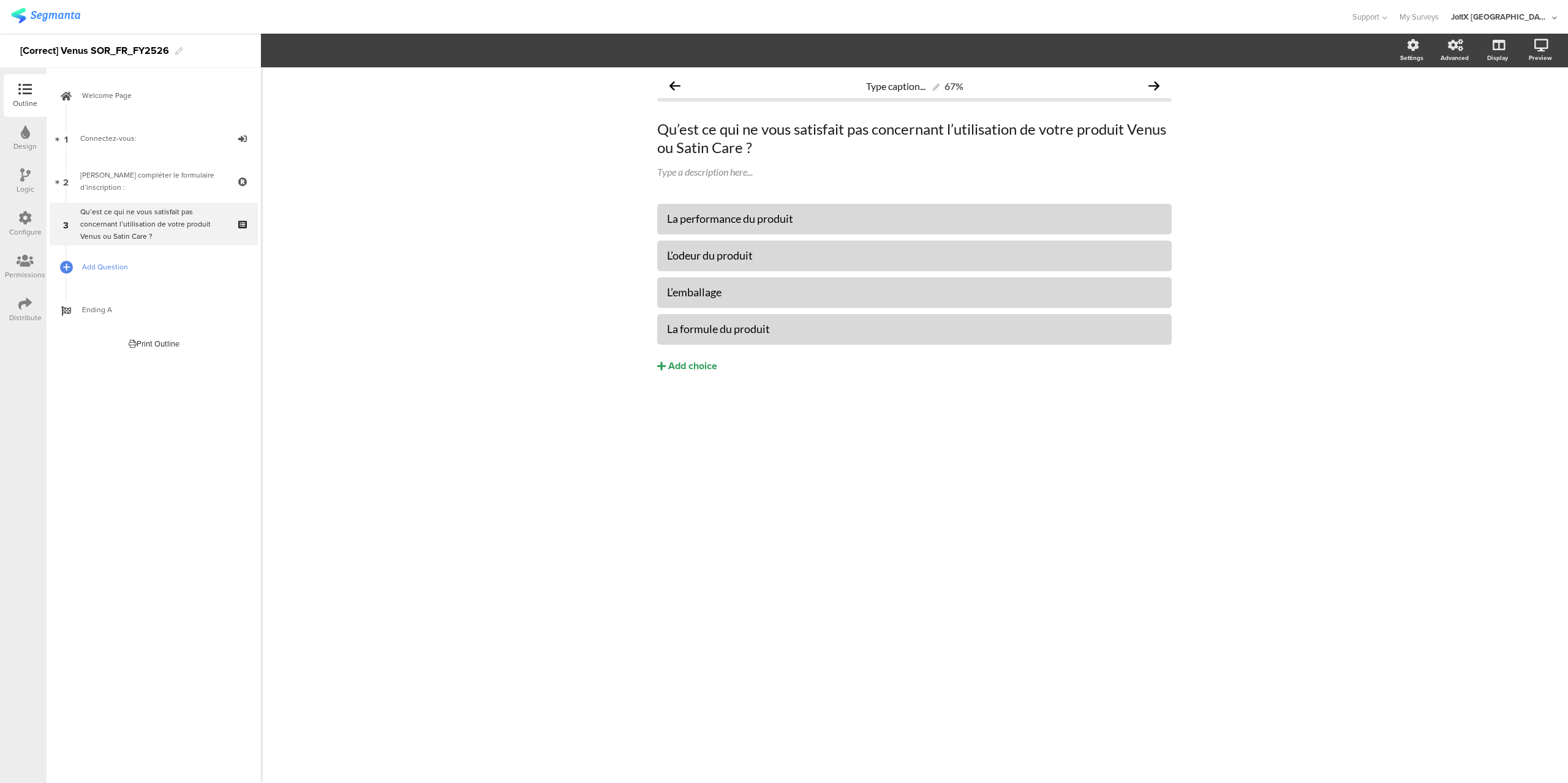
click at [108, 263] on span "Add Question" at bounding box center [160, 267] width 157 height 12
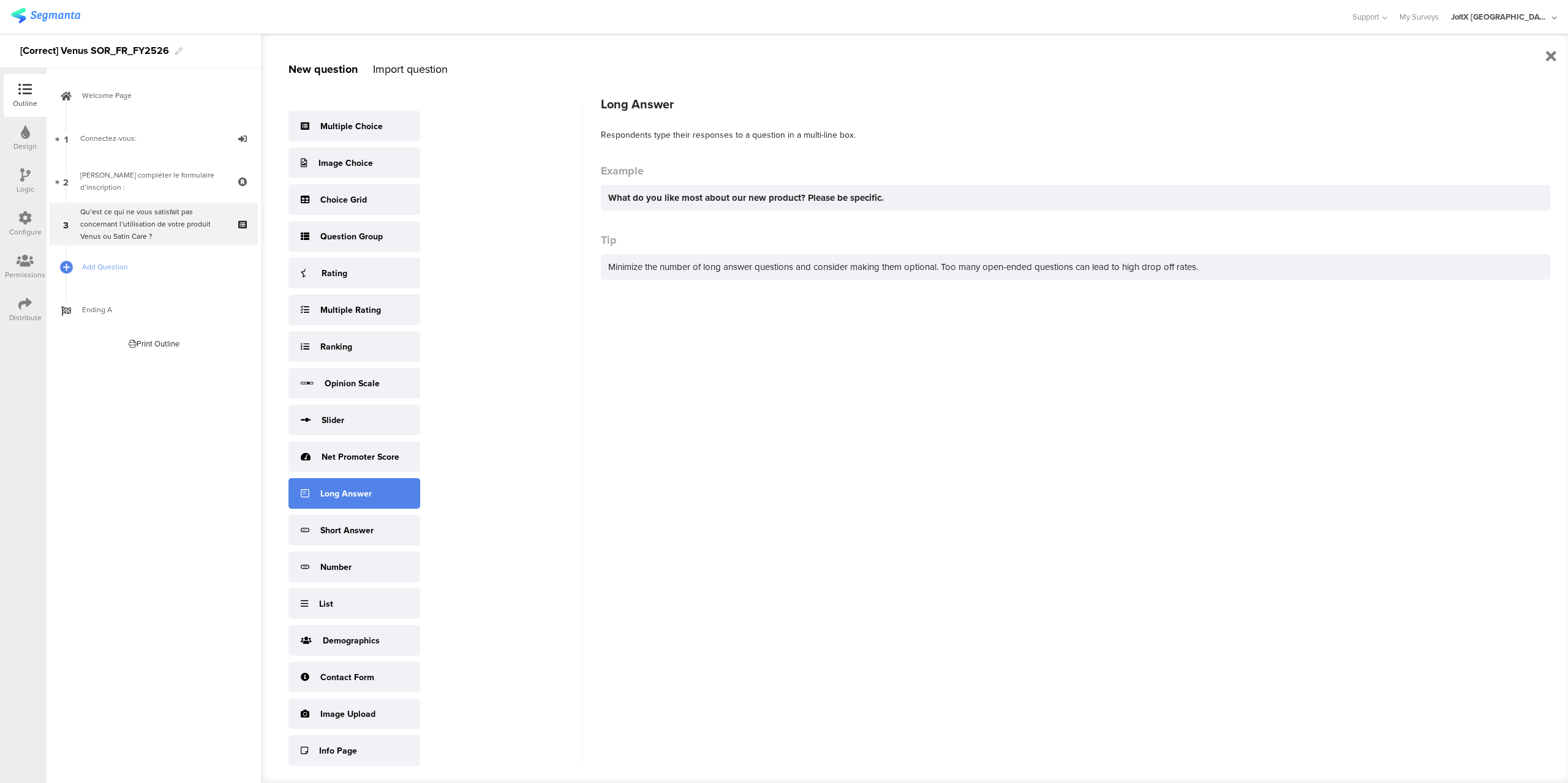
click at [376, 498] on div "Long Answer" at bounding box center [354, 493] width 132 height 30
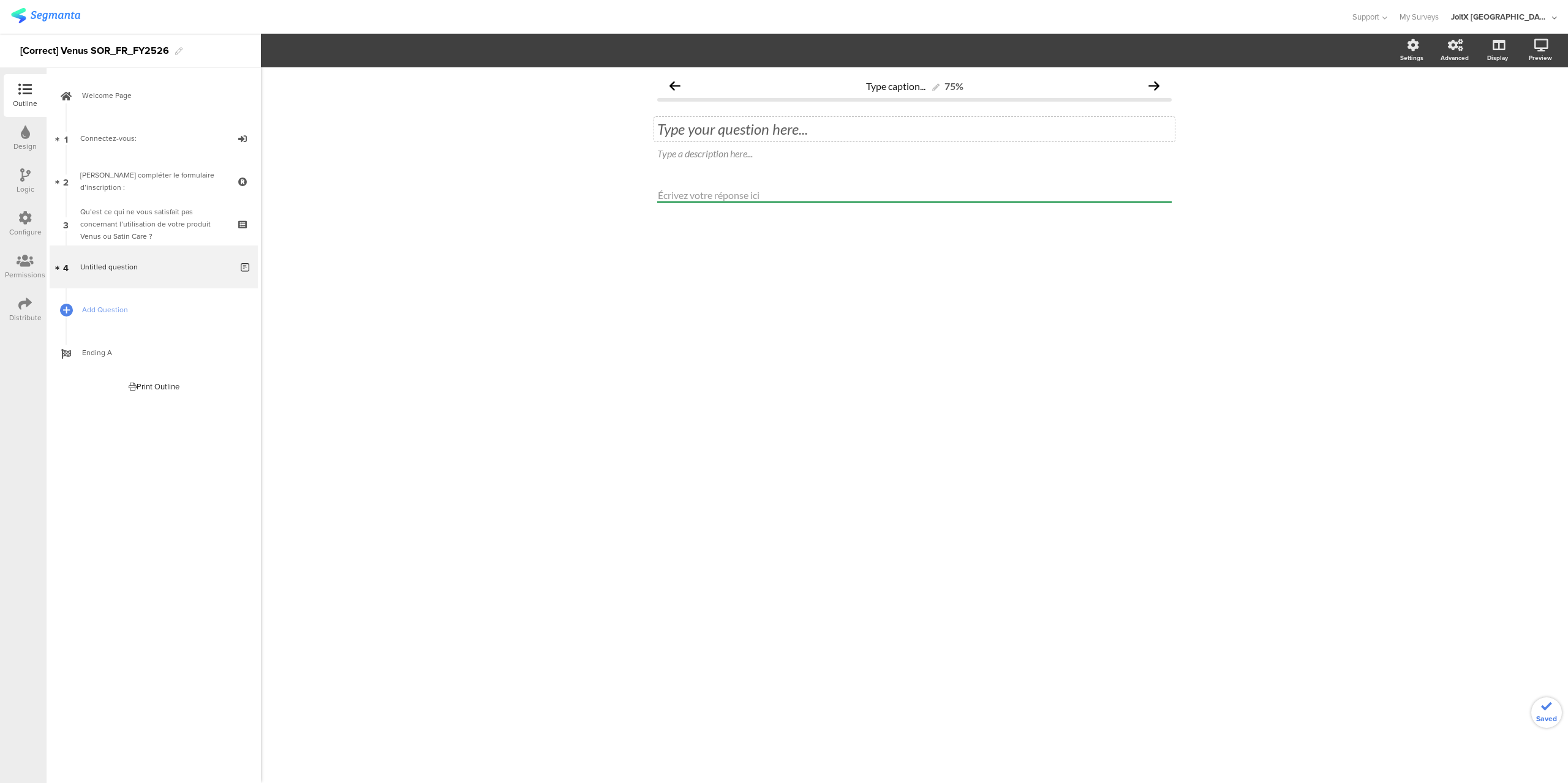
click at [754, 129] on div "Type your question here..." at bounding box center [915, 129] width 521 height 24
click at [121, 308] on span "Add Question" at bounding box center [160, 310] width 157 height 12
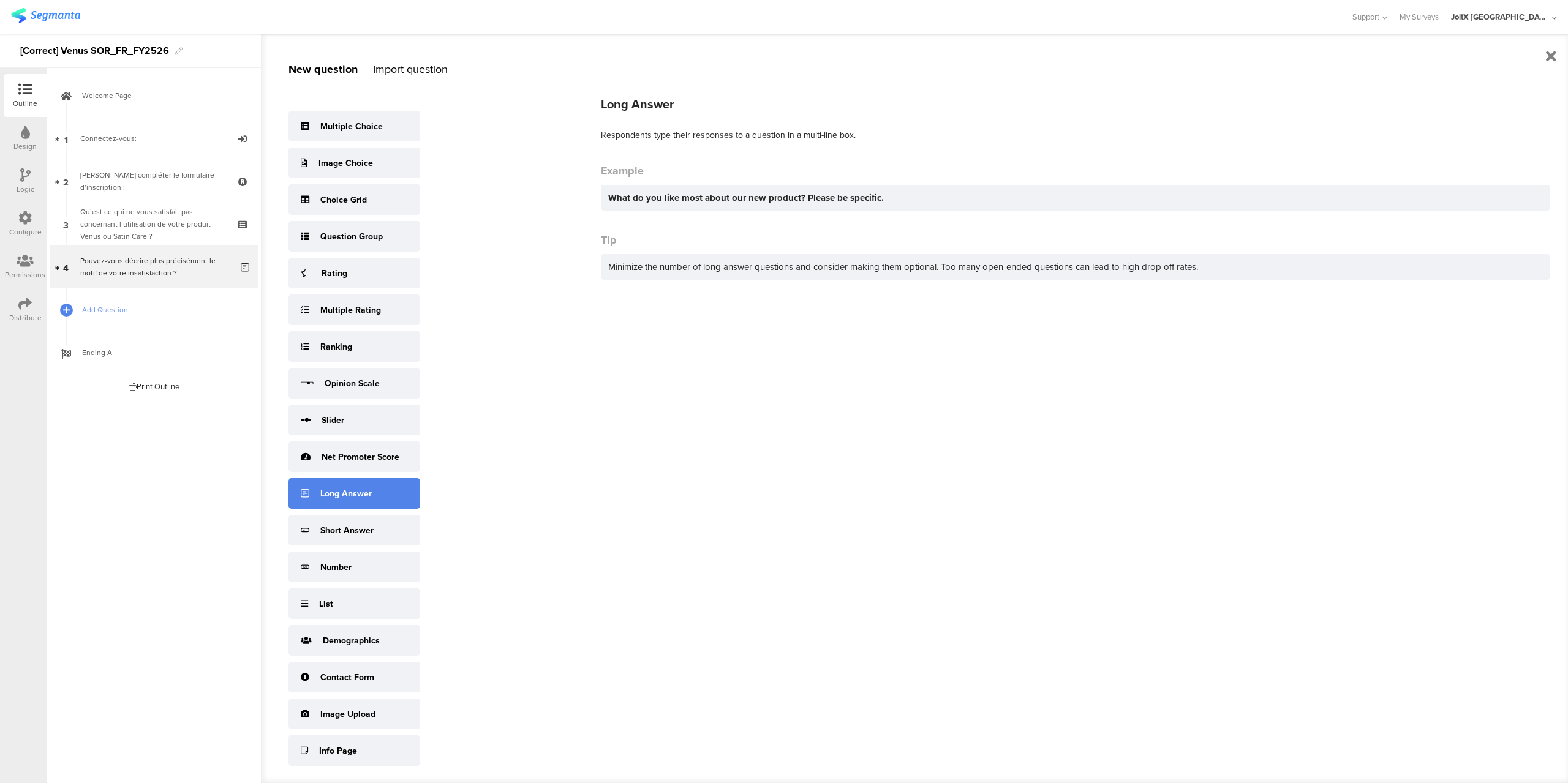
click at [342, 490] on div "Long Answer" at bounding box center [346, 494] width 52 height 13
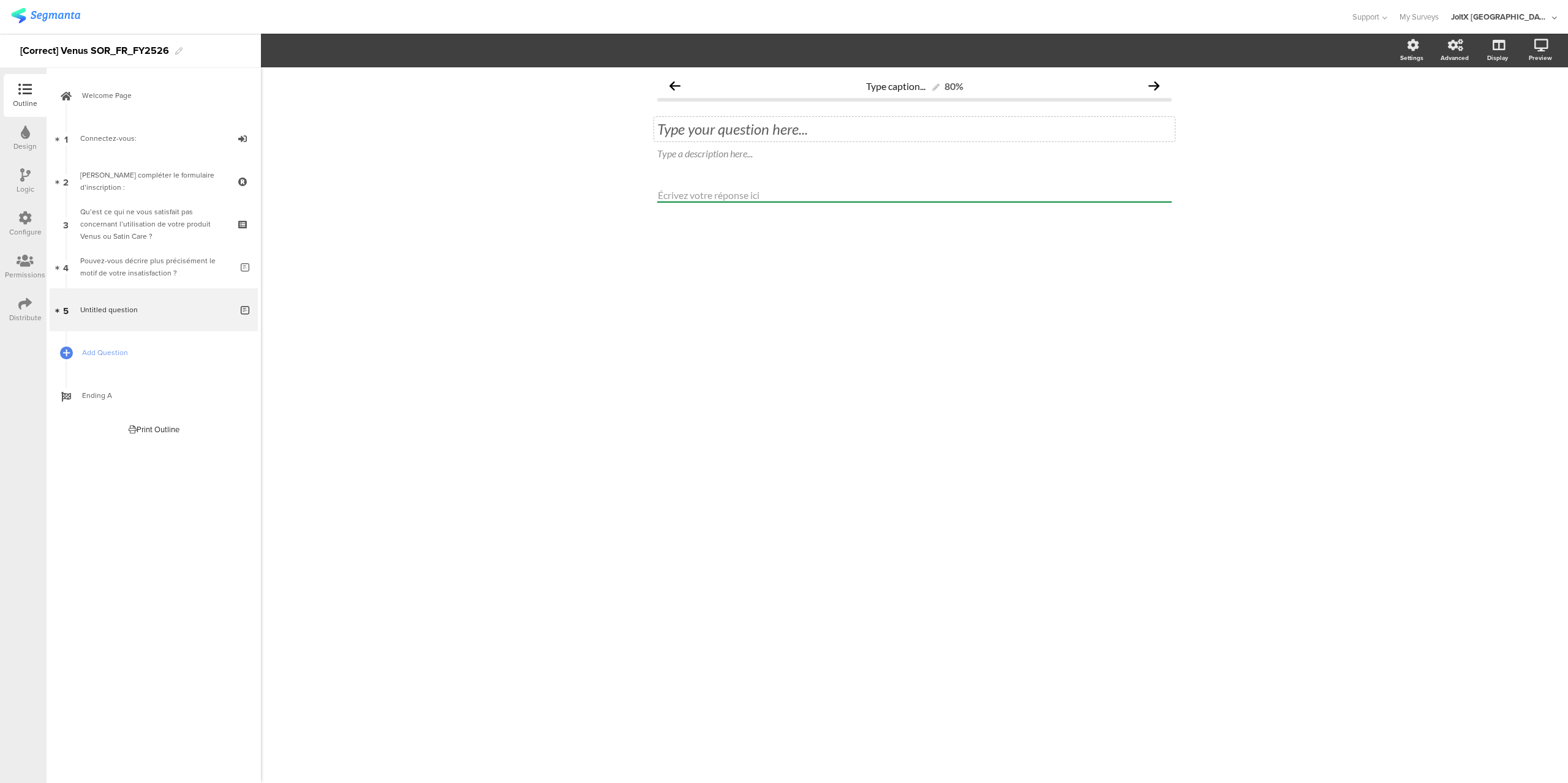
click at [780, 130] on div "Type your question here..." at bounding box center [915, 129] width 521 height 24
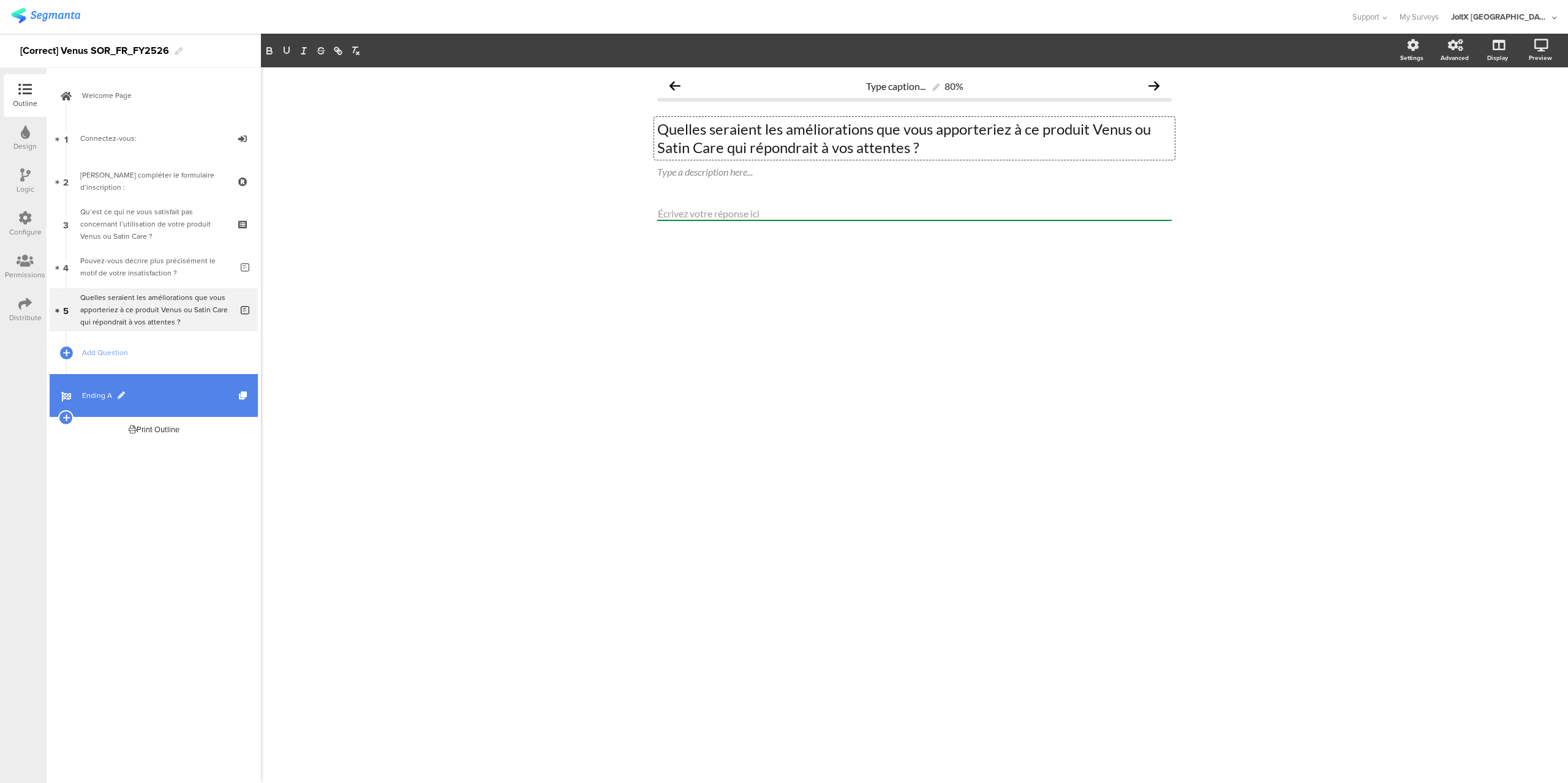
click at [103, 395] on span "Ending A" at bounding box center [160, 395] width 157 height 12
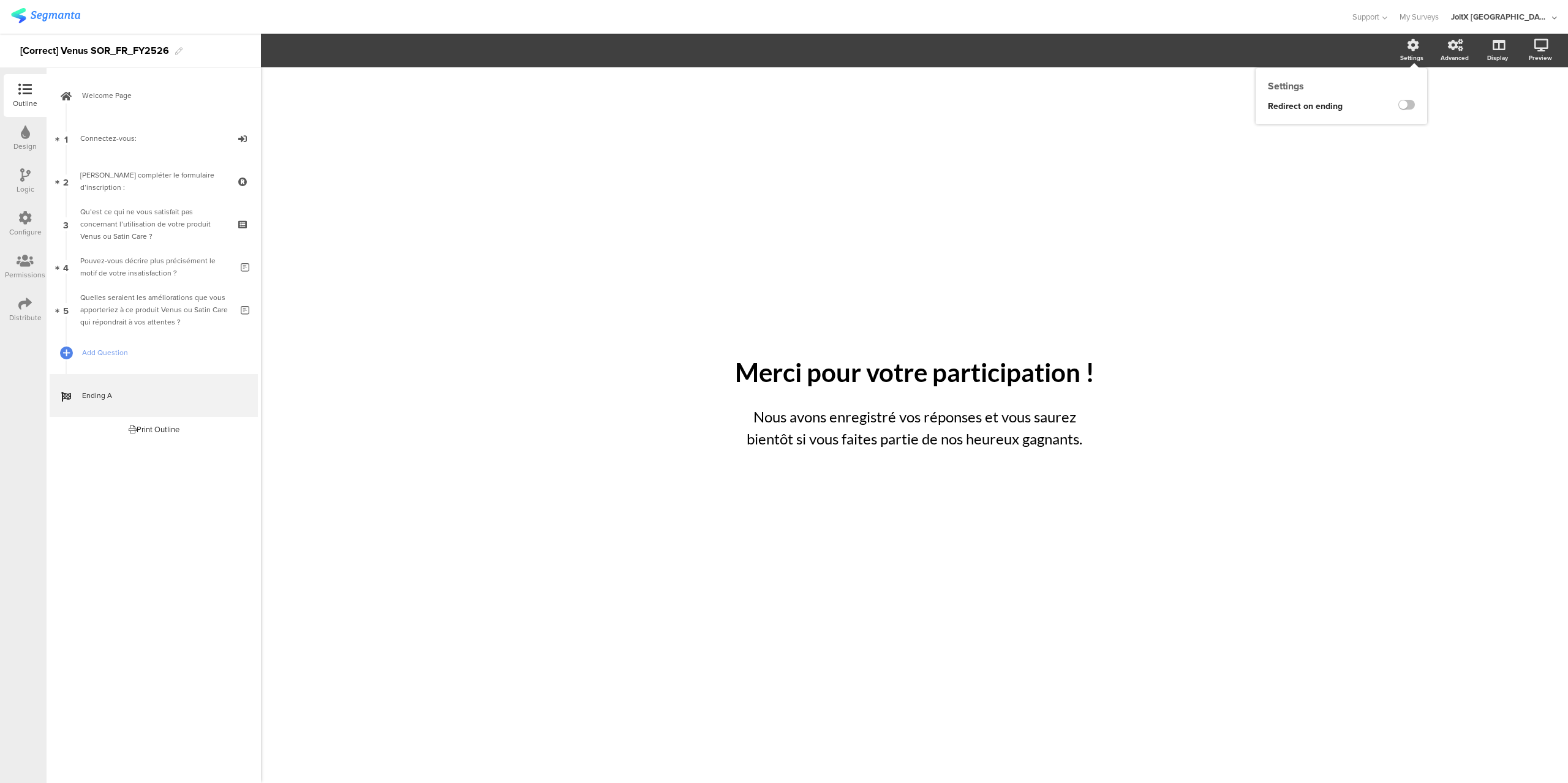
click at [1418, 41] on icon at bounding box center [1413, 46] width 12 height 12
click at [1412, 109] on label at bounding box center [1407, 105] width 17 height 10
click at [0, 0] on input "checkbox" at bounding box center [0, 0] width 0 height 0
click at [1381, 130] on input "https://www.enviedeplus.com/bon-de-reduction-et-coupons" at bounding box center [1368, 129] width 94 height 14
click at [1374, 125] on input "https://www.enviedeplus.com/bon-de-reduction-et-coupons" at bounding box center [1368, 129] width 94 height 14
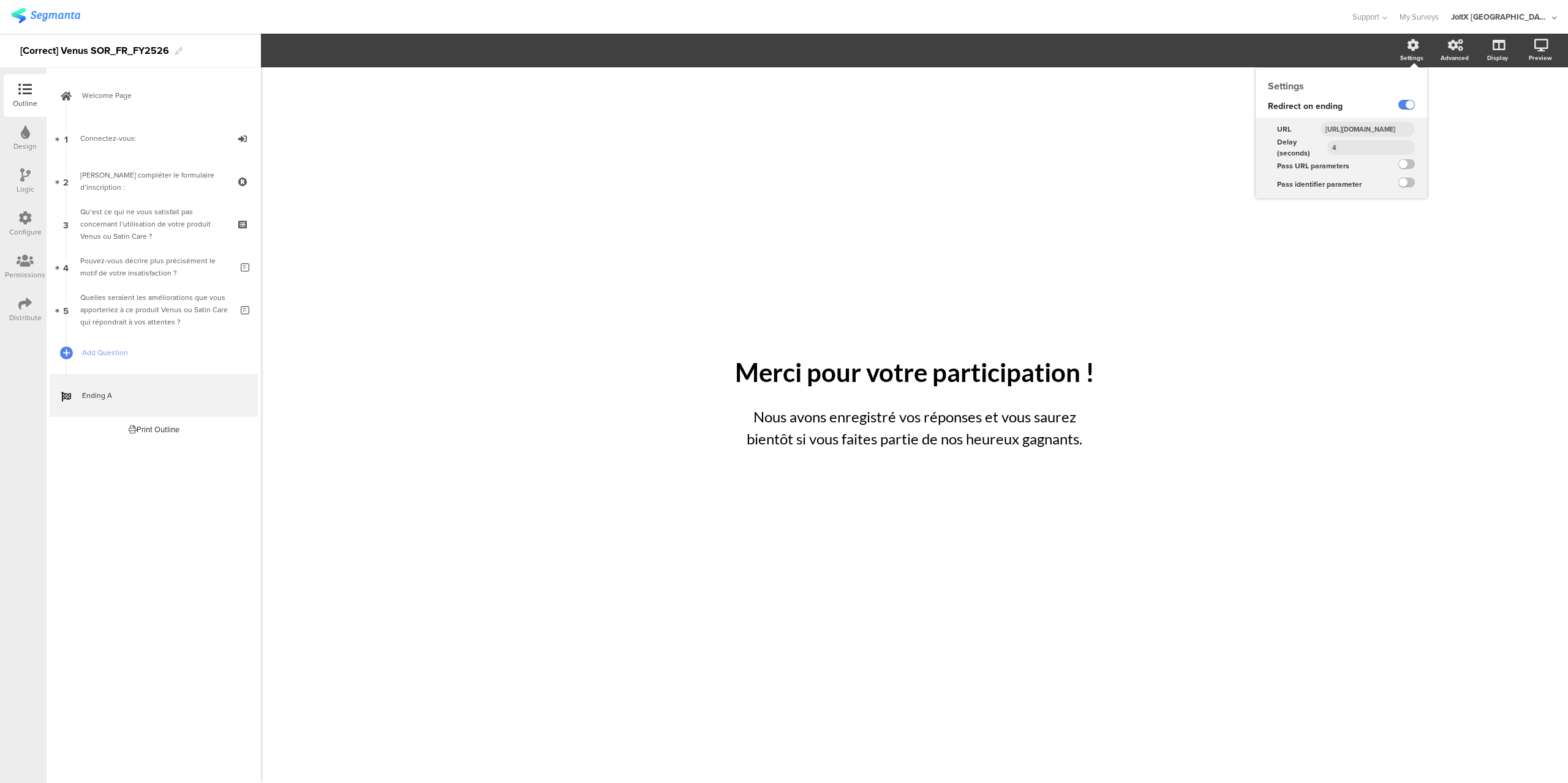
click at [1374, 125] on input "https://www.enviedeplus.com/bon-de-reduction-et-coupons" at bounding box center [1368, 129] width 94 height 14
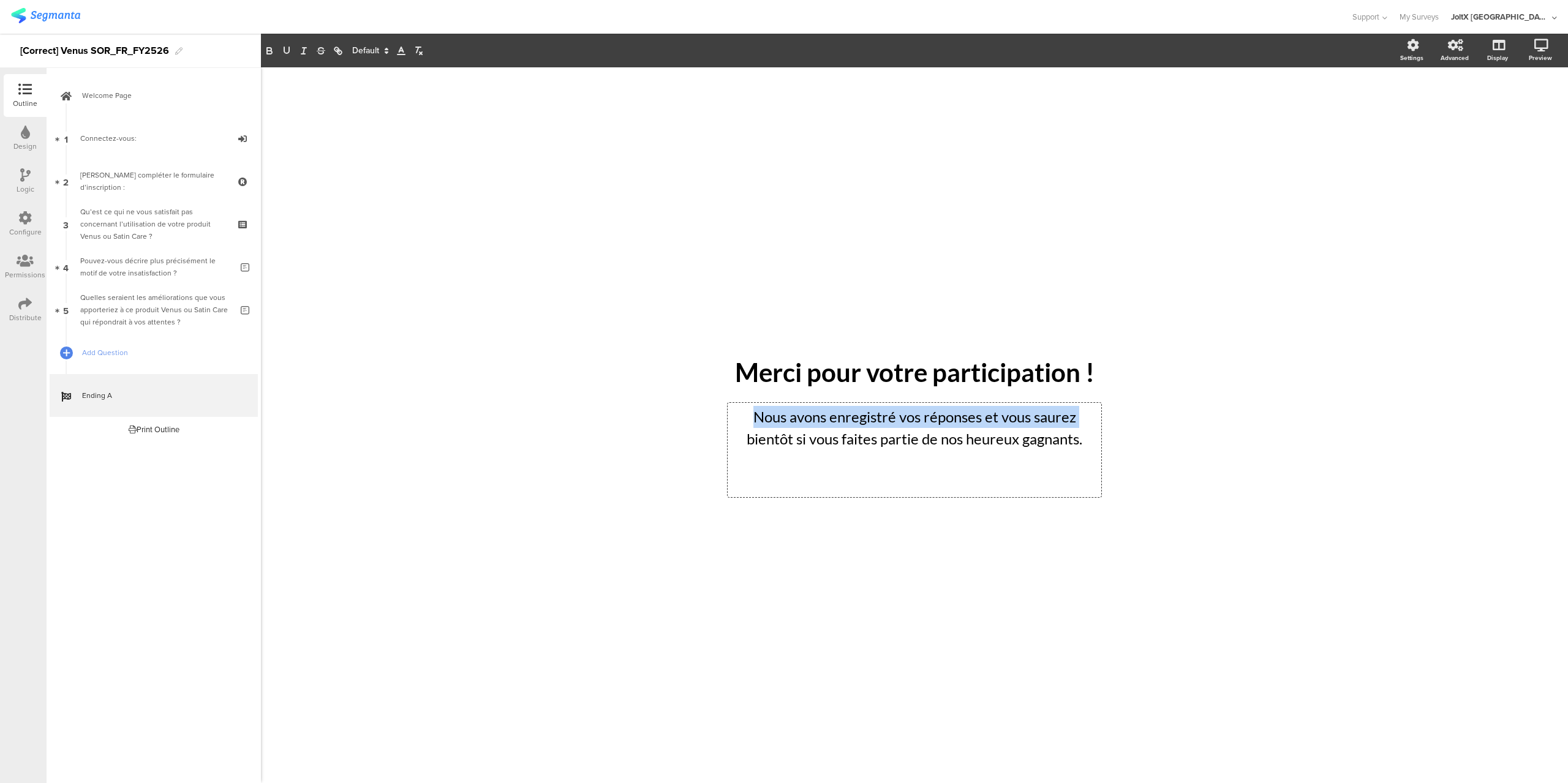
drag, startPoint x: 1091, startPoint y: 438, endPoint x: 831, endPoint y: 415, distance: 261.0
click at [701, 414] on div "/ Merci pour votre participation ! Merci pour votre participation ! Nous avons …" at bounding box center [915, 425] width 490 height 174
drag, startPoint x: 1085, startPoint y: 444, endPoint x: 721, endPoint y: 413, distance: 365.3
click at [721, 413] on div "/ Merci pour votre participation ! Merci pour votre participation ! Nous avons …" at bounding box center [915, 425] width 490 height 174
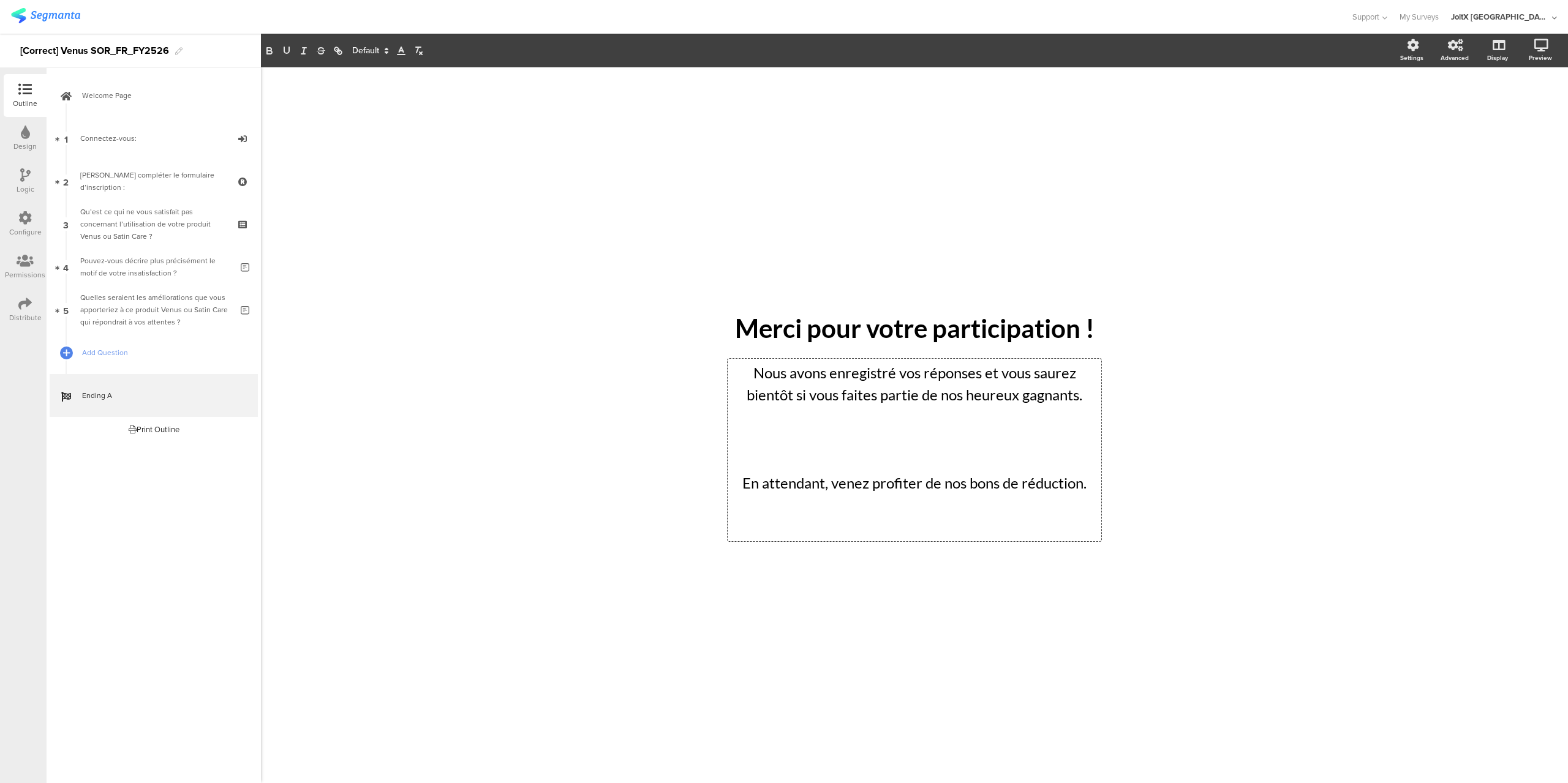
click at [1017, 446] on p at bounding box center [915, 439] width 367 height 22
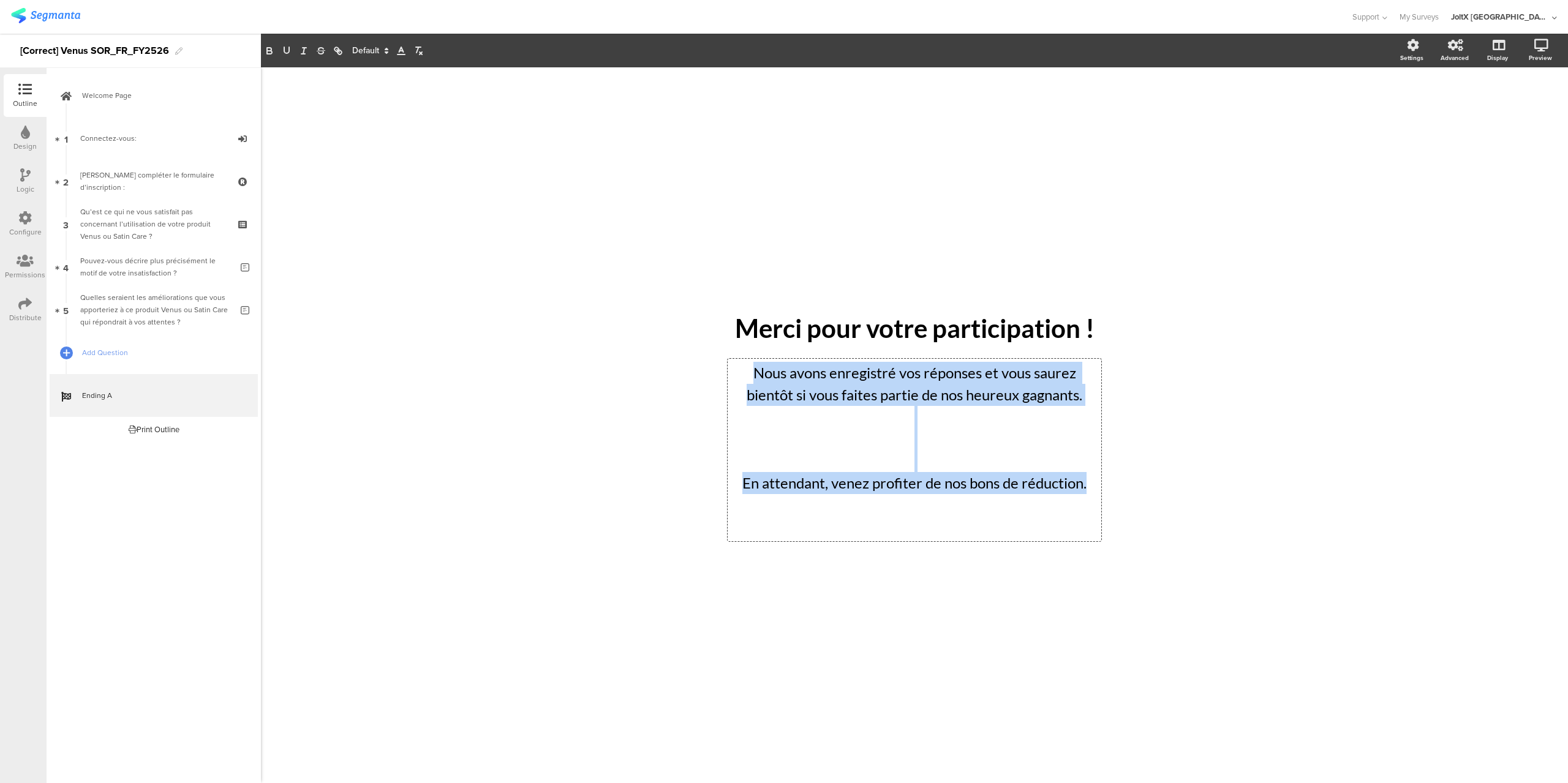
drag, startPoint x: 1091, startPoint y: 491, endPoint x: 701, endPoint y: 370, distance: 408.3
click at [701, 370] on div "/ Merci pour votre participation ! Merci pour votre participation ! Nous avons …" at bounding box center [915, 425] width 490 height 262
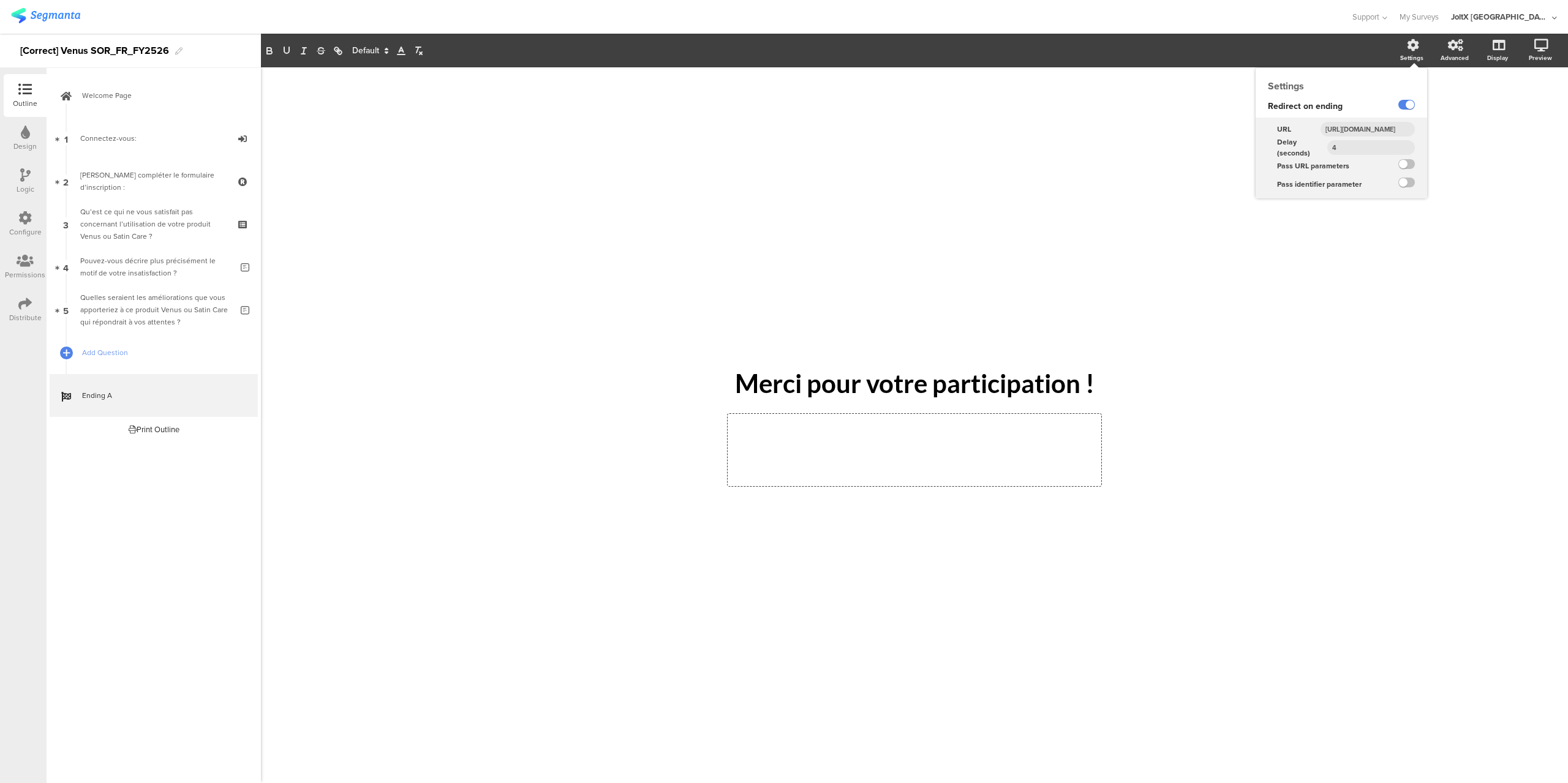
click at [1407, 59] on div "Settings" at bounding box center [1412, 58] width 24 height 9
click at [1361, 463] on div "/ Merci pour votre participation ! Merci pour votre participation !" at bounding box center [915, 426] width 1308 height 716
click at [951, 425] on div at bounding box center [915, 450] width 373 height 72
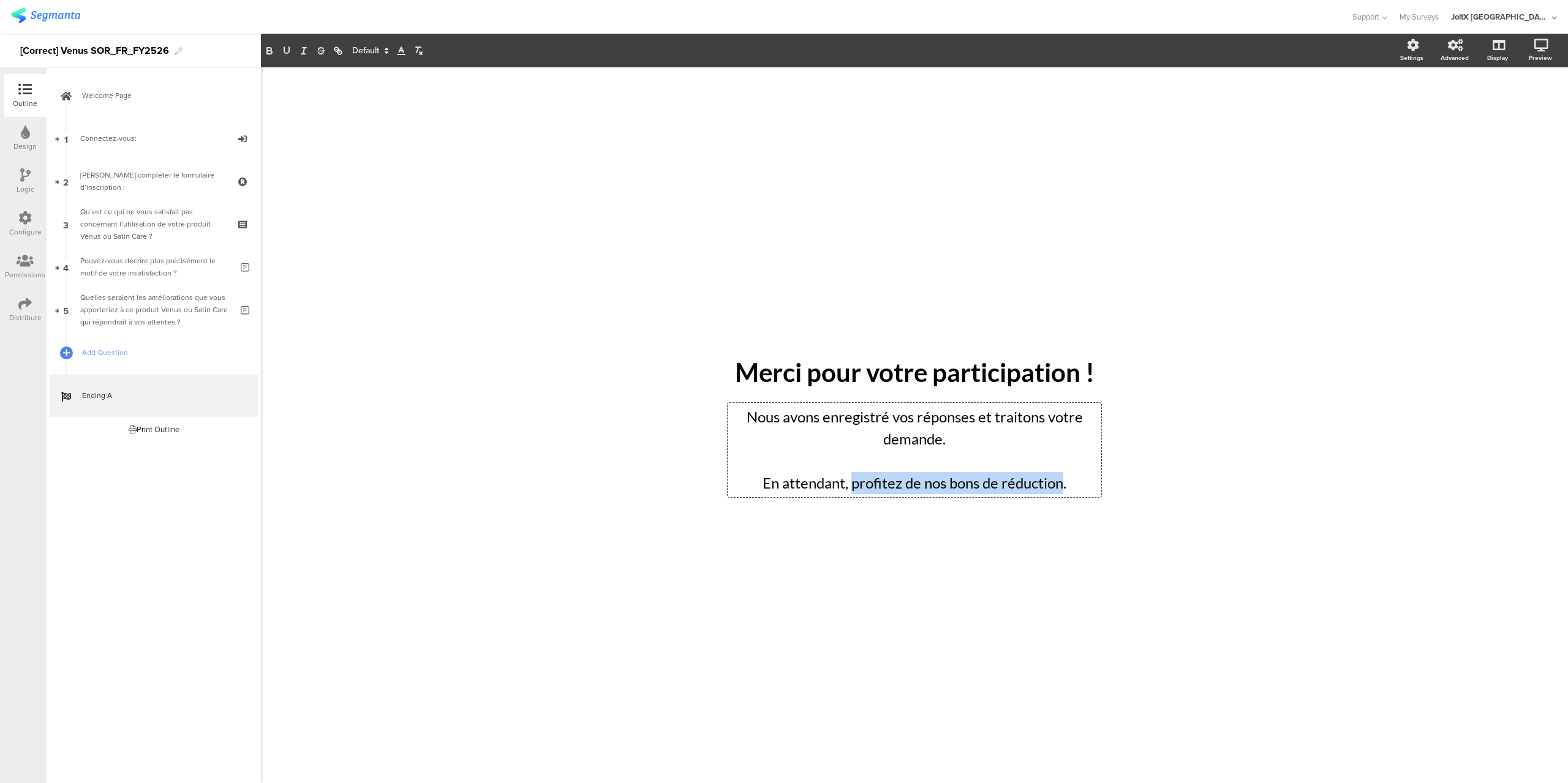
drag, startPoint x: 852, startPoint y: 486, endPoint x: 1061, endPoint y: 489, distance: 209.0
click at [1061, 489] on p "En attendant, profitez de nos bons de réduction." at bounding box center [915, 483] width 367 height 22
click at [338, 51] on icon "button" at bounding box center [340, 52] width 5 height 5
paste input "https://www.enviedeplus.com/bon-de-reduction-et-coupons"
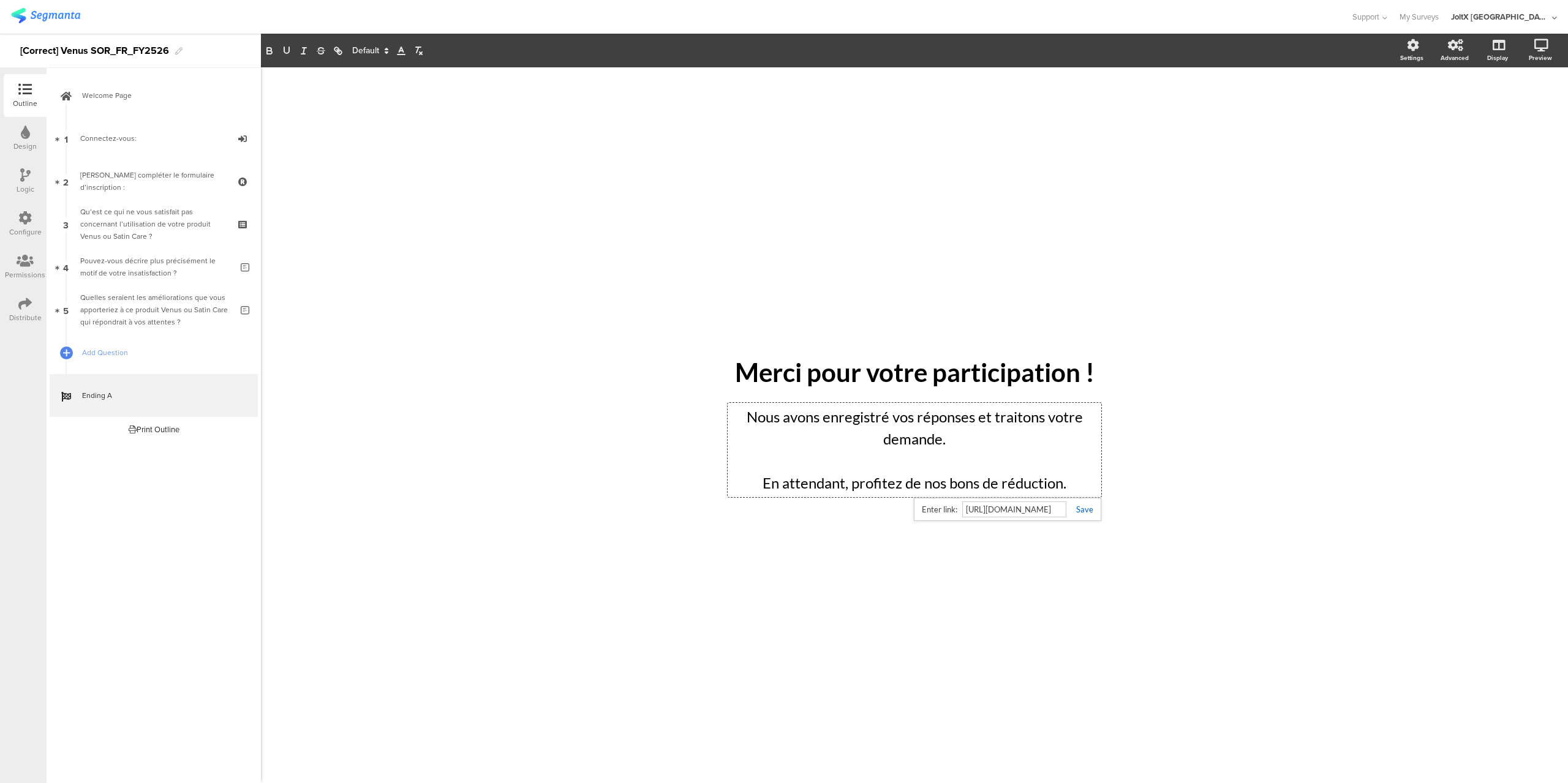
type input "https://www.enviedeplus.com/bon-de-reduction-et-coupons"
click at [1082, 505] on link at bounding box center [1080, 509] width 27 height 10
click at [1029, 577] on div "/ Merci pour votre participation ! Merci pour votre participation ! Nous avons …" at bounding box center [915, 419] width 515 height 703
click at [24, 135] on icon at bounding box center [25, 132] width 9 height 14
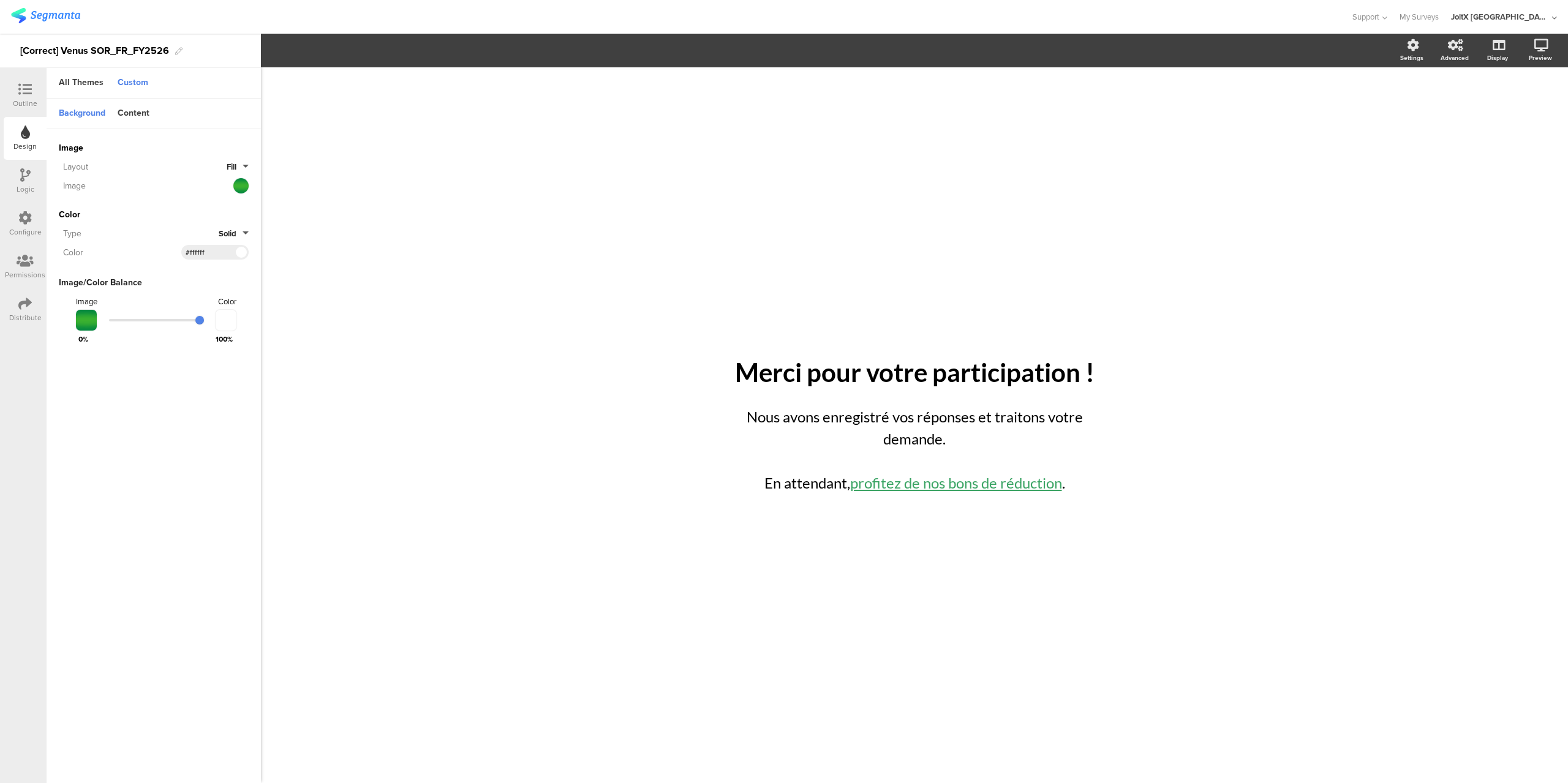
click at [33, 100] on div "Outline" at bounding box center [25, 103] width 24 height 11
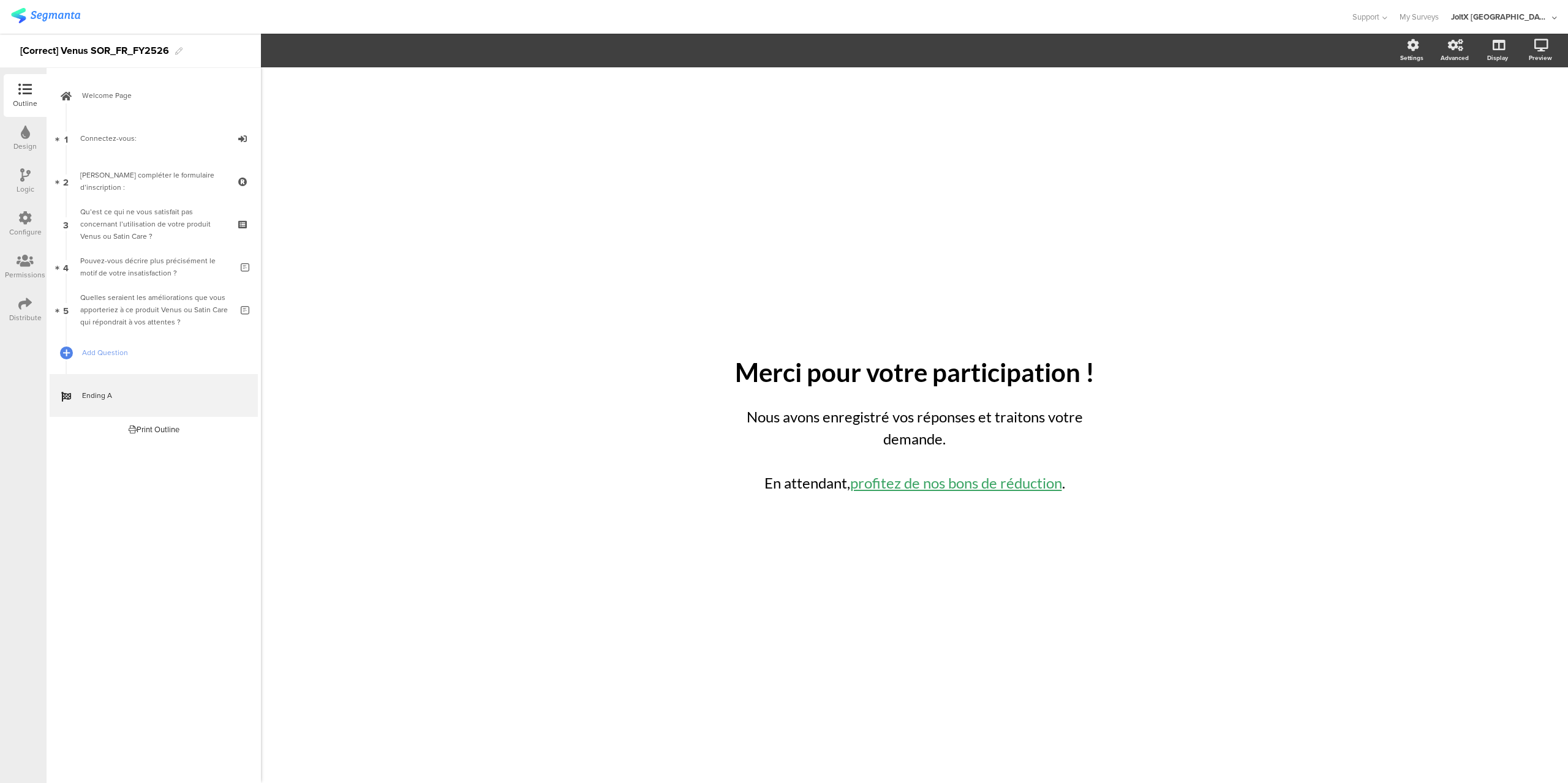
click at [33, 139] on div "Design" at bounding box center [25, 138] width 43 height 43
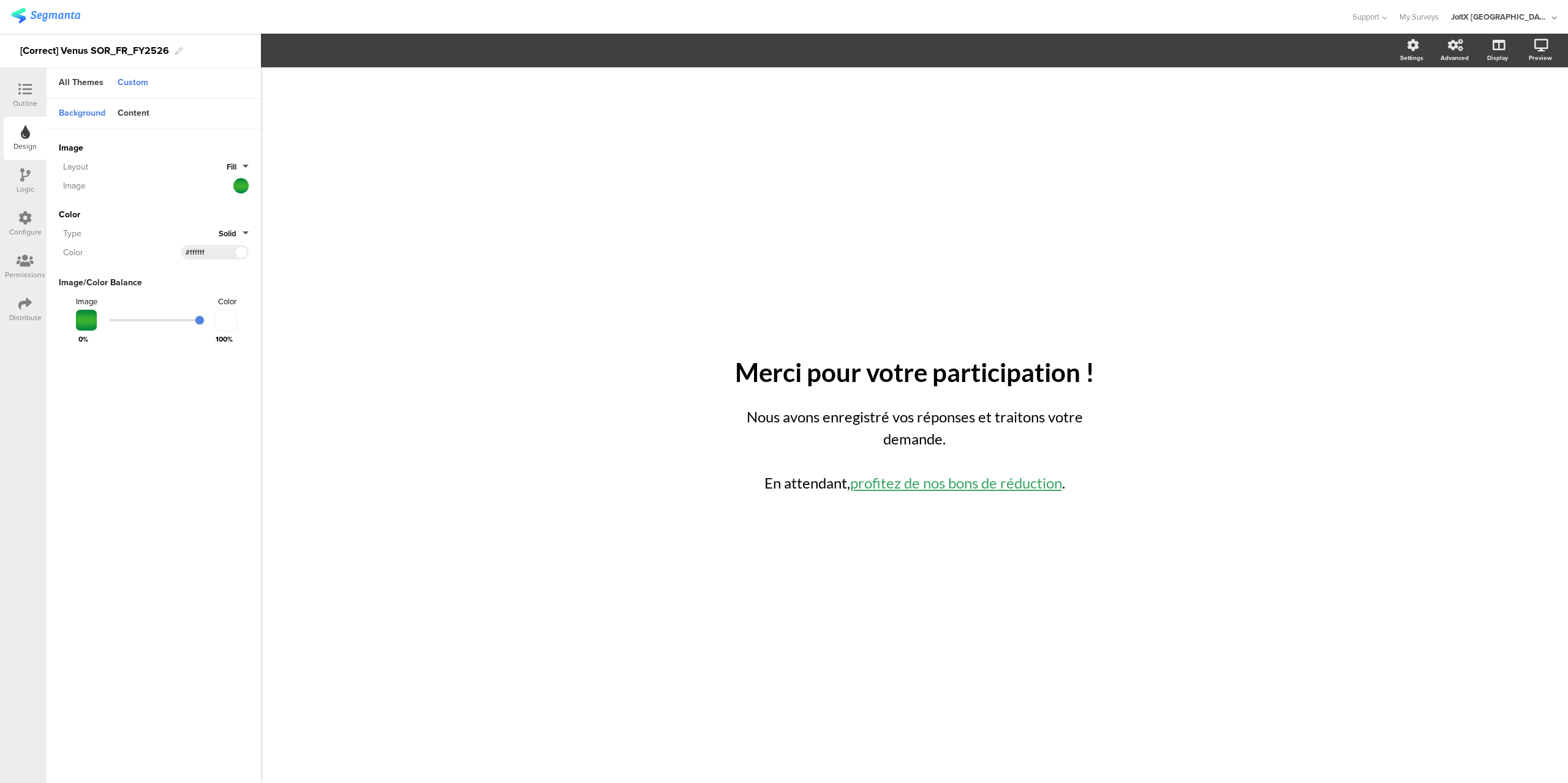
click at [24, 101] on div "Outline" at bounding box center [25, 103] width 24 height 11
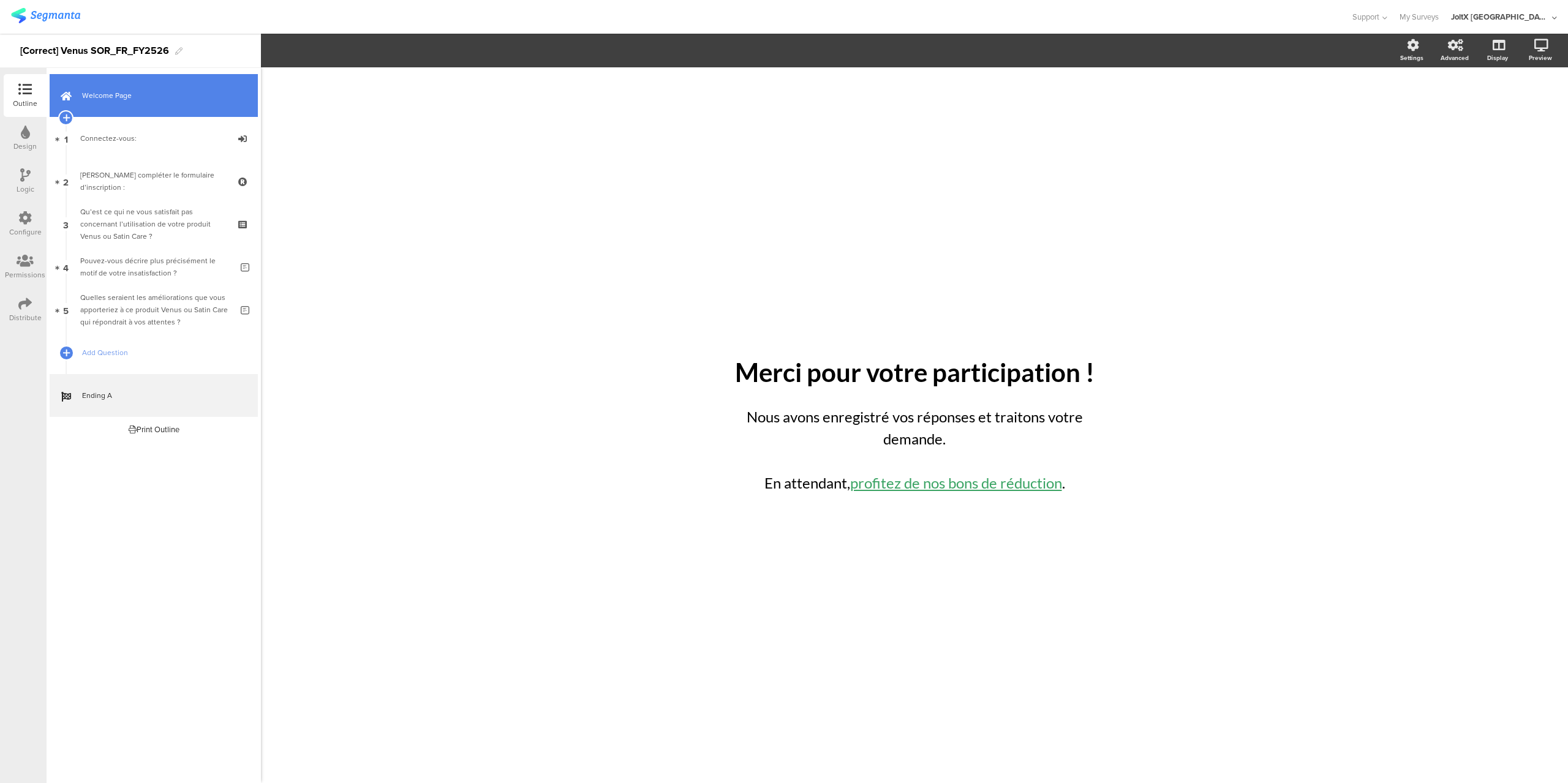
click at [135, 105] on link "Welcome Page" at bounding box center [153, 96] width 208 height 43
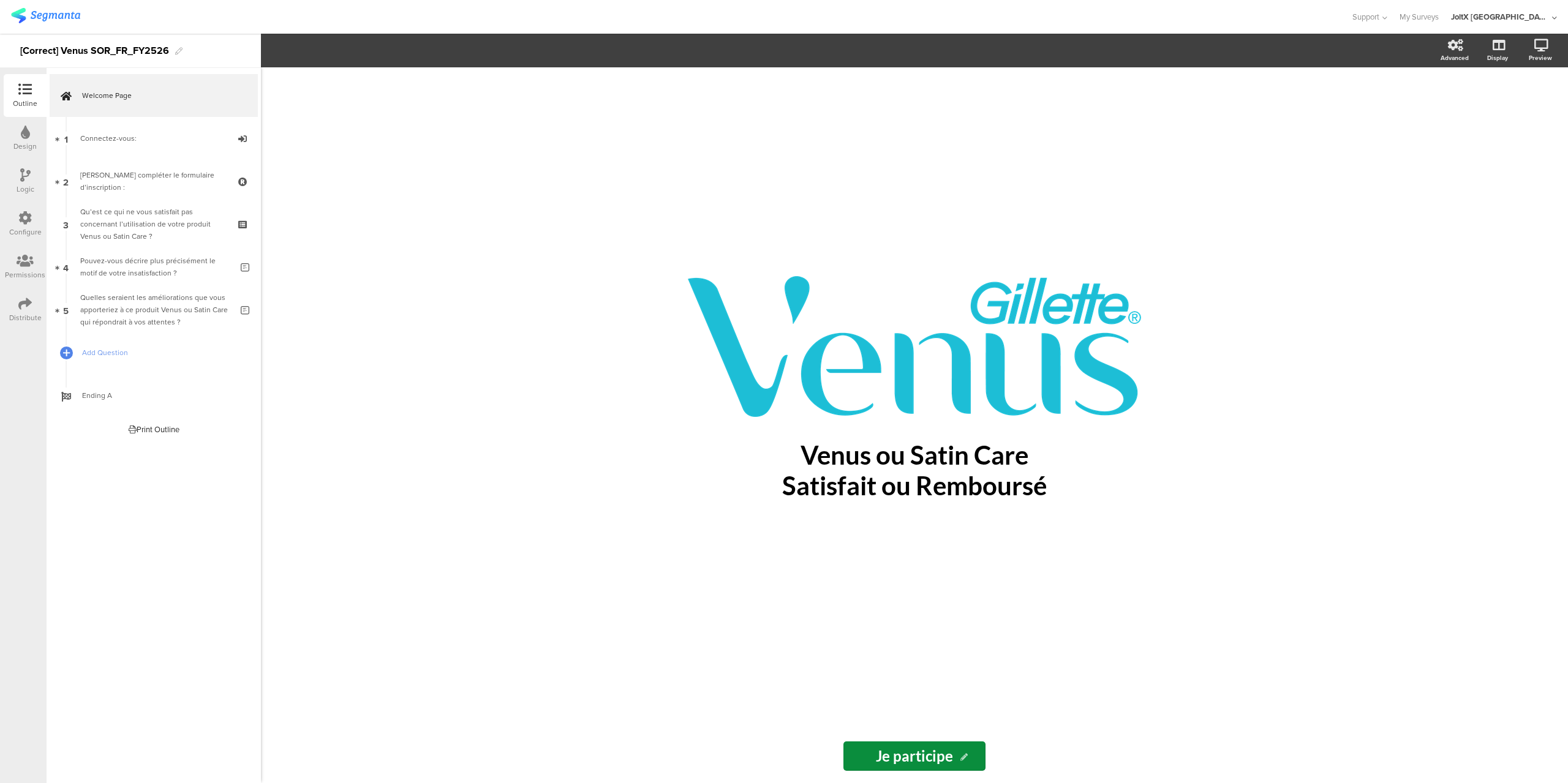
click at [33, 145] on div "Design" at bounding box center [25, 146] width 24 height 11
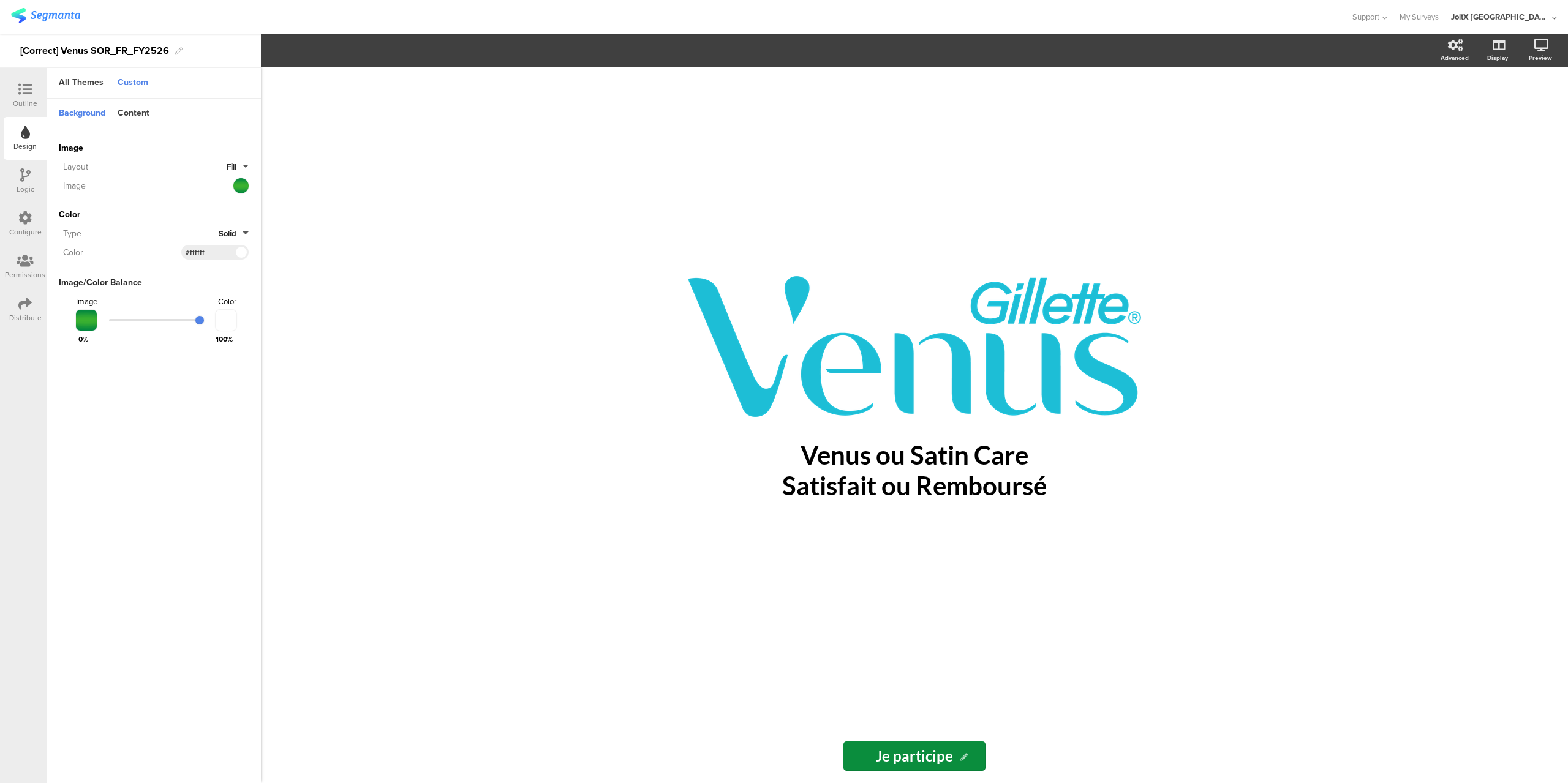
click at [222, 316] on div at bounding box center [225, 319] width 20 height 20
click at [227, 183] on icon at bounding box center [227, 187] width 7 height 8
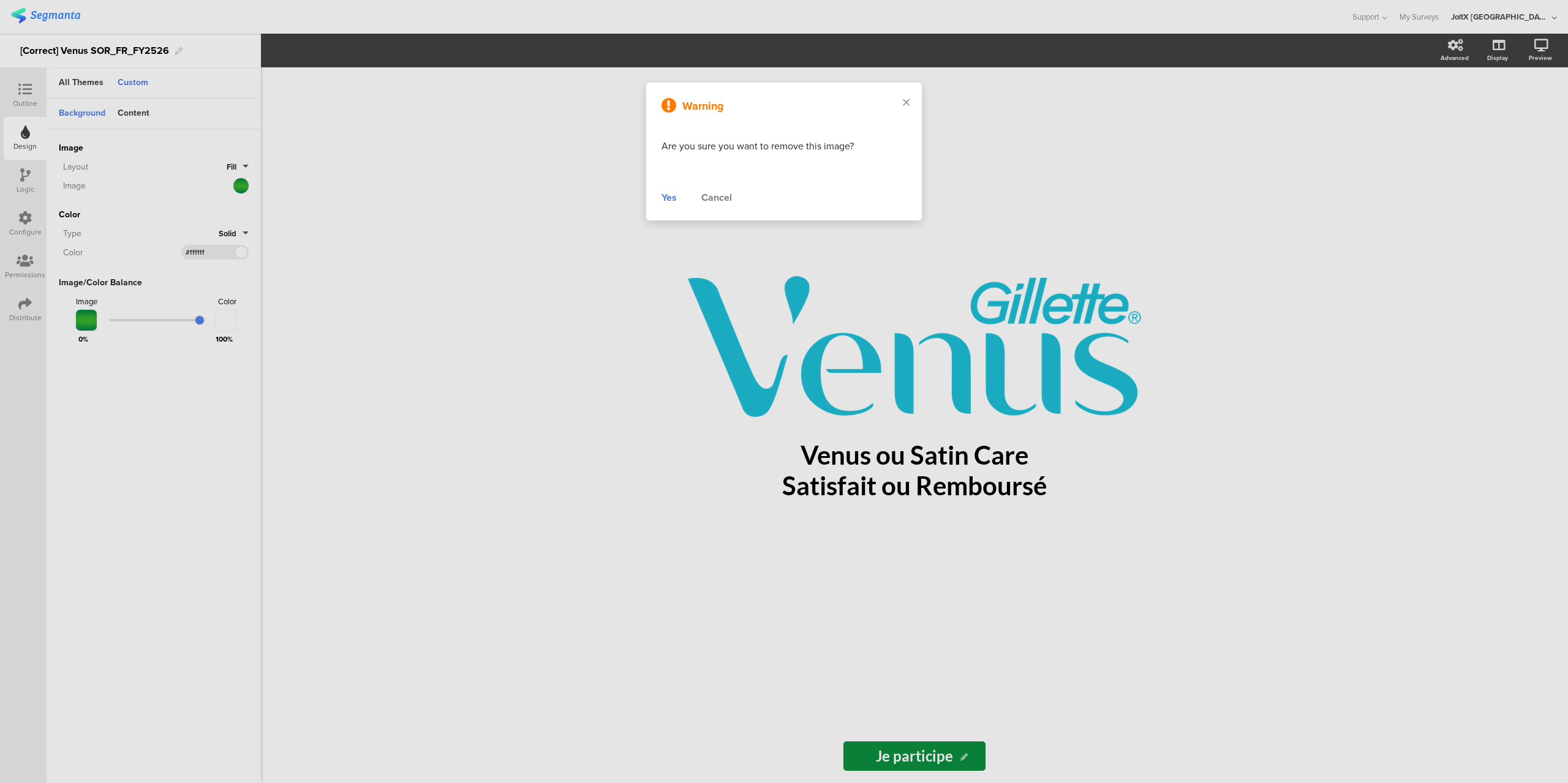
click at [670, 193] on div "Yes" at bounding box center [669, 197] width 15 height 14
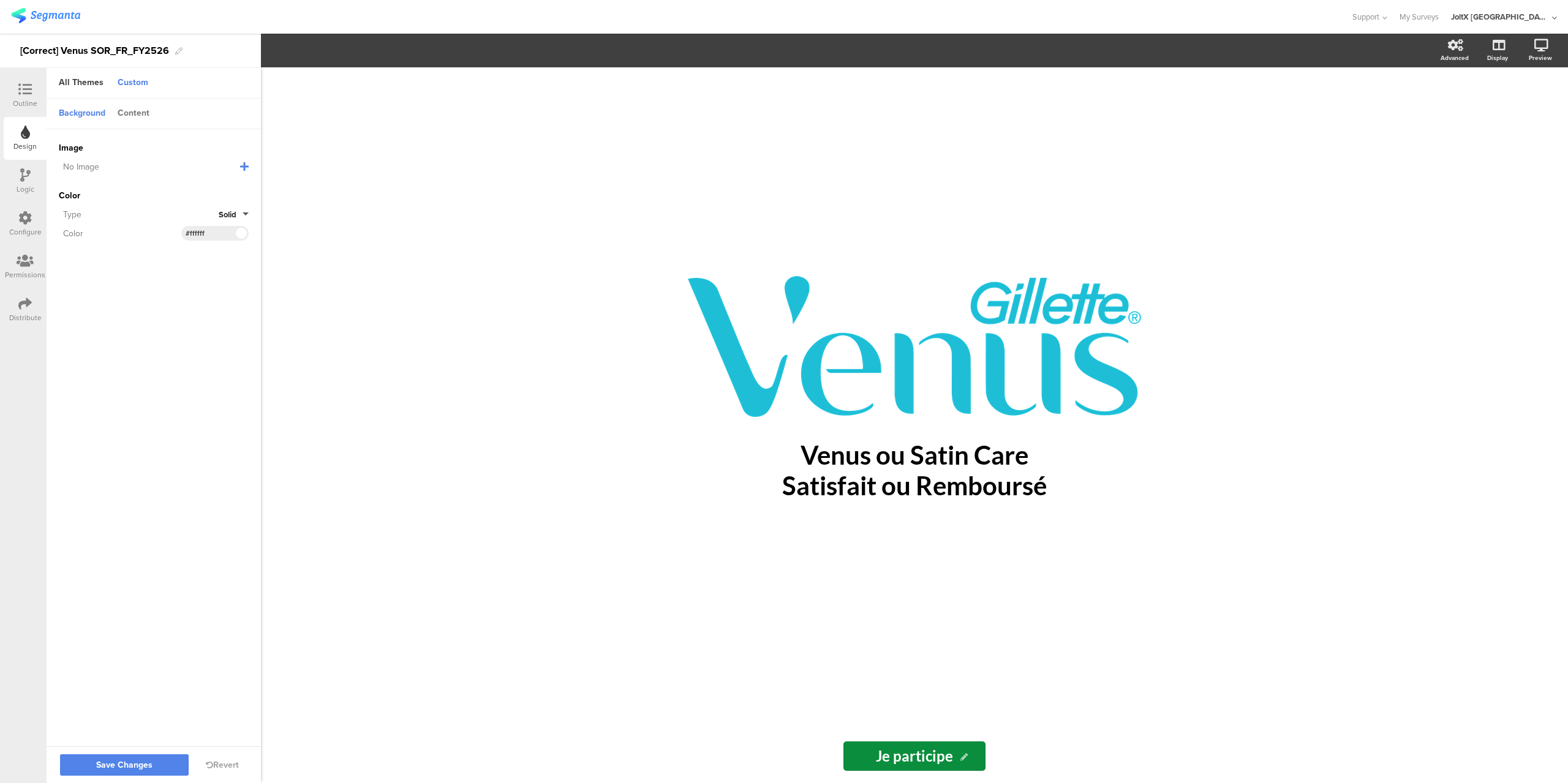
click at [140, 110] on div "Content" at bounding box center [134, 113] width 44 height 20
drag, startPoint x: 223, startPoint y: 188, endPoint x: 131, endPoint y: 183, distance: 92.1
click at [131, 183] on div "Accent Color #0A8D3D Clear OK #0a8d3d" at bounding box center [153, 187] width 190 height 14
click at [222, 183] on div "#0a8d3d" at bounding box center [215, 187] width 68 height 14
click at [222, 187] on input "#0a8d3d" at bounding box center [204, 187] width 36 height 10
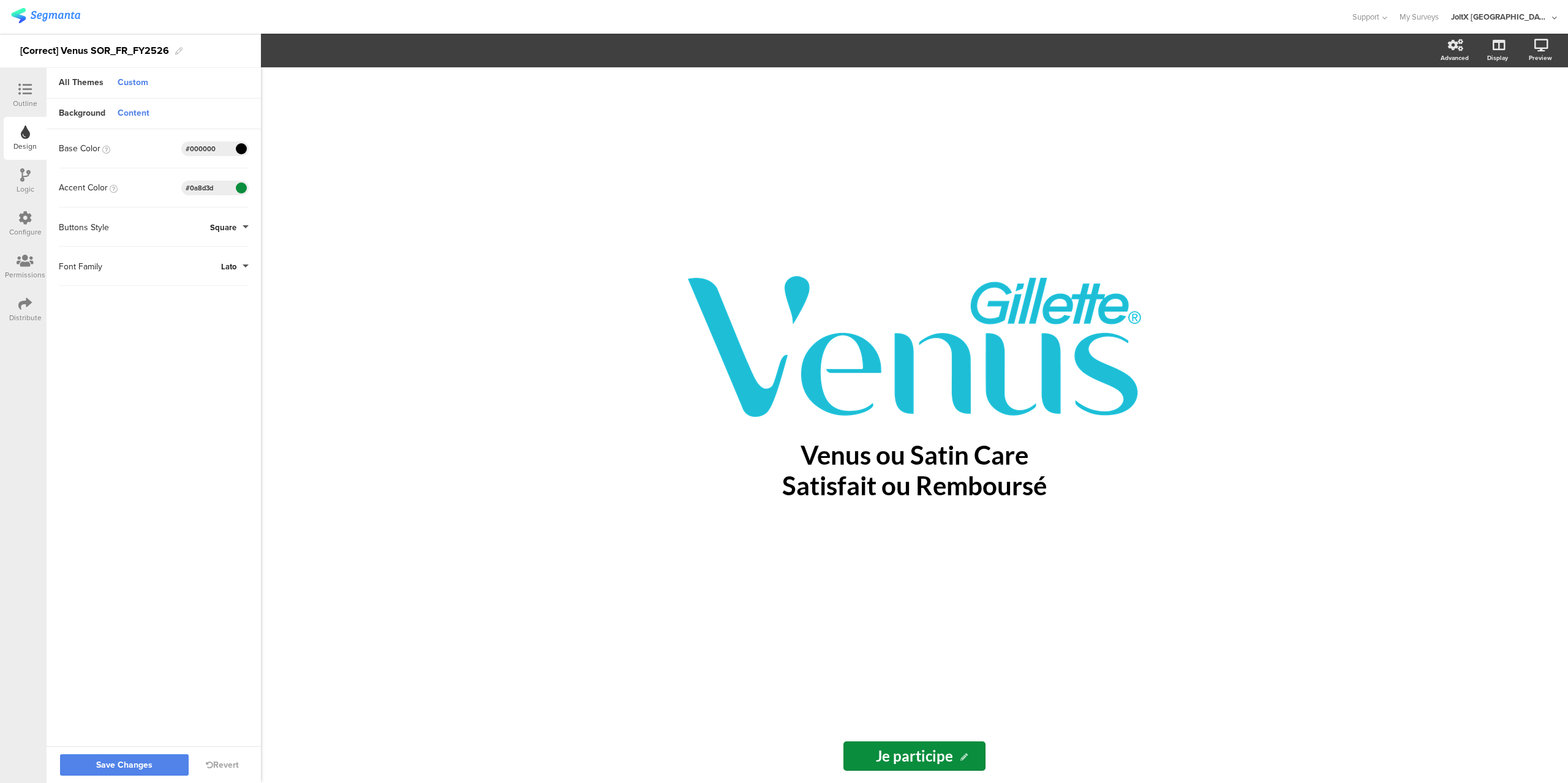
click at [222, 187] on input "#0a8d3d" at bounding box center [204, 187] width 36 height 10
paste input "#48c0d6"
type input "#48c0d6"
click at [411, 354] on div "/ Venus ou Satin Care Satisfait ou Remboursé Venus ou Satin Care Satisfait ou R…" at bounding box center [915, 426] width 1308 height 716
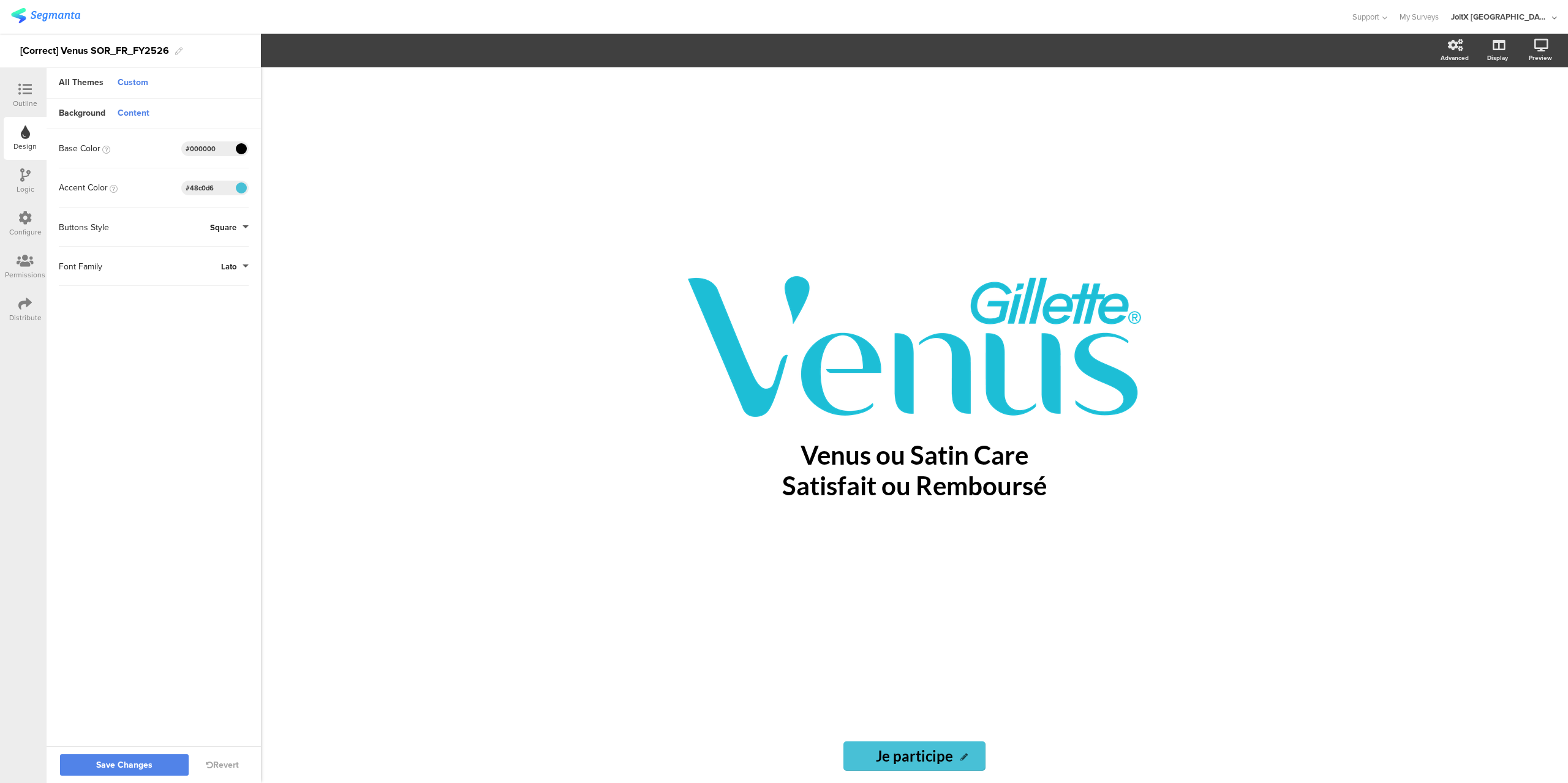
click at [222, 146] on div "#000000" at bounding box center [215, 148] width 68 height 14
click at [91, 112] on div "Background" at bounding box center [81, 113] width 58 height 20
click at [192, 234] on input "#ffffff" at bounding box center [204, 233] width 36 height 10
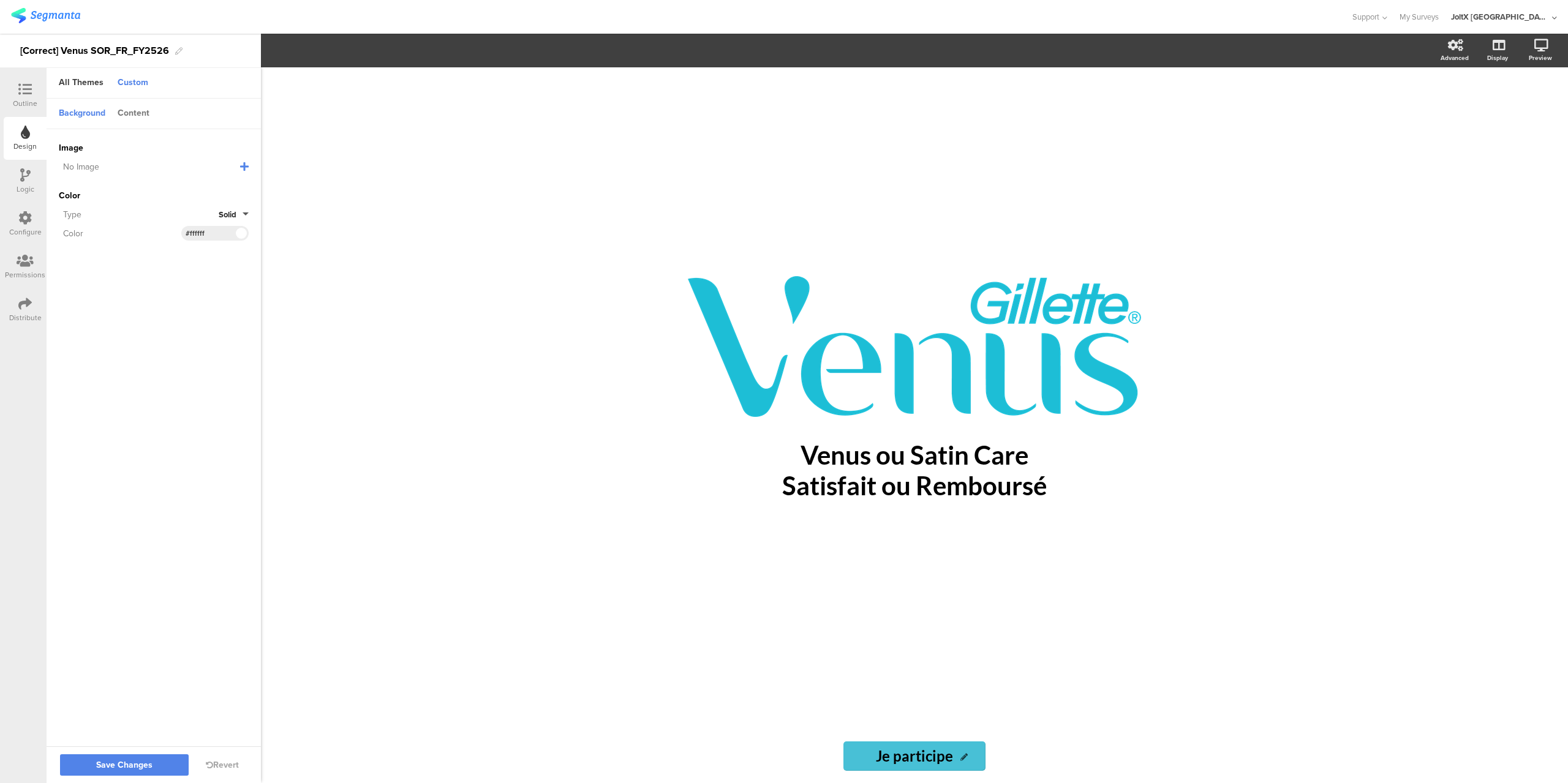
click at [128, 112] on div "Content" at bounding box center [134, 113] width 44 height 20
click at [214, 148] on input "#000000" at bounding box center [204, 149] width 36 height 10
paste input "ffffff"
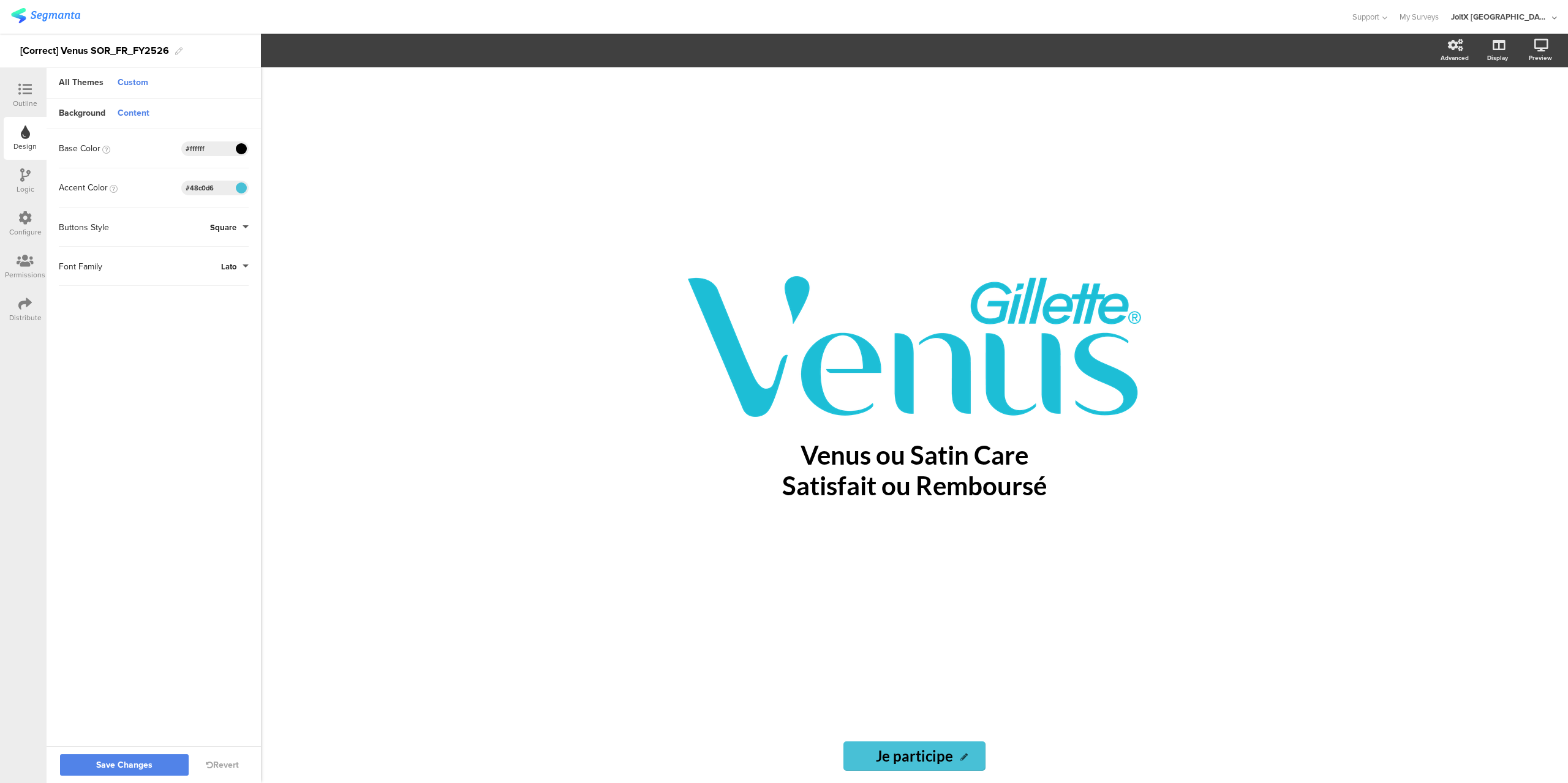
type input "#000000"
click at [135, 766] on span "Save Changes" at bounding box center [124, 766] width 56 height 0
click at [39, 15] on img at bounding box center [46, 15] width 69 height 15
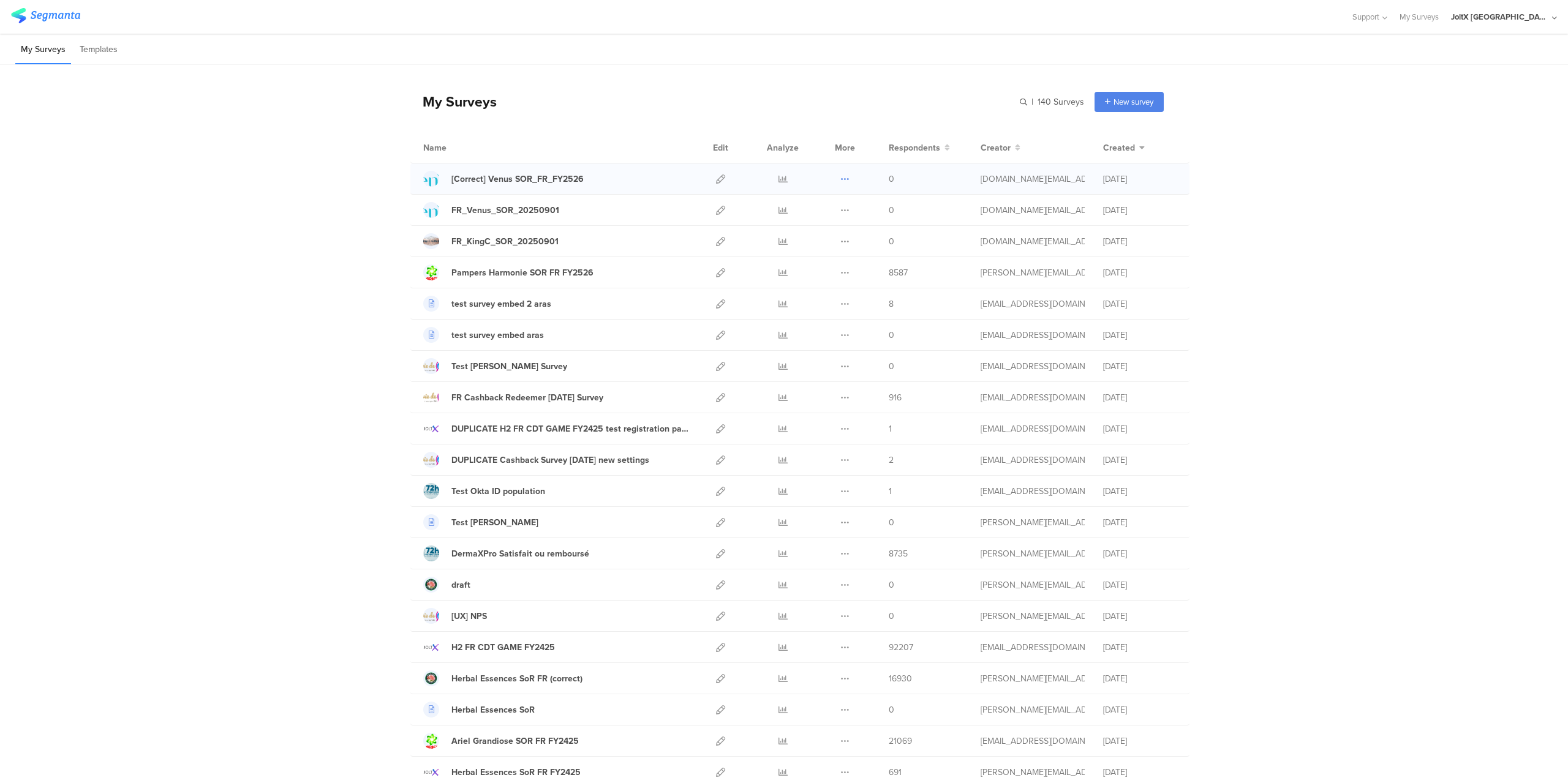
click at [841, 178] on icon at bounding box center [845, 179] width 9 height 9
click at [834, 208] on button "Duplicate" at bounding box center [820, 209] width 68 height 22
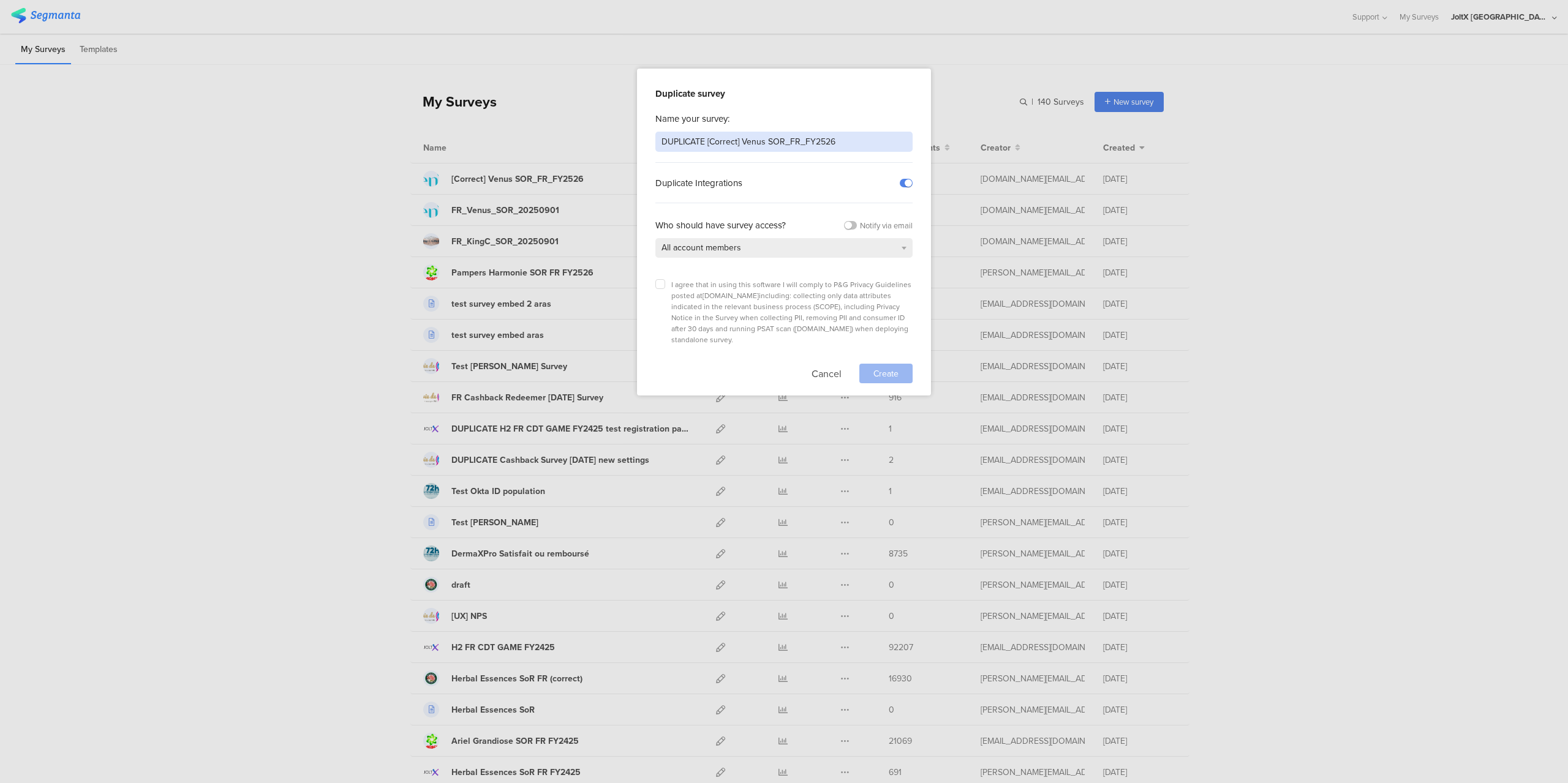
drag, startPoint x: 707, startPoint y: 139, endPoint x: 580, endPoint y: 155, distance: 128.0
click at [580, 155] on div "Duplicate survey Name your survey: DUPLICATE [Correct] Venus SOR_FR_FY2526 Dupl…" at bounding box center [784, 392] width 1568 height 783
click at [701, 140] on input "[Correct] Venus SOR_FR_FY2526" at bounding box center [784, 142] width 257 height 20
drag, startPoint x: 697, startPoint y: 140, endPoint x: 720, endPoint y: 147, distance: 24.0
click at [720, 147] on input "[Correct] Venus SOR_FR_FY2526" at bounding box center [784, 142] width 257 height 20
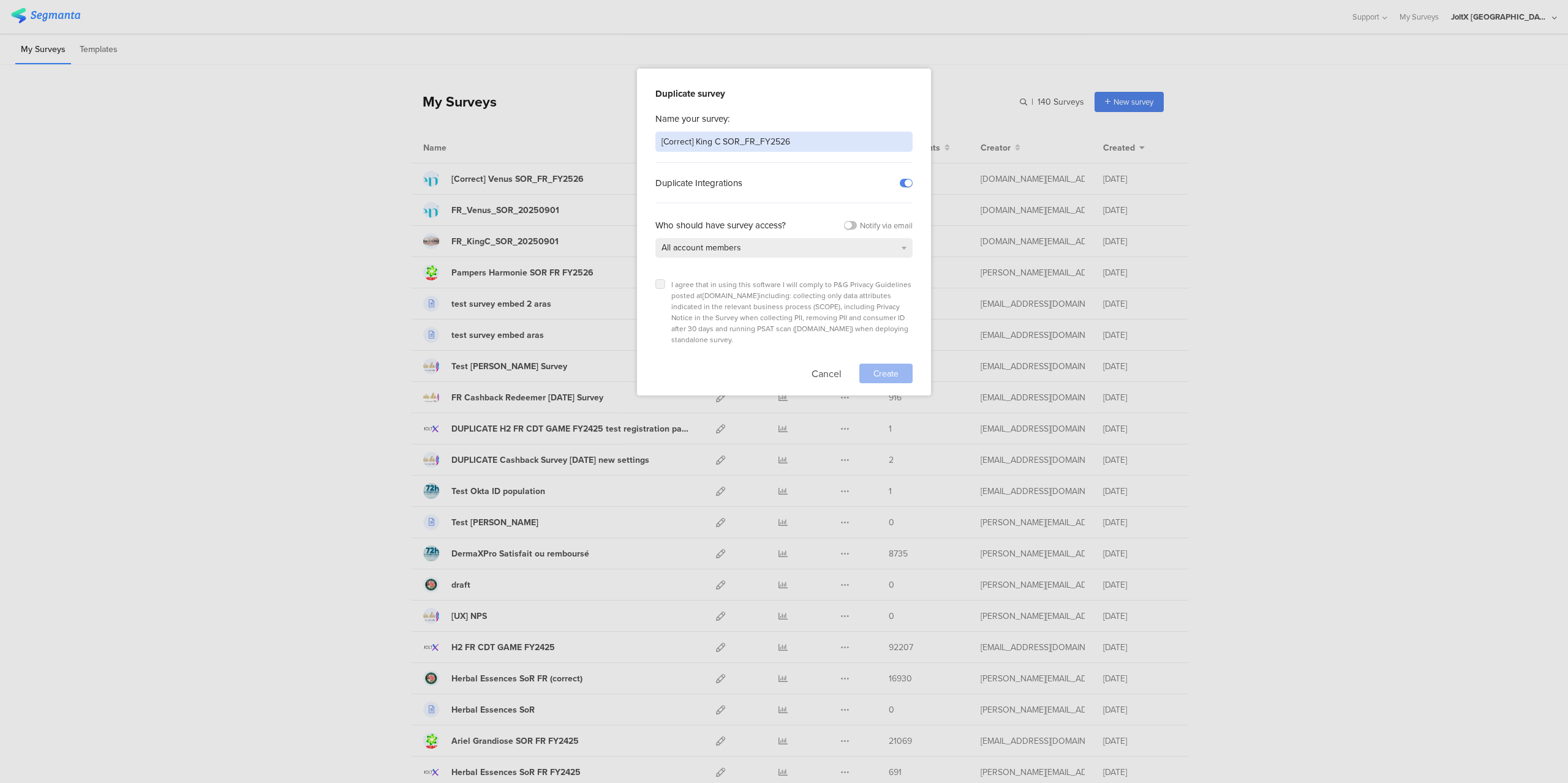
type input "[Correct] King C SOR_FR_FY2526"
click at [660, 287] on icon at bounding box center [660, 284] width 5 height 5
click at [0, 0] on input "checkbox" at bounding box center [0, 0] width 0 height 0
click at [874, 367] on span "Create" at bounding box center [886, 373] width 25 height 13
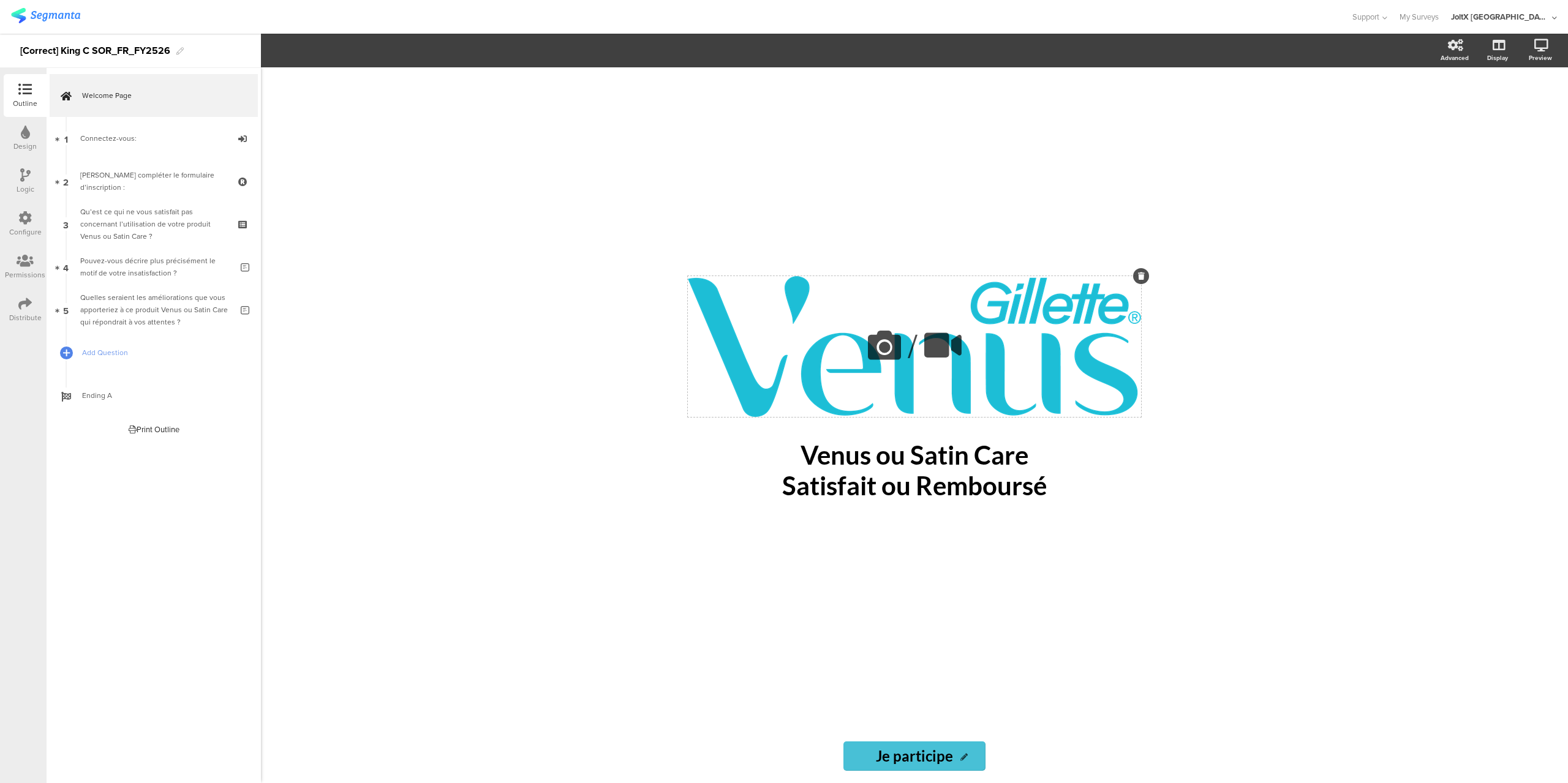
click at [877, 342] on icon at bounding box center [884, 345] width 42 height 42
click at [307, 160] on span "Upload" at bounding box center [298, 162] width 32 height 14
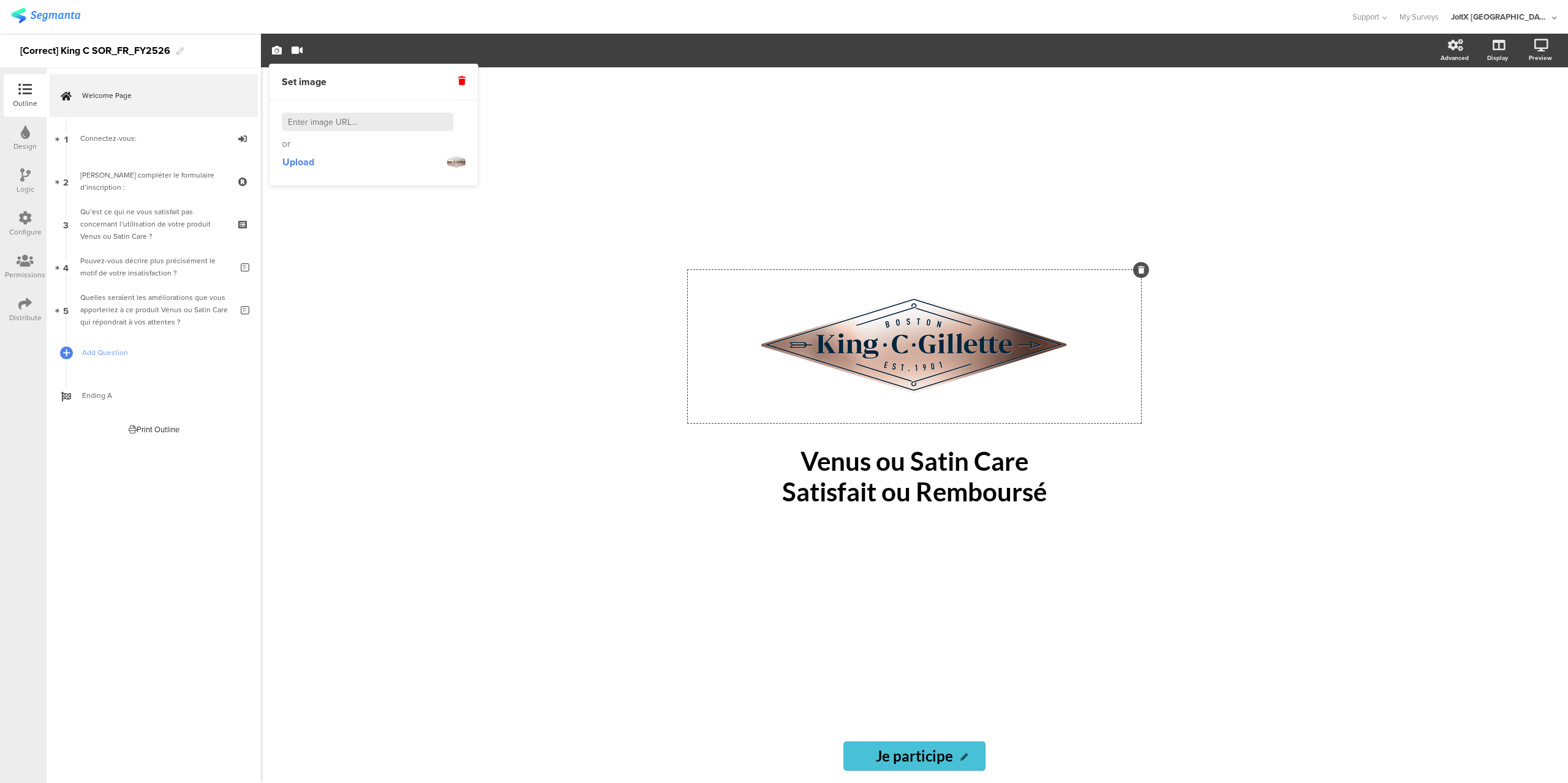
click at [24, 141] on div "Design" at bounding box center [25, 146] width 24 height 11
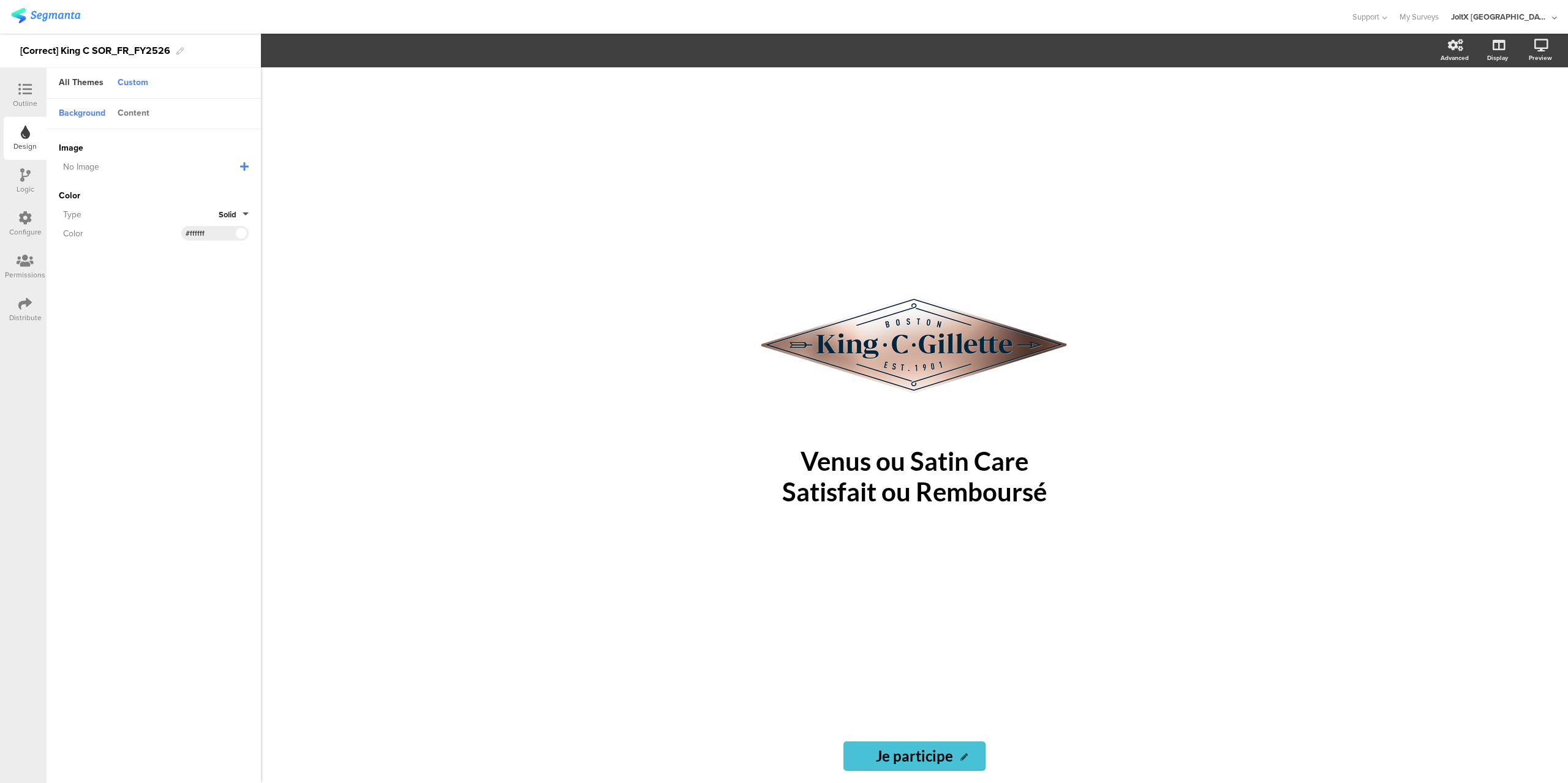
click at [127, 112] on div "Content" at bounding box center [134, 113] width 44 height 20
click at [211, 184] on input "#48c0d6" at bounding box center [204, 187] width 36 height 10
paste input "07263f"
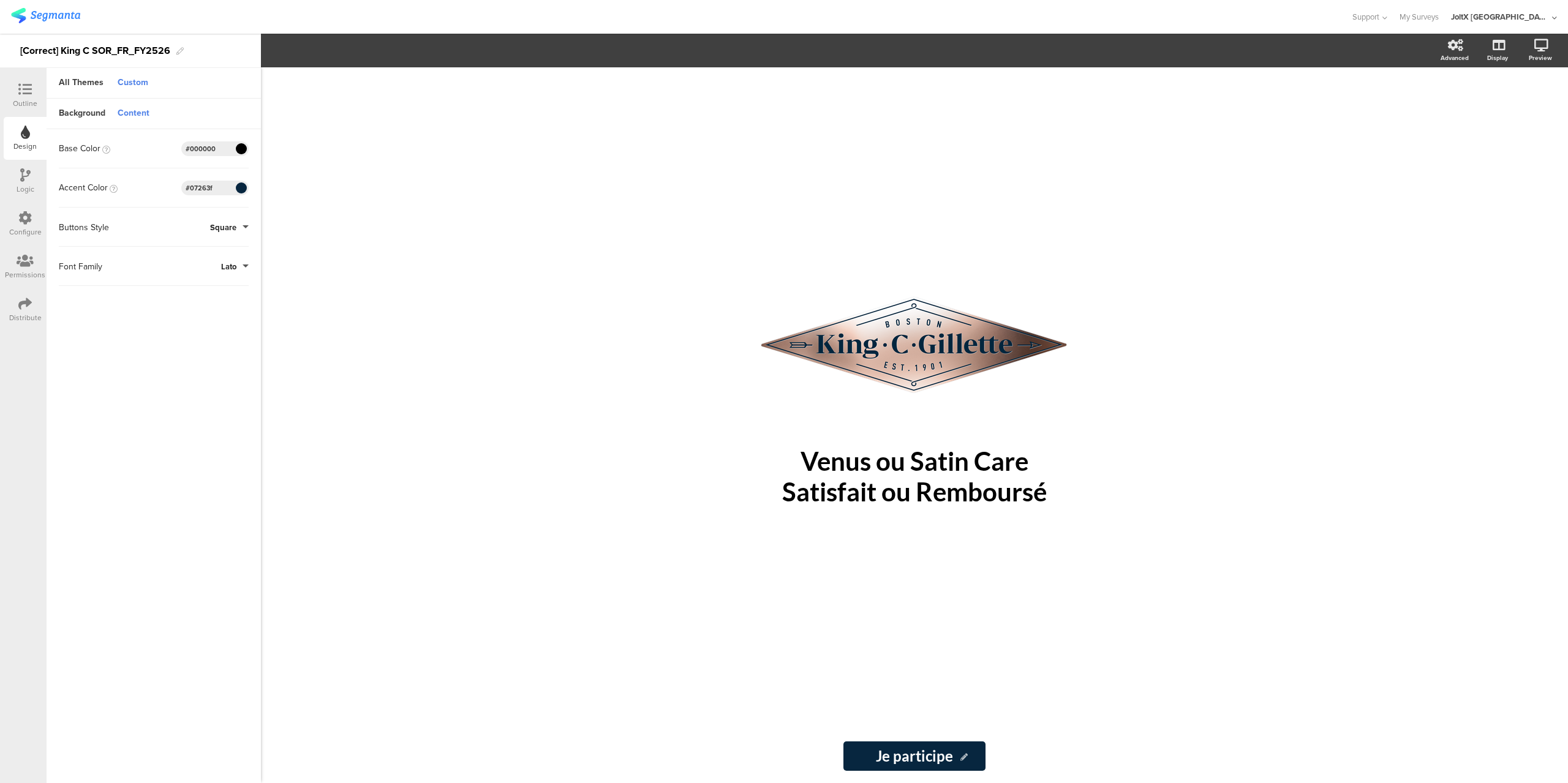
type input "#07263f"
click at [32, 92] on div at bounding box center [25, 90] width 24 height 15
click at [27, 77] on div "Outline" at bounding box center [25, 96] width 43 height 43
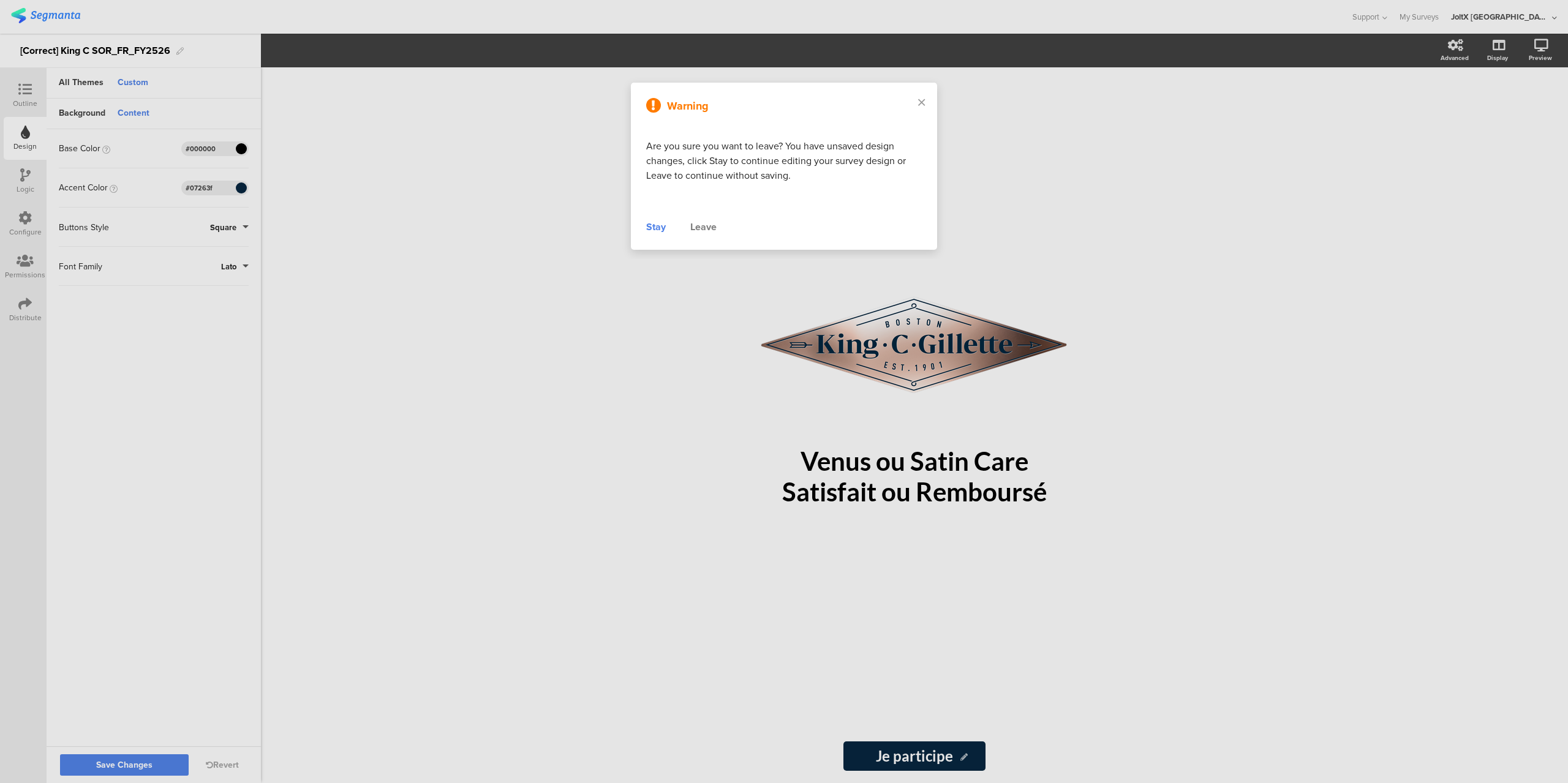
click at [655, 231] on div "Stay" at bounding box center [656, 227] width 20 height 14
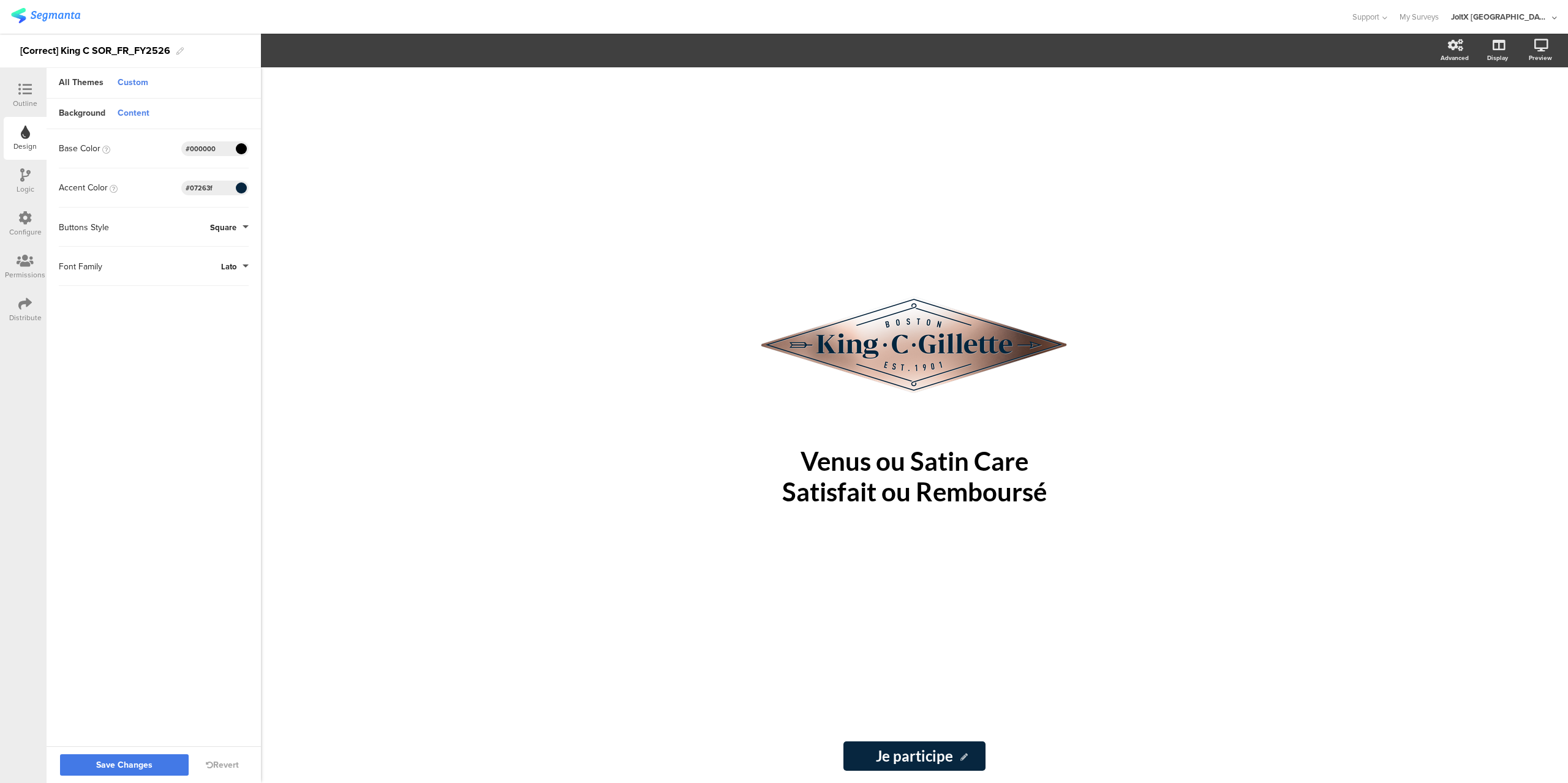
click at [150, 766] on span "Save Changes" at bounding box center [124, 766] width 56 height 0
click at [33, 78] on div "Outline" at bounding box center [25, 96] width 43 height 43
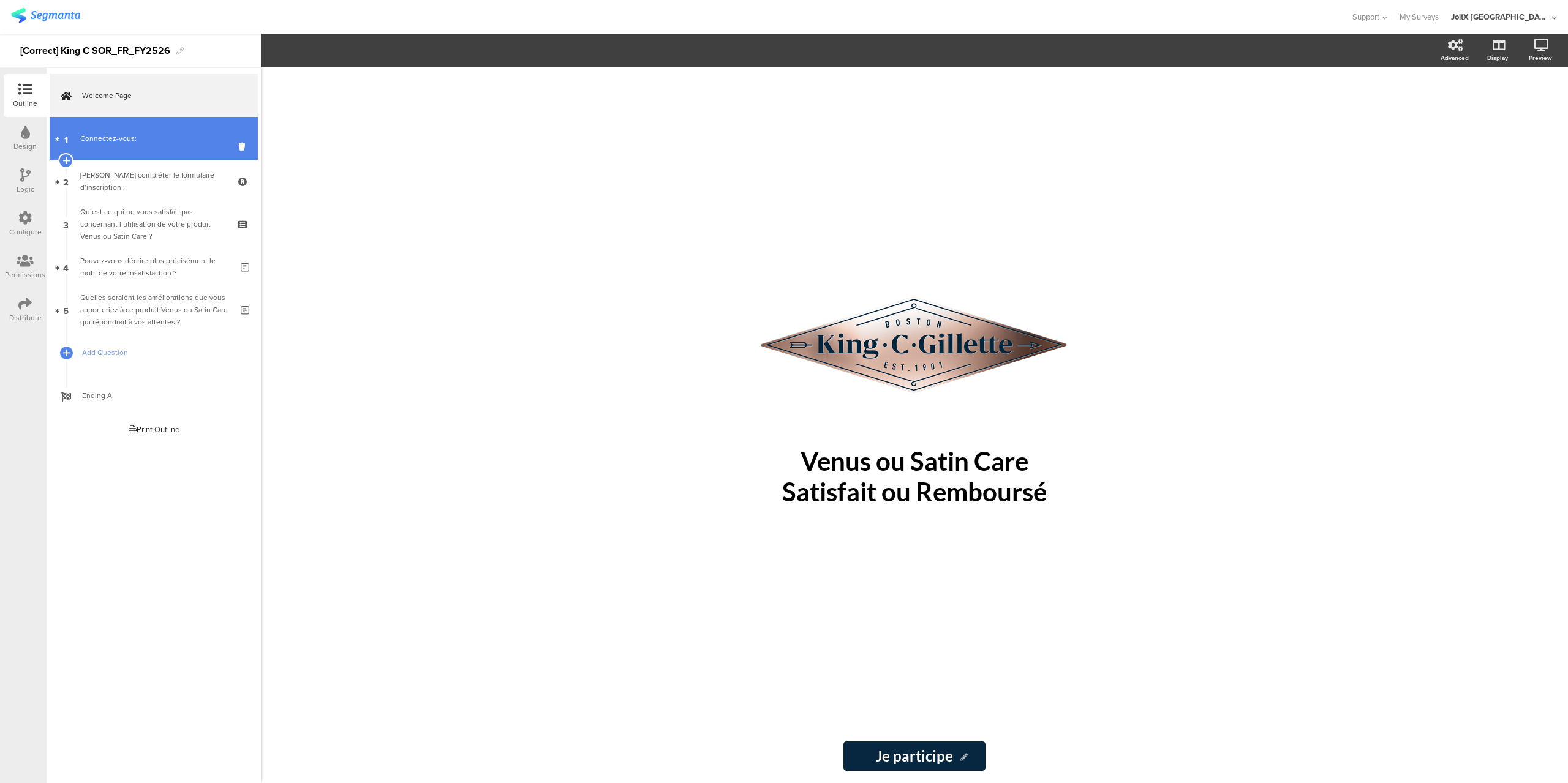
click at [156, 138] on div "Connectez-vous:" at bounding box center [153, 138] width 146 height 12
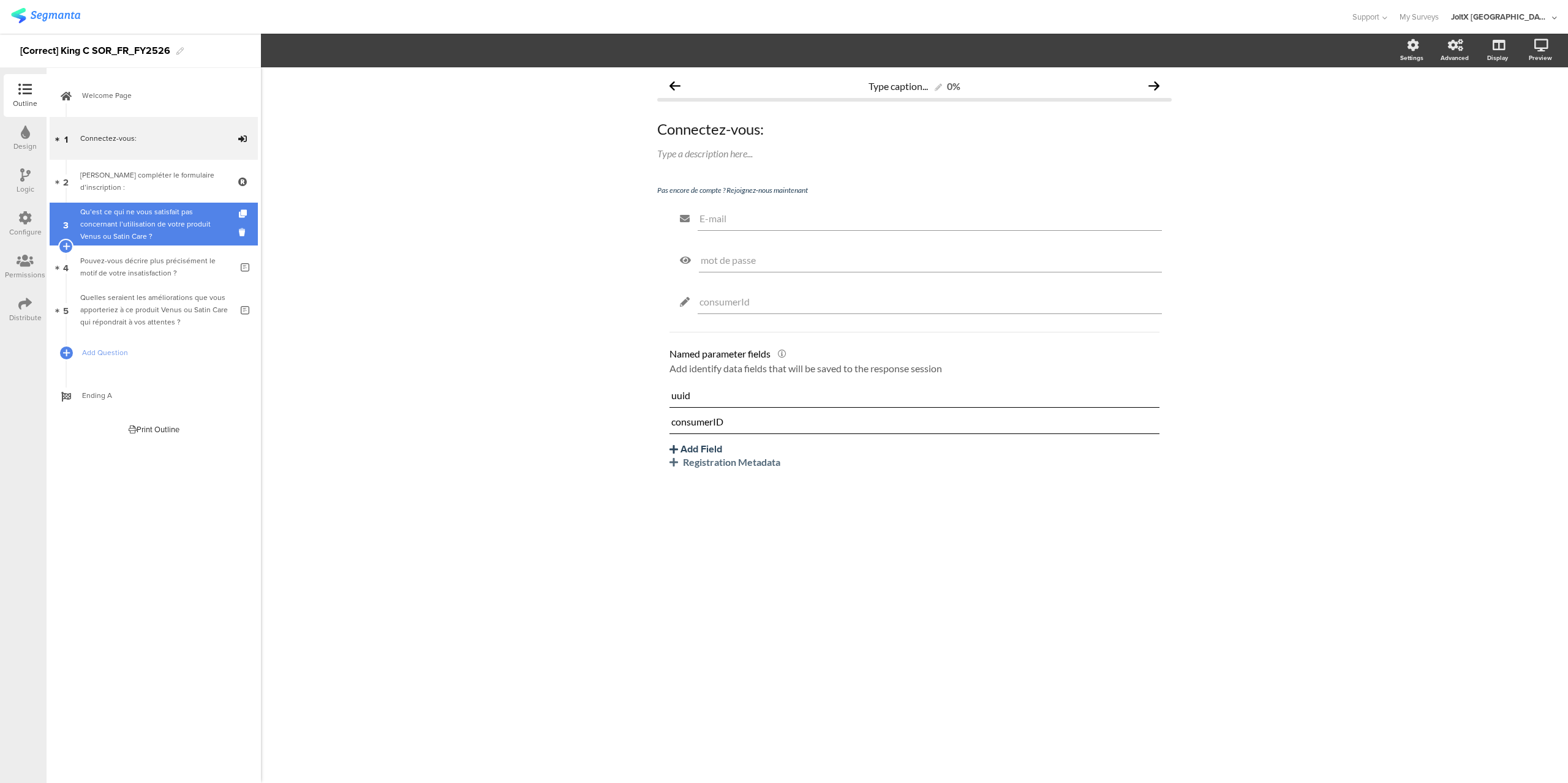
click at [154, 211] on div "Qu’est ce qui ne vous satisfait pas concernant l’utilisation de votre produit V…" at bounding box center [153, 224] width 146 height 36
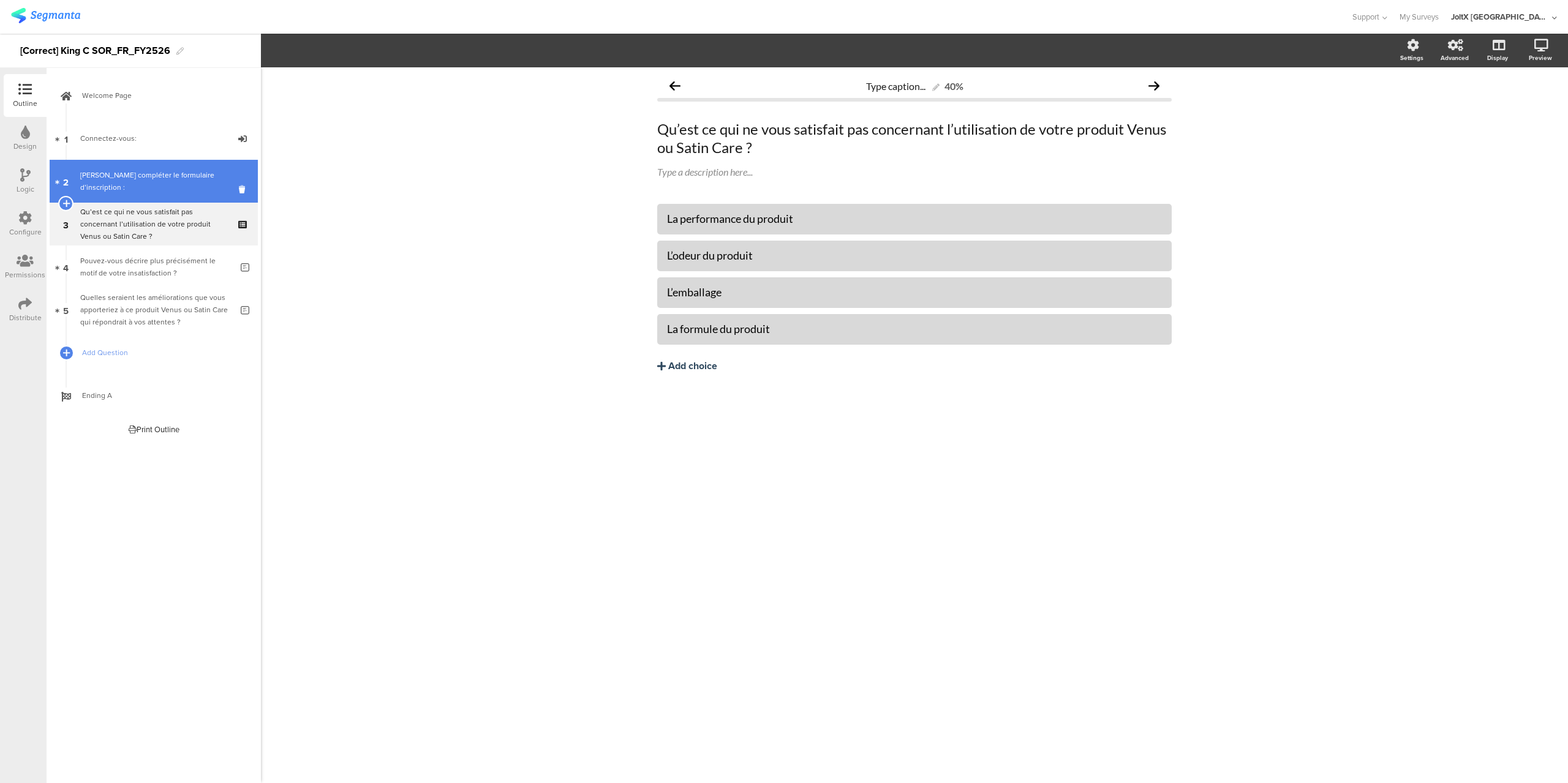
click at [154, 186] on div "[PERSON_NAME] compléter le formulaire d’inscription :" at bounding box center [153, 181] width 146 height 24
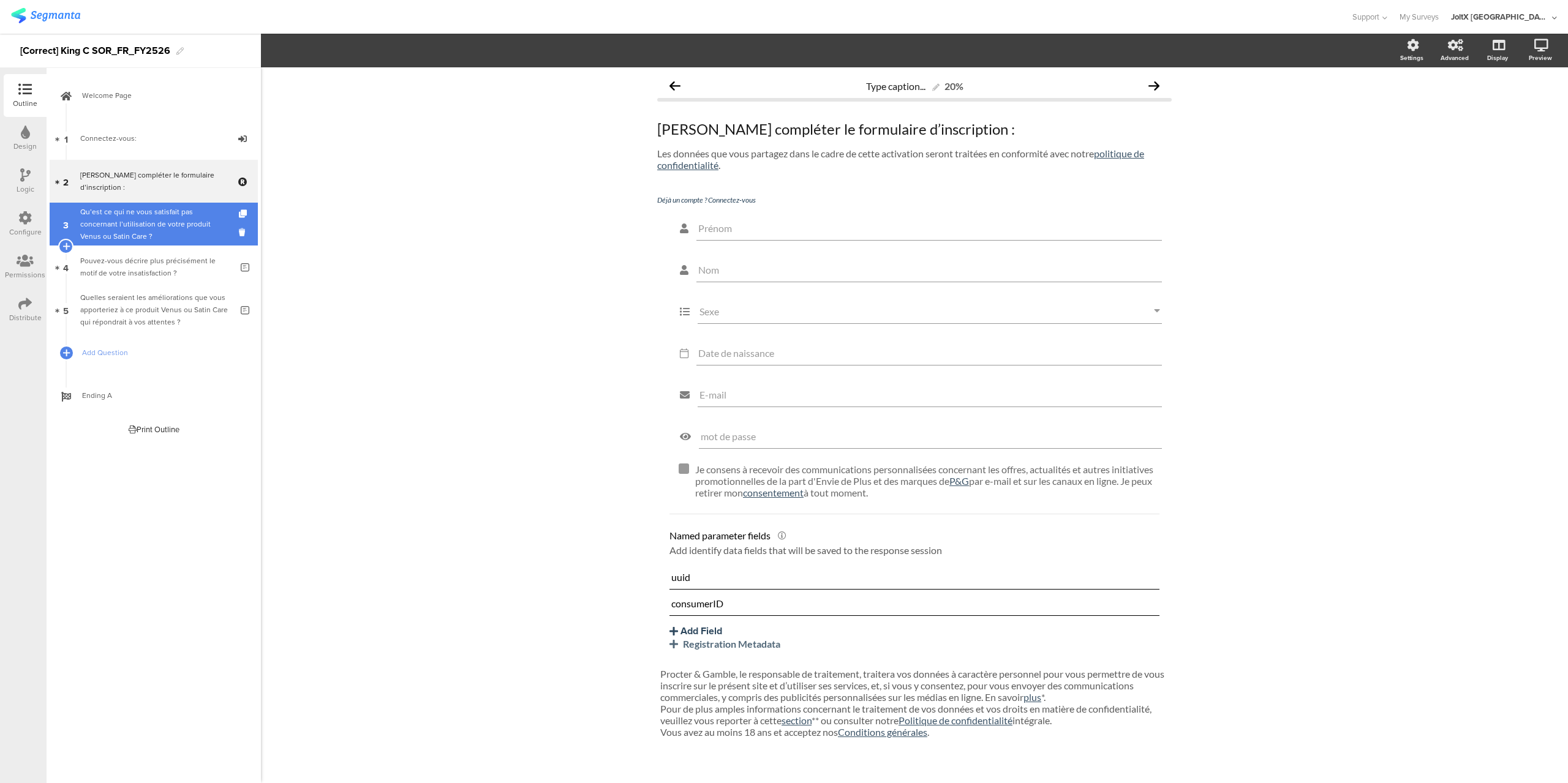
click at [140, 222] on div "Qu’est ce qui ne vous satisfait pas concernant l’utilisation de votre produit V…" at bounding box center [153, 224] width 146 height 36
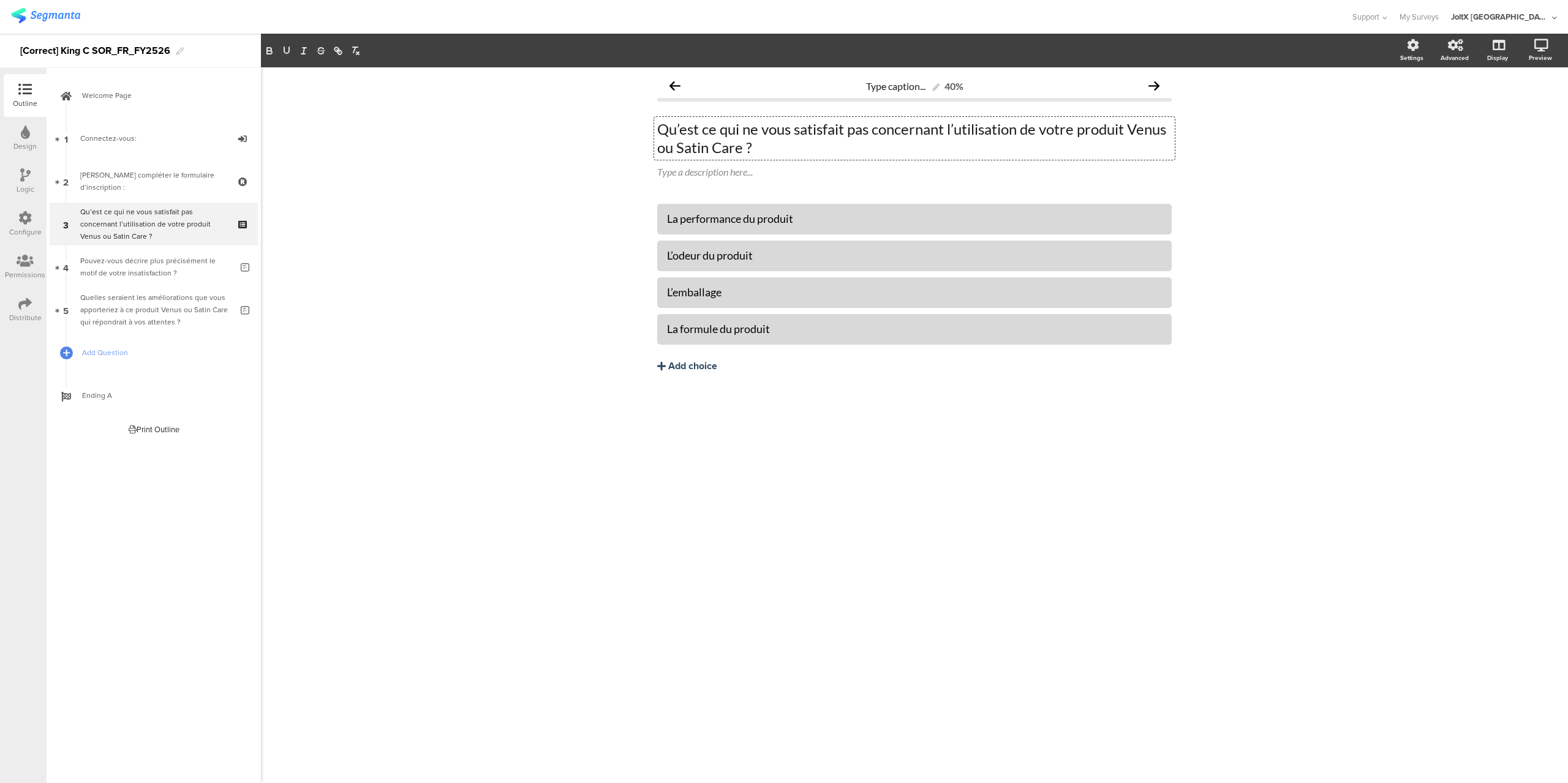
click at [1135, 130] on div "Qu’est ce qui ne vous satisfait pas concernant l’utilisation de votre produit V…" at bounding box center [915, 138] width 521 height 43
drag, startPoint x: 1129, startPoint y: 128, endPoint x: 741, endPoint y: 148, distance: 388.5
click at [741, 148] on p "Qu’est ce qui ne vous satisfait pas concernant l’utilisation de votre produit V…" at bounding box center [915, 138] width 515 height 36
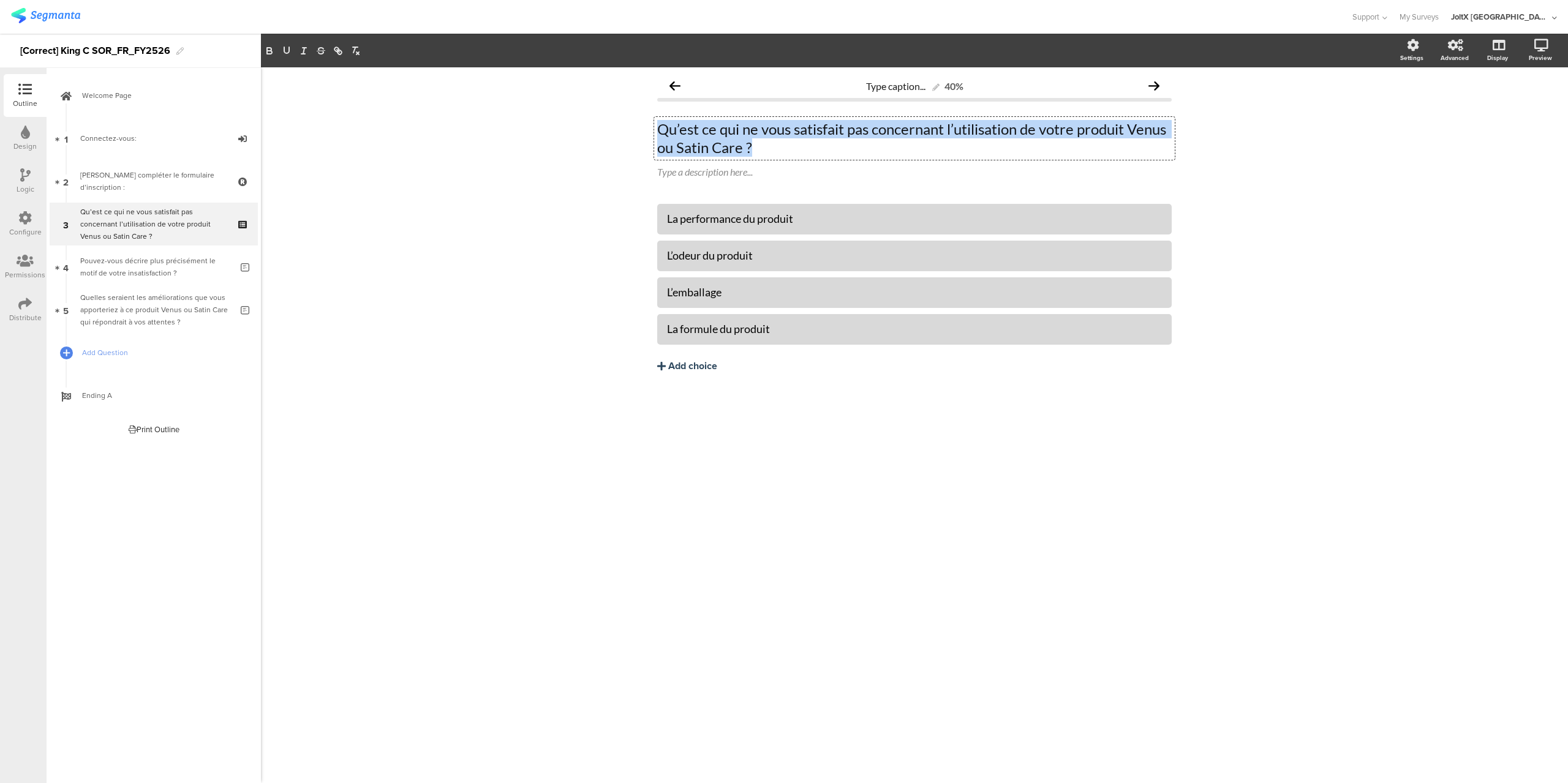
drag, startPoint x: 753, startPoint y: 145, endPoint x: 638, endPoint y: 123, distance: 117.1
click at [638, 123] on div "Type caption... 40% Qu’est ce qui ne vous satisfait pas concernant l’utilisatio…" at bounding box center [915, 426] width 1308 height 716
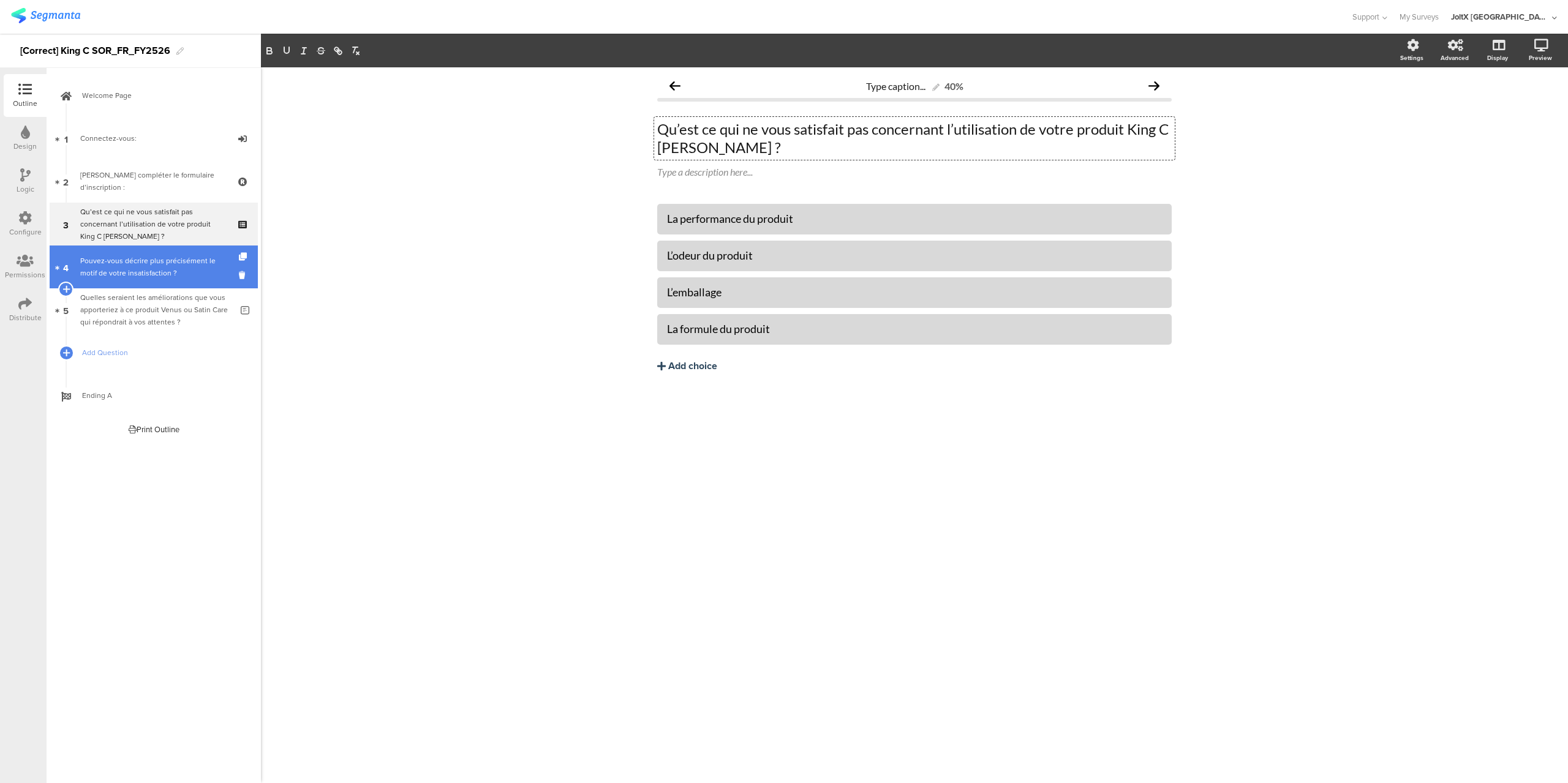
click at [165, 264] on div "Pouvez-vous décrire plus précisément le motif de votre insatisfaction ?" at bounding box center [156, 267] width 151 height 24
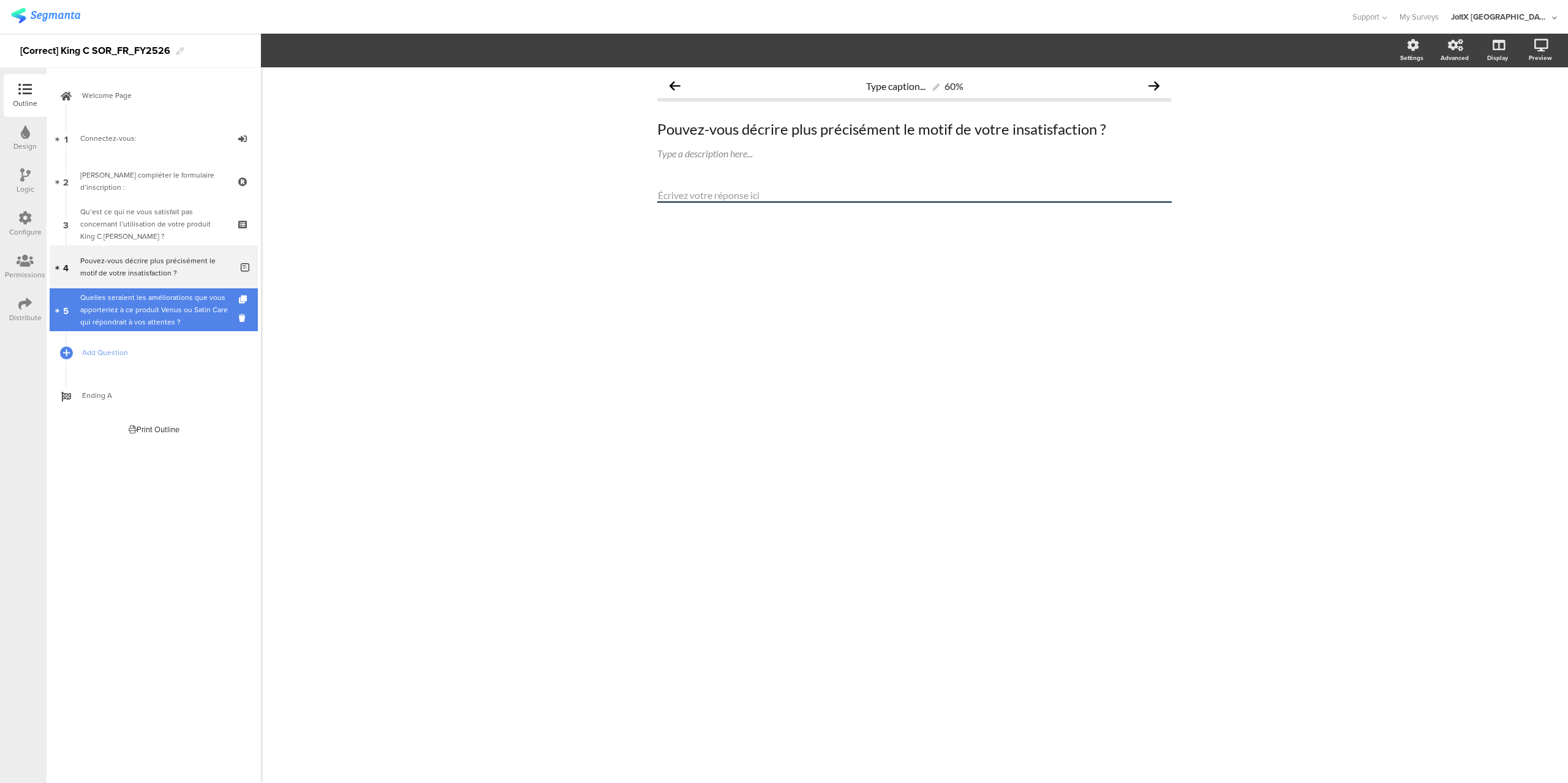
click at [162, 300] on div "Quelles seraient les améliorations que vous apporteriez à ce produit Venus ou S…" at bounding box center [156, 310] width 151 height 36
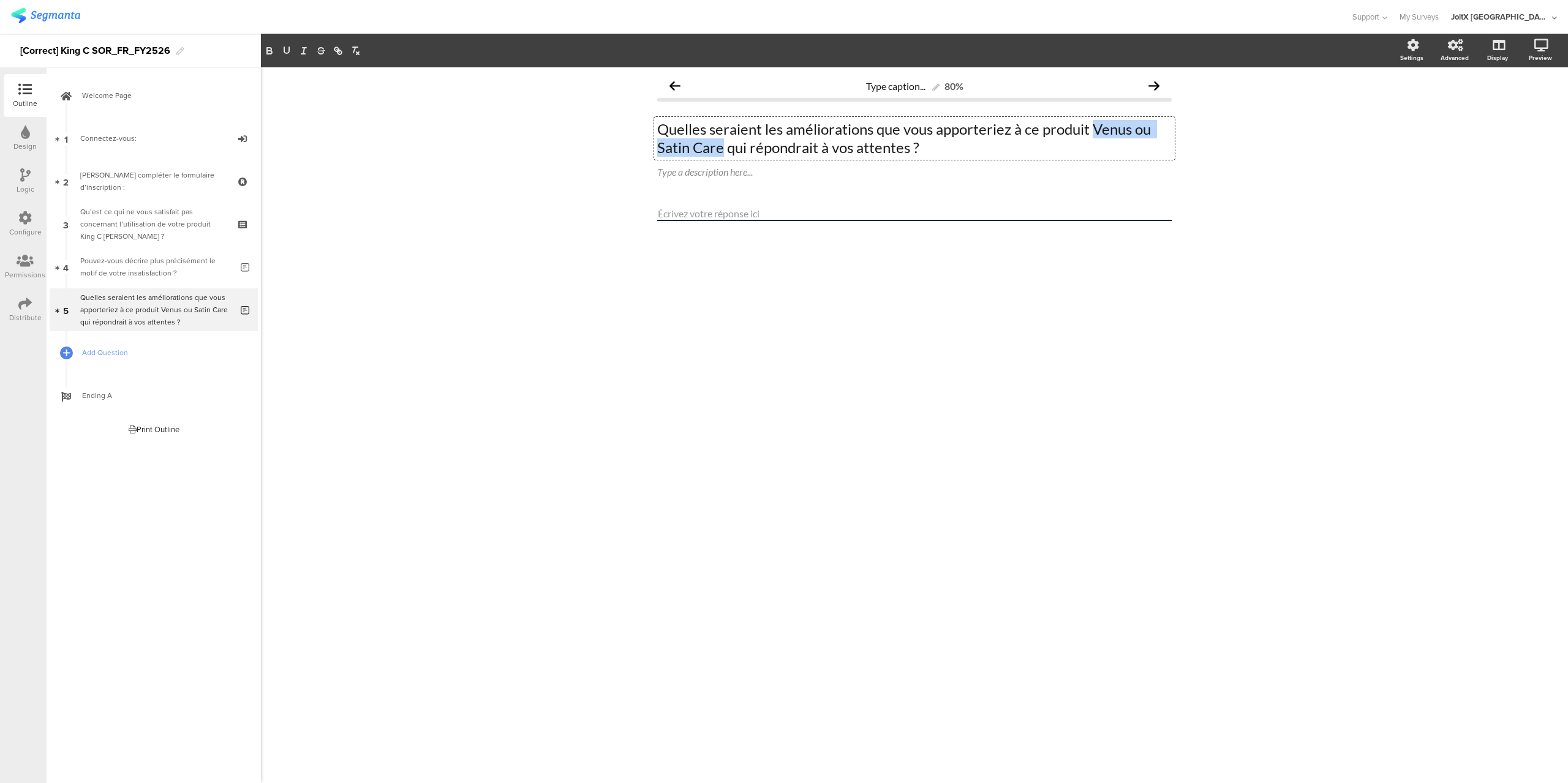
drag, startPoint x: 1091, startPoint y: 125, endPoint x: 724, endPoint y: 148, distance: 367.7
click at [724, 148] on div "Quelles seraient les améliorations que vous apporteriez à ce produit Venus ou S…" at bounding box center [915, 138] width 521 height 43
drag, startPoint x: 879, startPoint y: 140, endPoint x: 646, endPoint y: 125, distance: 233.5
click at [646, 125] on div "Type caption... 80% Quelles seraient les améliorations que vous apporteriez à c…" at bounding box center [915, 168] width 539 height 203
click at [401, 392] on div "Type caption... 80% Quelles seraient les améliorations que vous apporteriez à c…" at bounding box center [915, 426] width 1308 height 716
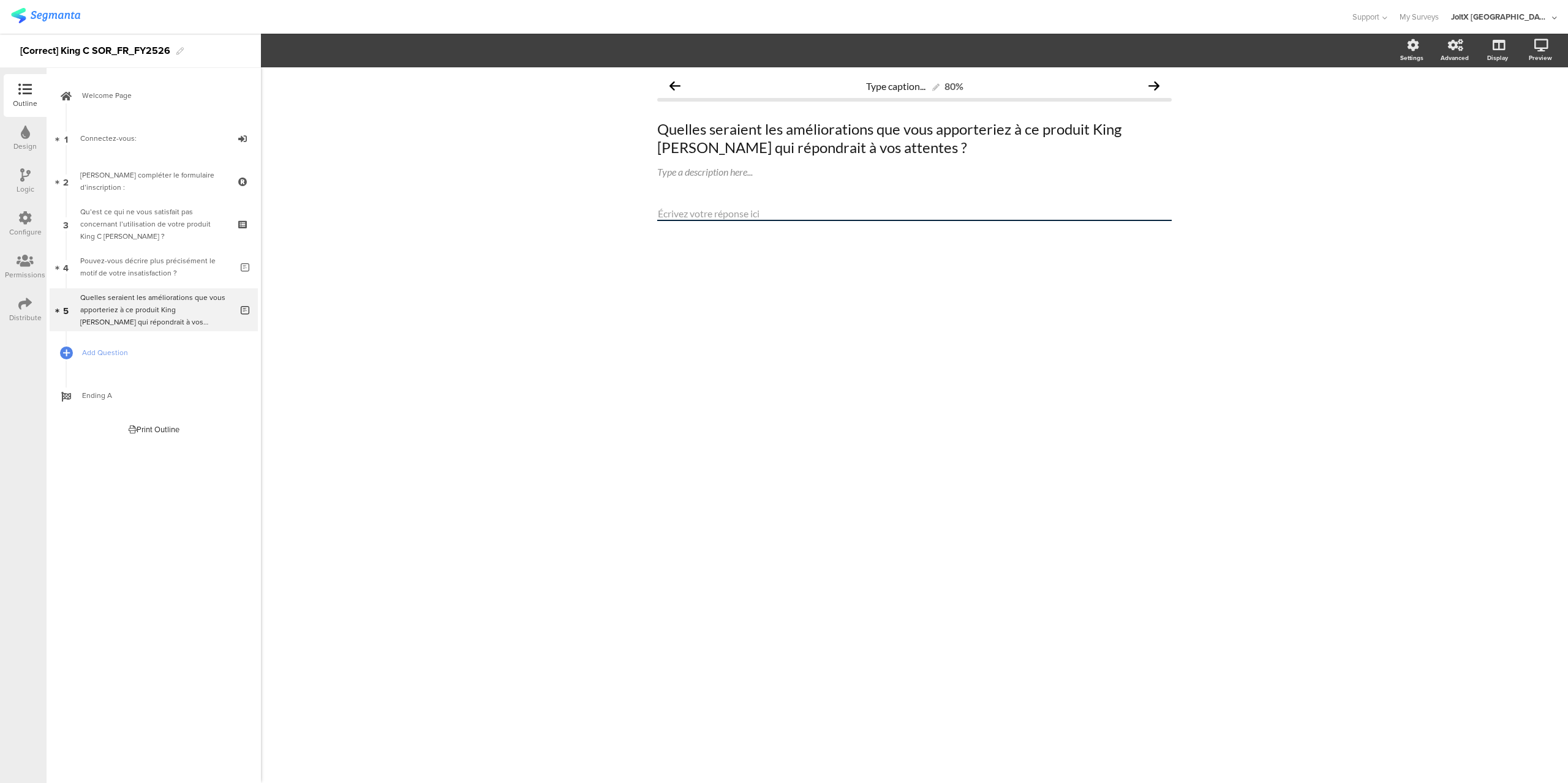
click at [64, 14] on img at bounding box center [46, 15] width 69 height 15
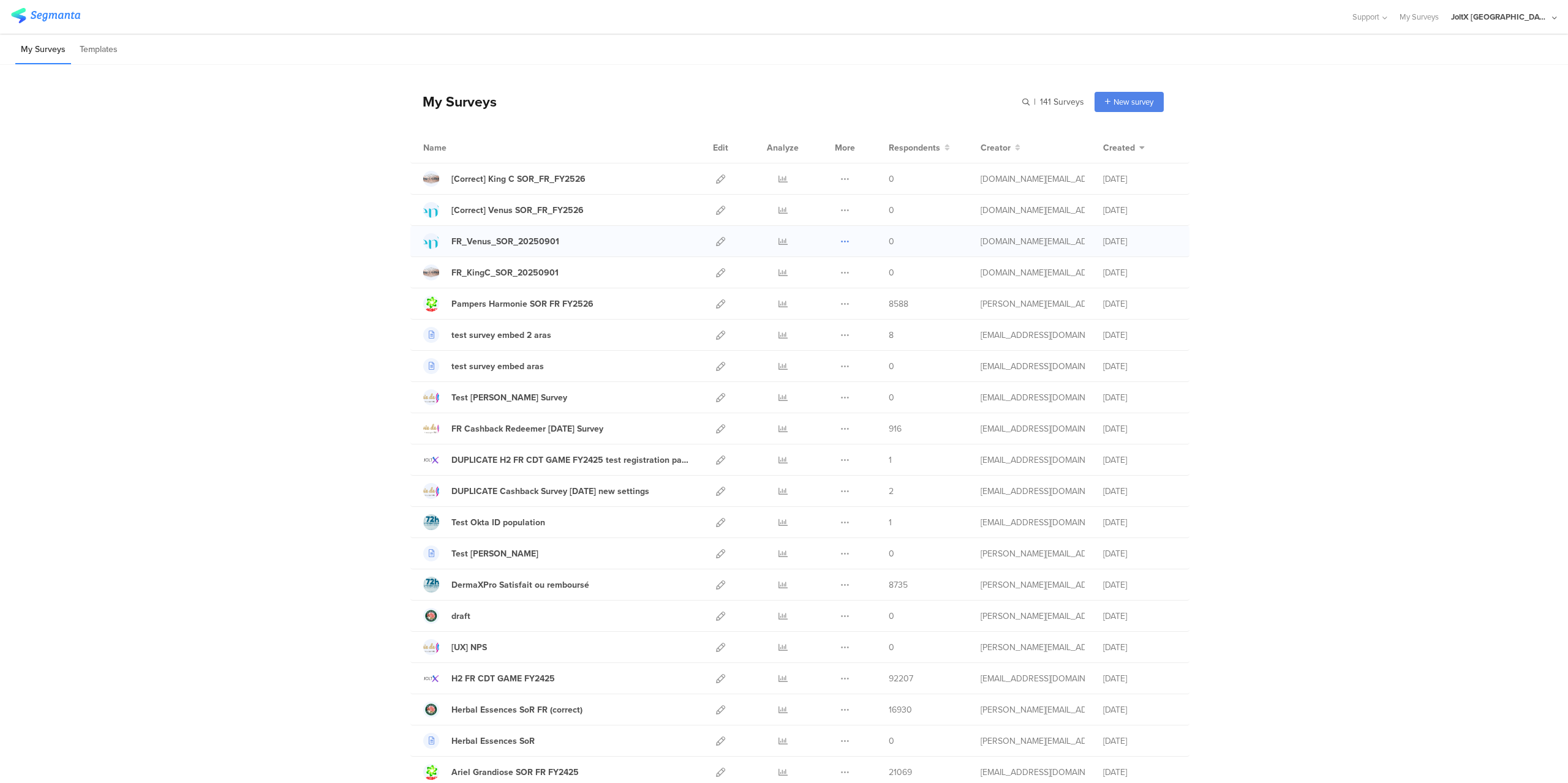
click at [840, 243] on icon at bounding box center [845, 241] width 9 height 9
click at [531, 178] on div "[Correct] King C SOR_FR_FY2526" at bounding box center [518, 179] width 134 height 13
click at [506, 205] on div "[Correct] Venus SOR_FR_FY2526" at bounding box center [518, 210] width 132 height 13
click at [517, 176] on div "[Correct] King C SOR_FR_FY2526" at bounding box center [518, 179] width 134 height 13
copy div "[Correct] King C SOR_FR_FY2526"
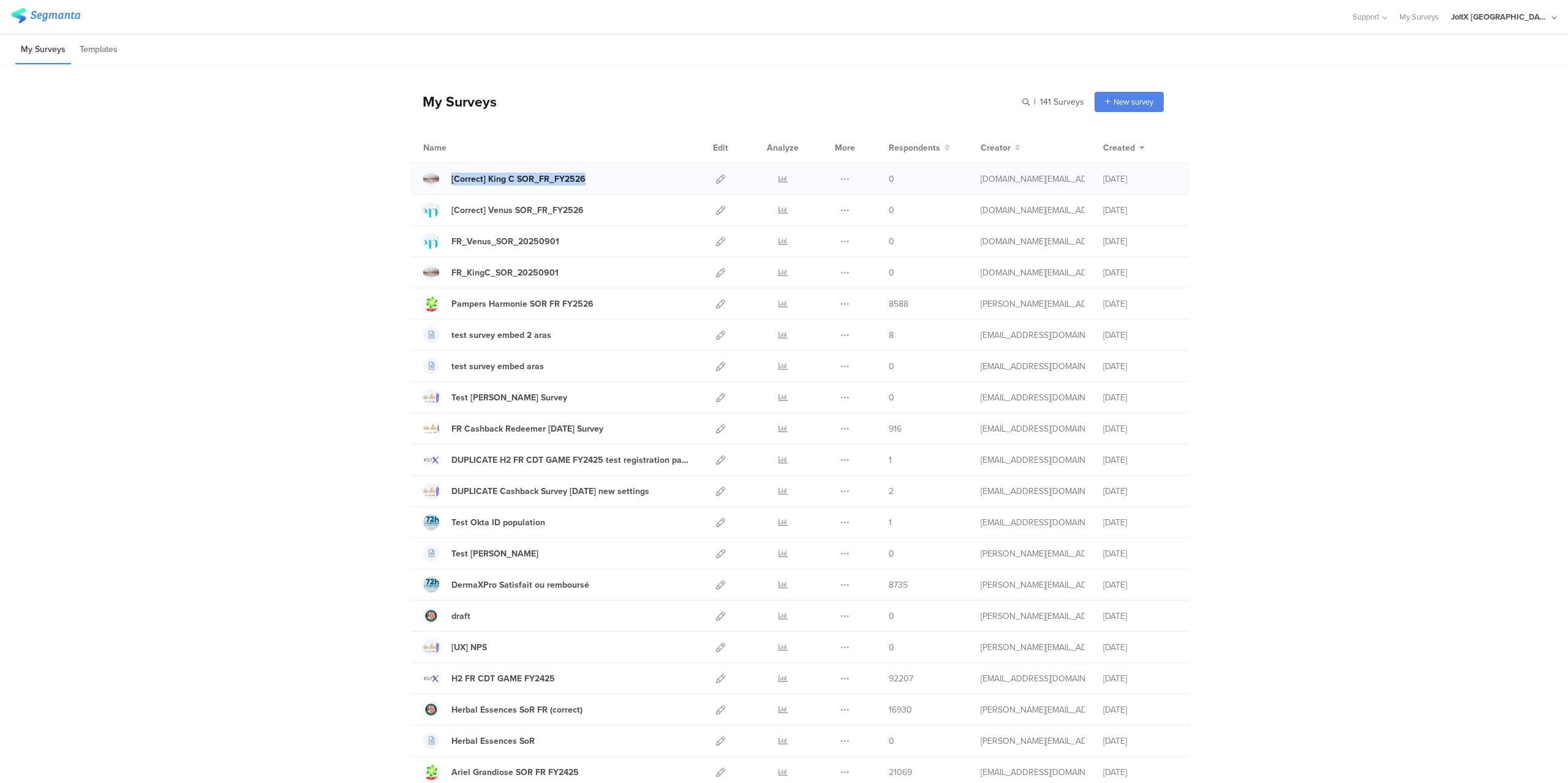
drag, startPoint x: 604, startPoint y: 175, endPoint x: 446, endPoint y: 178, distance: 158.0
click at [446, 178] on div "[Correct] King C SOR_FR_FY2526" at bounding box center [556, 178] width 266 height 16
copy link "[Correct] Venus SOR_FR_FY2526"
drag, startPoint x: 591, startPoint y: 209, endPoint x: 437, endPoint y: 205, distance: 154.1
click at [437, 205] on div "[Correct] Venus SOR_FR_FY2526" at bounding box center [556, 209] width 266 height 16
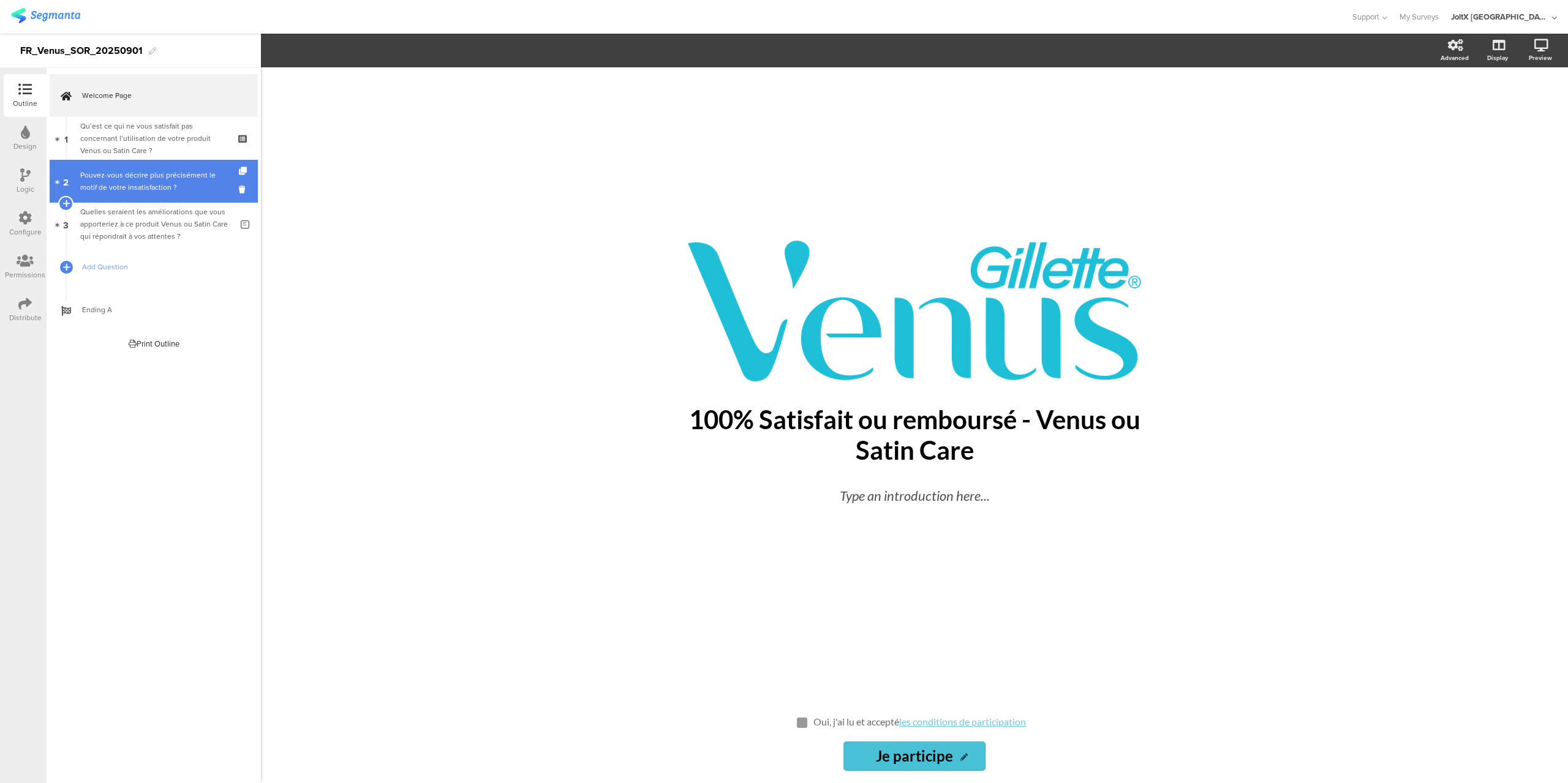
click at [151, 178] on div "Pouvez-vous décrire plus précisément le motif de votre insatisfaction ?" at bounding box center [156, 181] width 151 height 24
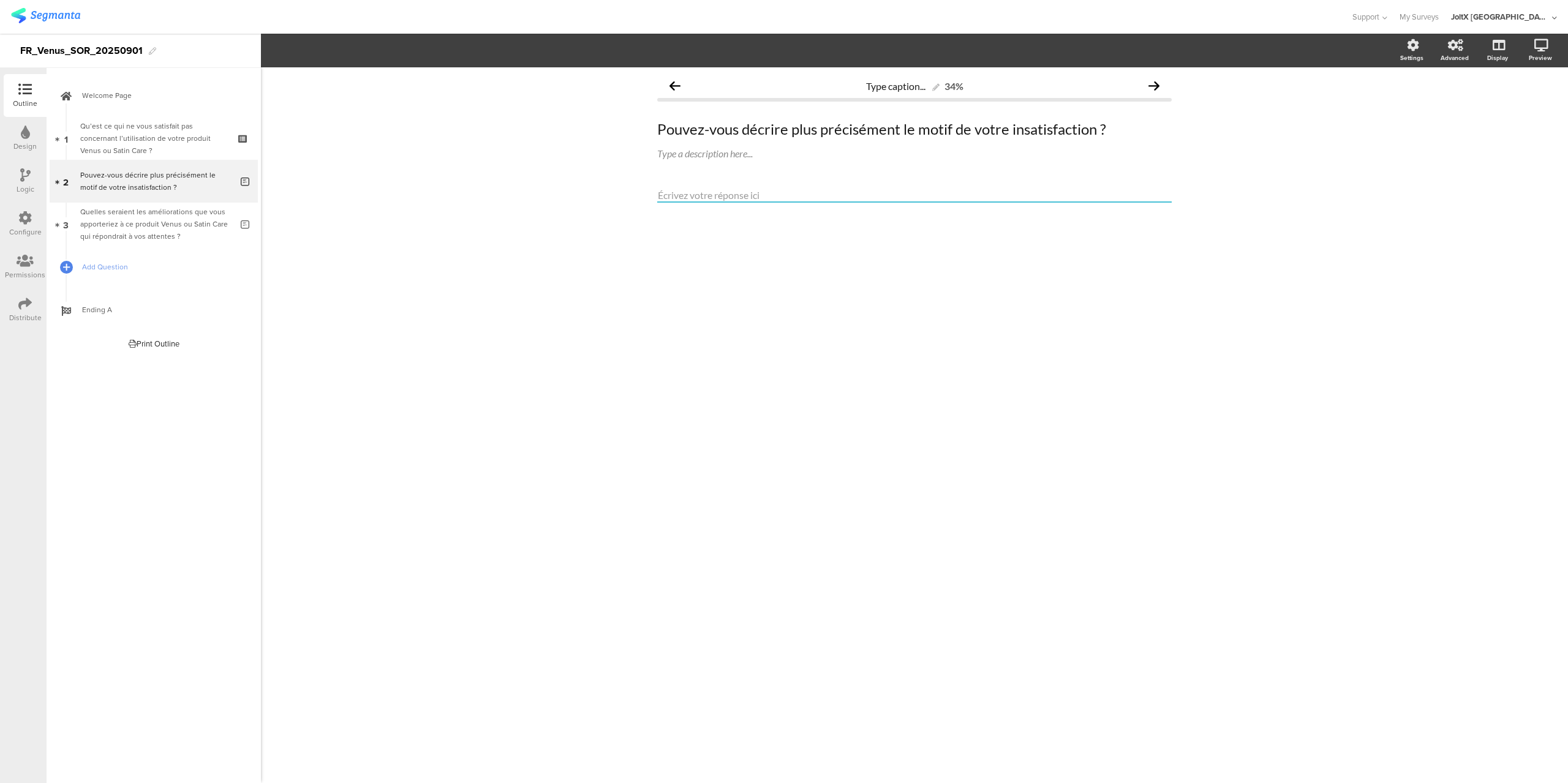
click at [691, 194] on textarea at bounding box center [915, 196] width 515 height 14
click at [1390, 148] on input "number" at bounding box center [1371, 150] width 90 height 14
click at [1396, 127] on span "Long text" at bounding box center [1389, 127] width 29 height 10
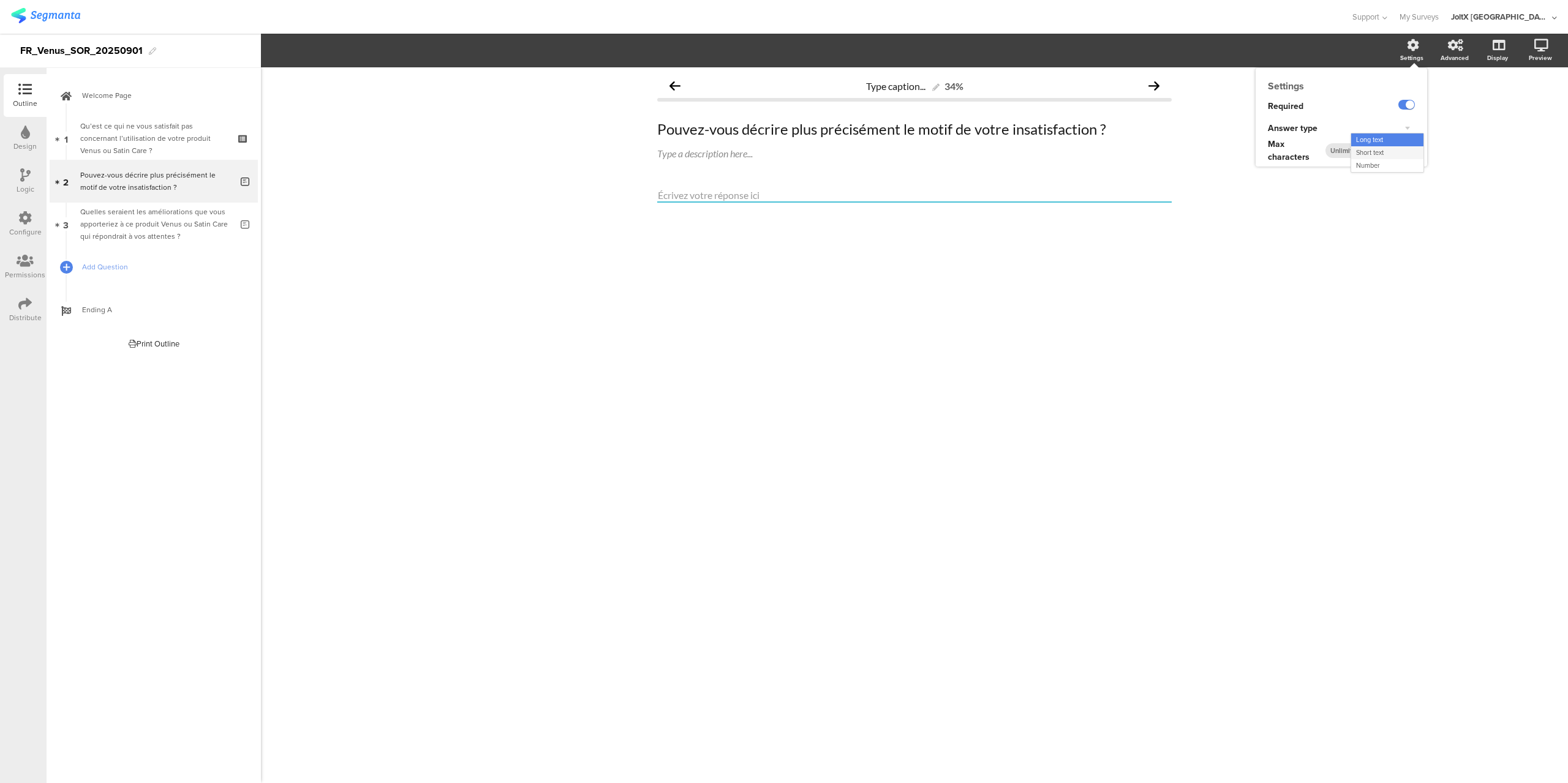
click at [1392, 154] on div "Short text" at bounding box center [1387, 153] width 72 height 13
click at [1390, 125] on span "Short text" at bounding box center [1387, 127] width 30 height 10
click at [1389, 144] on div "Long text" at bounding box center [1387, 140] width 72 height 13
click at [1408, 130] on div "Long text" at bounding box center [1392, 128] width 46 height 14
click at [1403, 149] on div "Short text" at bounding box center [1387, 153] width 72 height 13
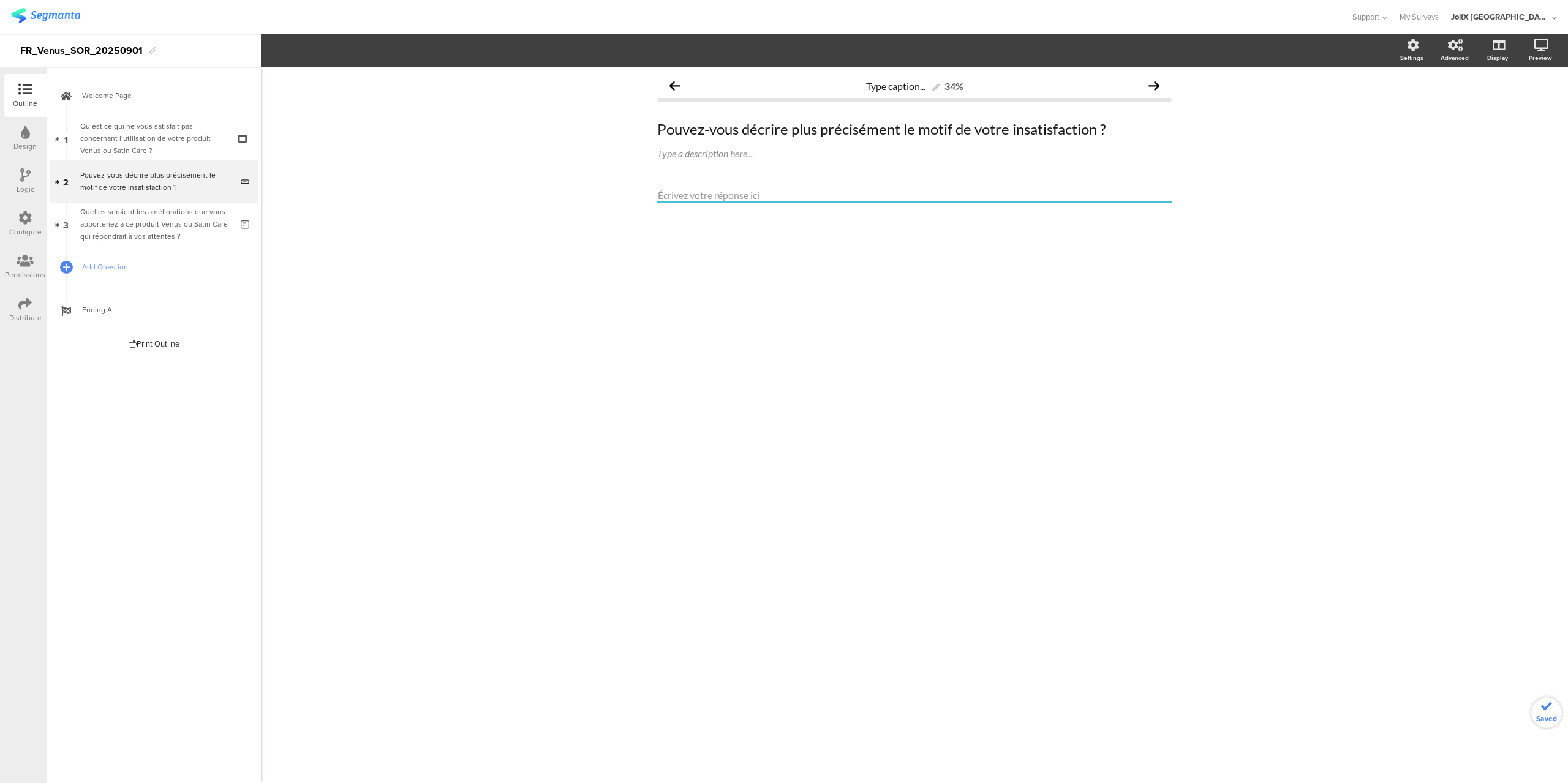
click at [1433, 248] on div "Type caption... 34% Pouvez-vous décrire plus précisément le motif de votre insa…" at bounding box center [915, 426] width 1308 height 716
click at [153, 235] on div "Quelles seraient les améliorations que vous apporteriez à ce produit Venus ou S…" at bounding box center [156, 224] width 151 height 36
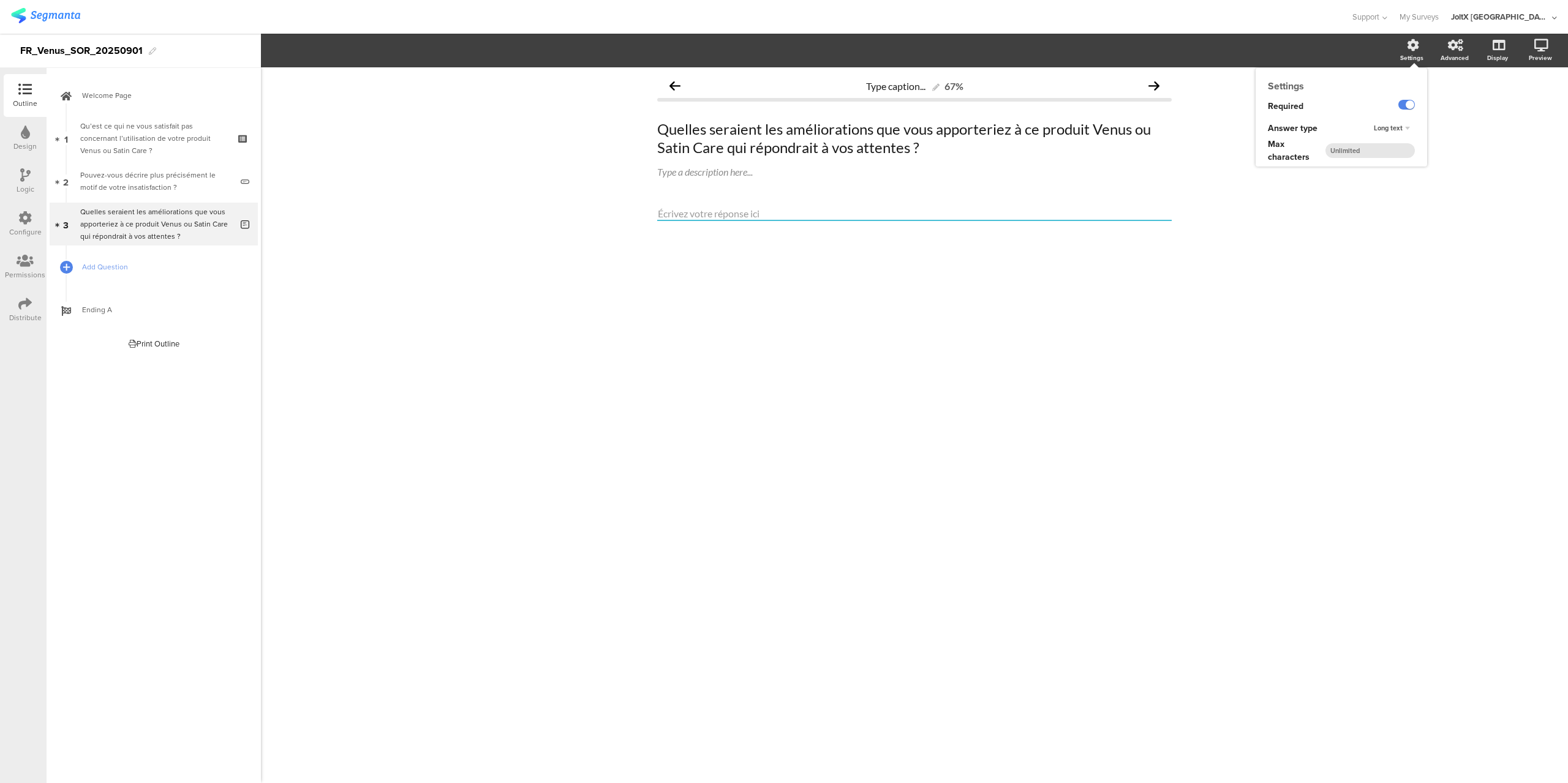
click at [1412, 55] on div "Settings" at bounding box center [1412, 58] width 24 height 9
click at [1477, 115] on div "Type caption... 67% Quelles seraient les améliorations que vous apporteriez à c…" at bounding box center [915, 426] width 1308 height 716
click at [1410, 129] on div "Long text" at bounding box center [1392, 128] width 46 height 14
click at [1391, 153] on div "Short text" at bounding box center [1387, 153] width 72 height 13
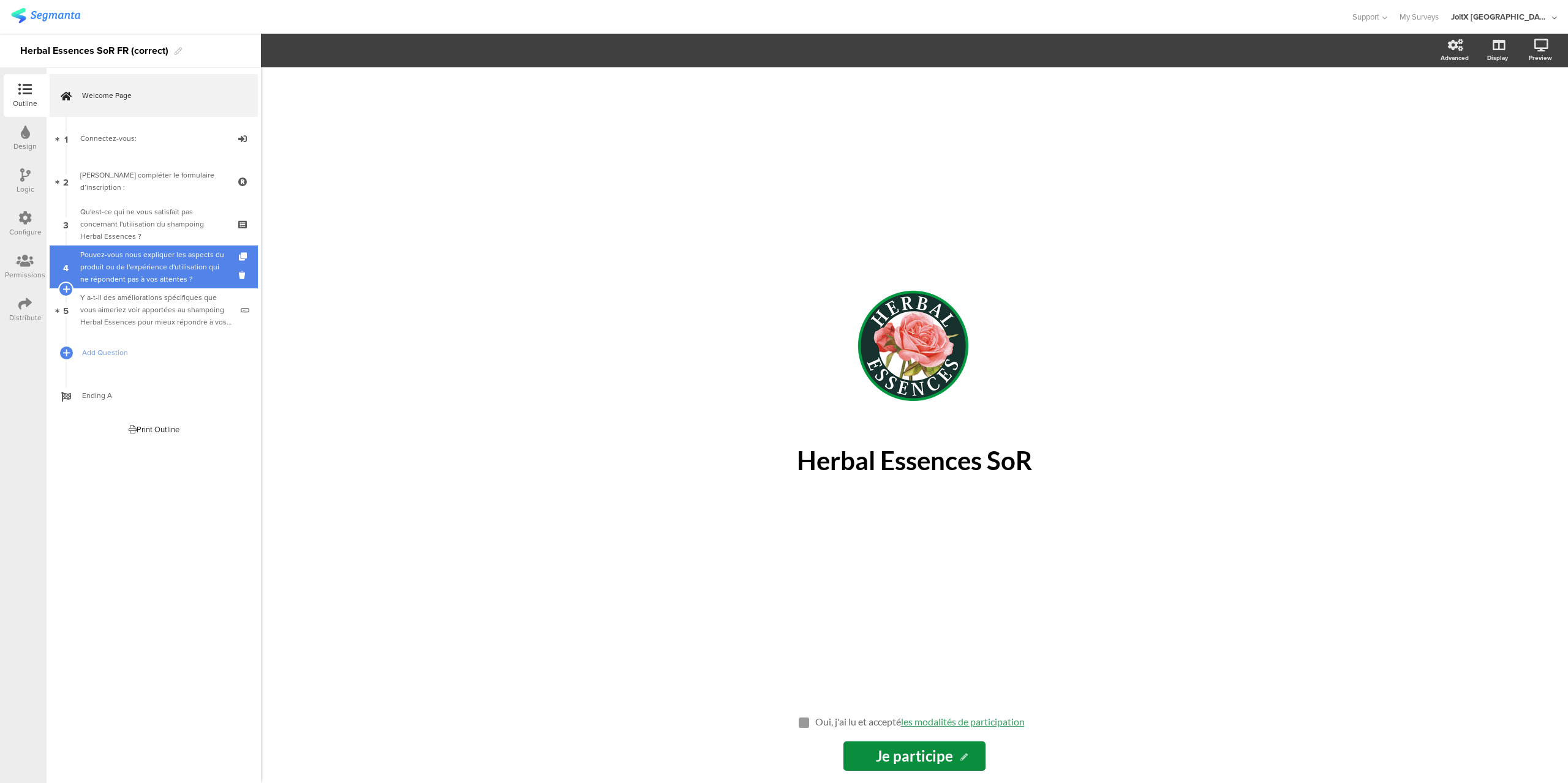
click at [168, 264] on div "Pouvez-vous nous expliquer les aspects du produit ou de l'expérience d'utilisat…" at bounding box center [153, 267] width 146 height 36
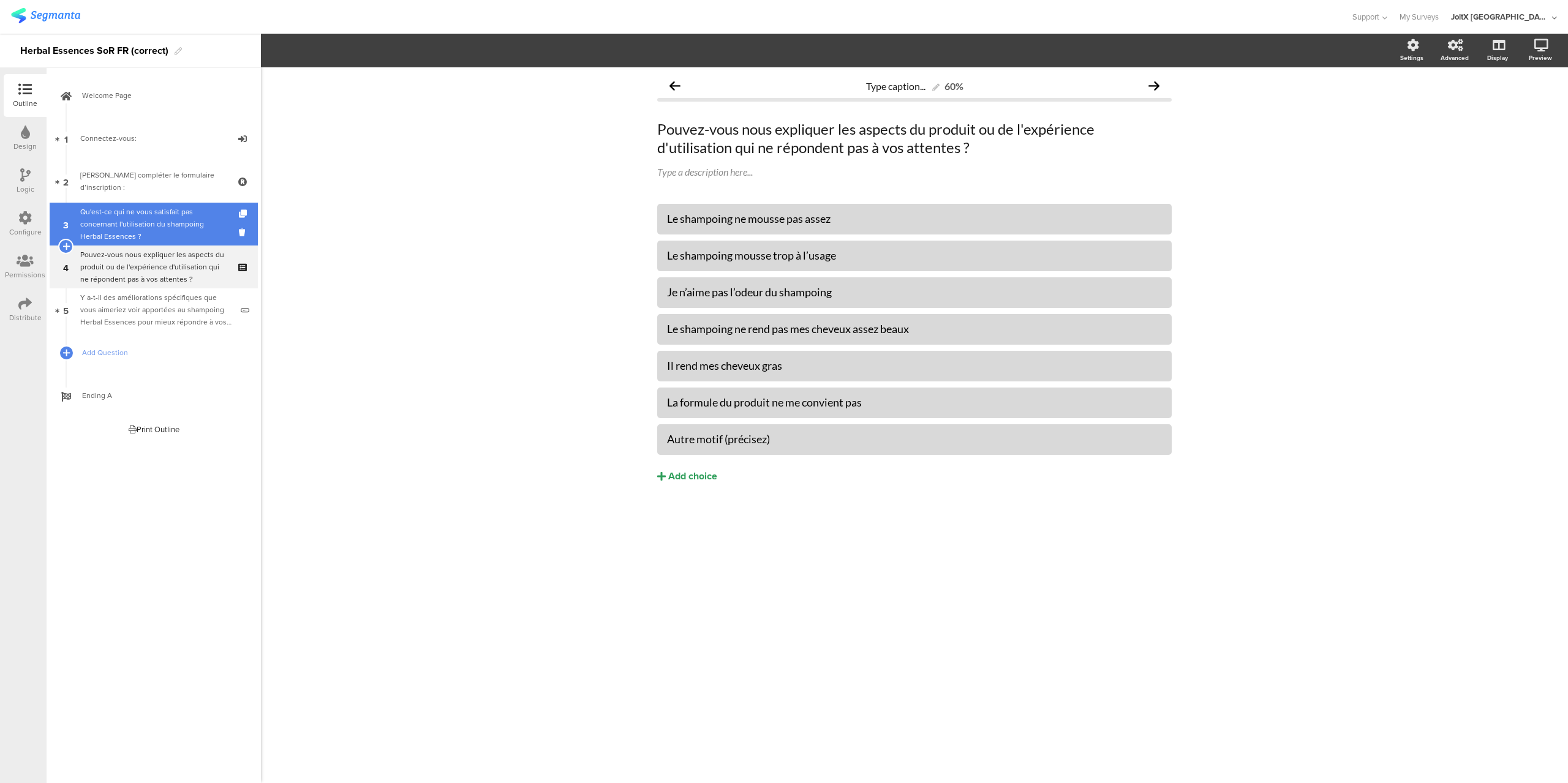
click at [161, 225] on div "Qu'est-ce qui ne vous satisfait pas concernant l'utilisation du shampoing Herba…" at bounding box center [153, 224] width 146 height 36
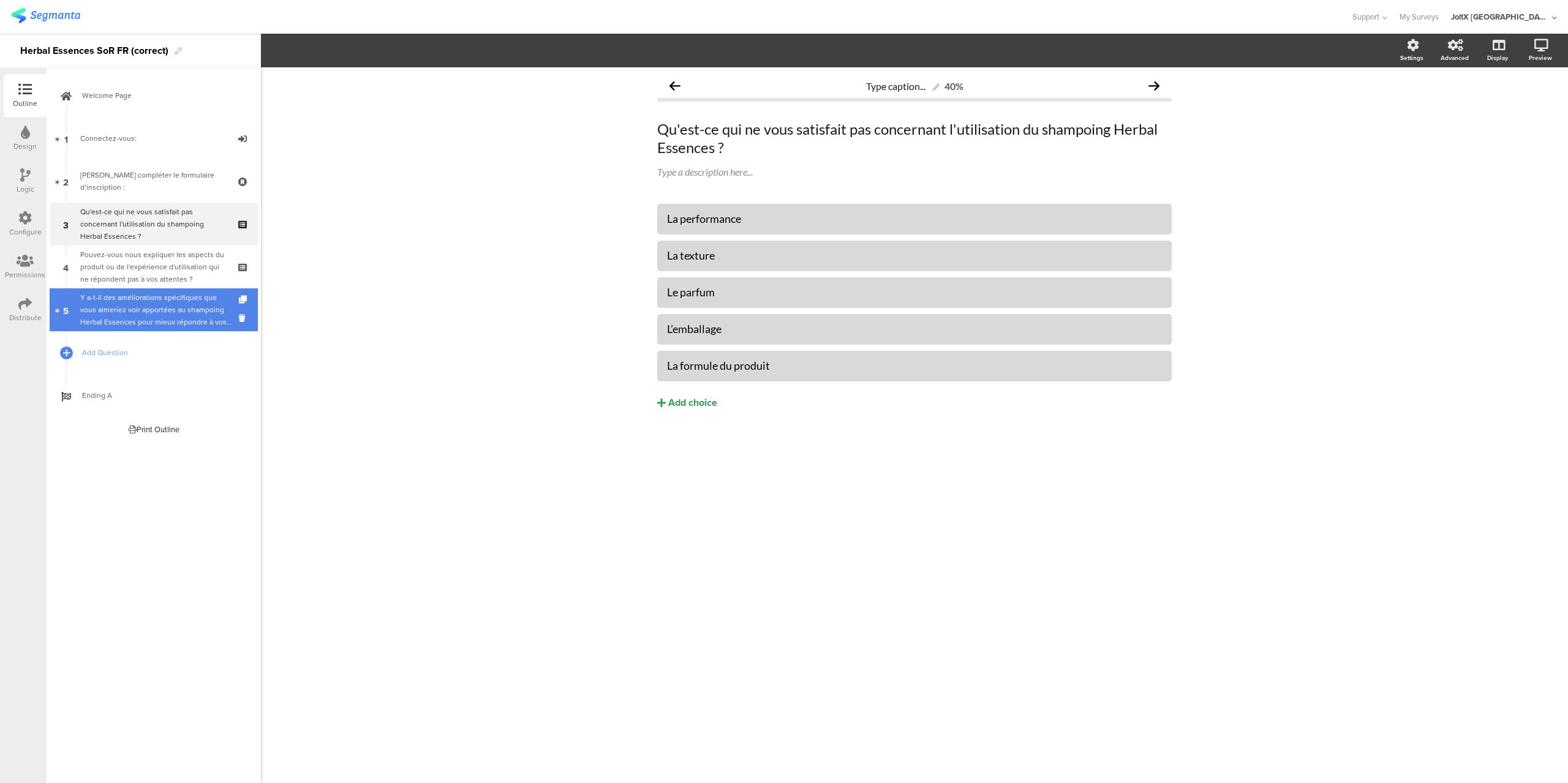
click at [165, 298] on div "Y a-t-il des améliorations spécifiques que vous aimeriez voir apportées au sham…" at bounding box center [156, 310] width 151 height 36
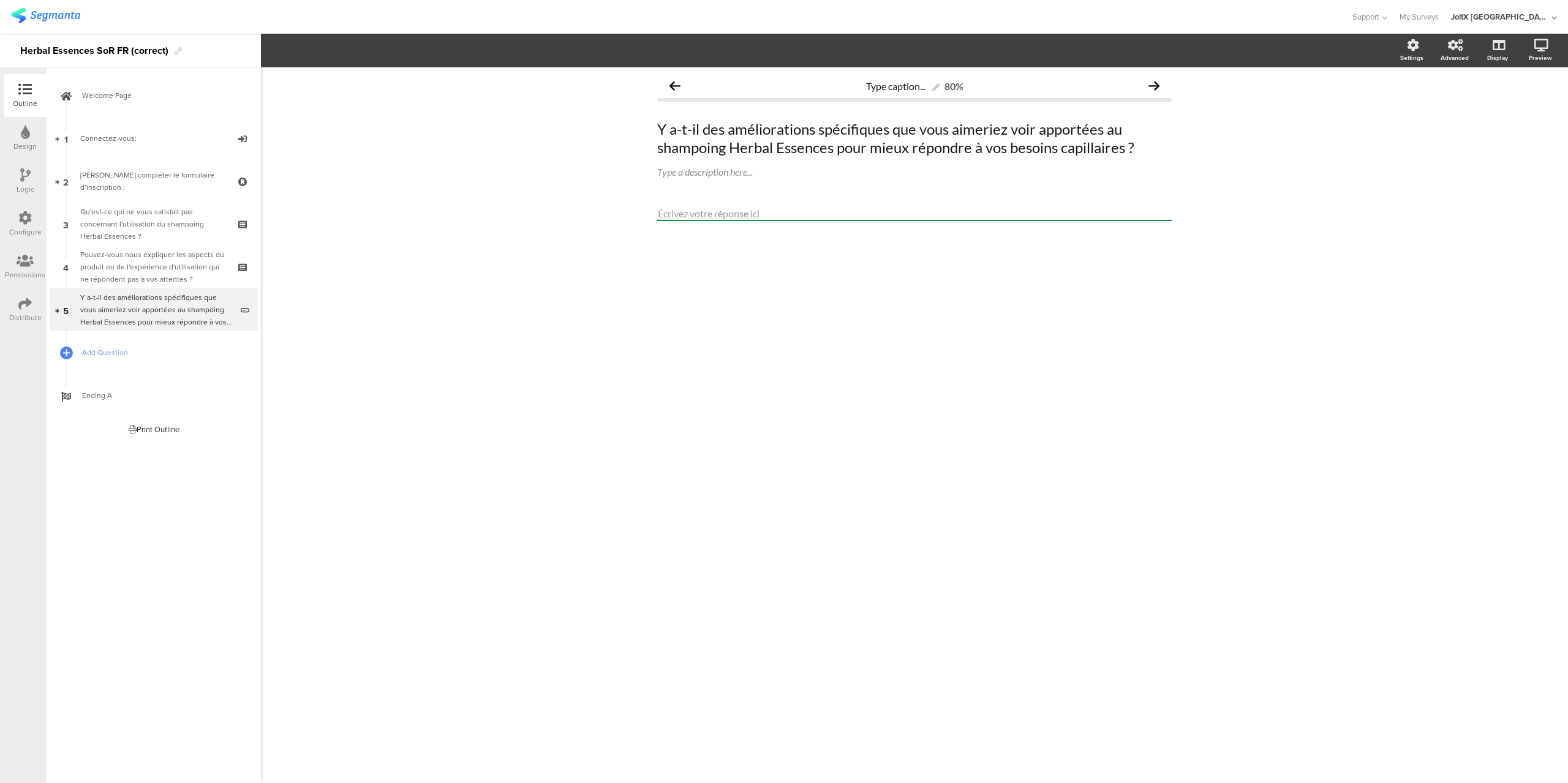
click at [764, 218] on input "text" at bounding box center [915, 214] width 515 height 14
click at [764, 218] on input "text" at bounding box center [915, 214] width 515 height 14
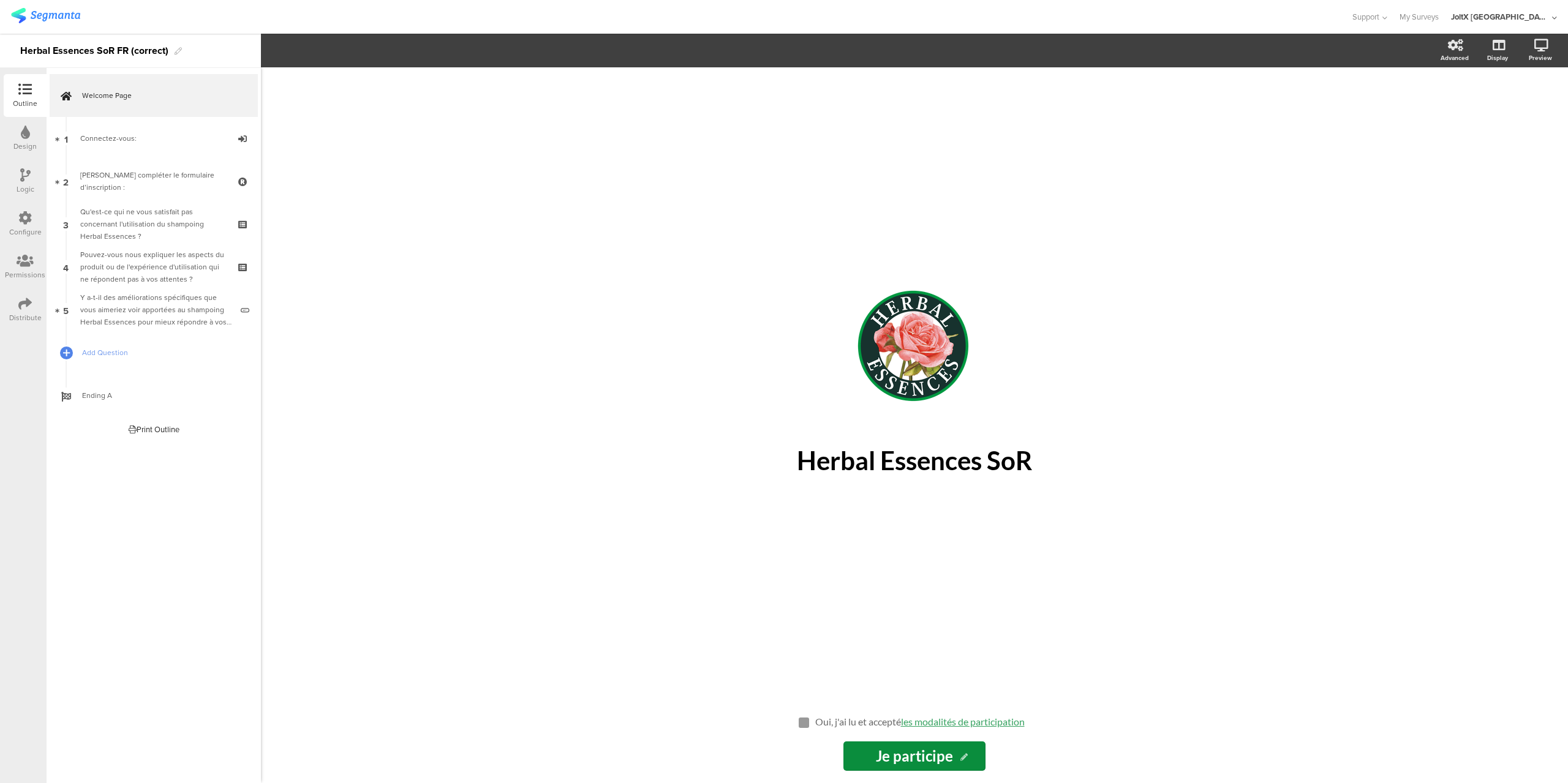
click at [853, 756] on input "Je participe" at bounding box center [915, 756] width 142 height 30
click at [129, 134] on div "Connectez-vous:" at bounding box center [153, 138] width 146 height 12
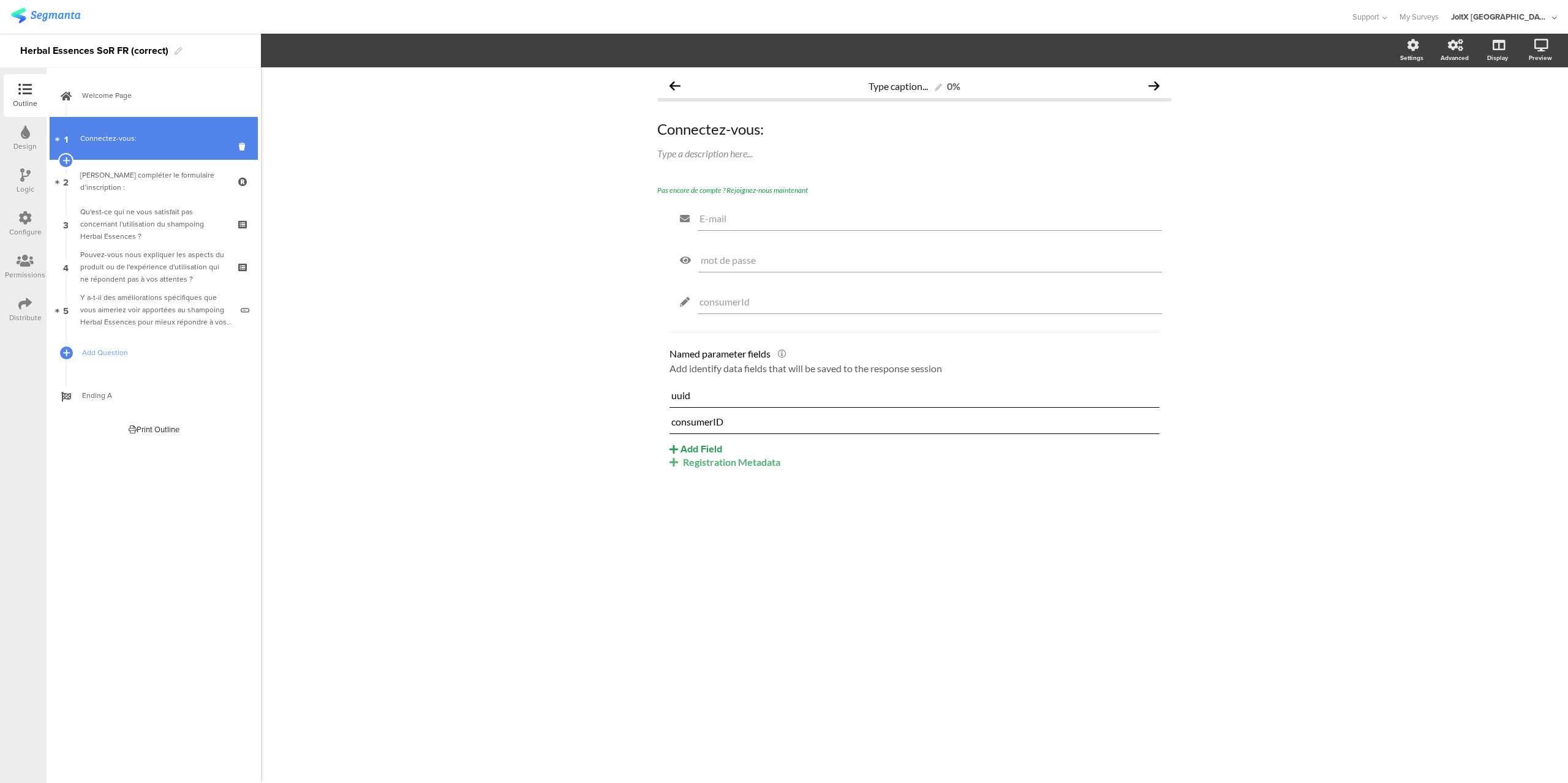
click at [187, 135] on div "Connectez-vous:" at bounding box center [153, 138] width 146 height 12
click at [133, 139] on div "Connectez-vous:" at bounding box center [153, 138] width 146 height 12
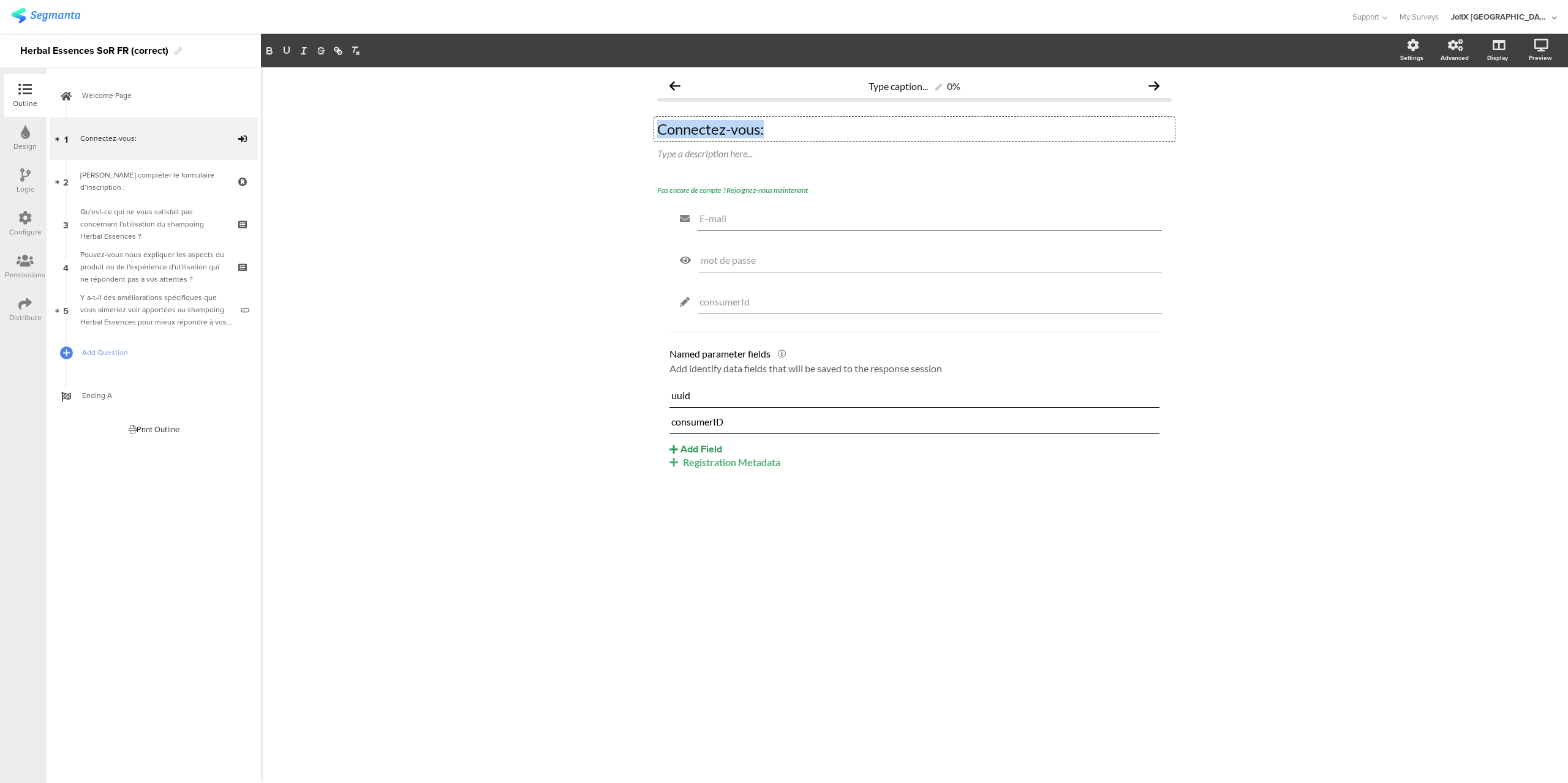
drag, startPoint x: 772, startPoint y: 134, endPoint x: 635, endPoint y: 131, distance: 137.0
click at [635, 131] on div "Type caption... 0% Connectez-vous: Connectez-vous: Connectez-vous: Type a descr…" at bounding box center [915, 426] width 1308 height 716
click at [726, 304] on input "consumerId" at bounding box center [930, 301] width 461 height 11
click at [361, 52] on icon "button" at bounding box center [361, 50] width 12 height 10
click at [395, 288] on div "Type caption... 0% Connectez-vous: Connectez-vous: Type a description here... P…" at bounding box center [915, 426] width 1308 height 716
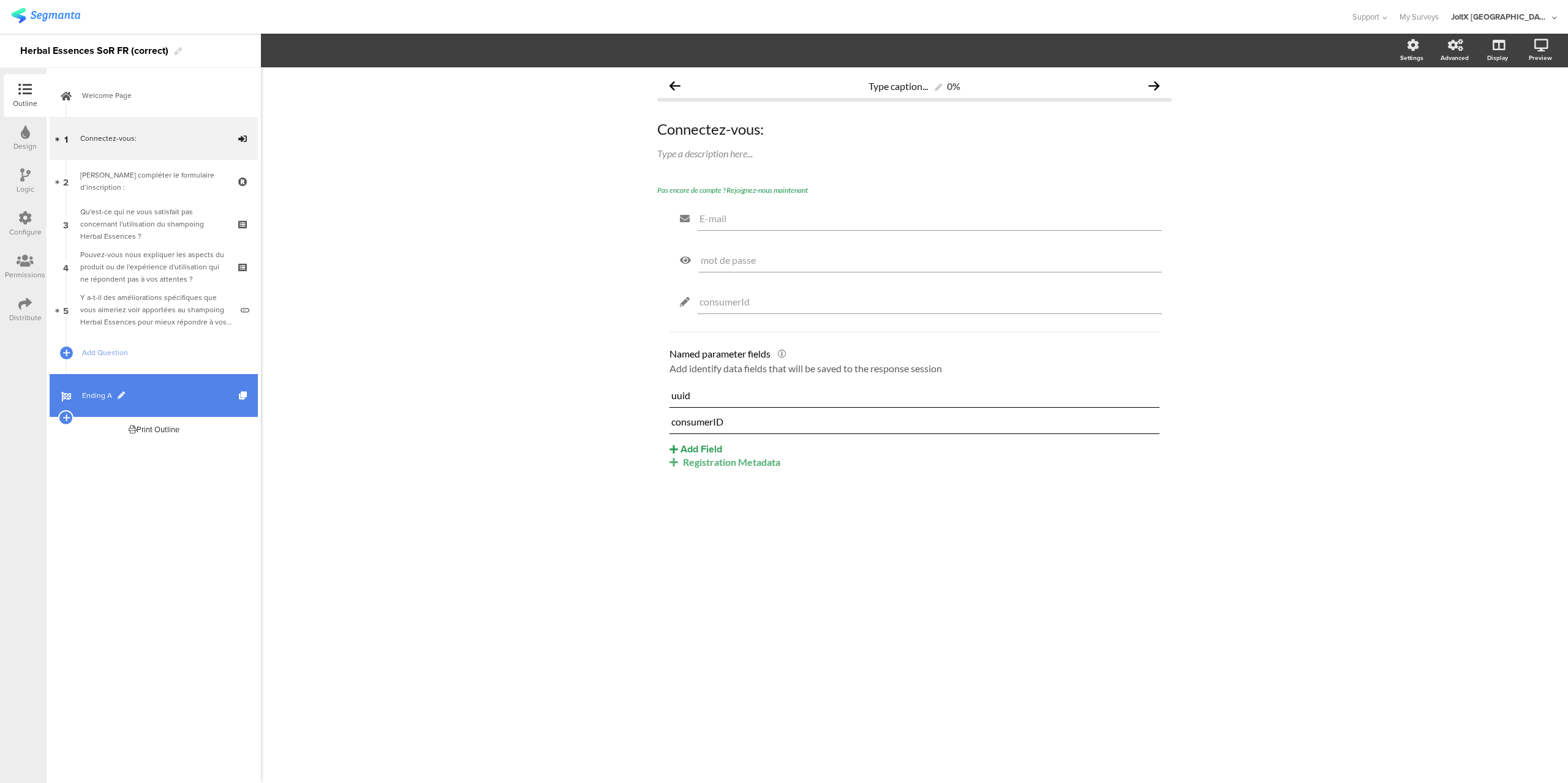
click at [137, 399] on span "Ending A" at bounding box center [160, 395] width 157 height 12
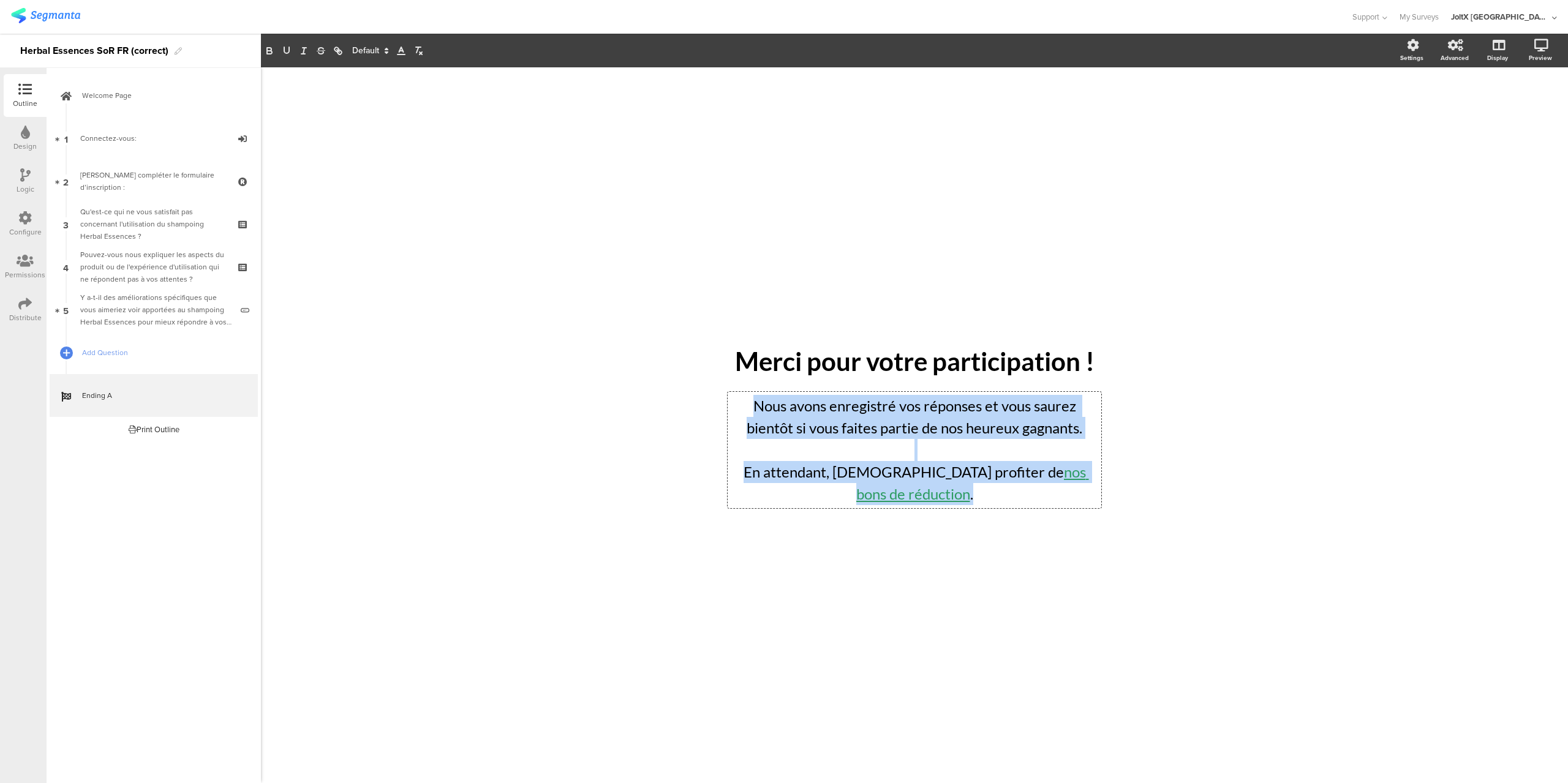
drag, startPoint x: 1088, startPoint y: 482, endPoint x: 679, endPoint y: 404, distance: 416.4
click at [679, 404] on div "/ Merci pour votre participation ! Merci pour votre participation ! Nous avons …" at bounding box center [915, 426] width 490 height 196
copy div "Nous avons enregistré vos réponses et vous saurez bientôt si vous faites partie…"
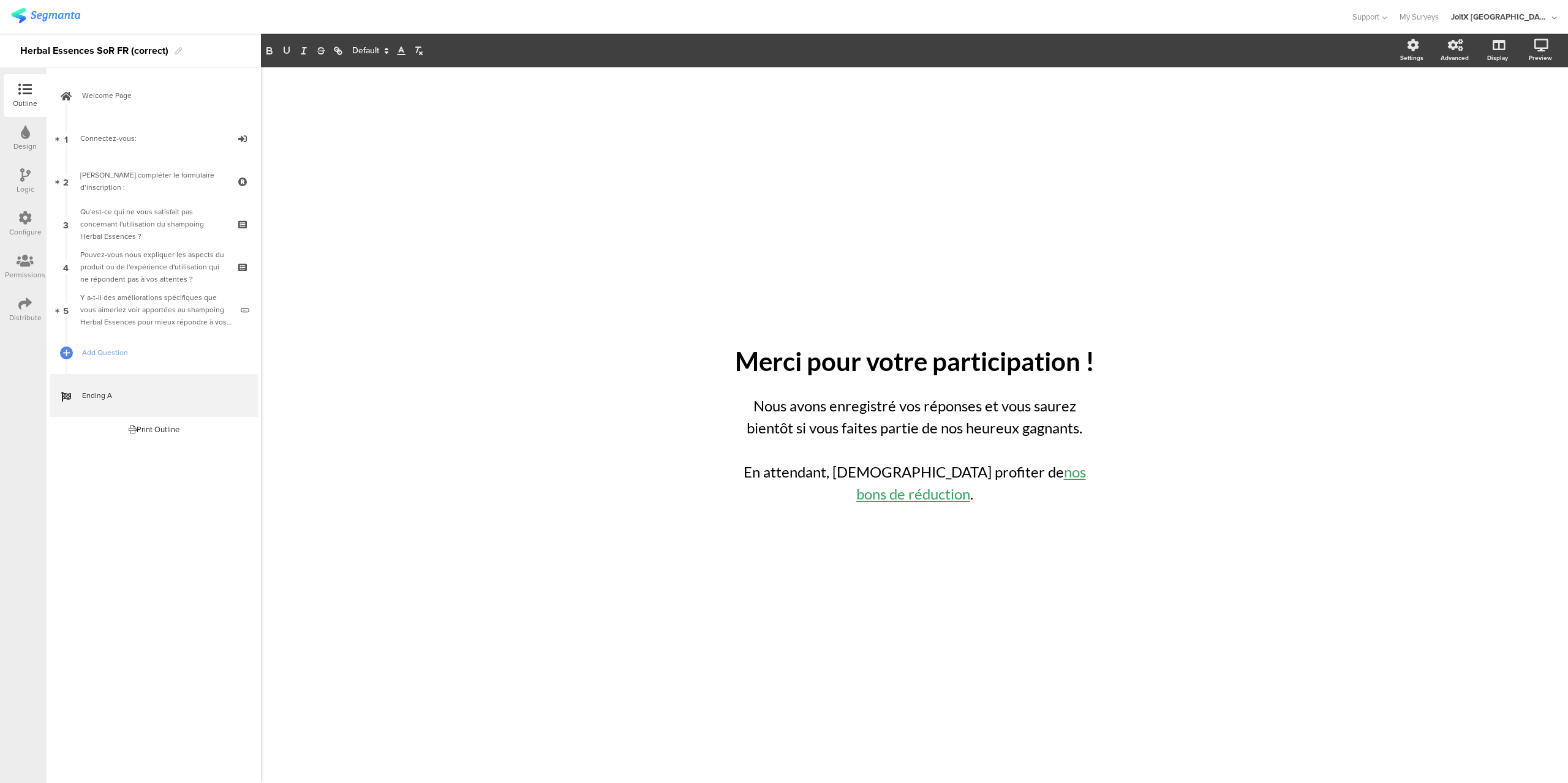
click at [1270, 488] on div "/ Merci pour votre participation ! Merci pour votre participation ! Nous avons …" at bounding box center [915, 426] width 1308 height 716
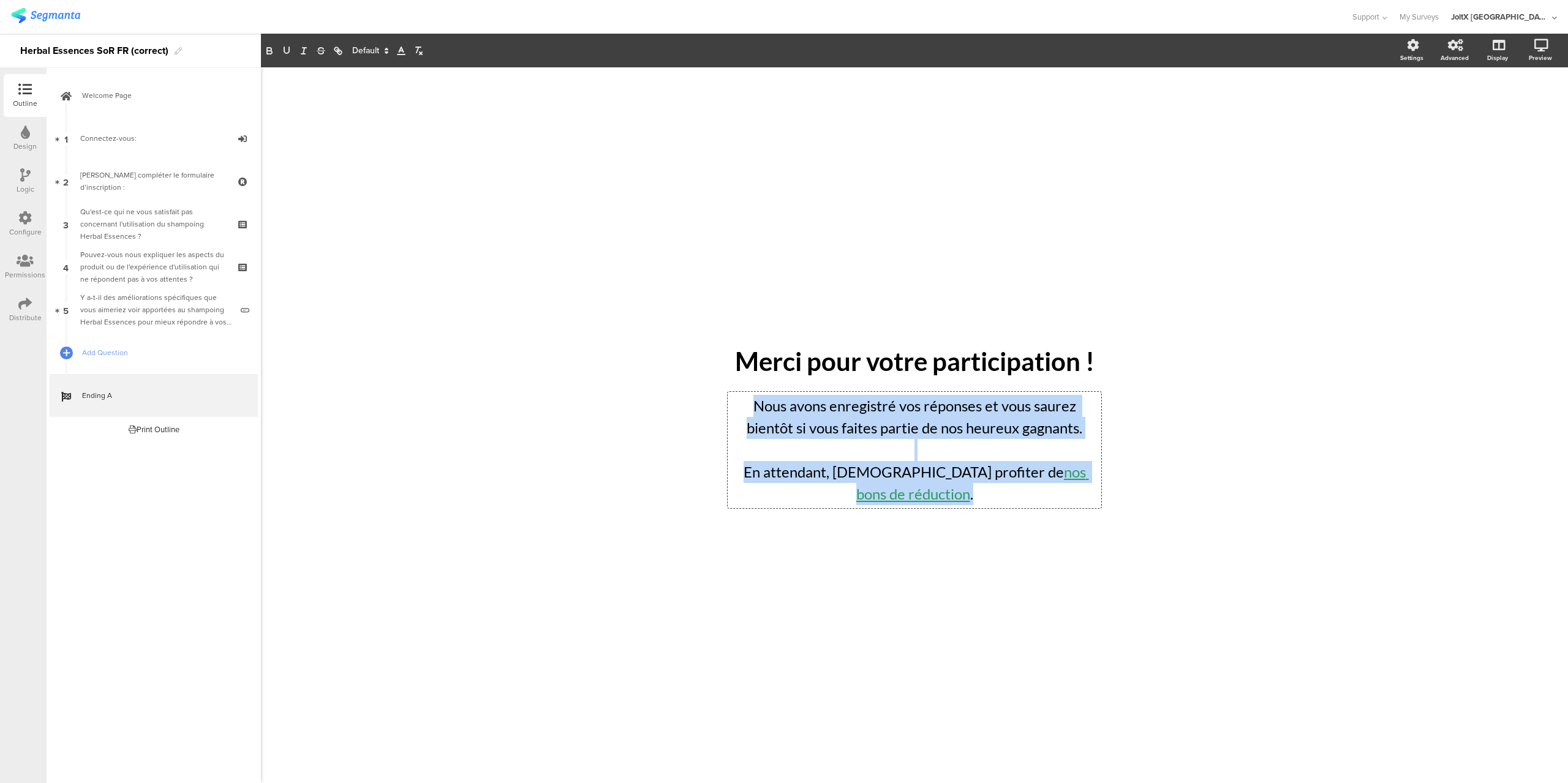
drag, startPoint x: 1094, startPoint y: 486, endPoint x: 748, endPoint y: 392, distance: 358.5
click at [748, 392] on div "/ Merci pour votre participation ! Merci pour votre participation ! Nous avons …" at bounding box center [915, 426] width 490 height 196
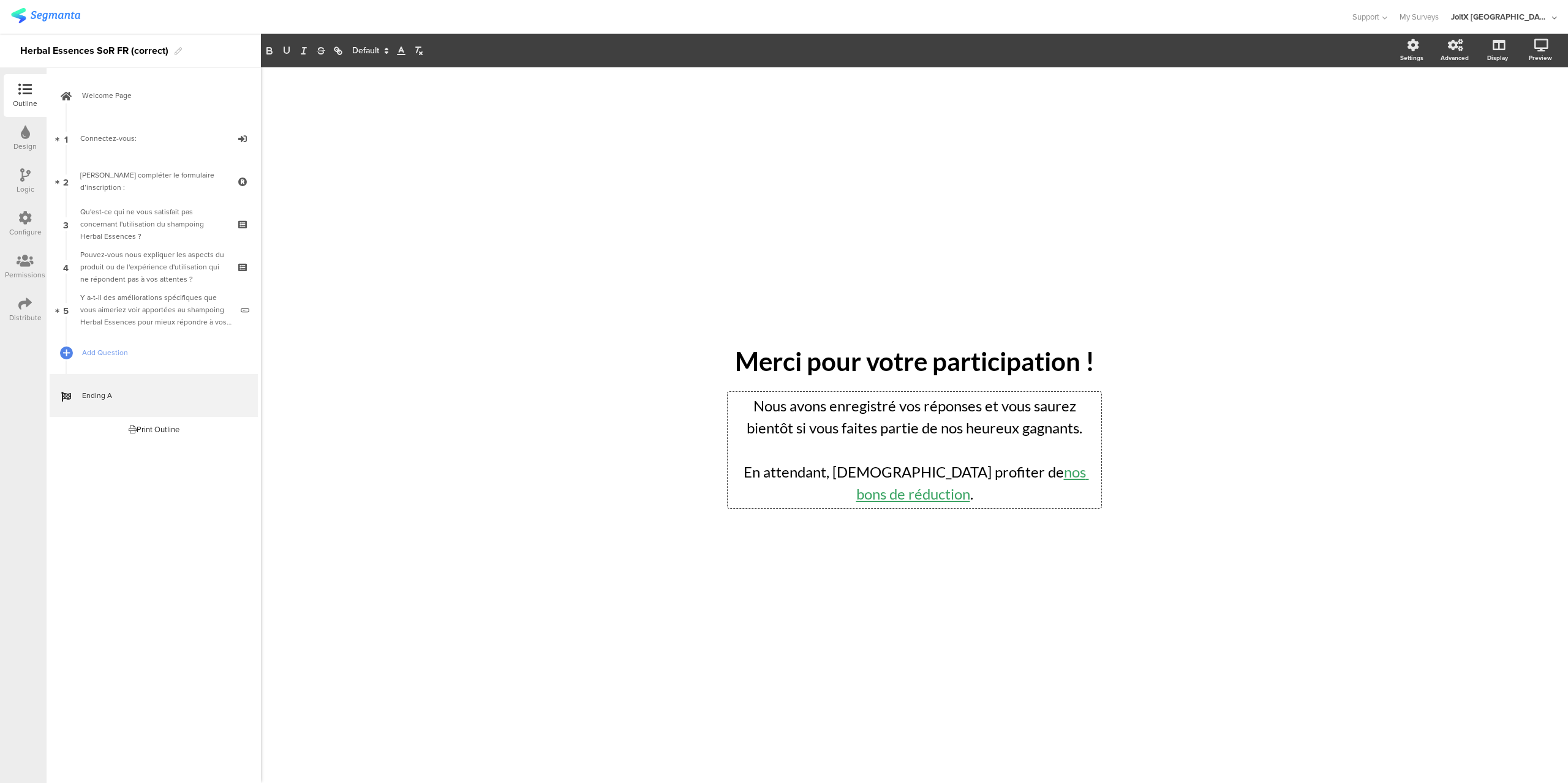
drag, startPoint x: 536, startPoint y: 217, endPoint x: 511, endPoint y: 215, distance: 25.1
click at [535, 217] on div "/ Merci pour votre participation ! Merci pour votre participation ! Nous avons …" at bounding box center [915, 426] width 1308 height 716
drag, startPoint x: 136, startPoint y: 184, endPoint x: 148, endPoint y: 196, distance: 17.0
drag, startPoint x: 21, startPoint y: 144, endPoint x: 34, endPoint y: 150, distance: 14.3
click at [21, 145] on div "Design" at bounding box center [25, 146] width 24 height 11
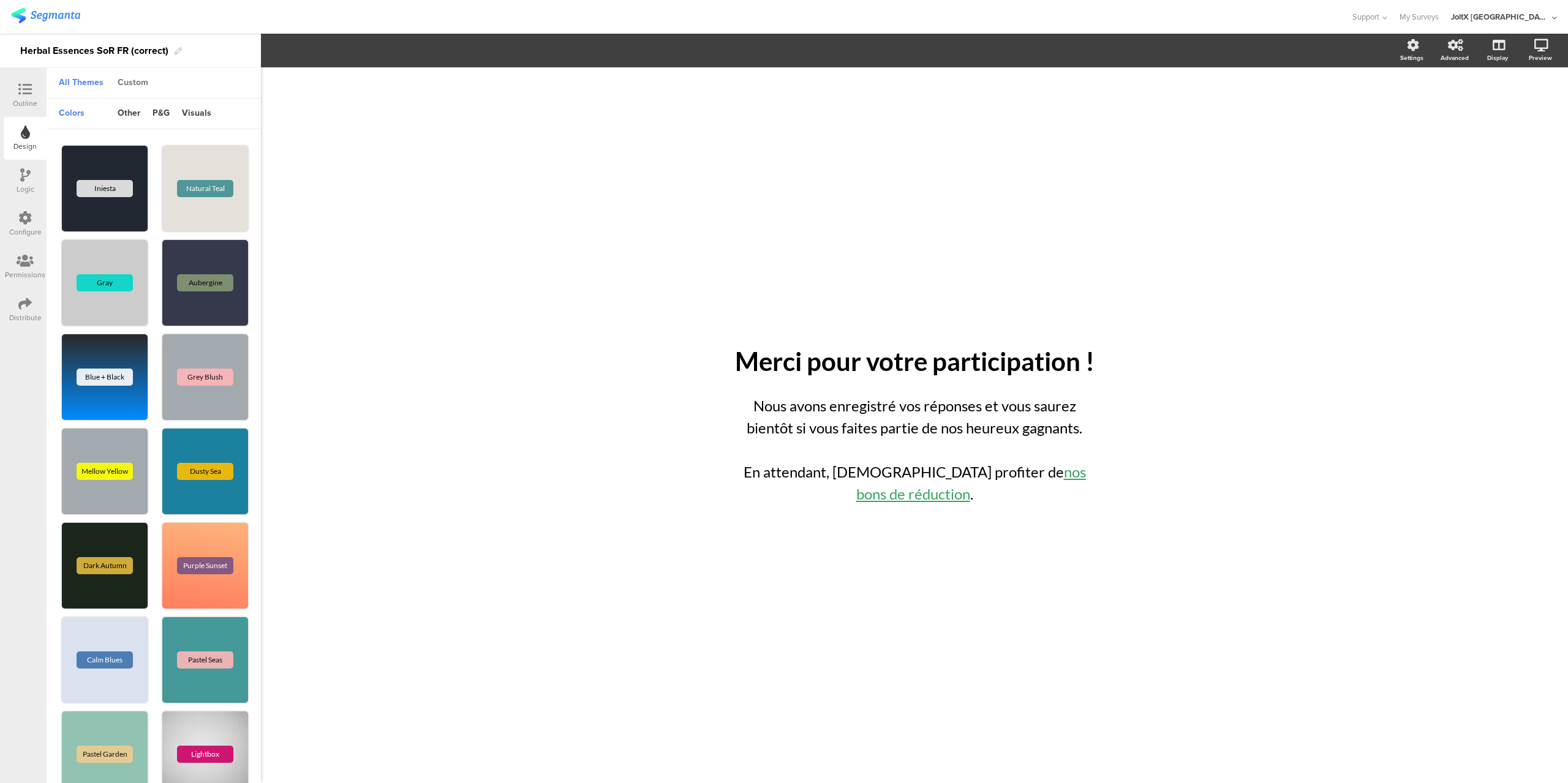
click at [129, 78] on div "Custom" at bounding box center [133, 83] width 43 height 20
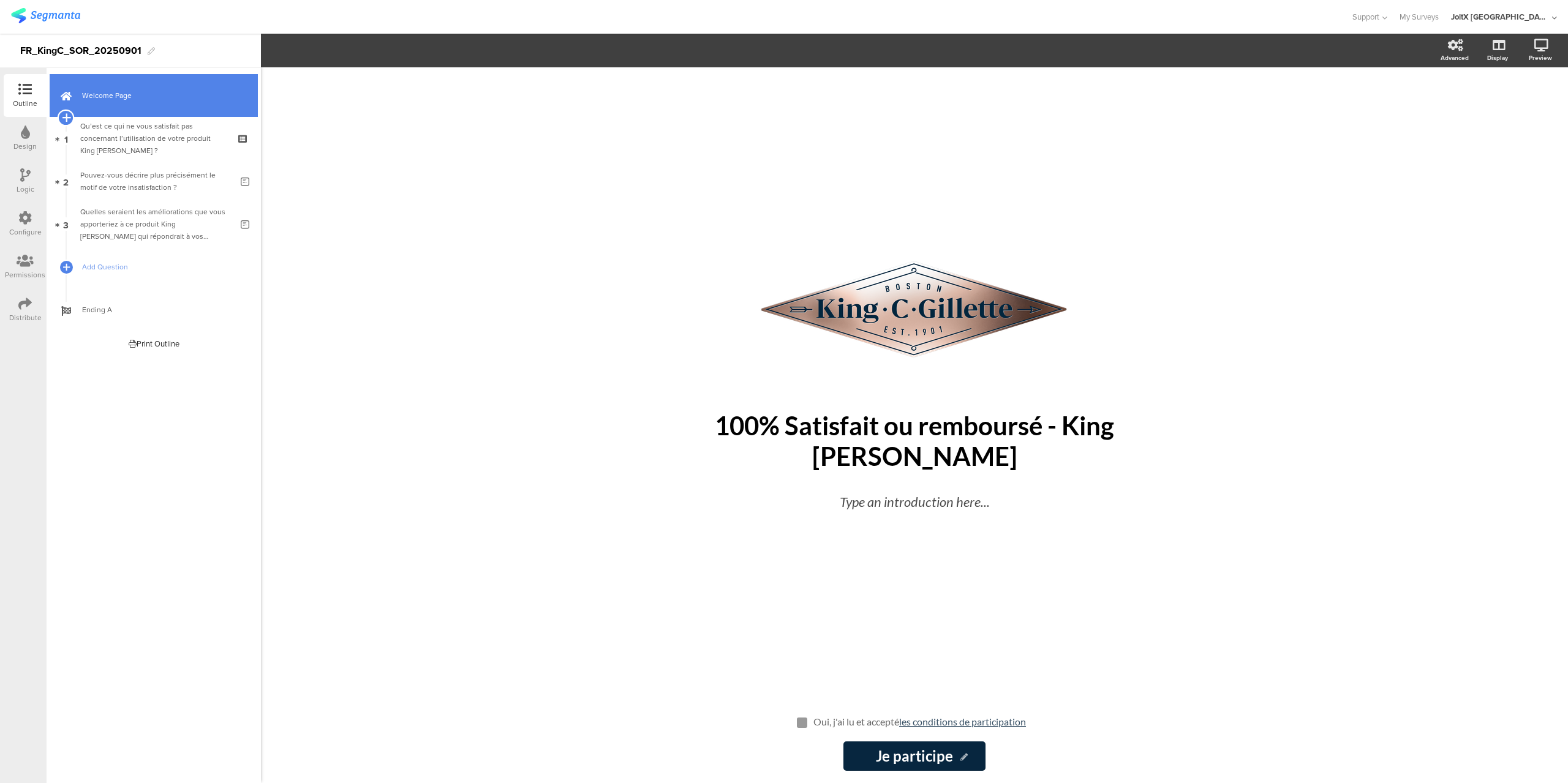
click at [66, 116] on icon at bounding box center [66, 118] width 8 height 11
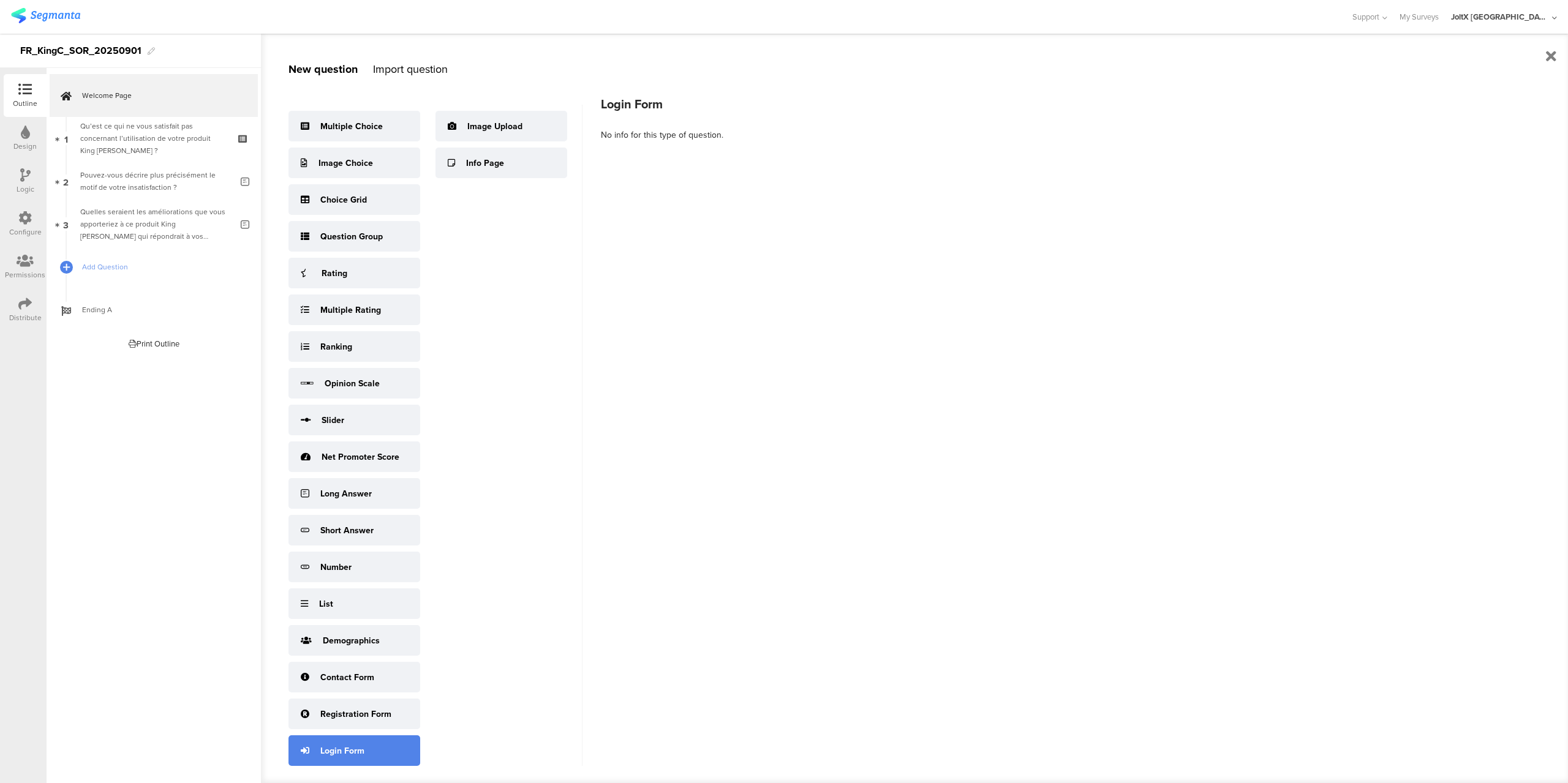
click at [351, 751] on div "Login Form" at bounding box center [342, 751] width 44 height 13
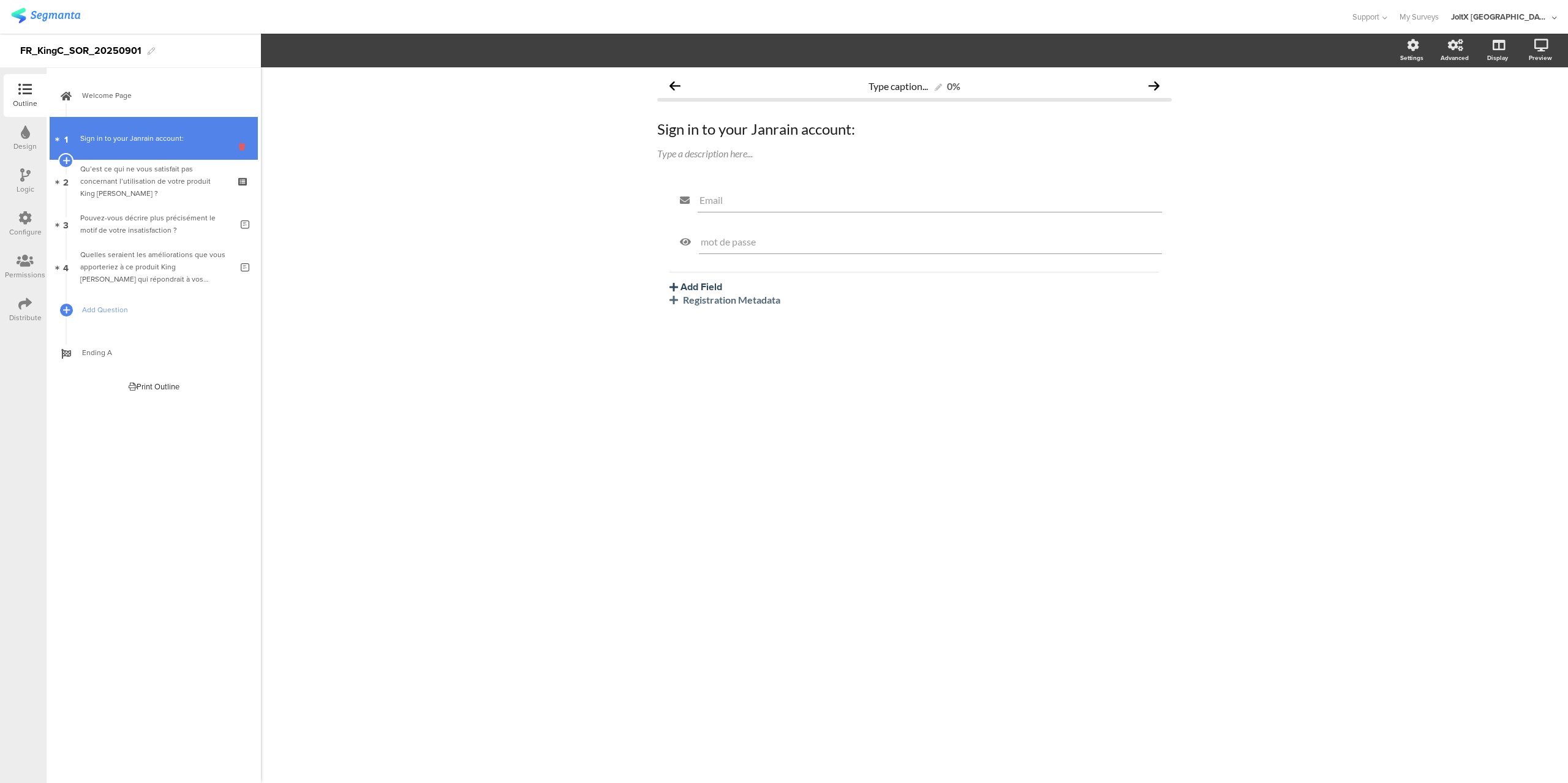
click at [247, 142] on icon at bounding box center [244, 146] width 11 height 11
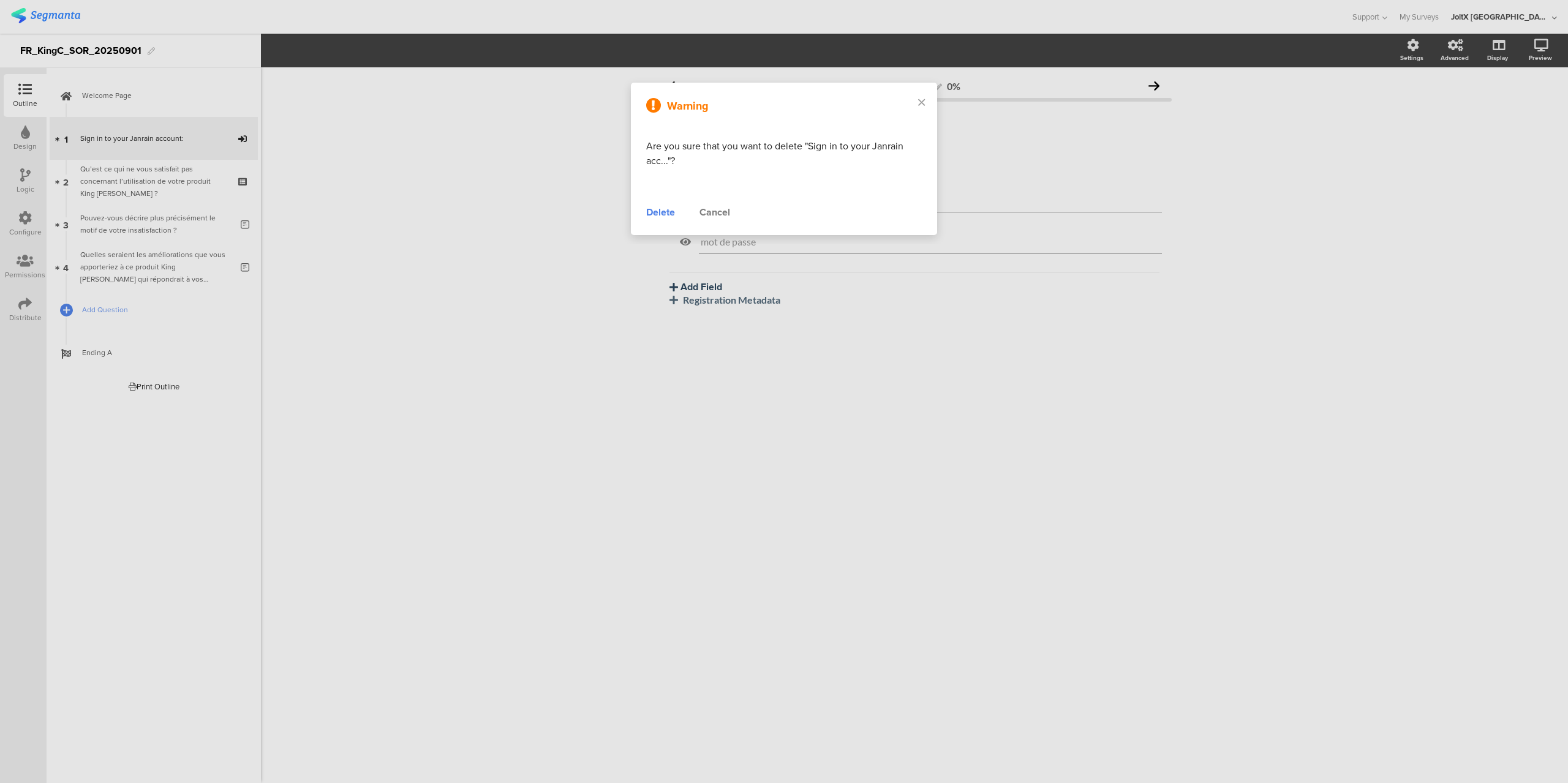
click at [666, 211] on div "Delete" at bounding box center [661, 212] width 29 height 14
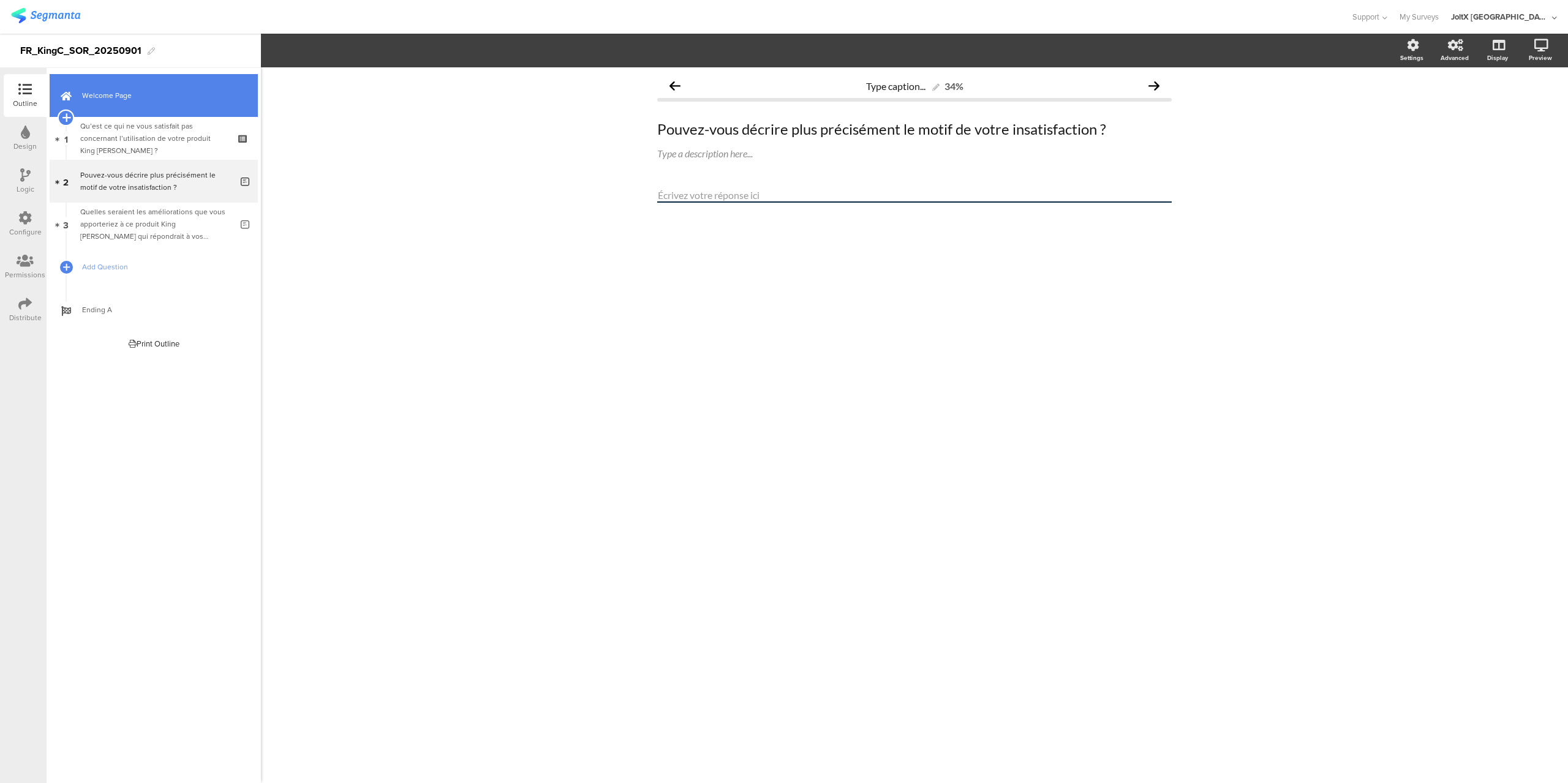
click at [65, 121] on icon at bounding box center [66, 118] width 8 height 11
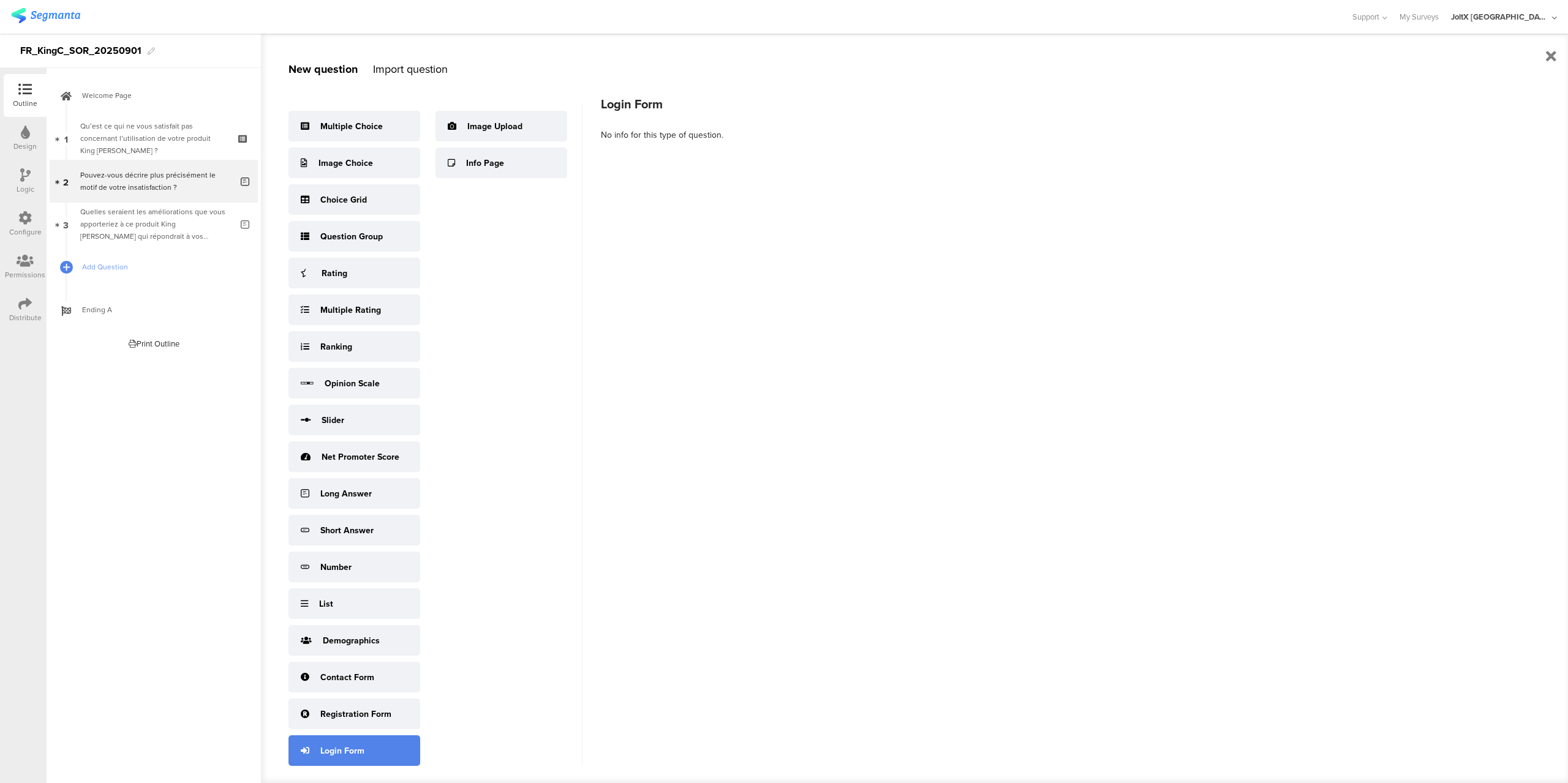
click at [420, 735] on div "Login Form" at bounding box center [354, 750] width 132 height 30
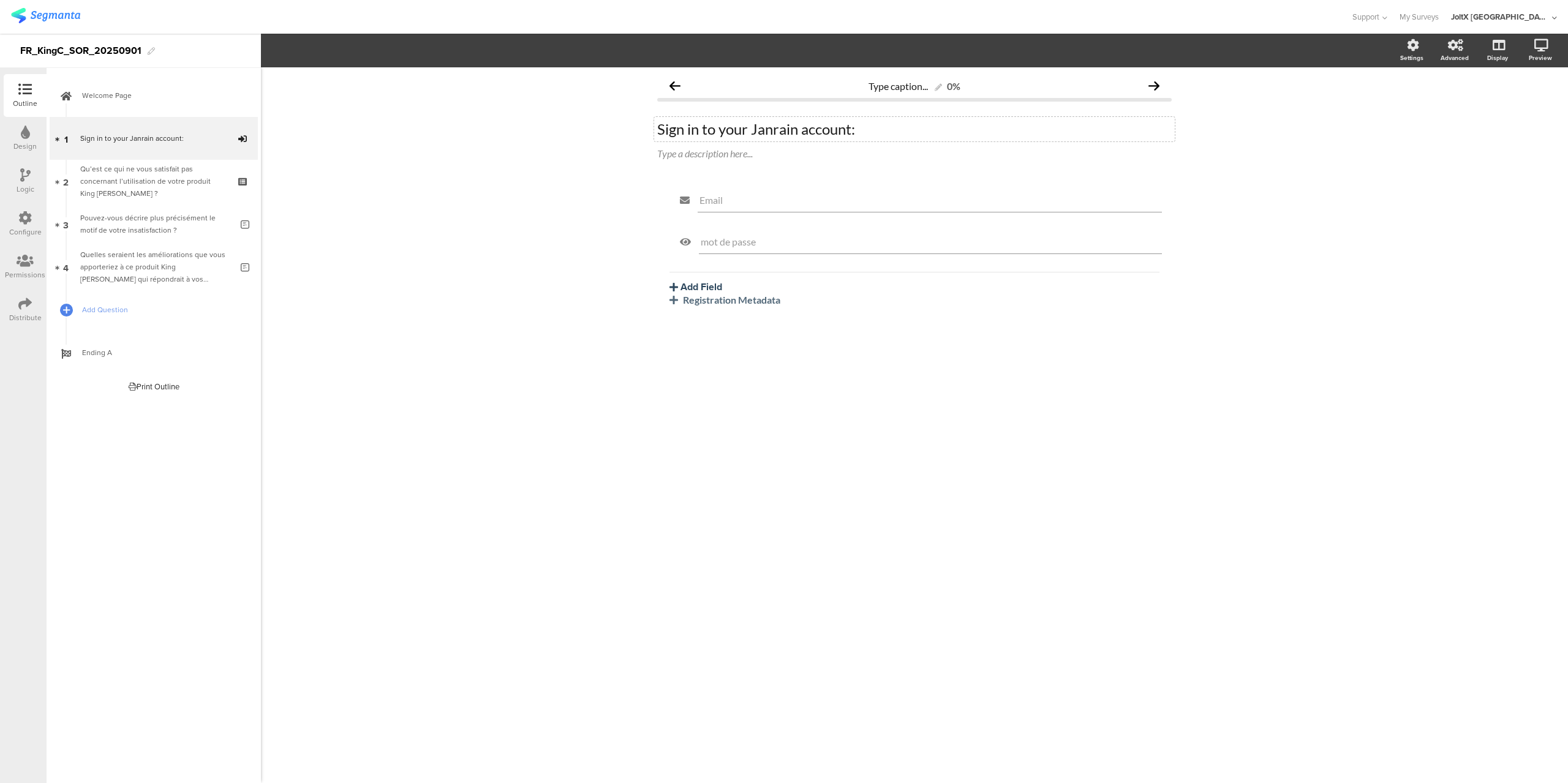
click at [754, 130] on div "Sign in to your Janrain account: Sign in to your Janrain account:" at bounding box center [915, 129] width 521 height 24
click at [738, 128] on p "Sign in to your Janrain account:" at bounding box center [915, 129] width 515 height 18
click at [704, 282] on button "Add Field" at bounding box center [695, 287] width 52 height 14
click at [20, 143] on div "Design" at bounding box center [25, 146] width 24 height 11
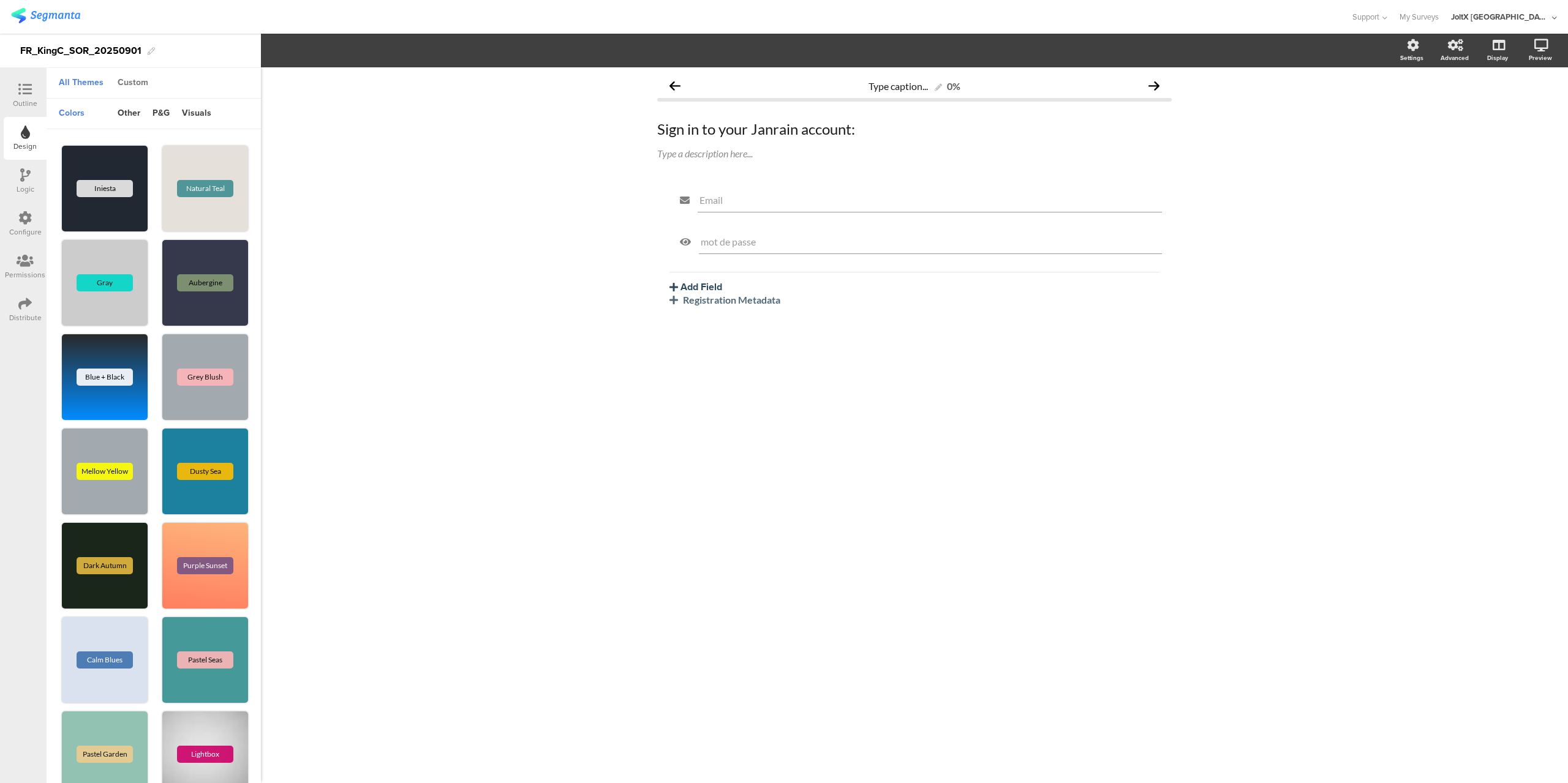
click at [133, 86] on div "Custom" at bounding box center [133, 83] width 43 height 20
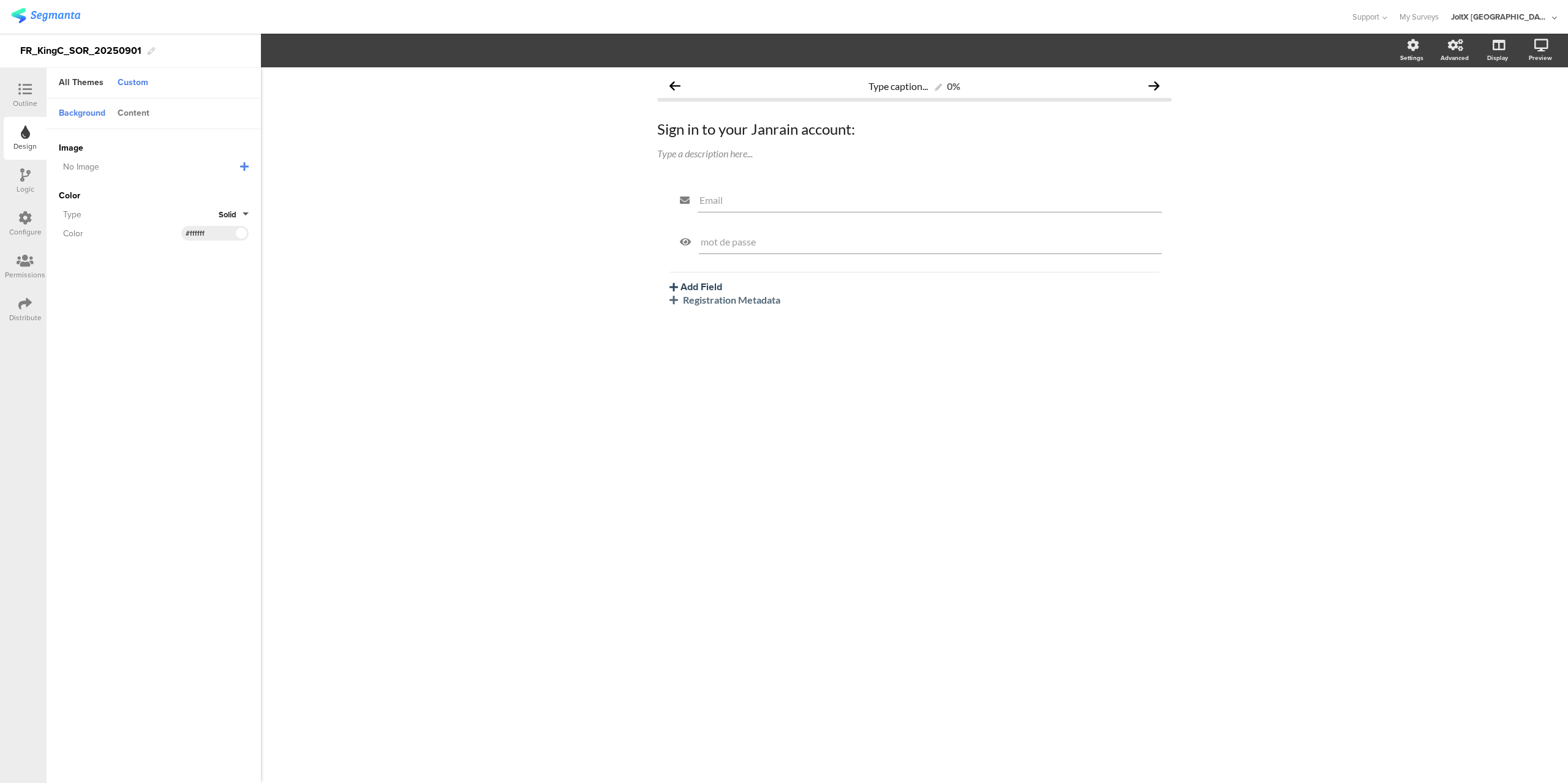
click at [144, 109] on div "Content" at bounding box center [134, 113] width 44 height 20
click at [87, 109] on div "Background" at bounding box center [81, 113] width 58 height 20
click at [204, 229] on input "#ffffff" at bounding box center [204, 233] width 36 height 10
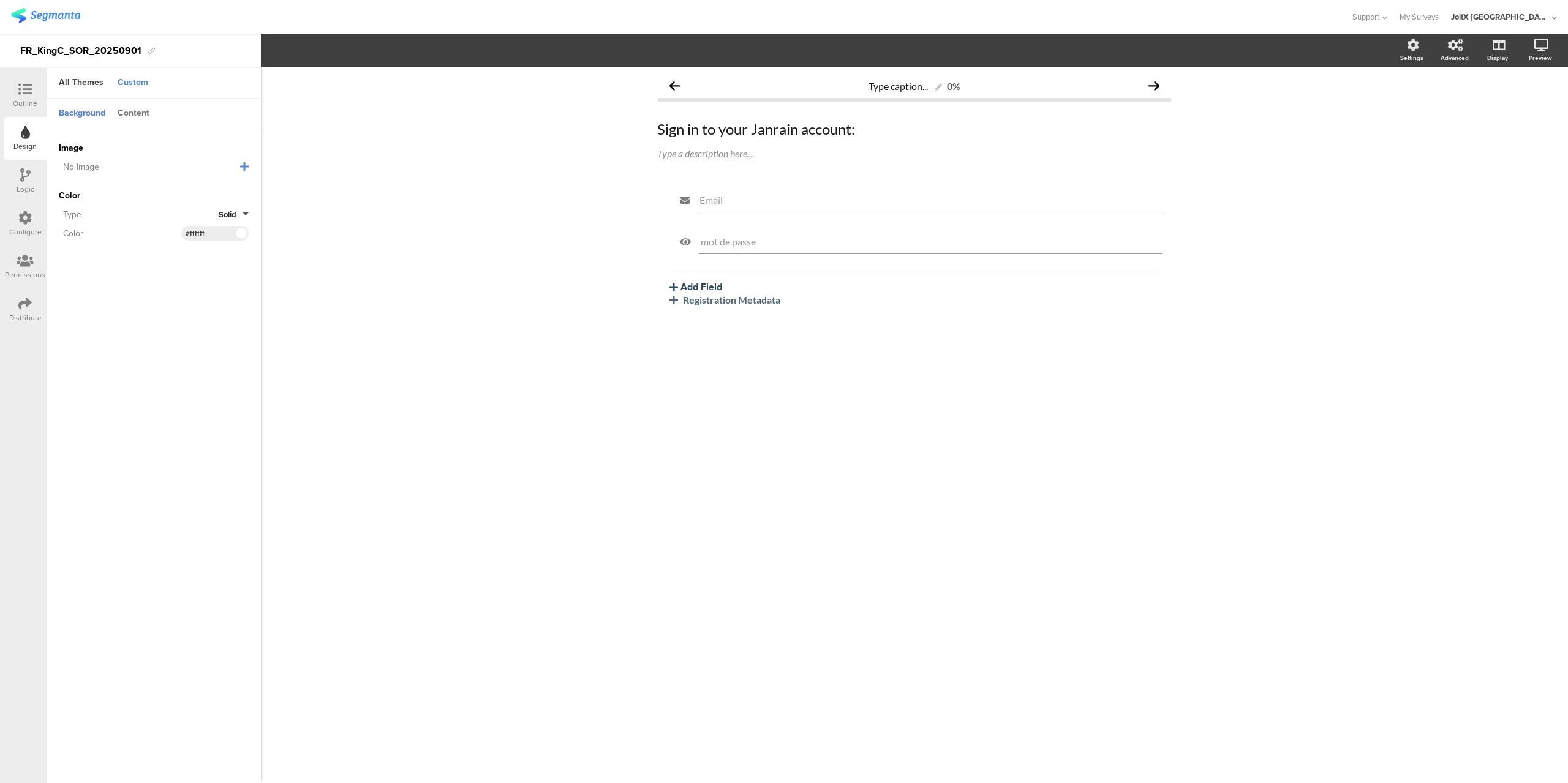
click at [122, 108] on div "Content" at bounding box center [134, 113] width 44 height 20
click at [216, 187] on input "#07263f" at bounding box center [204, 187] width 36 height 10
click at [26, 92] on icon at bounding box center [25, 90] width 14 height 14
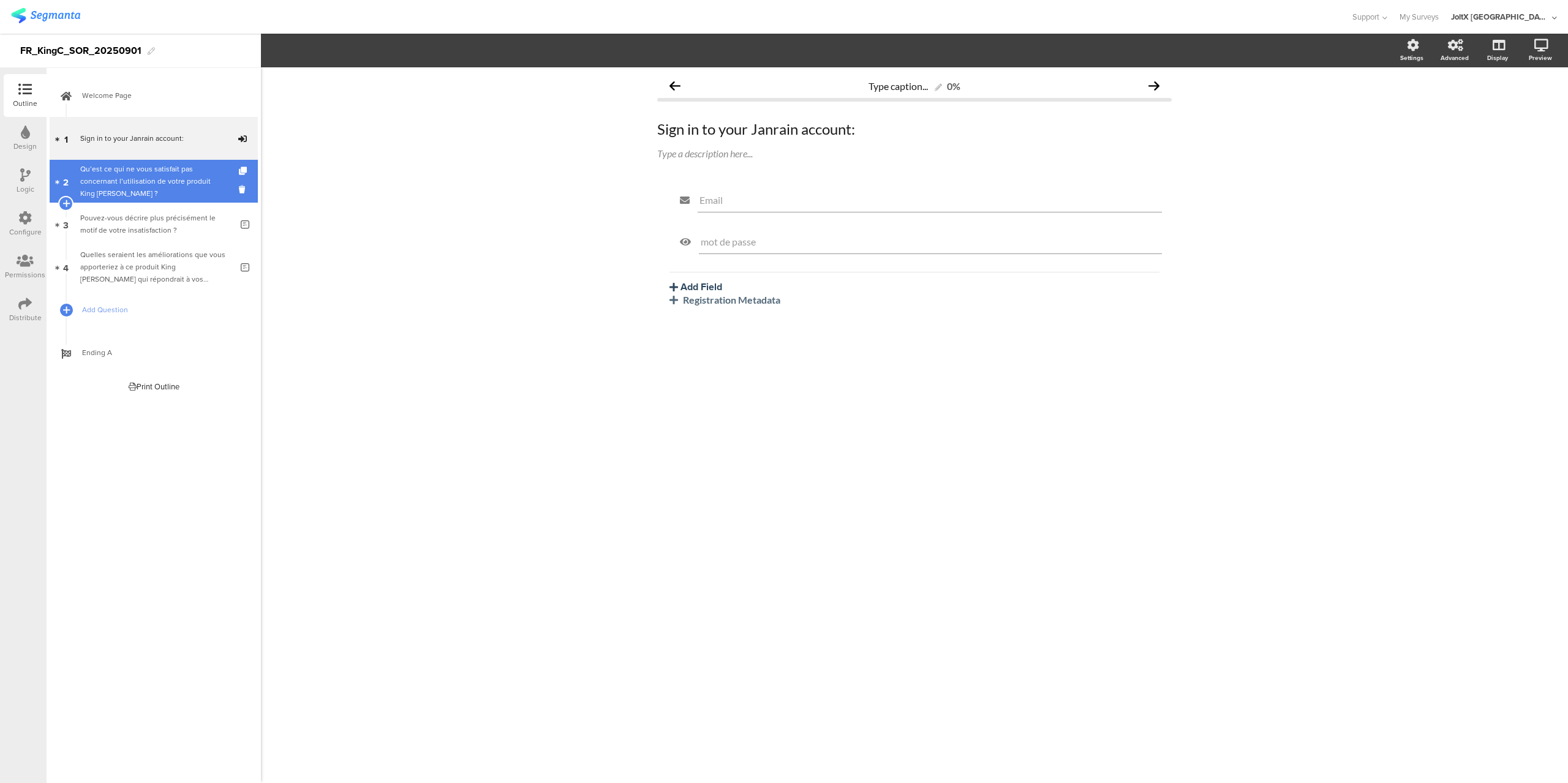
click at [141, 171] on div "Qu’est ce qui ne vous satisfait pas concernant l’utilisation de votre produit K…" at bounding box center [153, 181] width 146 height 36
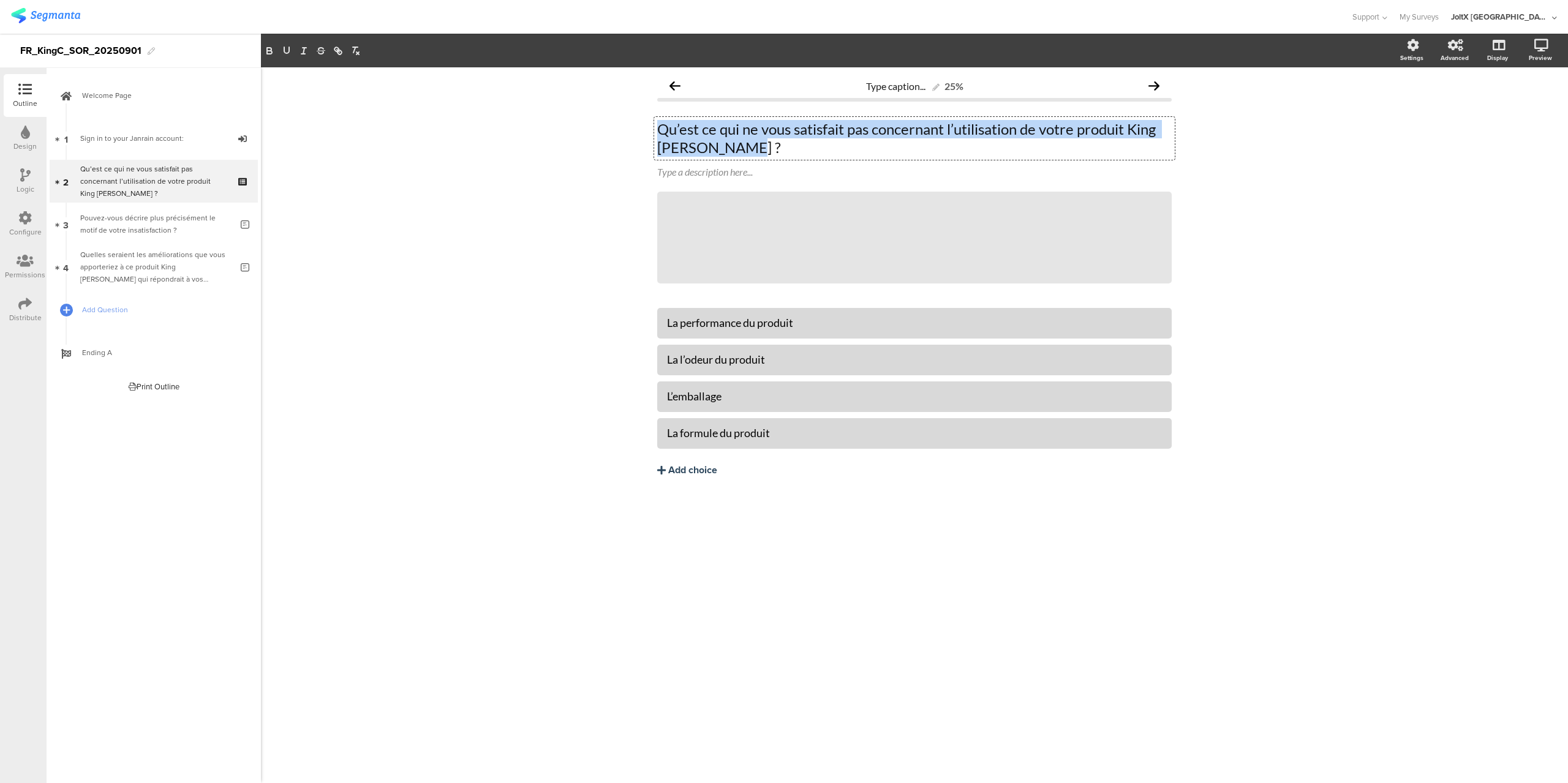
drag, startPoint x: 738, startPoint y: 151, endPoint x: 647, endPoint y: 126, distance: 94.4
click at [647, 126] on div "Type caption... 25% Qu’est ce qui ne vous satisfait pas concernant l’utilisatio…" at bounding box center [915, 301] width 539 height 467
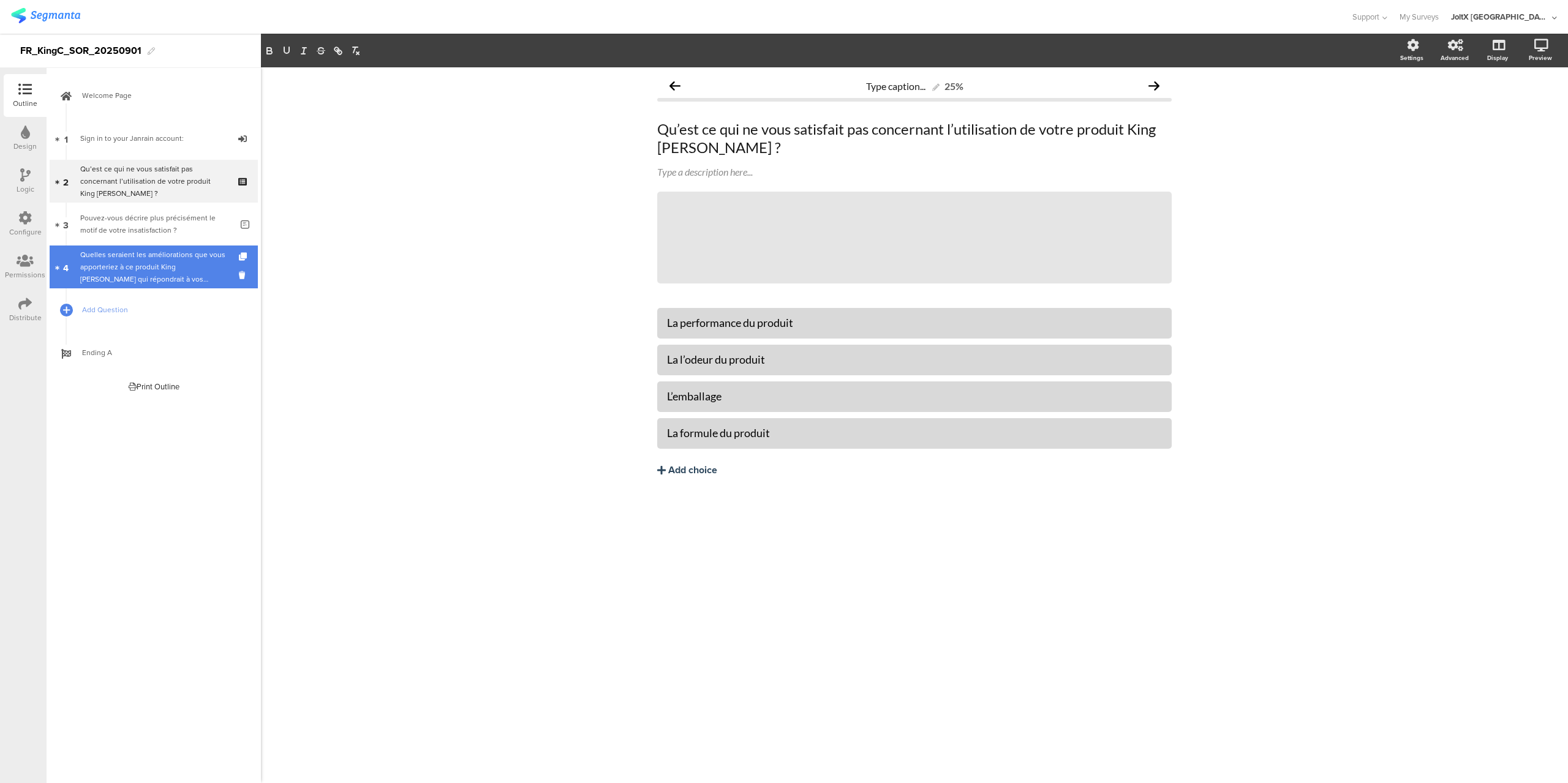
click at [183, 260] on div "Quelles seraient les améliorations que vous apporteriez à ce produit King [PERS…" at bounding box center [156, 267] width 151 height 36
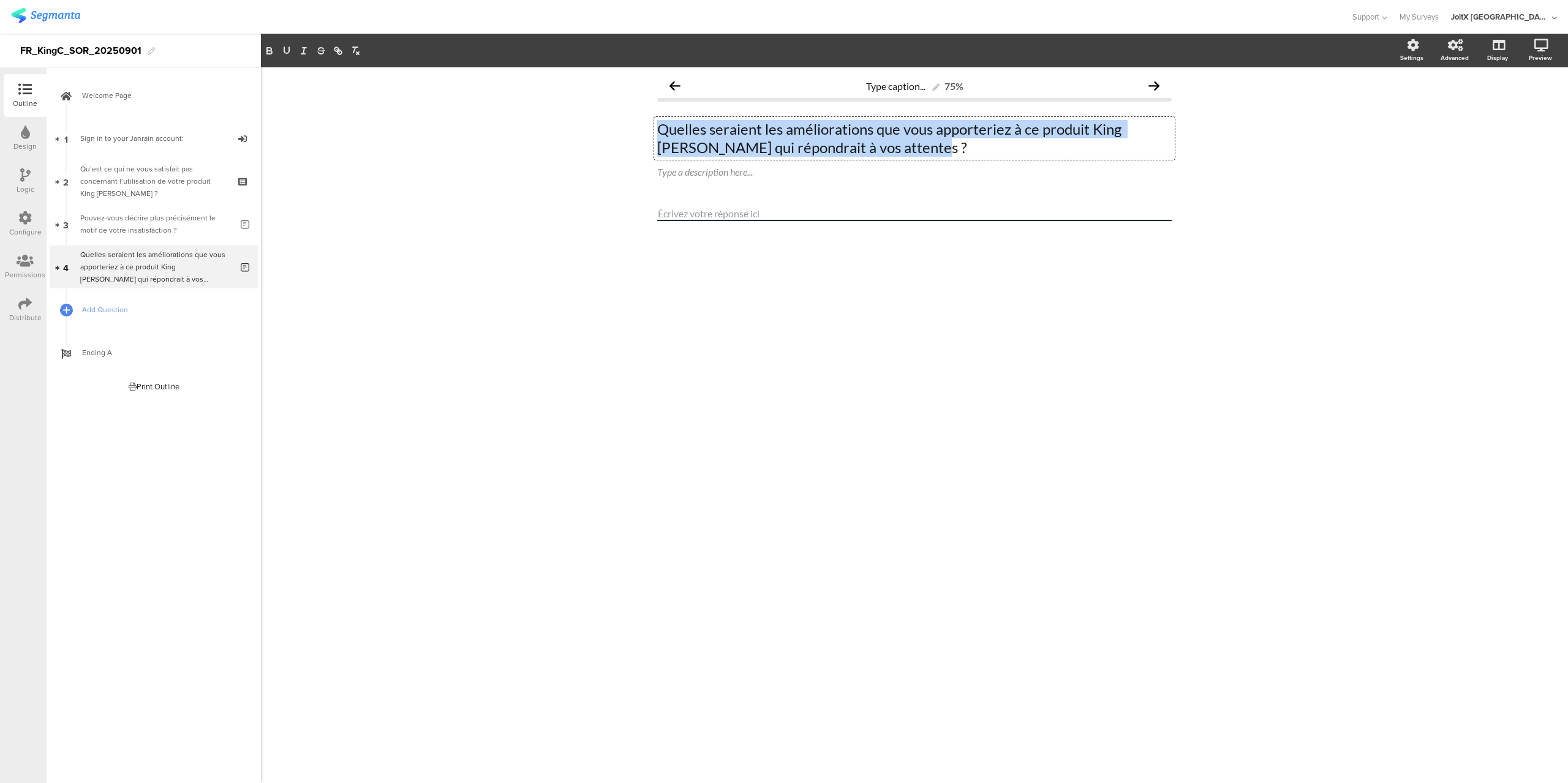
drag, startPoint x: 908, startPoint y: 148, endPoint x: 625, endPoint y: 130, distance: 283.6
click at [625, 130] on div "Type caption... 75% Quelles seraient les améliorations que vous apporteriez à c…" at bounding box center [915, 426] width 1308 height 716
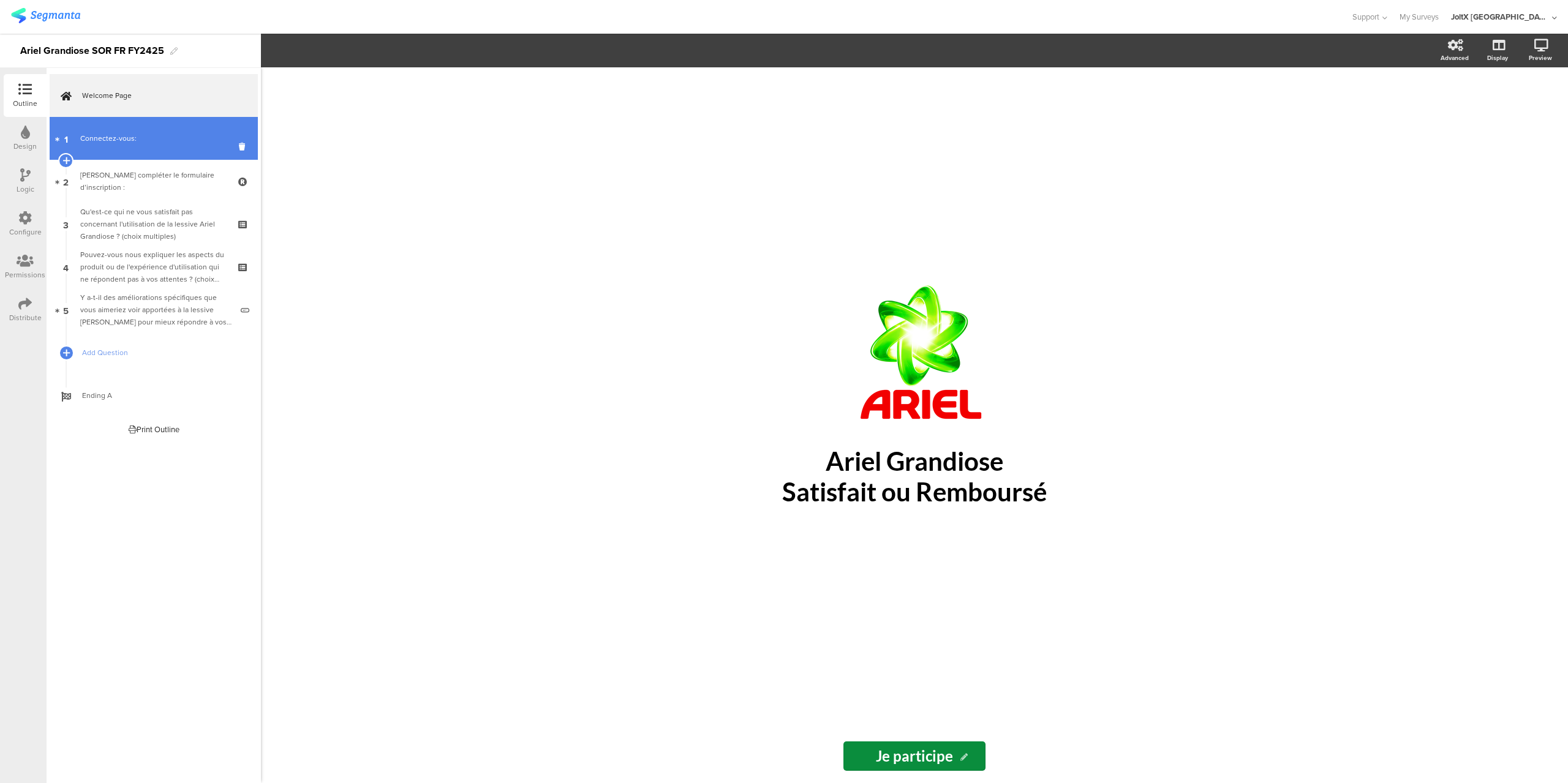
click at [115, 141] on div "Connectez-vous:" at bounding box center [153, 138] width 146 height 12
